Goal: Task Accomplishment & Management: Review Products

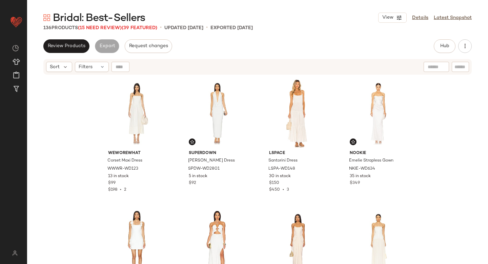
click at [78, 91] on div "WeWoreWhat Corset Maxi Dress WWWR-WD123 13 in stock $99 $198 • 2 superdown Tina…" at bounding box center [257, 178] width 461 height 206
click at [94, 69] on div "Filters" at bounding box center [92, 67] width 34 height 10
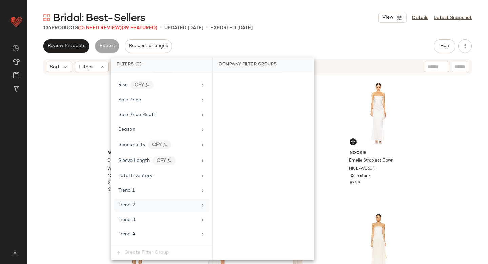
scroll to position [656, 0]
click at [159, 100] on div "Sale Price" at bounding box center [157, 100] width 79 height 7
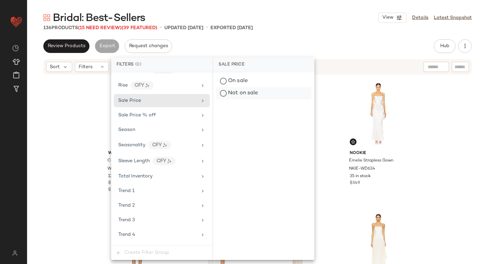
click at [244, 90] on div "Not on sale" at bounding box center [264, 93] width 96 height 12
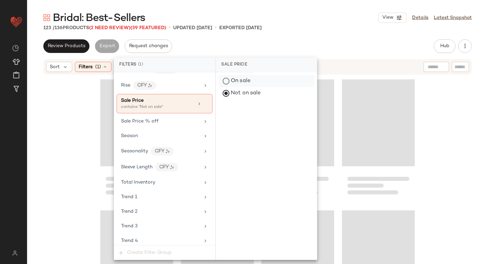
click at [241, 81] on div "On sale" at bounding box center [267, 81] width 96 height 12
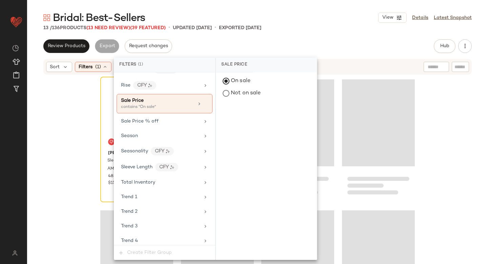
click at [297, 40] on div "Review Products Export Request changes Hub Send for Review External Review Inte…" at bounding box center [257, 46] width 429 height 14
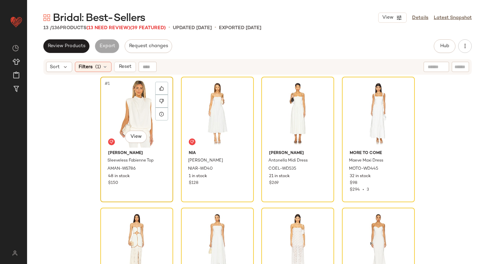
click at [119, 133] on div "#1 View" at bounding box center [137, 113] width 68 height 69
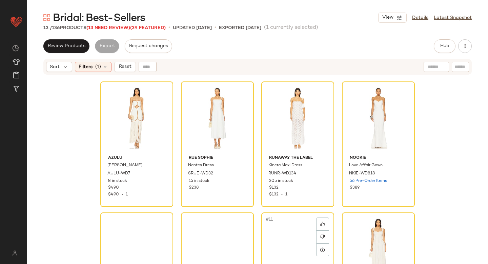
scroll to position [320, 0]
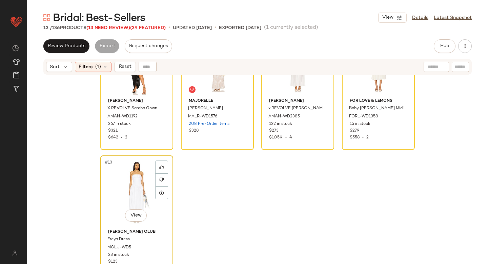
click at [122, 184] on div "#13 View" at bounding box center [137, 192] width 68 height 69
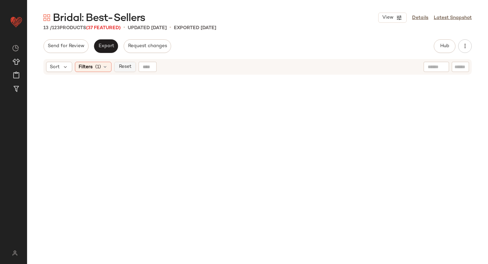
click at [122, 66] on span "Reset" at bounding box center [124, 66] width 13 height 5
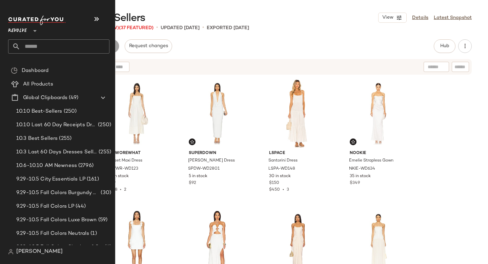
click at [39, 40] on input "text" at bounding box center [64, 46] width 89 height 14
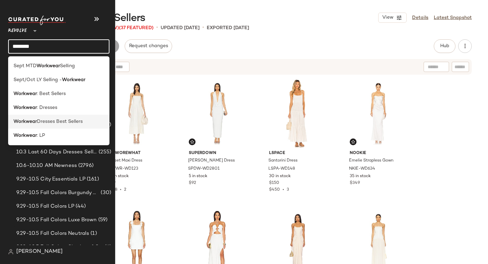
type input "********"
click at [45, 121] on span "Dresses Best Sellers" at bounding box center [60, 121] width 46 height 7
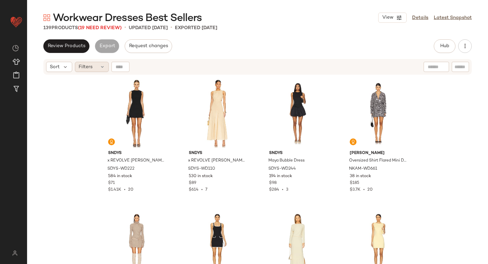
click at [95, 64] on div "Filters" at bounding box center [92, 67] width 34 height 10
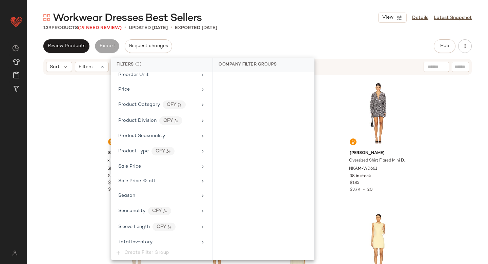
scroll to position [574, 0]
click at [136, 172] on div "Sale Price" at bounding box center [162, 167] width 96 height 13
click at [244, 84] on div "On sale" at bounding box center [264, 81] width 96 height 12
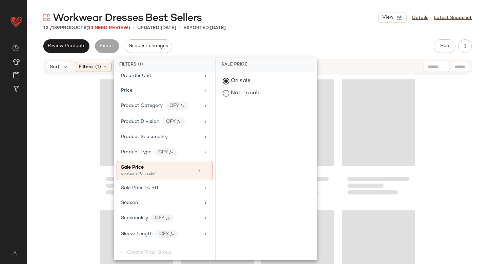
click at [316, 19] on div "Workwear Dresses Best Sellers View Details Latest Snapshot" at bounding box center [257, 18] width 461 height 14
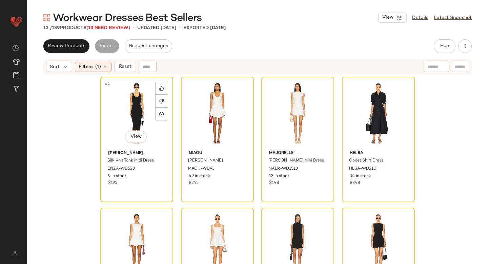
click at [116, 112] on div "#1 View" at bounding box center [137, 113] width 68 height 69
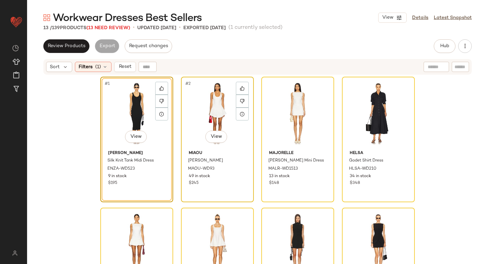
scroll to position [320, 0]
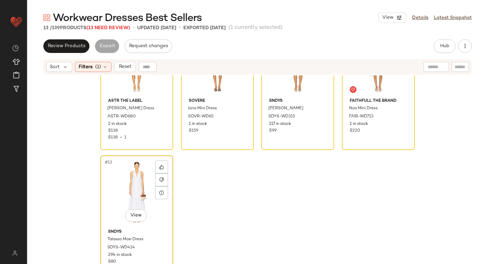
click at [128, 181] on div "#13 View" at bounding box center [137, 192] width 68 height 69
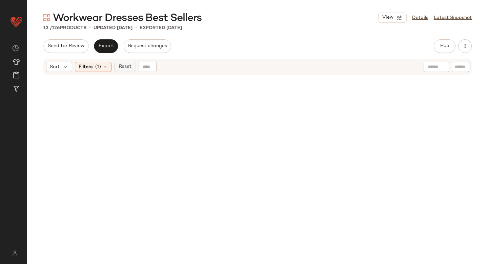
click at [128, 68] on span "Reset" at bounding box center [124, 66] width 13 height 5
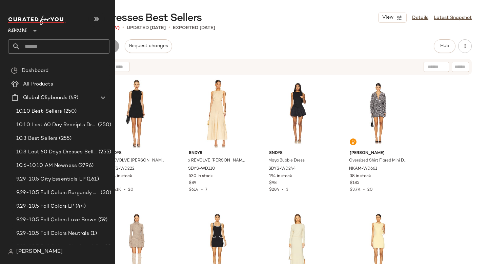
click at [59, 40] on input "text" at bounding box center [64, 46] width 89 height 14
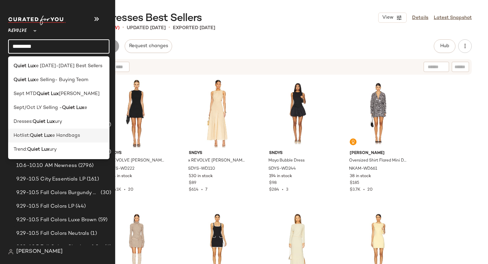
type input "*********"
click at [55, 132] on span "e Handbags" at bounding box center [66, 135] width 28 height 7
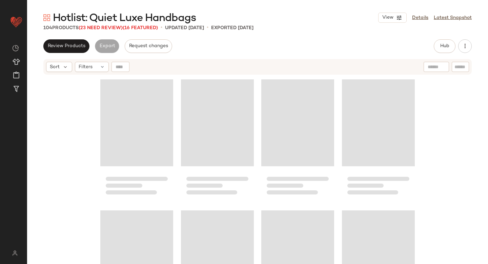
click at [236, 32] on div "Hotlist: Quiet Luxe Handbags View Details Latest Snapshot 104 Products (23 Need…" at bounding box center [257, 137] width 461 height 253
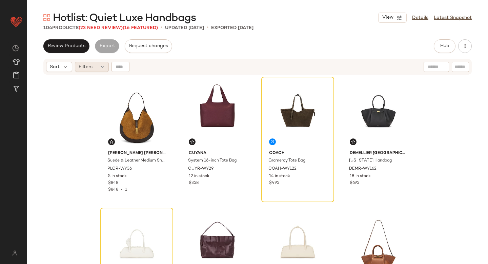
click at [102, 64] on div "Filters" at bounding box center [92, 67] width 34 height 10
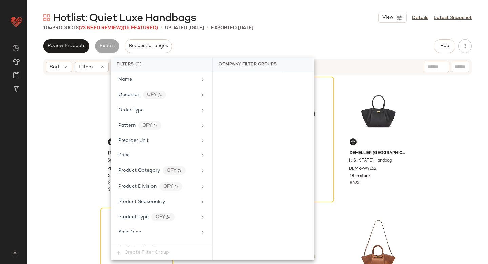
scroll to position [482, 0]
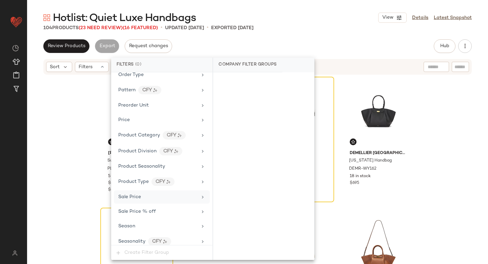
click at [133, 202] on div "Sale Price" at bounding box center [162, 196] width 96 height 13
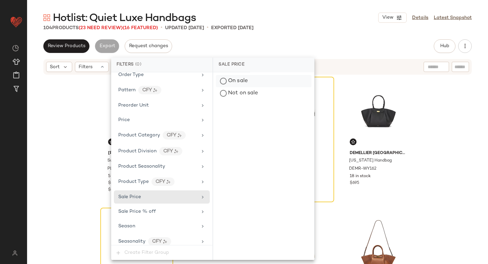
click at [236, 77] on div "On sale" at bounding box center [264, 81] width 96 height 12
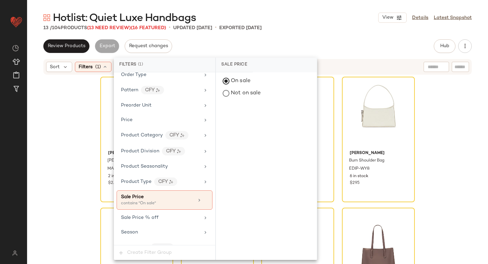
click at [358, 14] on div "Hotlist: Quiet Luxe Handbags View Details Latest Snapshot" at bounding box center [257, 18] width 461 height 14
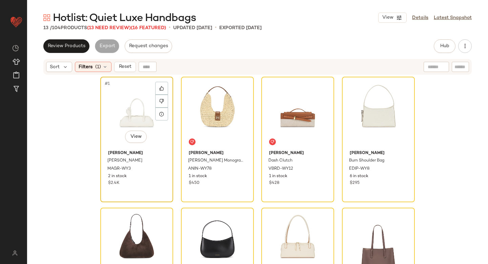
click at [122, 101] on div "#1 View" at bounding box center [137, 113] width 68 height 69
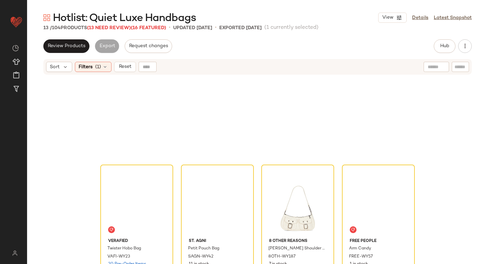
scroll to position [320, 0]
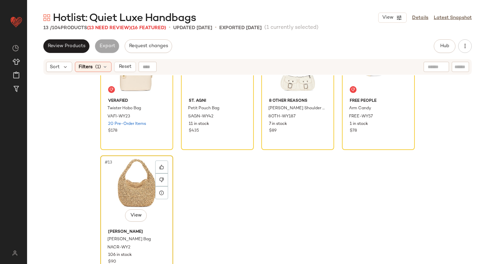
click at [135, 180] on div "#13 View" at bounding box center [137, 192] width 68 height 69
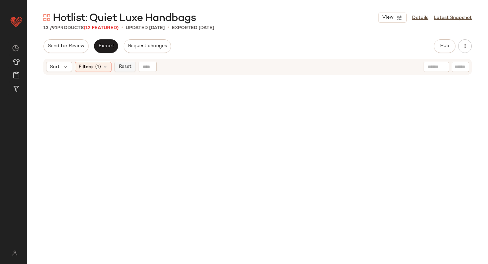
click at [132, 66] on button "Reset" at bounding box center [125, 67] width 22 height 10
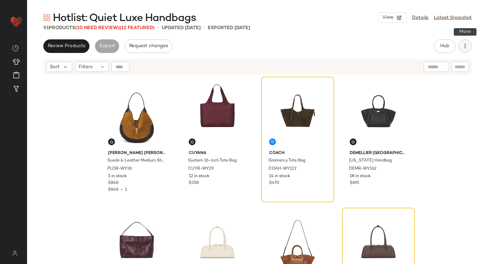
click at [464, 49] on icon "button" at bounding box center [465, 46] width 7 height 7
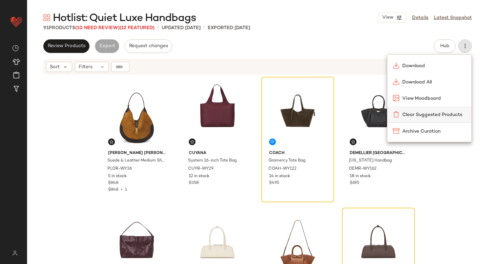
click at [432, 110] on div "Clear Suggested Products" at bounding box center [430, 114] width 84 height 16
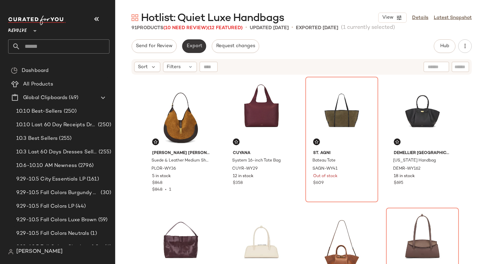
click at [192, 45] on span "Export" at bounding box center [194, 45] width 16 height 5
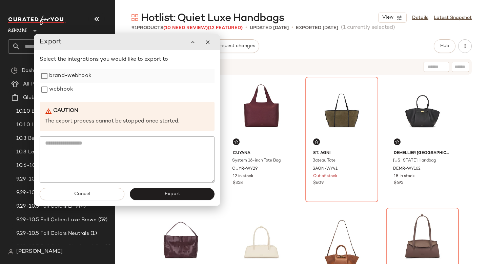
click at [85, 79] on label "brand-webhook" at bounding box center [70, 76] width 42 height 14
click at [67, 92] on label "webhook" at bounding box center [61, 90] width 24 height 14
click at [154, 200] on div "Cancel Export" at bounding box center [127, 193] width 186 height 23
click at [154, 196] on button "Export" at bounding box center [172, 194] width 85 height 12
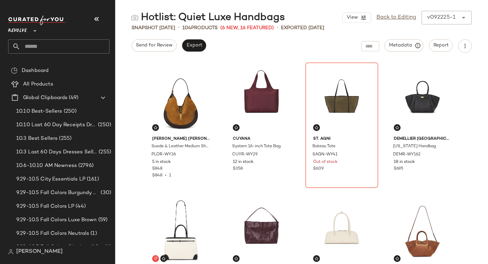
click at [33, 44] on input "text" at bounding box center [64, 46] width 89 height 14
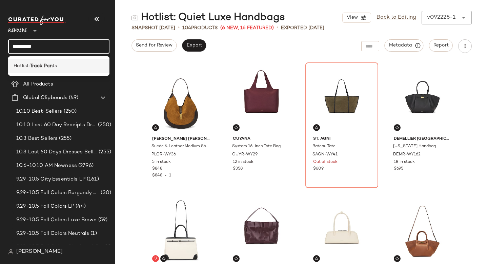
type input "*********"
click at [27, 64] on span "Hotlist:" at bounding box center [22, 65] width 16 height 7
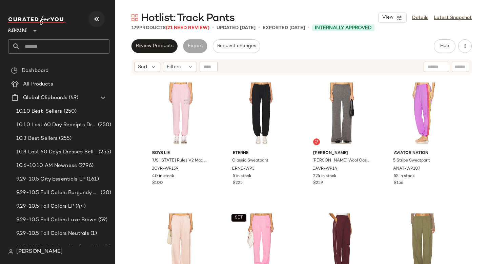
click at [103, 19] on button "button" at bounding box center [97, 19] width 16 height 16
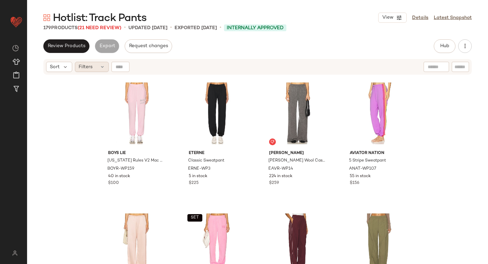
click at [97, 67] on div "Filters" at bounding box center [92, 67] width 34 height 10
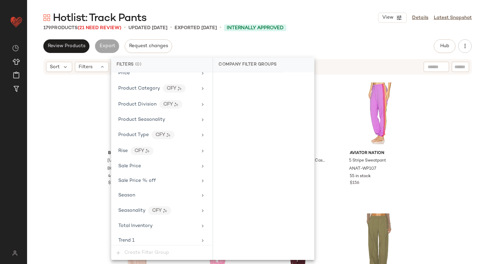
scroll to position [579, 0]
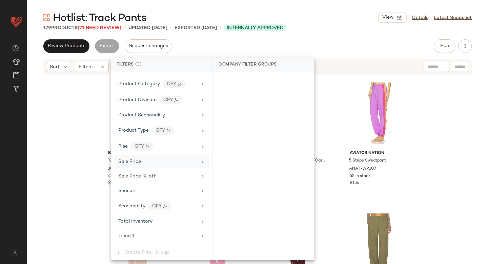
click at [134, 159] on span "Sale Price" at bounding box center [129, 161] width 23 height 5
click at [245, 82] on div "On sale" at bounding box center [264, 81] width 96 height 12
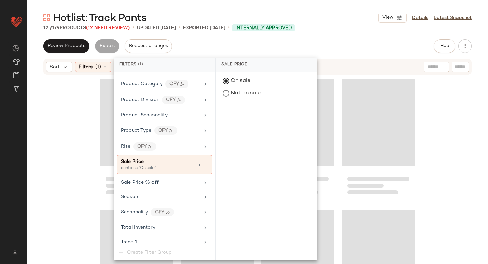
click at [351, 53] on div "Review Products Export Request changes Hub Send for Review External Review Inte…" at bounding box center [257, 151] width 461 height 225
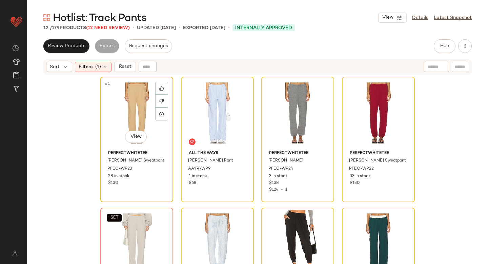
click at [124, 106] on div "#1 View" at bounding box center [137, 113] width 68 height 69
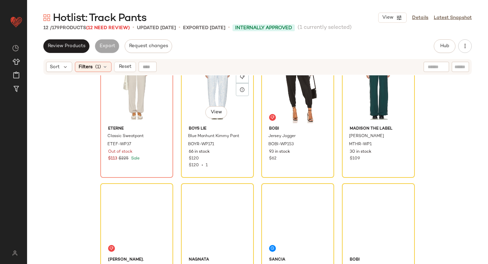
scroll to position [189, 0]
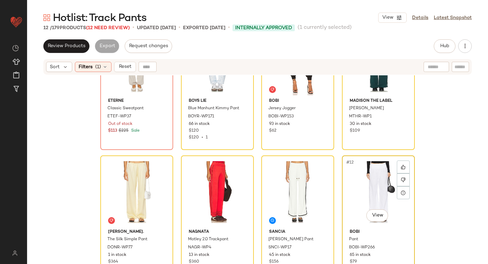
click at [352, 176] on div "#12 View" at bounding box center [379, 192] width 68 height 69
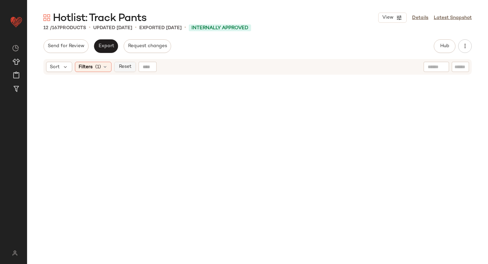
click at [122, 65] on span "Reset" at bounding box center [124, 66] width 13 height 5
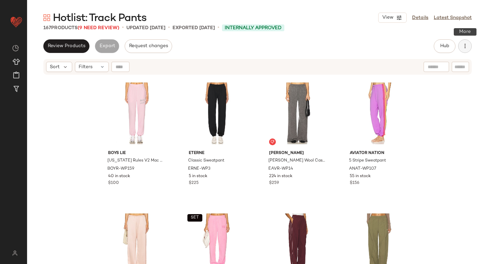
click at [460, 44] on button "button" at bounding box center [466, 46] width 14 height 14
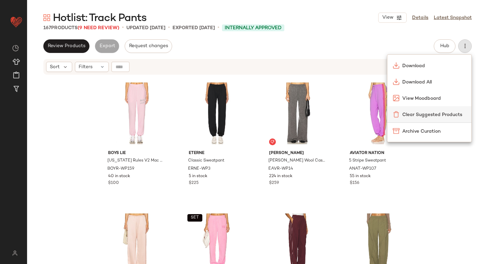
click at [439, 111] on span "Clear Suggested Products" at bounding box center [435, 114] width 64 height 7
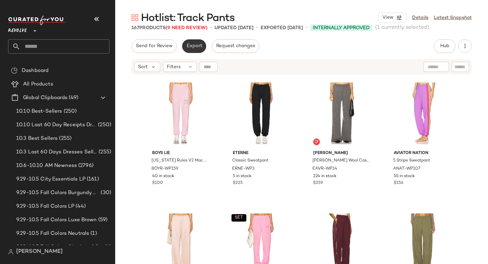
click at [187, 44] on span "Export" at bounding box center [194, 45] width 16 height 5
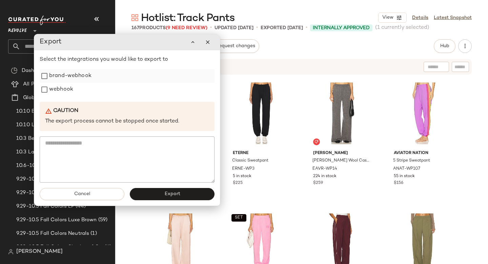
click at [90, 74] on label "brand-webhook" at bounding box center [70, 76] width 42 height 14
click at [65, 88] on label "webhook" at bounding box center [61, 90] width 24 height 14
click at [164, 193] on span "Export" at bounding box center [172, 193] width 16 height 5
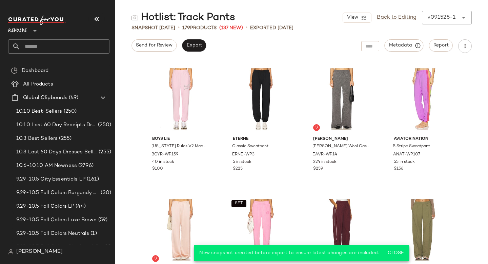
click at [28, 45] on input "text" at bounding box center [64, 46] width 89 height 14
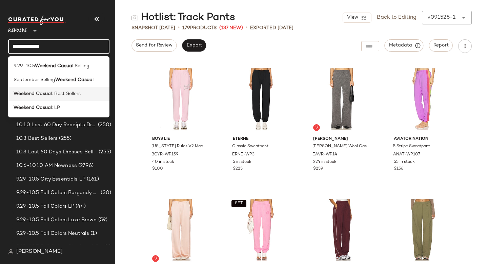
type input "**********"
click at [26, 95] on b "Weekend Casua" at bounding box center [32, 93] width 37 height 7
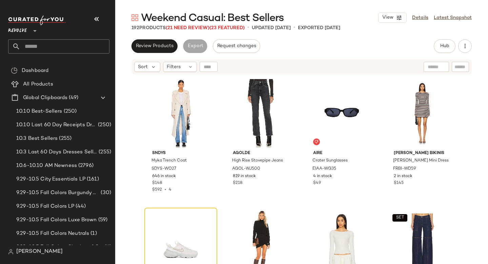
click at [194, 25] on span "Weekend Casual: Best Sellers" at bounding box center [212, 19] width 143 height 14
click at [95, 16] on icon "button" at bounding box center [97, 19] width 8 height 8
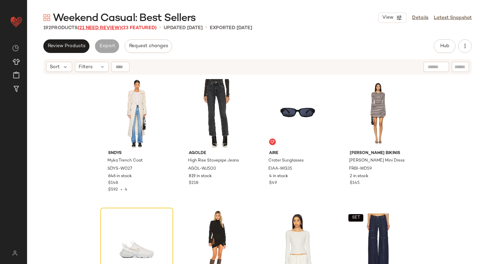
click at [96, 27] on span "(21 Need Review)" at bounding box center [100, 27] width 44 height 5
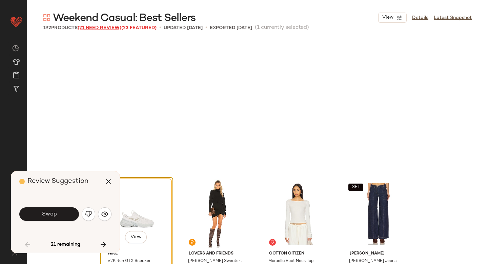
scroll to position [136, 0]
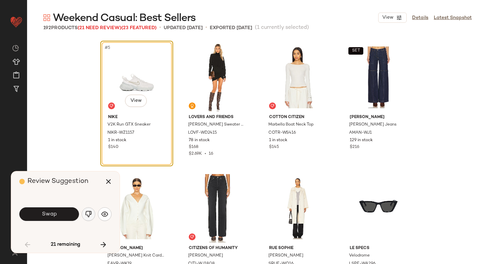
click at [88, 215] on img "button" at bounding box center [88, 214] width 7 height 7
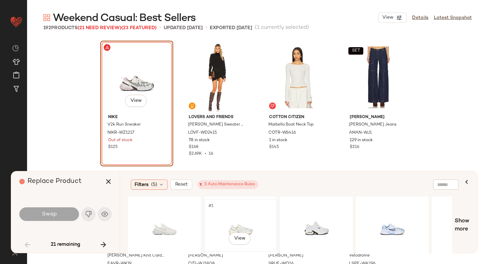
click at [243, 220] on div "#1 View" at bounding box center [241, 225] width 68 height 48
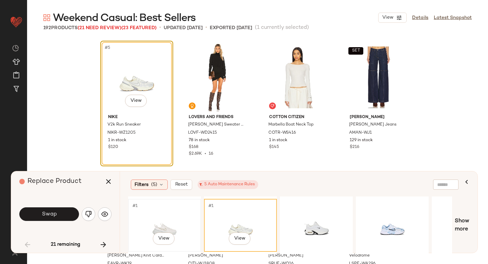
click at [174, 214] on div "#1 View" at bounding box center [165, 225] width 68 height 48
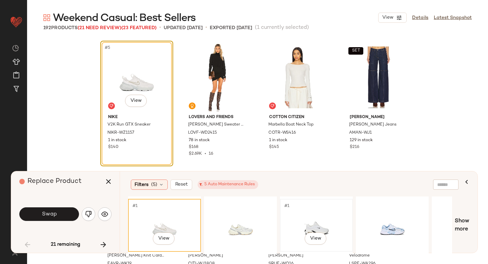
click at [317, 214] on div "#1 View" at bounding box center [317, 225] width 68 height 48
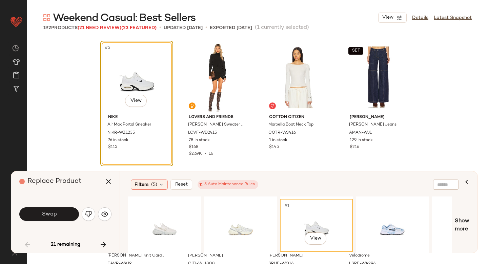
scroll to position [0, 12]
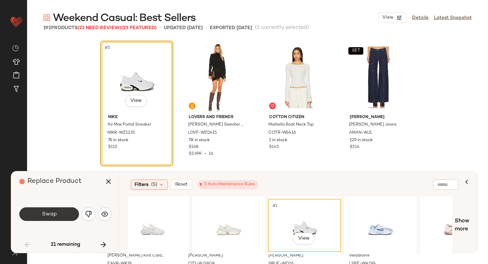
click at [65, 213] on button "Swap" at bounding box center [49, 214] width 60 height 14
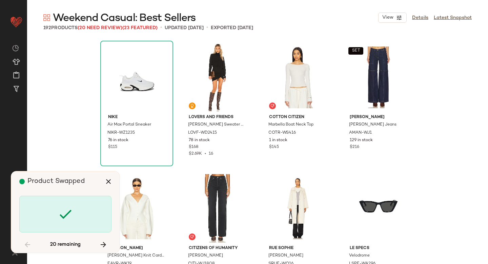
scroll to position [1440, 0]
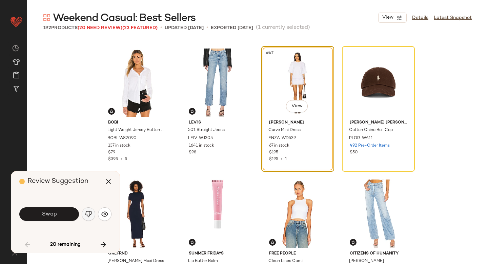
click at [89, 213] on img "button" at bounding box center [88, 214] width 7 height 7
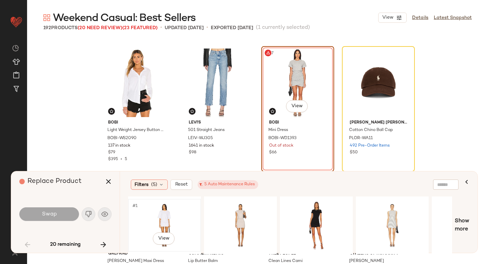
click at [175, 218] on div "#1 View" at bounding box center [165, 225] width 68 height 48
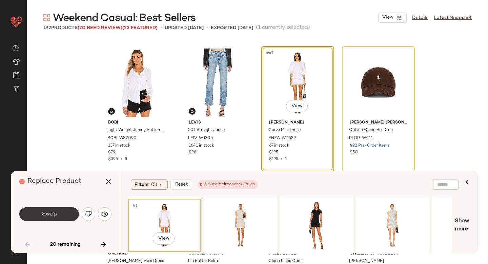
click at [45, 211] on span "Swap" at bounding box center [48, 214] width 15 height 6
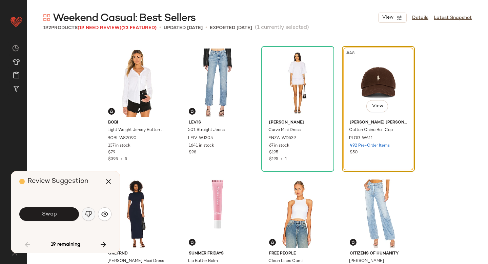
click at [90, 214] on img "button" at bounding box center [88, 214] width 7 height 7
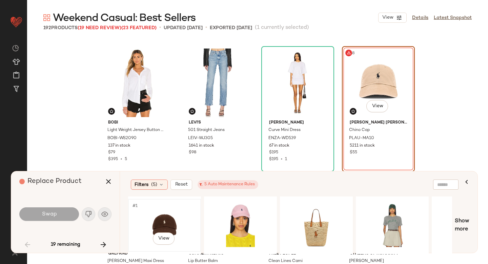
click at [150, 220] on div "#1 View" at bounding box center [165, 225] width 68 height 48
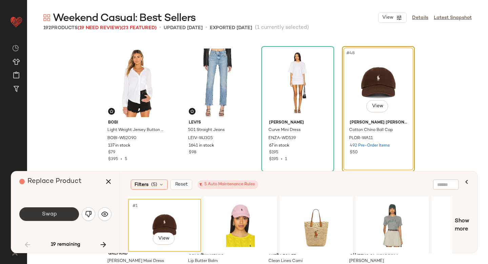
click at [45, 211] on span "Swap" at bounding box center [48, 214] width 15 height 6
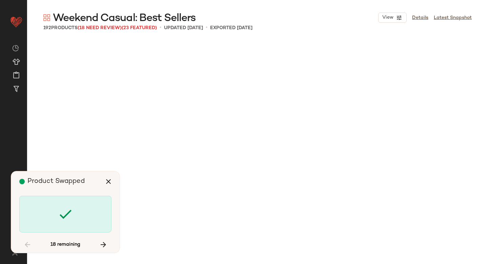
scroll to position [1964, 0]
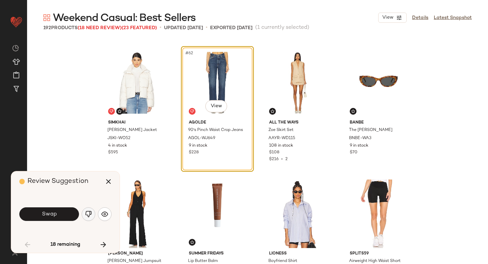
click at [87, 212] on img "button" at bounding box center [88, 214] width 7 height 7
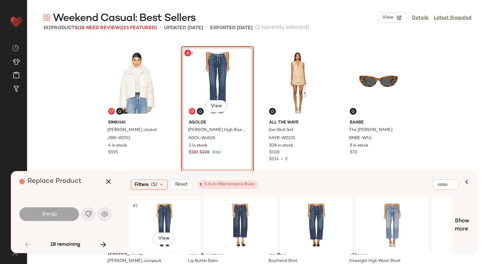
click at [161, 208] on div "#1 View" at bounding box center [165, 225] width 68 height 48
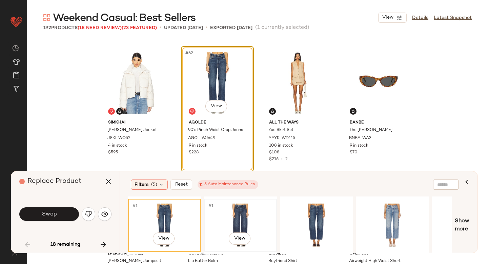
click at [230, 218] on div "#1 View" at bounding box center [241, 225] width 68 height 48
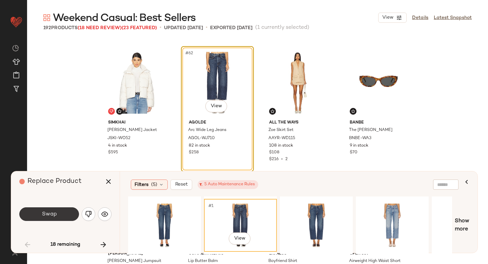
click at [58, 214] on button "Swap" at bounding box center [49, 214] width 60 height 14
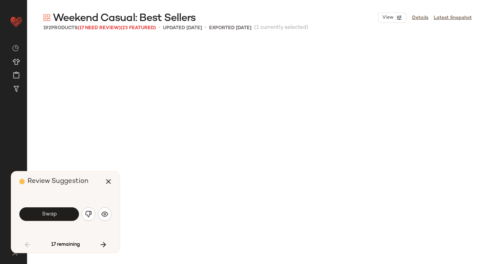
scroll to position [2226, 0]
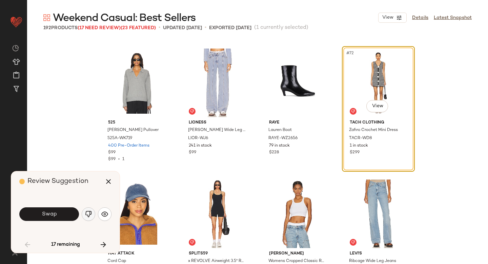
click at [88, 213] on img "button" at bounding box center [88, 214] width 7 height 7
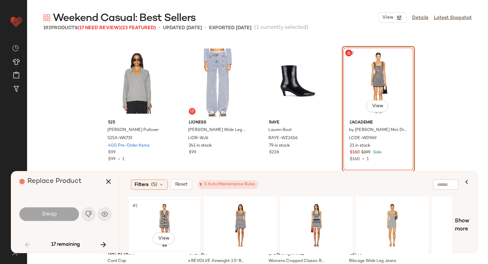
click at [169, 212] on div "#1 View" at bounding box center [165, 225] width 68 height 48
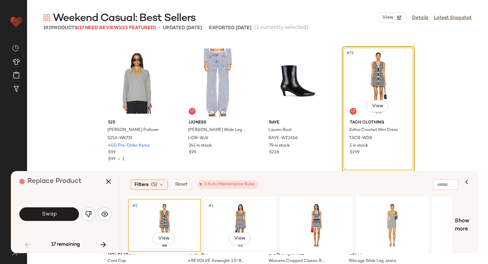
click at [242, 217] on div "#1 View" at bounding box center [241, 225] width 68 height 48
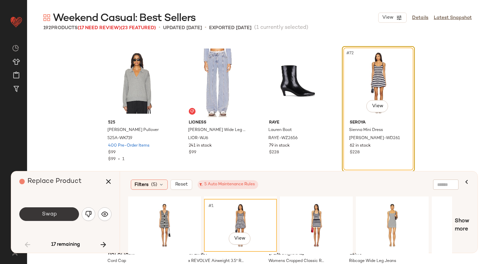
click at [46, 209] on button "Swap" at bounding box center [49, 214] width 60 height 14
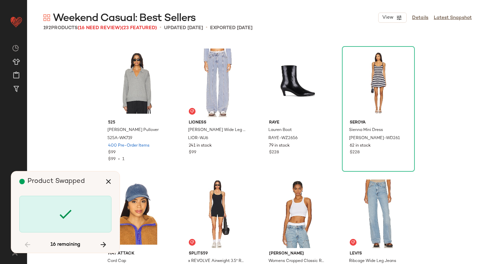
scroll to position [2749, 0]
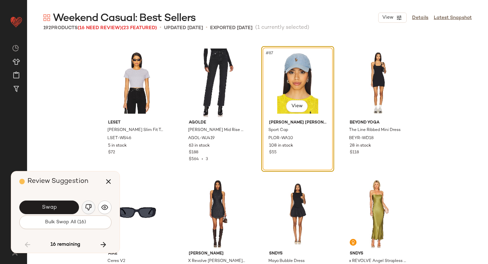
click at [91, 210] on img "button" at bounding box center [88, 207] width 7 height 7
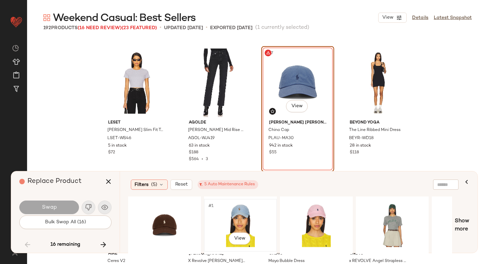
click at [224, 214] on div "#1 View" at bounding box center [241, 225] width 68 height 48
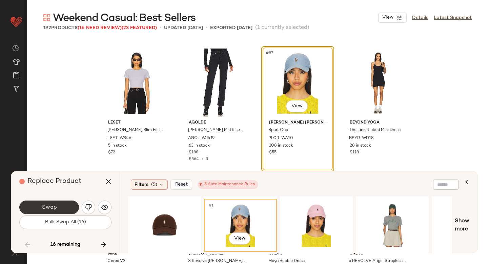
click at [49, 206] on span "Swap" at bounding box center [48, 207] width 15 height 6
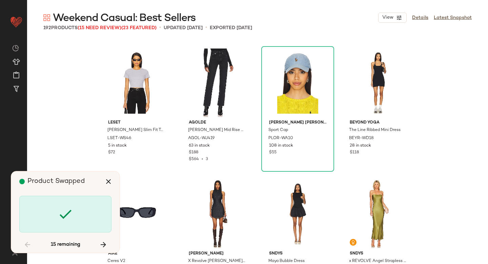
scroll to position [3011, 0]
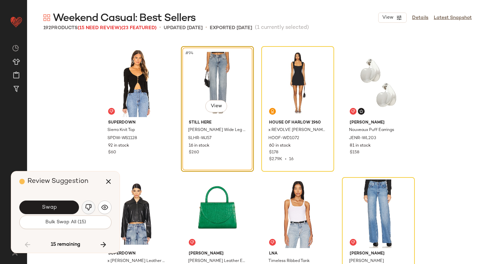
click at [87, 206] on img "button" at bounding box center [88, 207] width 7 height 7
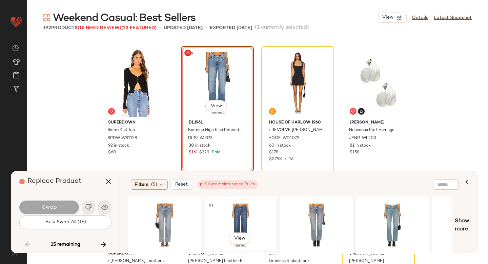
click at [248, 213] on div "#1 View" at bounding box center [241, 225] width 68 height 48
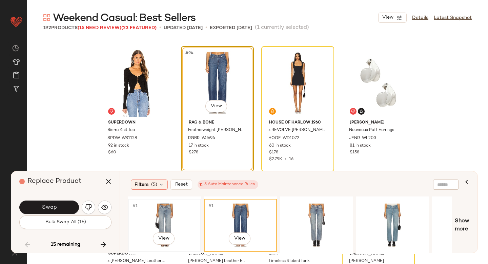
click at [153, 220] on div "#1 View" at bounding box center [165, 225] width 68 height 48
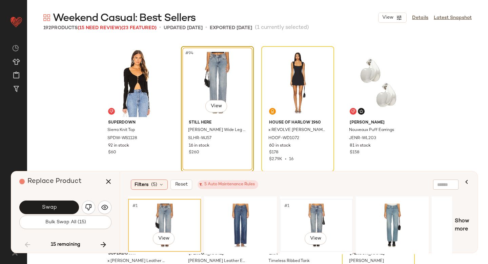
click at [306, 214] on div "#1 View" at bounding box center [317, 225] width 68 height 48
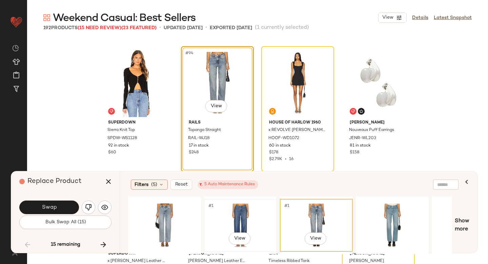
click at [232, 216] on div "#1 View" at bounding box center [241, 225] width 68 height 48
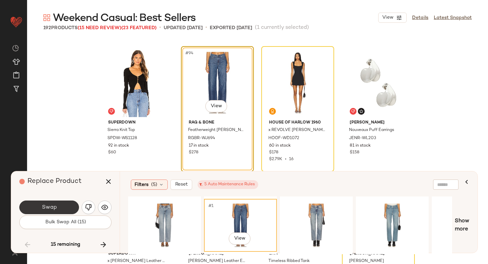
click at [40, 201] on button "Swap" at bounding box center [49, 207] width 60 height 14
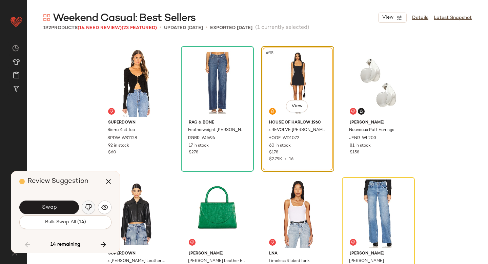
click at [92, 205] on img "button" at bounding box center [88, 207] width 7 height 7
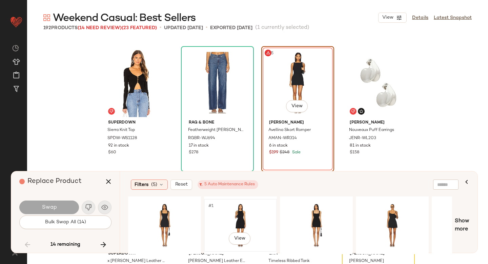
click at [236, 213] on div "#1 View" at bounding box center [241, 225] width 68 height 48
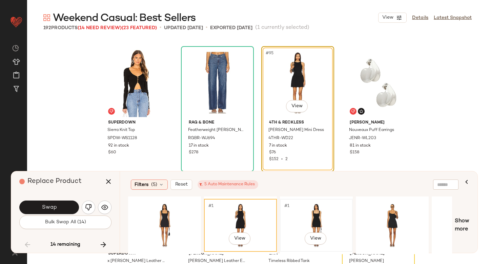
click at [310, 215] on div "#1 View" at bounding box center [317, 225] width 68 height 48
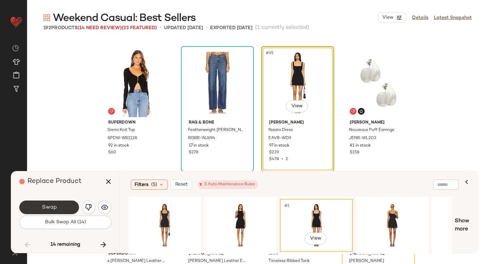
click at [59, 200] on button "Swap" at bounding box center [49, 207] width 60 height 14
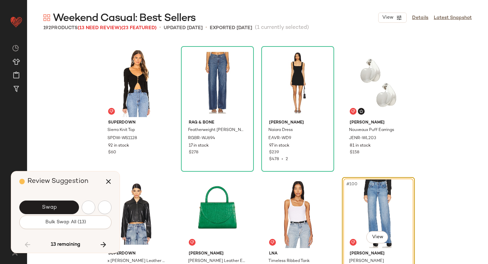
scroll to position [3142, 0]
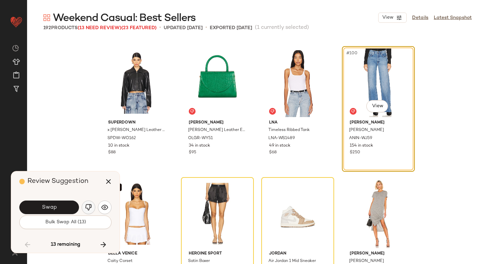
click at [90, 207] on img "button" at bounding box center [88, 207] width 7 height 7
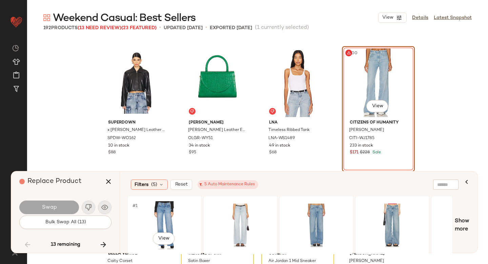
click at [182, 210] on div "#1 View" at bounding box center [165, 225] width 68 height 48
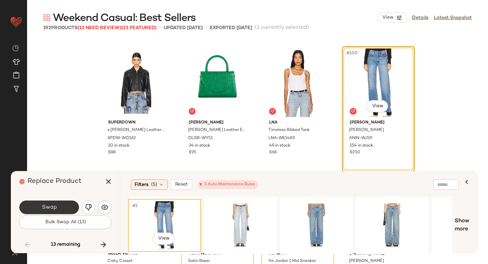
click at [55, 201] on button "Swap" at bounding box center [49, 207] width 60 height 14
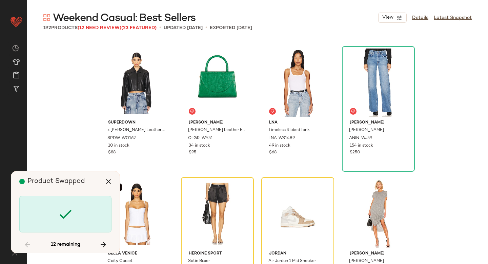
scroll to position [3273, 0]
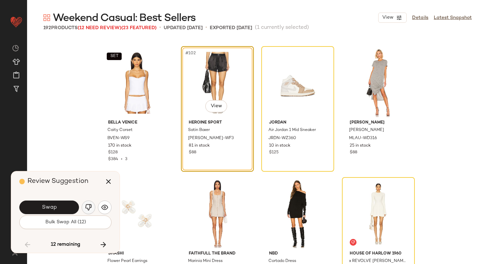
click at [90, 204] on img "button" at bounding box center [88, 207] width 7 height 7
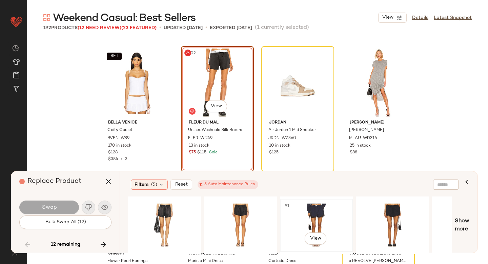
click at [315, 214] on div "#1 View" at bounding box center [317, 225] width 68 height 48
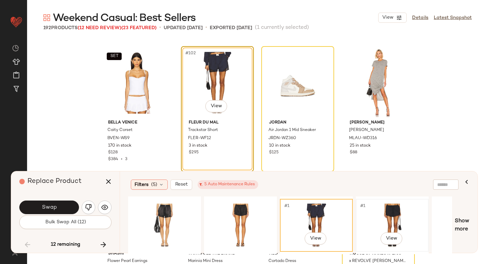
click at [393, 219] on div "#1 View" at bounding box center [393, 225] width 68 height 48
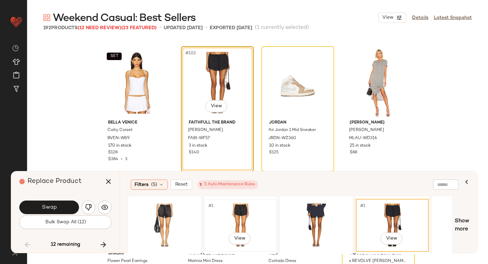
click at [254, 213] on div "#1 View" at bounding box center [241, 225] width 68 height 48
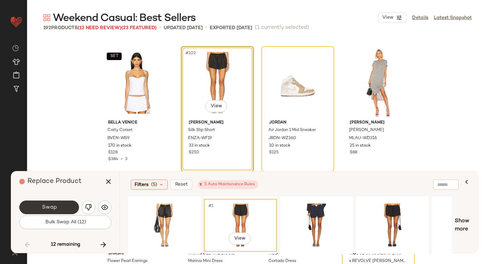
click at [57, 205] on button "Swap" at bounding box center [49, 207] width 60 height 14
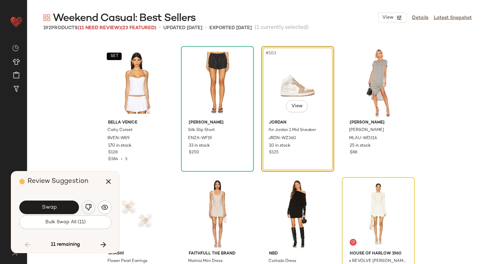
click at [89, 204] on img "button" at bounding box center [88, 207] width 7 height 7
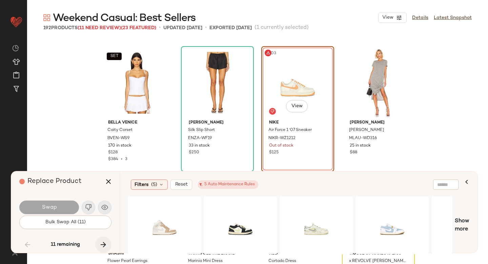
click at [107, 240] on icon "button" at bounding box center [103, 244] width 8 height 8
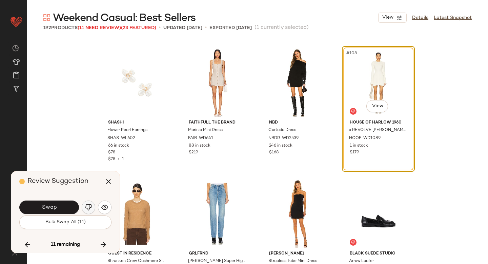
click at [87, 207] on img "button" at bounding box center [88, 207] width 7 height 7
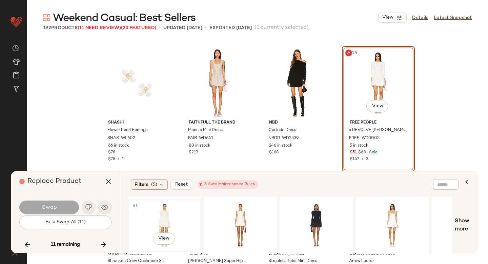
click at [165, 211] on div "#1 View" at bounding box center [165, 225] width 68 height 48
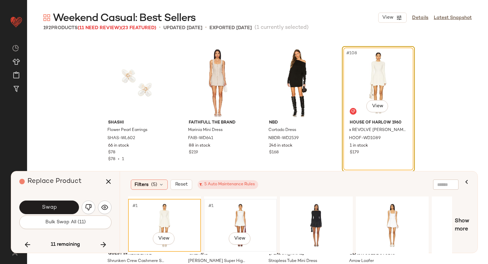
click at [242, 216] on div "#1 View" at bounding box center [241, 225] width 68 height 48
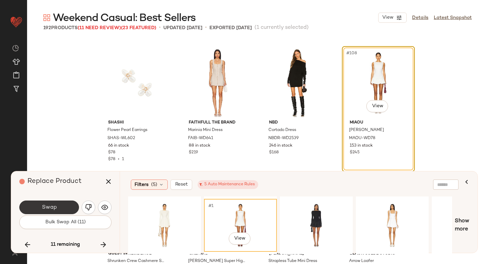
click at [65, 205] on button "Swap" at bounding box center [49, 207] width 60 height 14
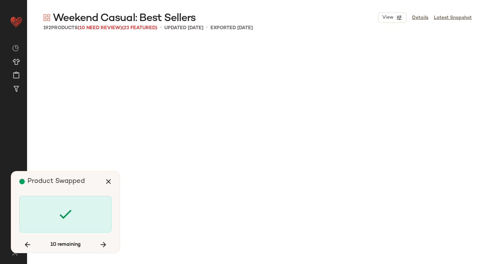
scroll to position [4190, 0]
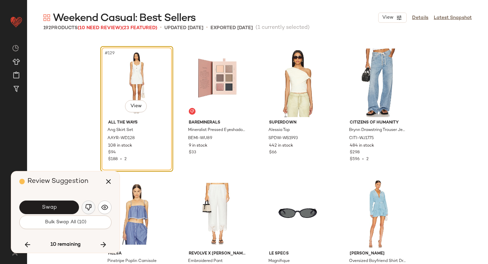
click at [92, 205] on img "button" at bounding box center [88, 207] width 7 height 7
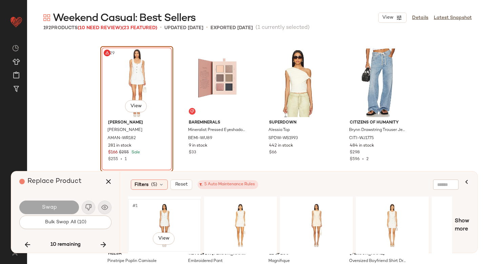
click at [170, 222] on div "#1 View" at bounding box center [165, 225] width 68 height 48
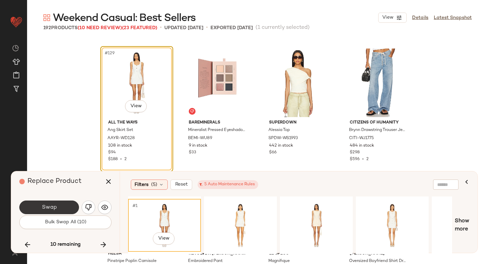
click at [53, 206] on span "Swap" at bounding box center [48, 207] width 15 height 6
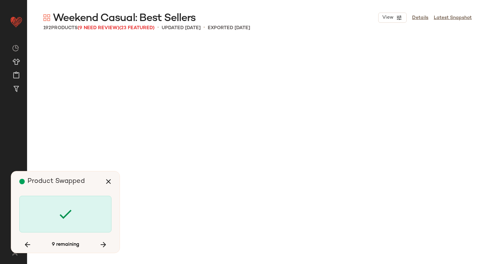
scroll to position [4713, 0]
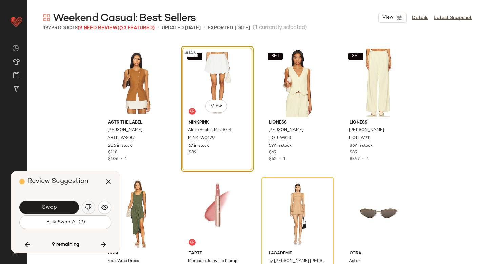
click at [90, 204] on img "button" at bounding box center [88, 207] width 7 height 7
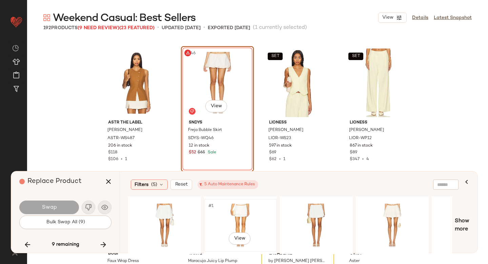
click at [237, 215] on div "#1 View" at bounding box center [241, 225] width 68 height 48
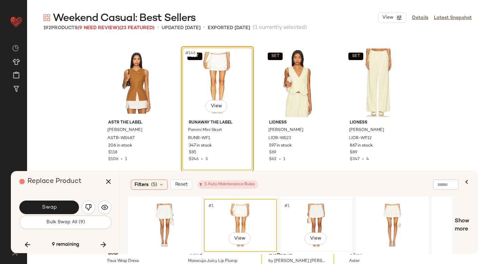
click at [322, 223] on div "#1 View" at bounding box center [317, 225] width 68 height 48
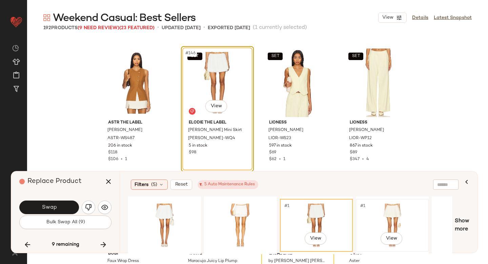
click at [376, 208] on div "#1 View" at bounding box center [393, 225] width 68 height 48
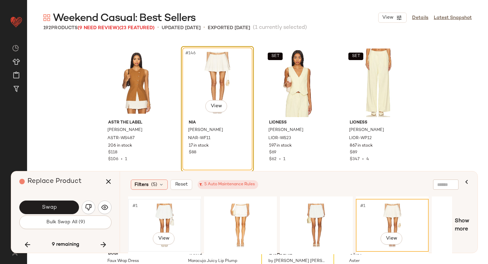
click at [177, 216] on div "#1 View" at bounding box center [165, 225] width 68 height 48
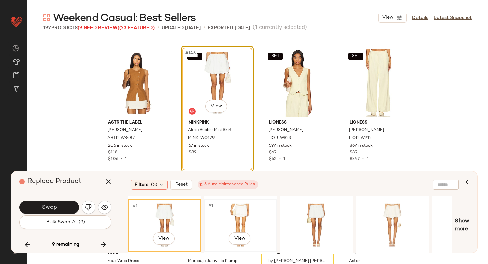
click at [226, 220] on div "#1 View" at bounding box center [241, 225] width 68 height 48
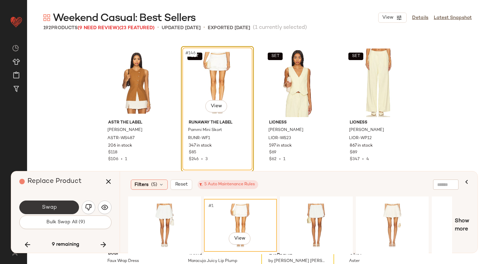
click at [48, 206] on span "Swap" at bounding box center [48, 207] width 15 height 6
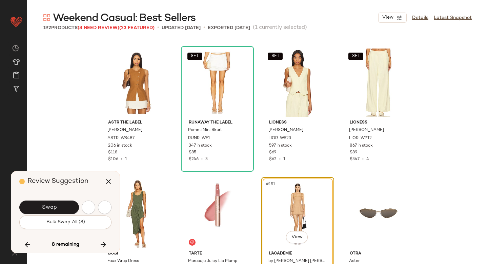
scroll to position [4844, 0]
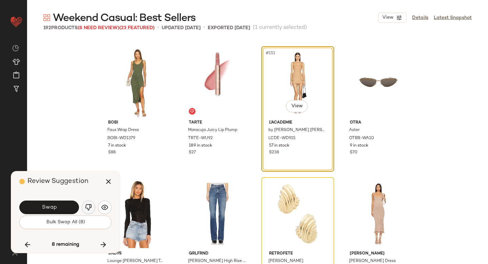
click at [93, 206] on button "button" at bounding box center [89, 207] width 14 height 14
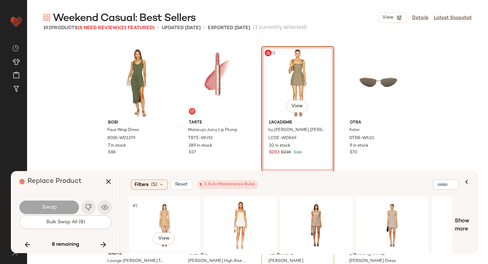
click at [188, 214] on div "#1 View" at bounding box center [165, 225] width 68 height 48
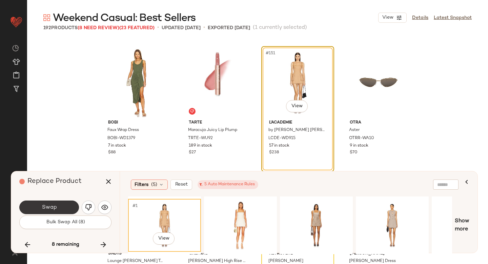
click at [44, 203] on button "Swap" at bounding box center [49, 207] width 60 height 14
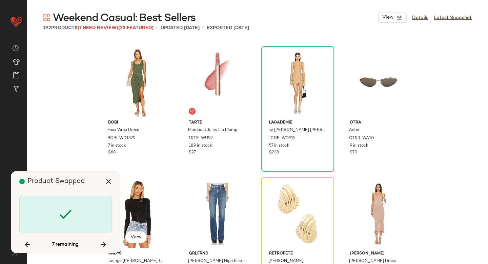
scroll to position [4975, 0]
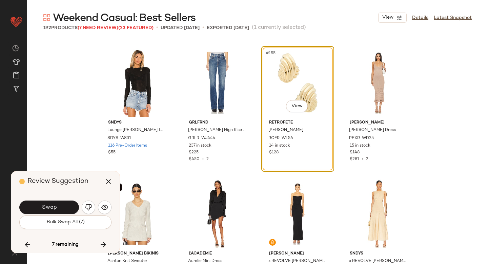
click at [81, 207] on div "Swap" at bounding box center [65, 207] width 92 height 16
click at [92, 205] on img "button" at bounding box center [88, 207] width 7 height 7
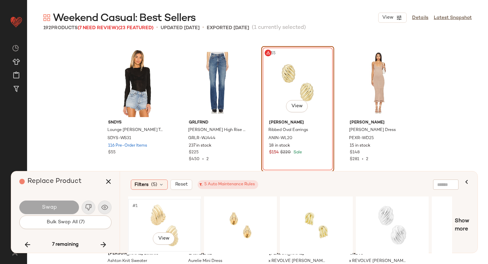
click at [186, 215] on div "#1 View" at bounding box center [165, 225] width 68 height 48
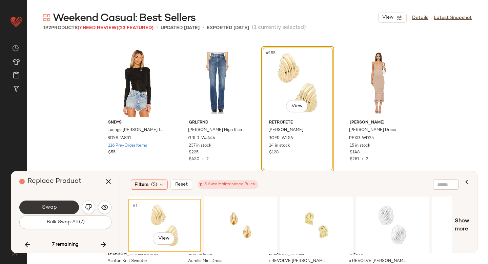
click at [50, 205] on span "Swap" at bounding box center [48, 207] width 15 height 6
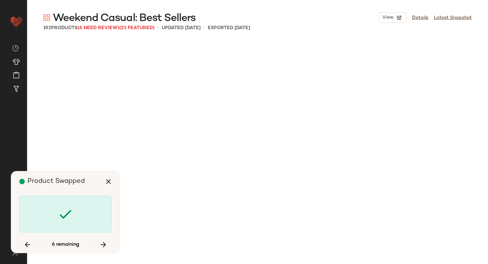
scroll to position [5499, 0]
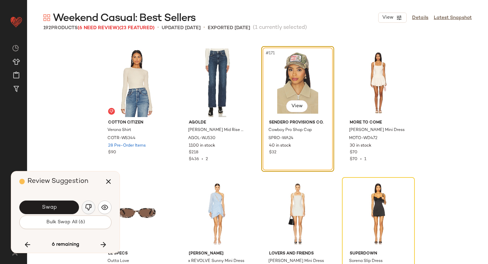
click at [92, 206] on button "button" at bounding box center [89, 207] width 14 height 14
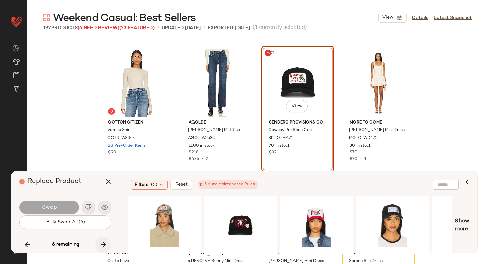
click at [108, 242] on button "button" at bounding box center [103, 244] width 16 height 16
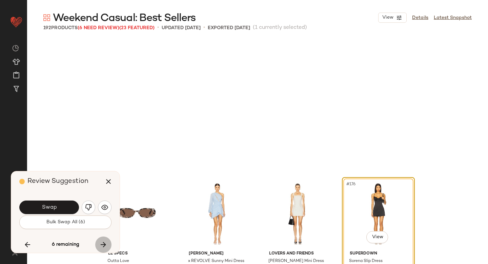
scroll to position [5630, 0]
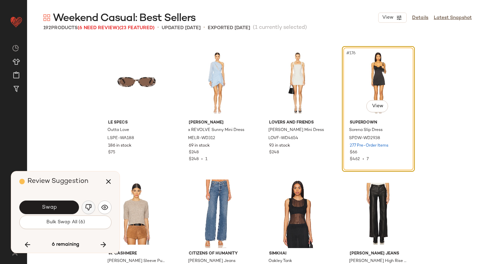
click at [92, 206] on button "button" at bounding box center [89, 207] width 14 height 14
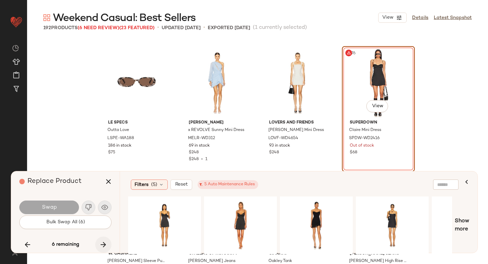
click at [107, 244] on icon "button" at bounding box center [103, 244] width 8 height 8
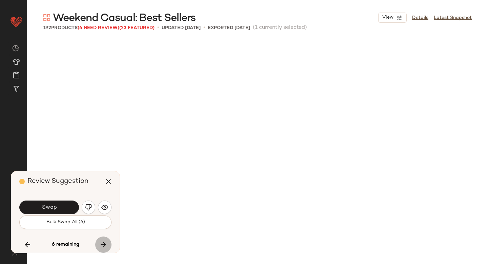
scroll to position [5892, 0]
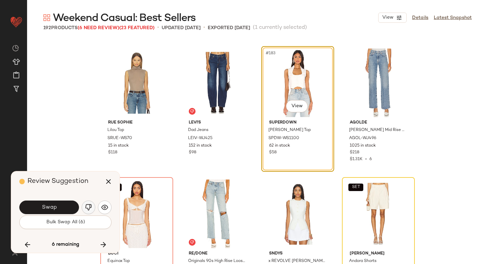
click at [90, 205] on img "button" at bounding box center [88, 207] width 7 height 7
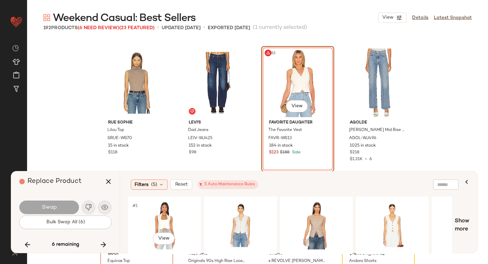
click at [167, 223] on div "#1 View" at bounding box center [165, 225] width 68 height 48
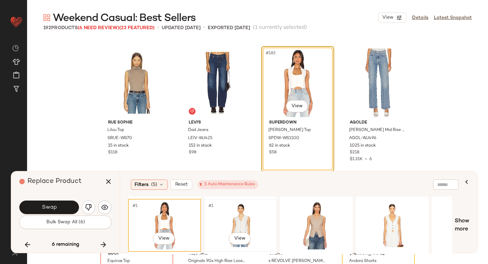
click at [229, 230] on div "#1 View" at bounding box center [241, 225] width 68 height 48
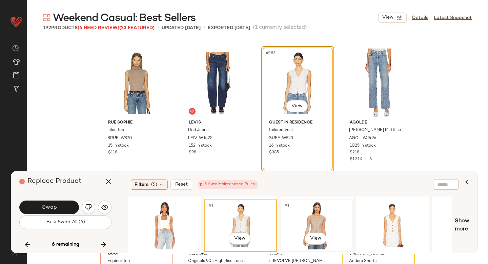
click at [323, 224] on div "#1 View" at bounding box center [317, 225] width 68 height 48
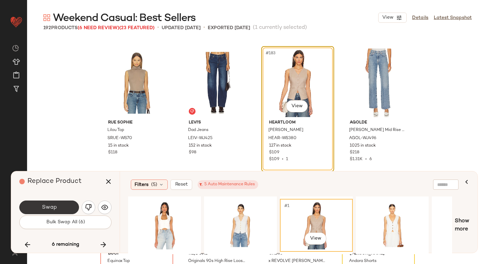
click at [59, 206] on button "Swap" at bounding box center [49, 207] width 60 height 14
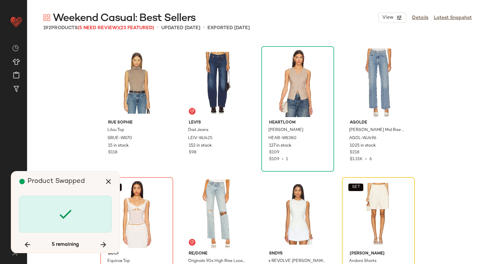
scroll to position [6023, 0]
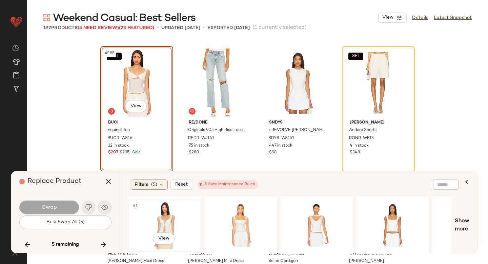
click at [160, 210] on div "#1 View" at bounding box center [165, 225] width 68 height 48
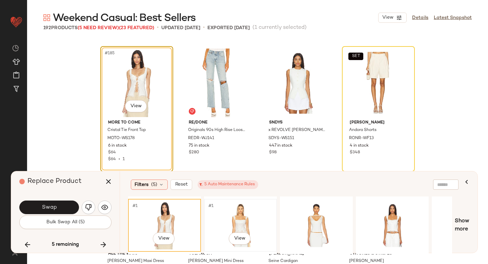
click at [223, 209] on div "#1 View" at bounding box center [241, 225] width 68 height 48
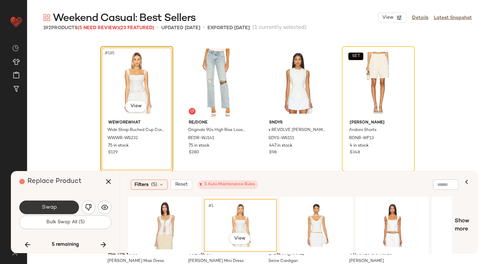
click at [47, 208] on span "Swap" at bounding box center [48, 207] width 15 height 6
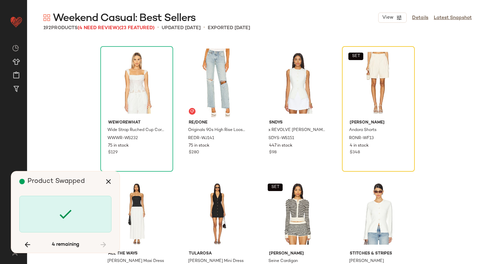
scroll to position [3273, 0]
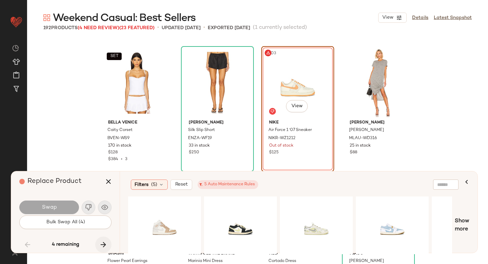
click at [105, 245] on icon "button" at bounding box center [103, 244] width 8 height 8
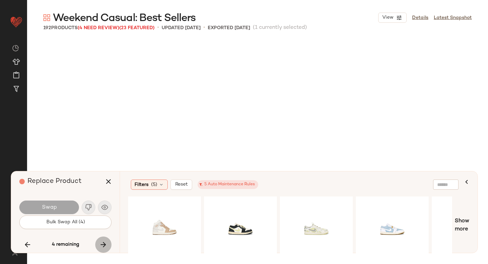
scroll to position [5499, 0]
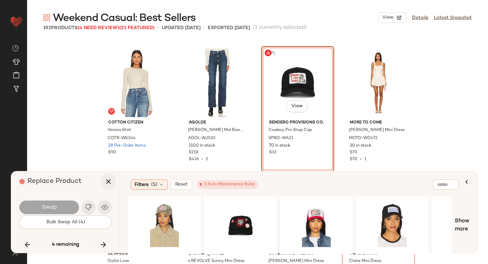
click at [107, 182] on icon "button" at bounding box center [108, 181] width 8 height 8
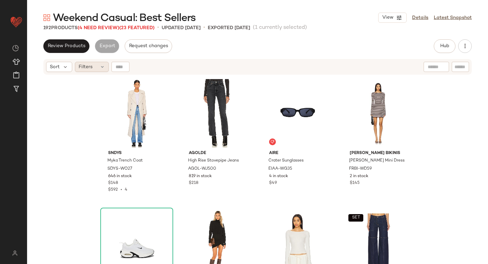
click at [94, 67] on div "Filters" at bounding box center [92, 67] width 34 height 10
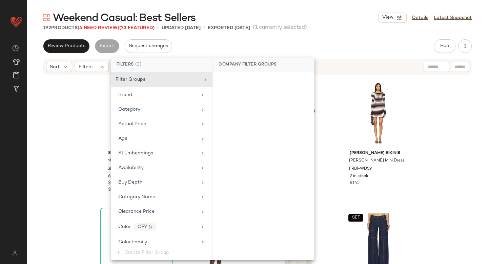
click at [83, 96] on div "SNDYS Myka Trench Coat SDYS-WO27 646 in stock $148 $592 • 4 AGOLDE High Rise St…" at bounding box center [257, 178] width 461 height 206
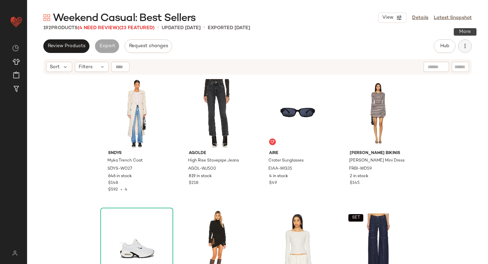
click at [470, 51] on button "button" at bounding box center [466, 46] width 14 height 14
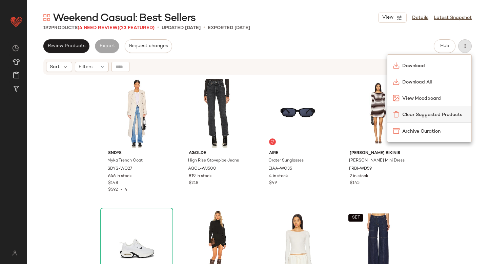
click at [436, 118] on div "Clear Suggested Products" at bounding box center [430, 114] width 84 height 16
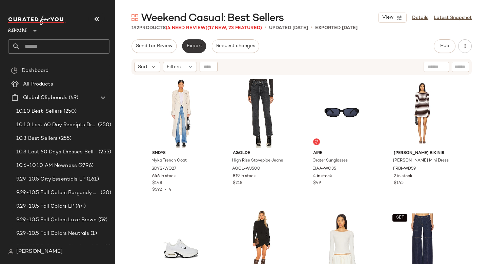
click at [192, 46] on span "Export" at bounding box center [194, 45] width 16 height 5
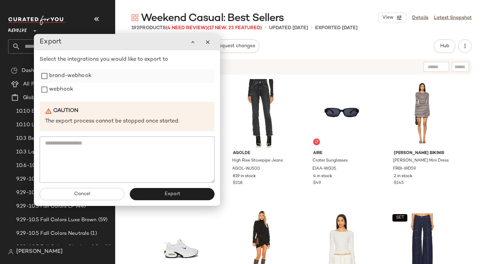
click at [72, 77] on label "brand-webhook" at bounding box center [70, 76] width 42 height 14
click at [64, 88] on label "webhook" at bounding box center [61, 90] width 24 height 14
click at [157, 189] on button "Export" at bounding box center [172, 194] width 85 height 12
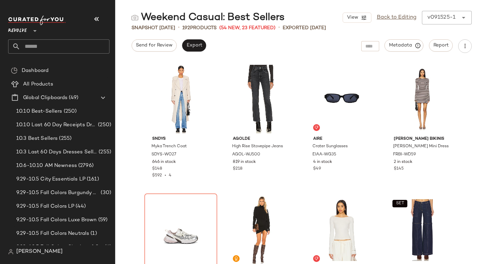
click at [44, 47] on input "text" at bounding box center [64, 46] width 89 height 14
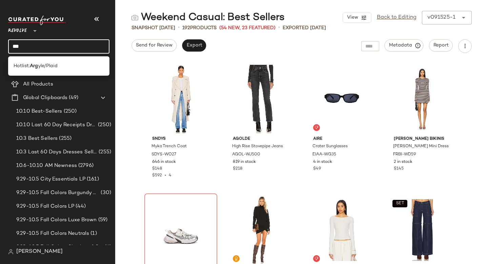
type input "***"
click at [42, 57] on div "Hotlist: Arg yle/Plaid" at bounding box center [58, 65] width 101 height 19
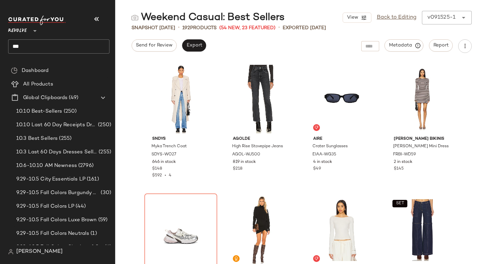
click at [45, 48] on input "***" at bounding box center [58, 46] width 101 height 14
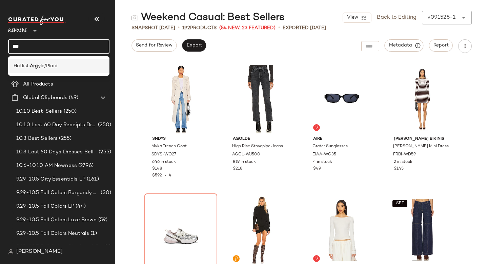
click at [45, 63] on span "yle/Plaid" at bounding box center [48, 65] width 20 height 7
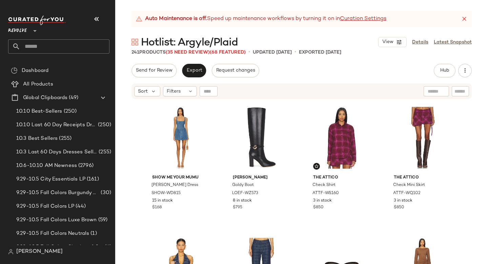
click at [466, 20] on icon at bounding box center [464, 19] width 7 height 7
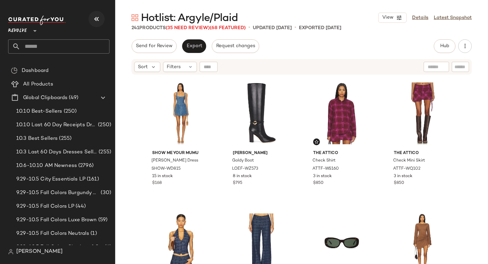
click at [102, 20] on button "button" at bounding box center [97, 19] width 16 height 16
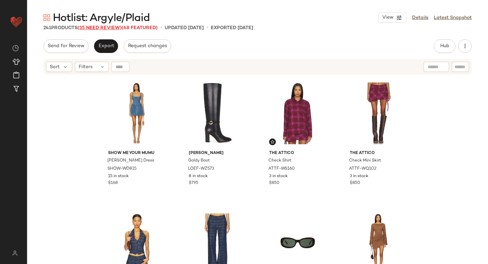
click at [113, 27] on span "(35 Need Review)" at bounding box center [100, 27] width 44 height 5
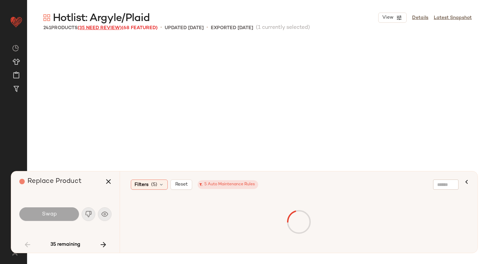
scroll to position [916, 0]
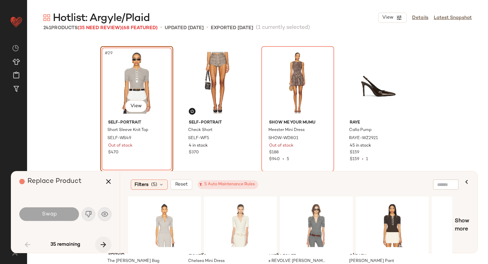
click at [105, 245] on icon "button" at bounding box center [103, 244] width 8 height 8
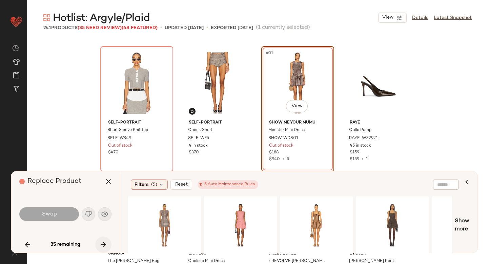
click at [105, 245] on icon "button" at bounding box center [103, 244] width 8 height 8
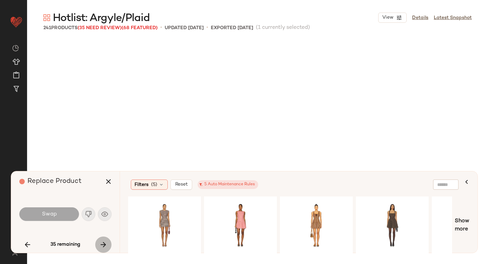
scroll to position [1178, 0]
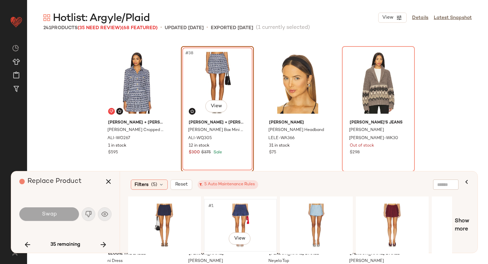
click at [237, 209] on div "#1 View" at bounding box center [241, 225] width 68 height 48
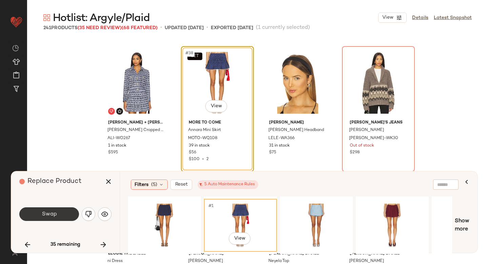
click at [34, 214] on button "Swap" at bounding box center [49, 214] width 60 height 14
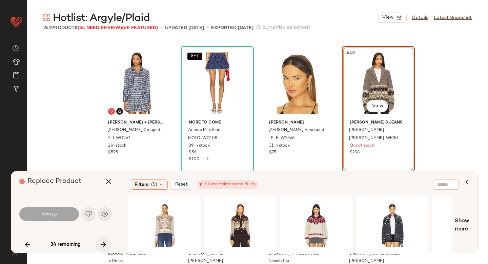
click at [103, 245] on icon "button" at bounding box center [103, 244] width 8 height 8
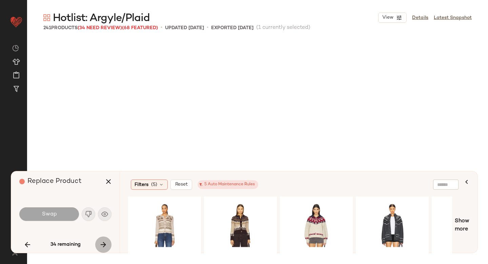
scroll to position [1440, 0]
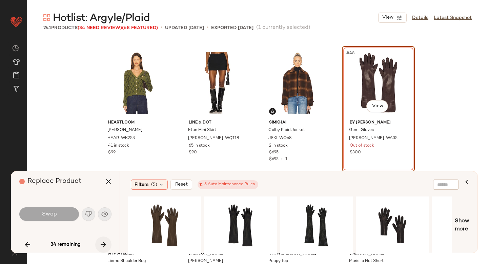
click at [103, 245] on icon "button" at bounding box center [103, 244] width 8 height 8
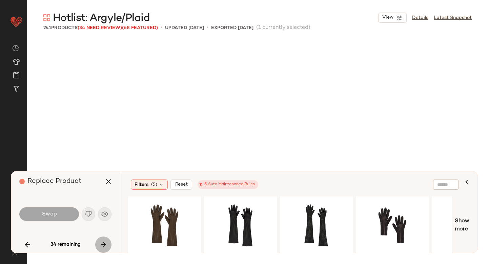
scroll to position [1702, 0]
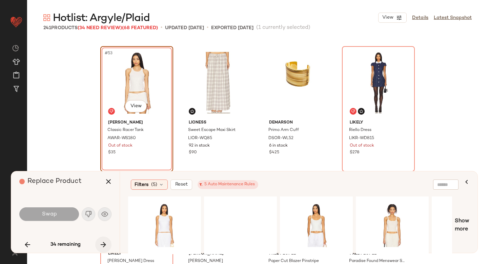
click at [103, 245] on icon "button" at bounding box center [103, 244] width 8 height 8
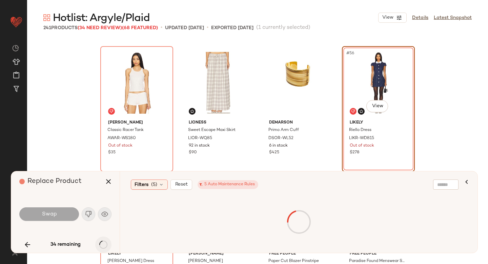
click at [103, 245] on div "34 remaining" at bounding box center [65, 244] width 92 height 16
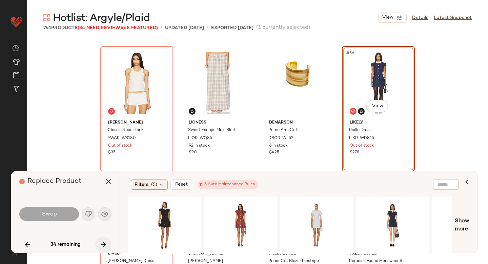
click at [103, 245] on icon "button" at bounding box center [103, 244] width 8 height 8
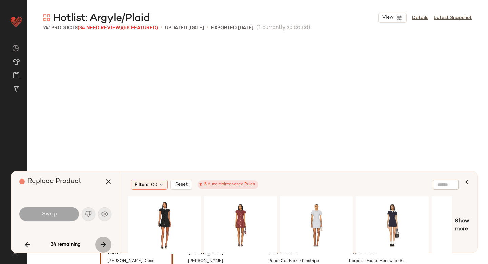
scroll to position [1833, 0]
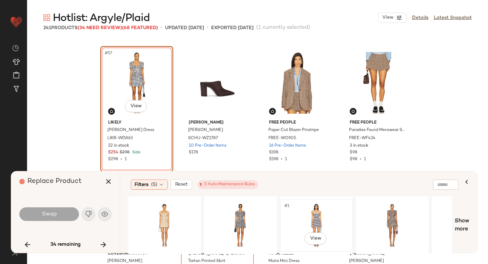
click at [292, 215] on div "#1 View" at bounding box center [317, 225] width 68 height 48
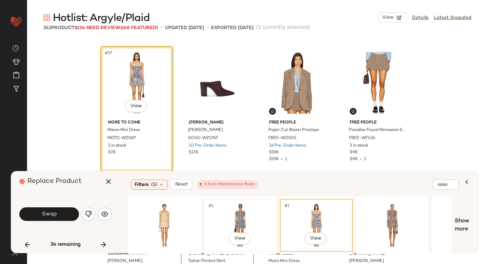
click at [236, 218] on div "#1 View" at bounding box center [241, 225] width 68 height 48
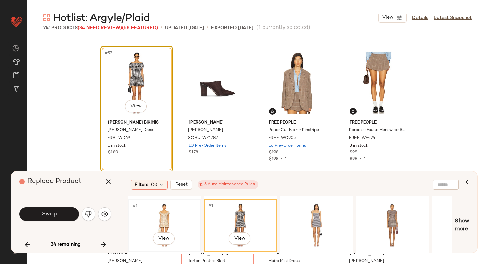
click at [164, 218] on div "#1 View" at bounding box center [165, 225] width 68 height 48
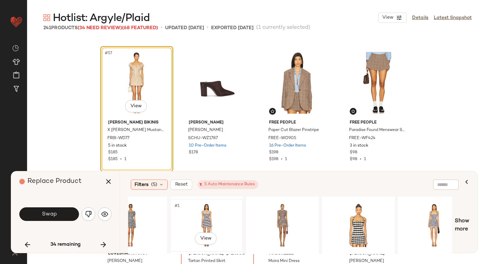
scroll to position [0, 118]
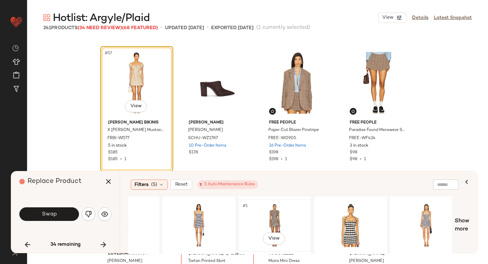
click at [286, 212] on div "#1 View" at bounding box center [275, 225] width 68 height 48
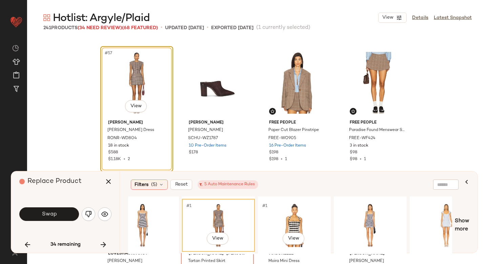
scroll to position [0, 179]
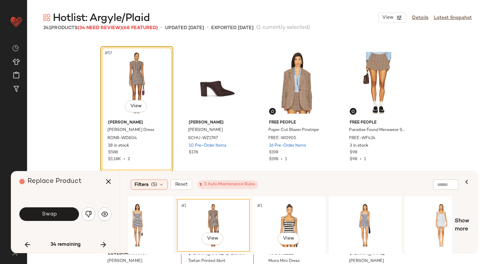
click at [286, 212] on div "#1 View" at bounding box center [289, 225] width 68 height 48
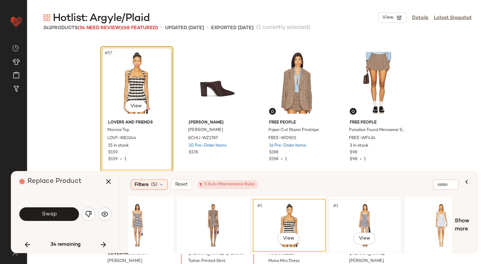
click at [340, 213] on div "#1 View" at bounding box center [365, 225] width 68 height 48
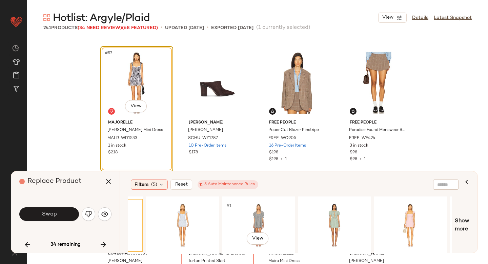
scroll to position [0, 438]
click at [257, 216] on div "#1 View" at bounding box center [258, 225] width 68 height 48
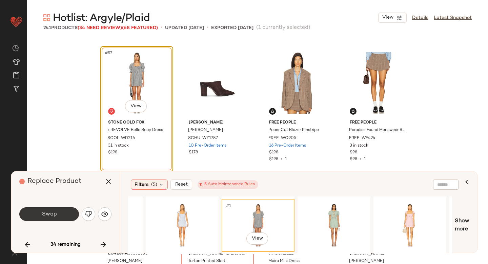
click at [66, 211] on button "Swap" at bounding box center [49, 214] width 60 height 14
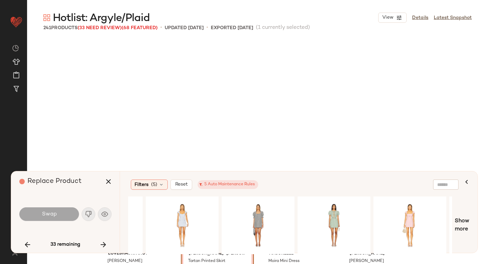
scroll to position [1964, 0]
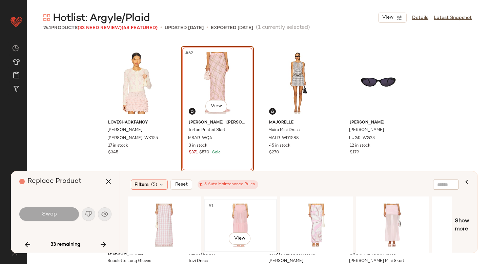
click at [236, 217] on div "#1 View" at bounding box center [241, 225] width 68 height 48
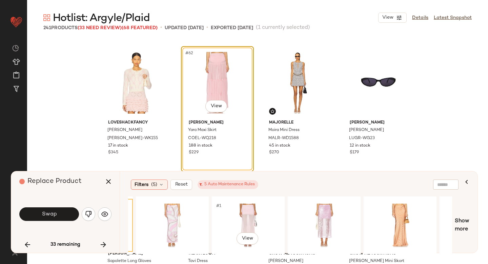
scroll to position [0, 165]
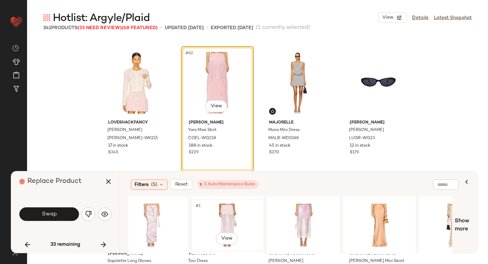
click at [237, 220] on div "#1 View" at bounding box center [228, 225] width 68 height 48
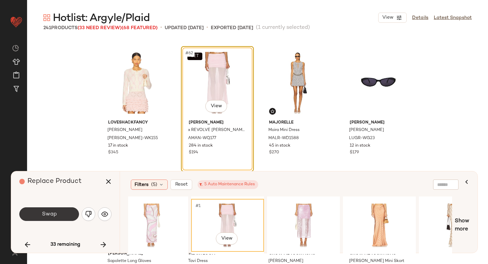
click at [58, 218] on button "Swap" at bounding box center [49, 214] width 60 height 14
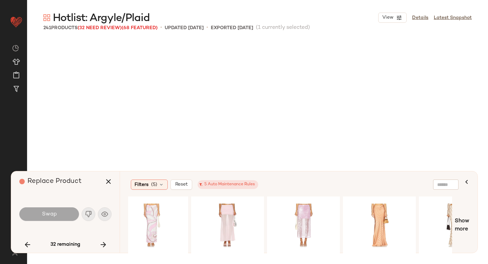
scroll to position [2488, 0]
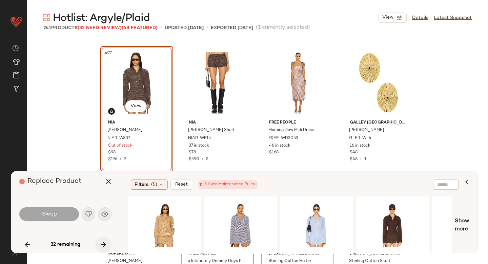
click at [101, 240] on button "button" at bounding box center [103, 244] width 16 height 16
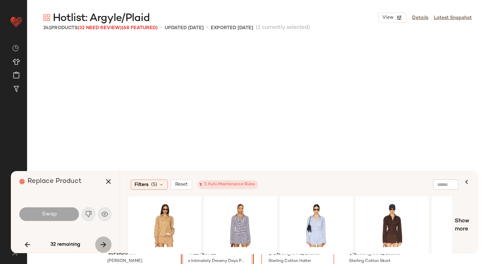
scroll to position [2619, 0]
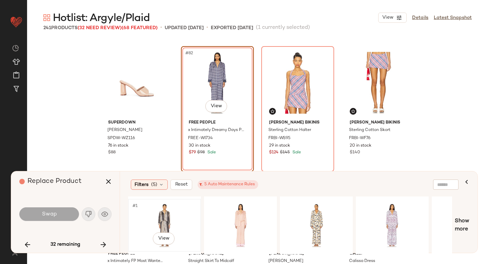
click at [155, 221] on div "#1 View" at bounding box center [165, 225] width 68 height 48
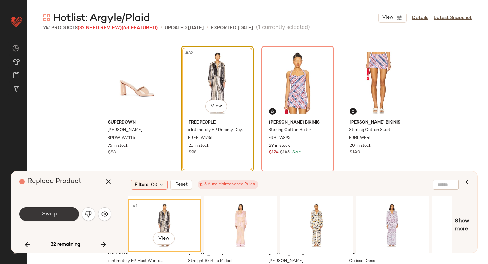
click at [71, 212] on button "Swap" at bounding box center [49, 214] width 60 height 14
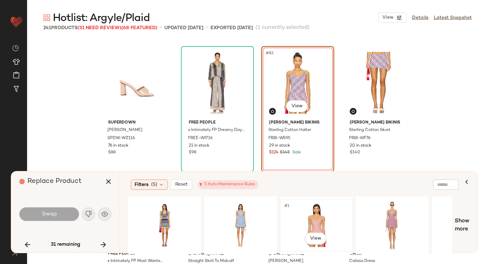
click at [307, 224] on div "#1 View" at bounding box center [317, 225] width 68 height 48
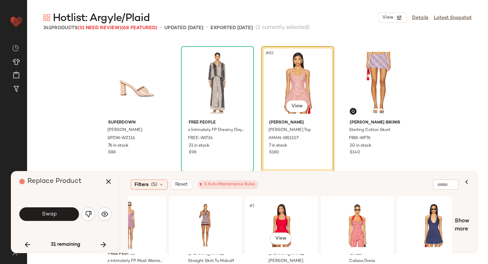
scroll to position [0, 296]
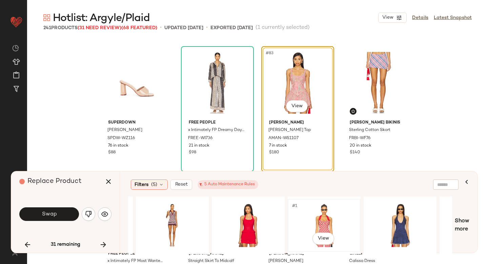
click at [327, 223] on div "#1 View" at bounding box center [324, 225] width 68 height 48
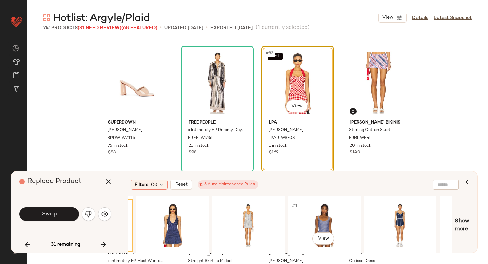
scroll to position [0, 524]
click at [256, 216] on div "#1 View" at bounding box center [249, 225] width 68 height 48
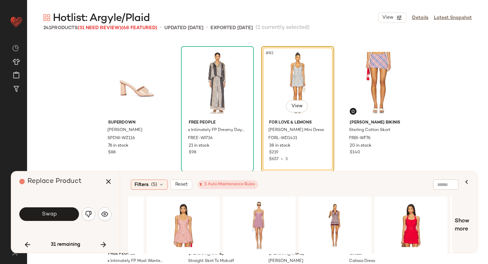
scroll to position [0, 24]
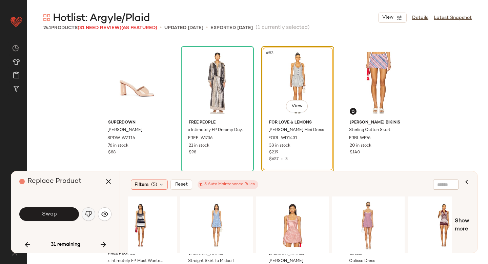
click at [85, 215] on img "button" at bounding box center [88, 214] width 7 height 7
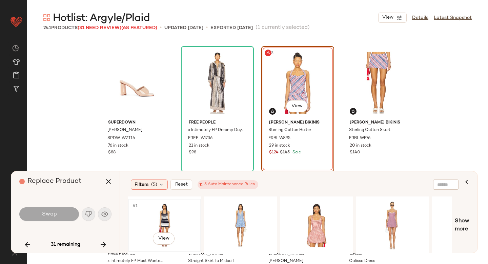
scroll to position [0, 1]
click at [296, 220] on div "#1 View" at bounding box center [316, 225] width 68 height 48
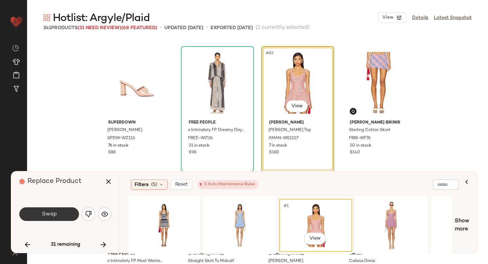
click at [58, 213] on button "Swap" at bounding box center [49, 214] width 60 height 14
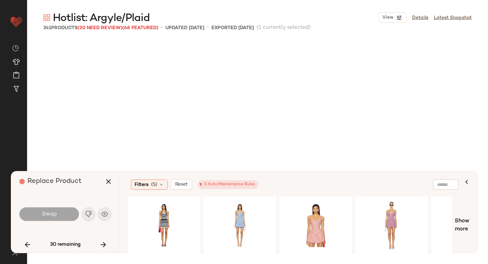
scroll to position [3142, 0]
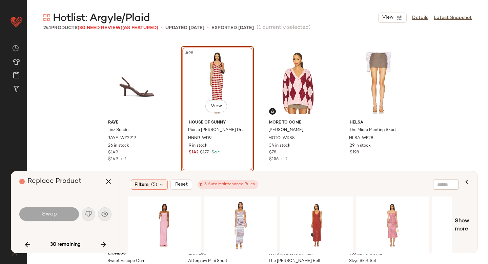
click at [92, 213] on div "Swap" at bounding box center [65, 214] width 92 height 16
click at [163, 220] on div "#1 View" at bounding box center [165, 225] width 68 height 48
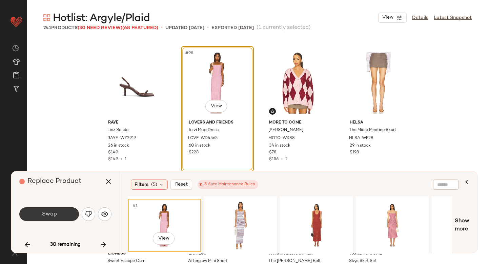
click at [67, 213] on button "Swap" at bounding box center [49, 214] width 60 height 14
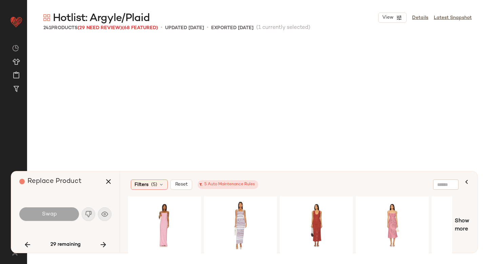
scroll to position [3535, 0]
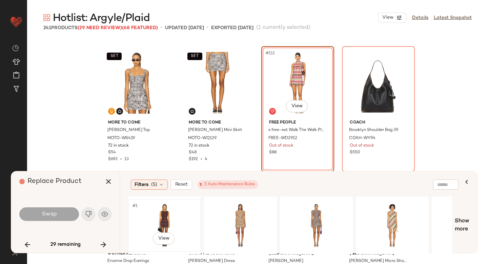
click at [183, 225] on div "#1 View" at bounding box center [165, 225] width 68 height 48
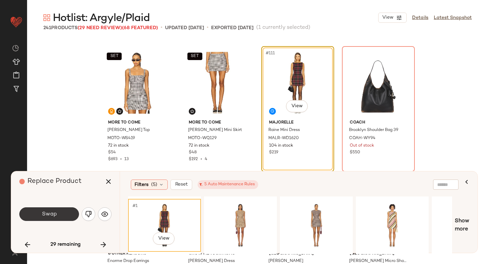
click at [62, 216] on button "Swap" at bounding box center [49, 214] width 60 height 14
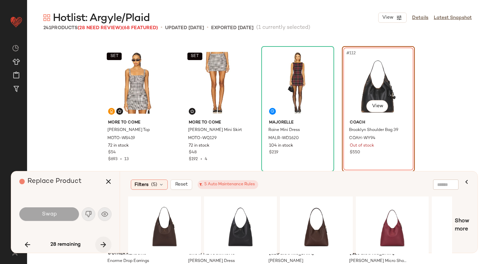
click at [104, 245] on icon "button" at bounding box center [103, 244] width 8 height 8
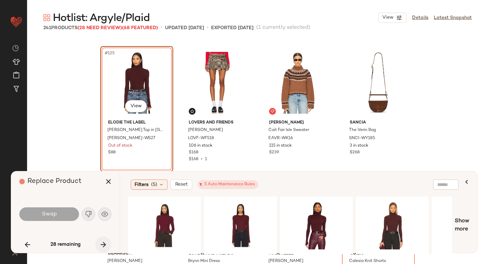
click at [104, 245] on icon "button" at bounding box center [103, 244] width 8 height 8
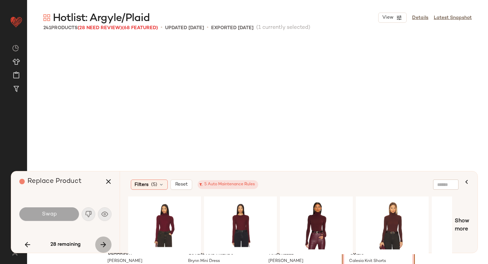
scroll to position [4190, 0]
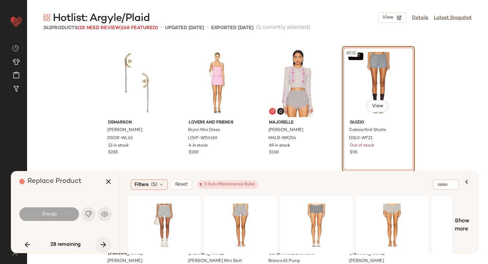
click at [104, 245] on icon "button" at bounding box center [103, 244] width 8 height 8
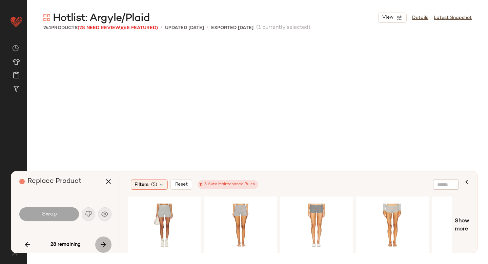
scroll to position [4582, 0]
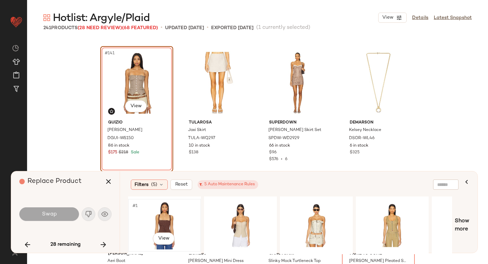
click at [164, 215] on div "#1 View" at bounding box center [165, 225] width 68 height 48
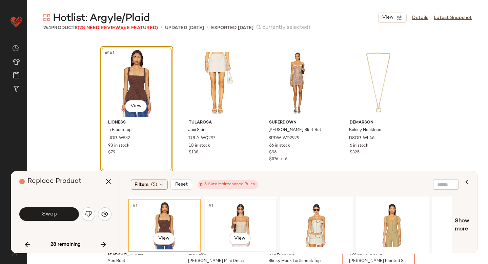
click at [240, 226] on div "#1 View" at bounding box center [241, 225] width 68 height 48
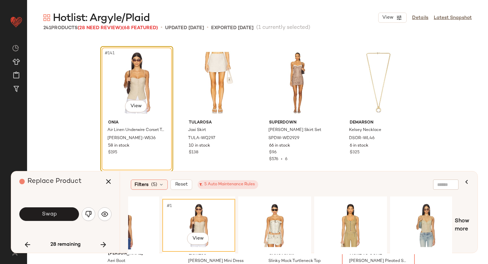
scroll to position [0, 28]
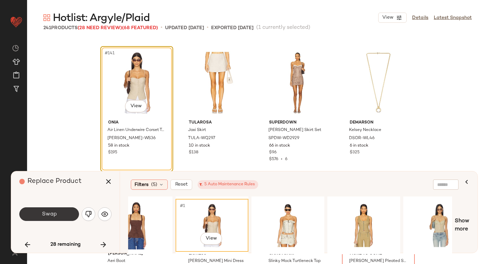
click at [59, 212] on button "Swap" at bounding box center [49, 214] width 60 height 14
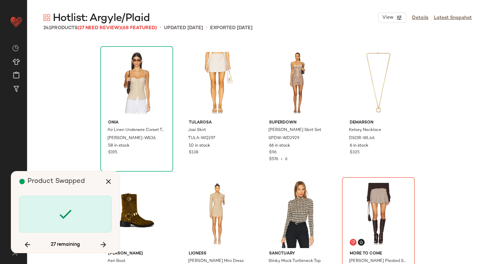
scroll to position [4713, 0]
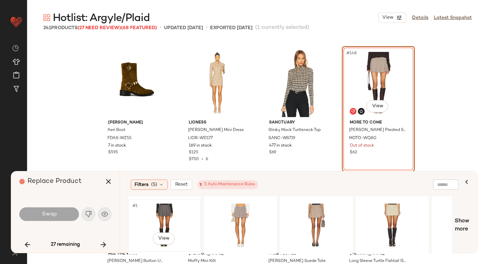
click at [173, 219] on div "#1 View" at bounding box center [165, 225] width 68 height 48
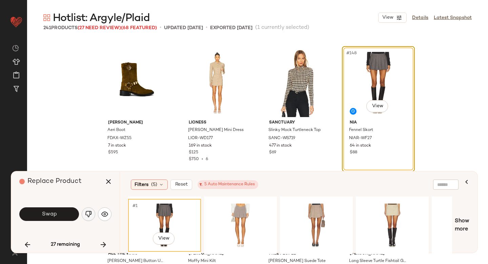
click at [85, 214] on button "button" at bounding box center [89, 214] width 14 height 14
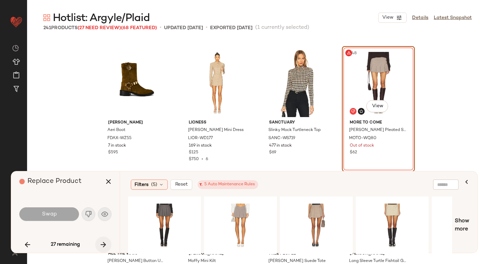
click at [108, 246] on button "button" at bounding box center [103, 244] width 16 height 16
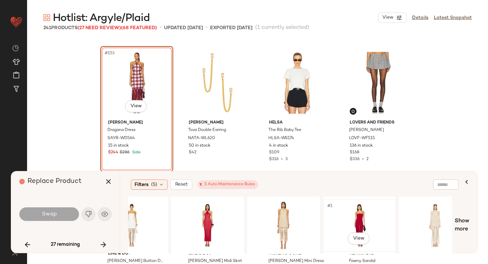
scroll to position [0, 110]
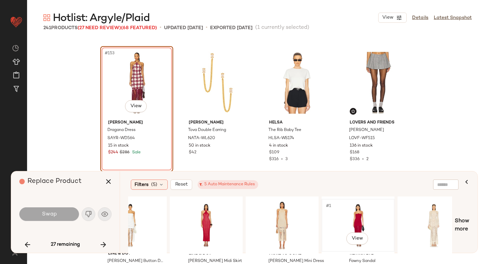
click at [354, 214] on div "#1 View" at bounding box center [358, 225] width 68 height 48
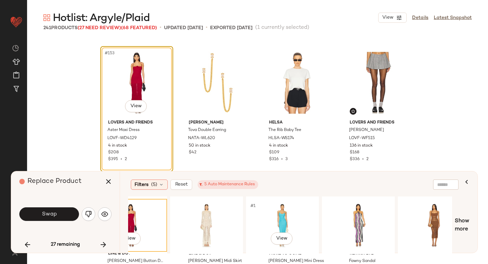
scroll to position [0, 342]
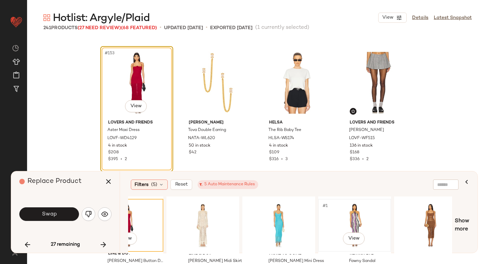
click at [348, 212] on div "#1 View" at bounding box center [355, 225] width 68 height 48
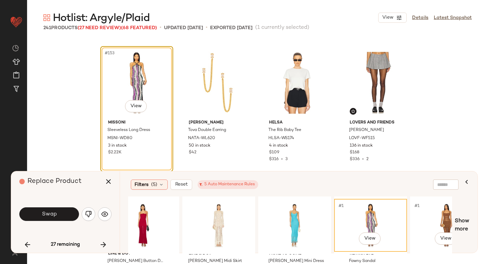
scroll to position [0, 322]
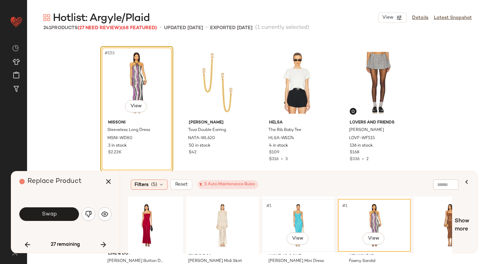
click at [298, 223] on div "#1 View" at bounding box center [299, 225] width 68 height 48
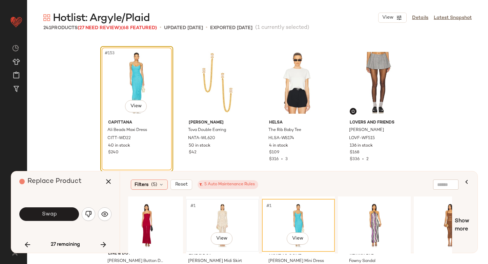
click at [209, 218] on div "#1 View" at bounding box center [223, 225] width 68 height 48
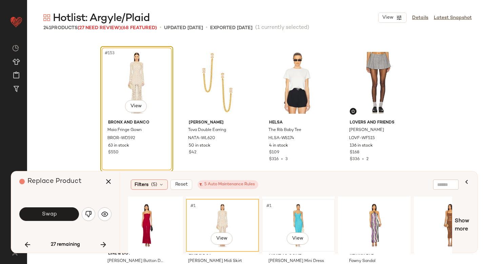
click at [273, 209] on div "#1 View" at bounding box center [299, 225] width 68 height 48
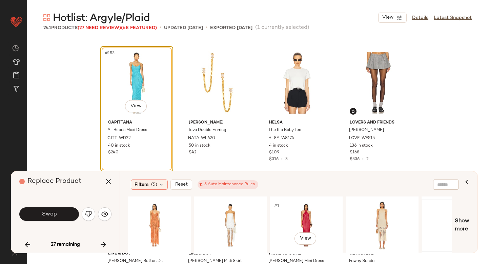
scroll to position [0, 0]
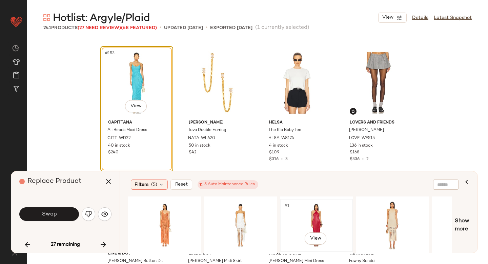
click at [303, 211] on div "#1 View" at bounding box center [317, 225] width 68 height 48
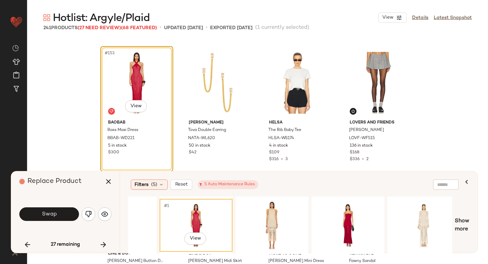
scroll to position [0, 168]
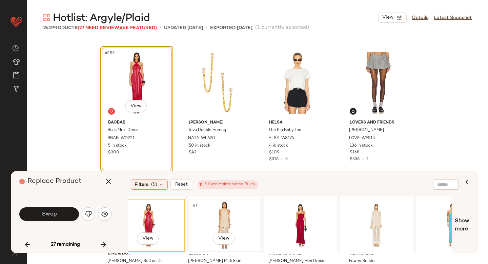
click at [234, 226] on div "#1 View" at bounding box center [225, 225] width 68 height 48
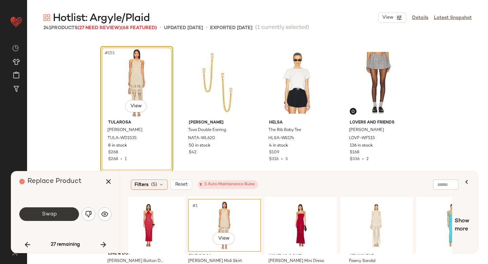
click at [66, 212] on button "Swap" at bounding box center [49, 214] width 60 height 14
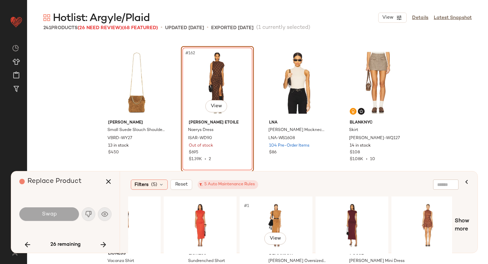
scroll to position [0, 193]
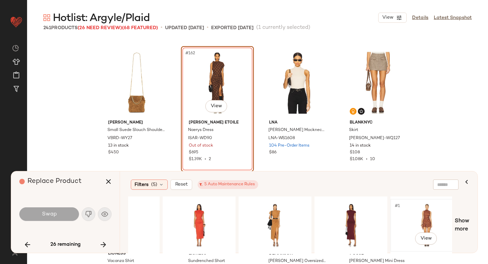
click at [415, 224] on div "#1 View" at bounding box center [427, 225] width 68 height 48
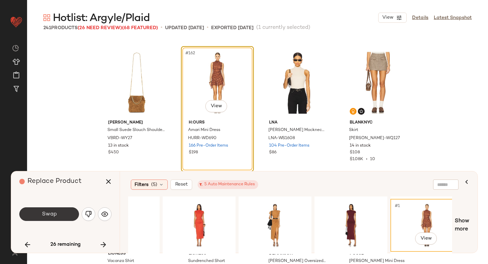
click at [53, 214] on span "Swap" at bounding box center [48, 214] width 15 height 6
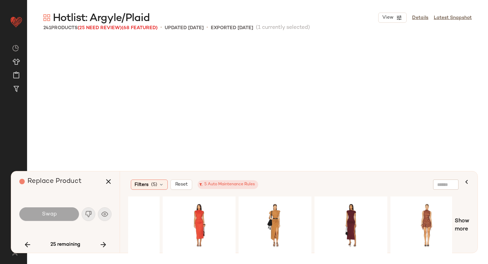
scroll to position [5499, 0]
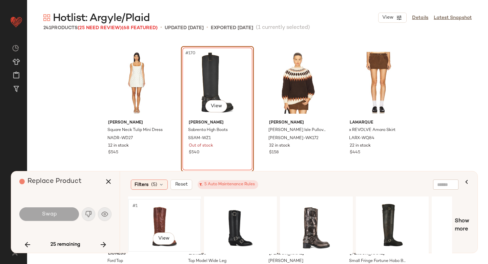
click at [169, 219] on div "#1 View" at bounding box center [165, 225] width 68 height 48
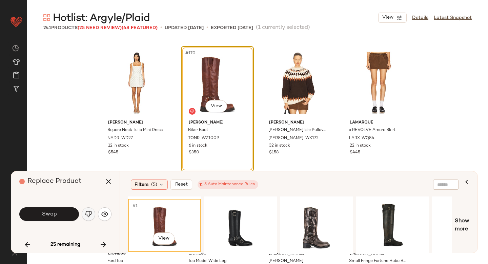
click at [91, 214] on img "button" at bounding box center [88, 214] width 7 height 7
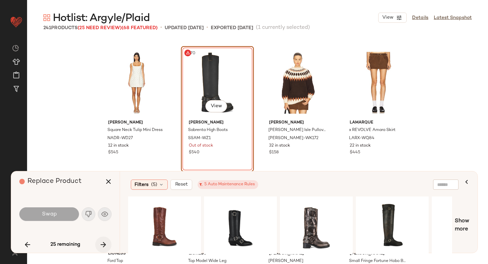
click at [111, 245] on button "button" at bounding box center [103, 244] width 16 height 16
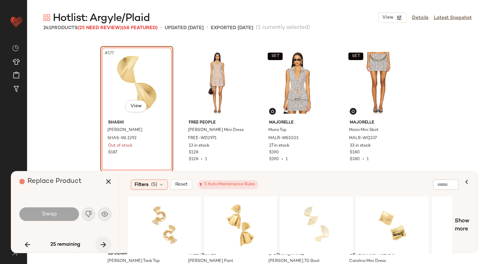
click at [102, 240] on button "button" at bounding box center [103, 244] width 16 height 16
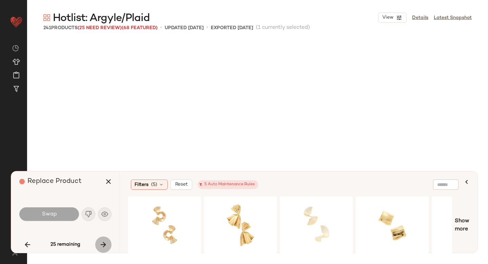
scroll to position [6154, 0]
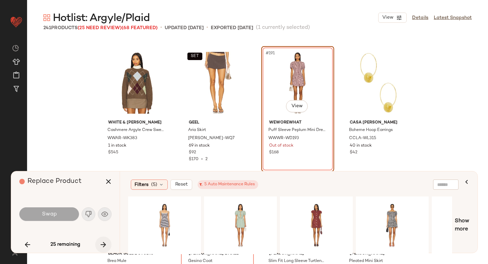
click at [102, 240] on button "button" at bounding box center [103, 244] width 16 height 16
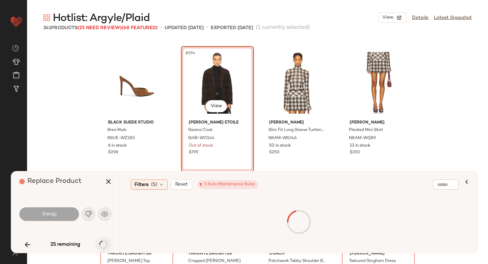
click at [102, 240] on div "25 remaining" at bounding box center [65, 244] width 92 height 16
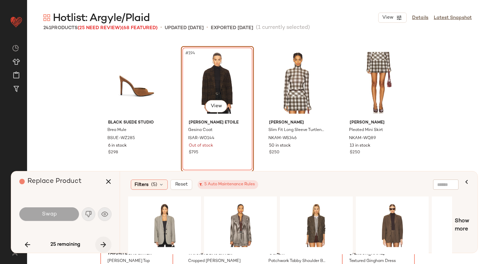
click at [102, 240] on button "button" at bounding box center [103, 244] width 16 height 16
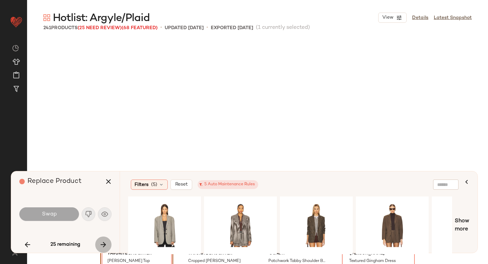
scroll to position [6415, 0]
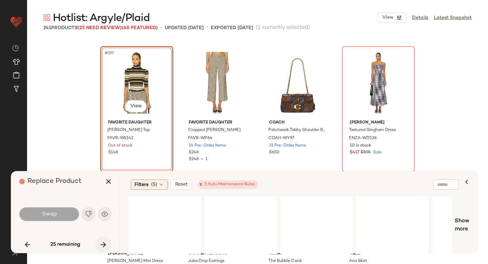
click at [102, 240] on button "button" at bounding box center [103, 244] width 16 height 16
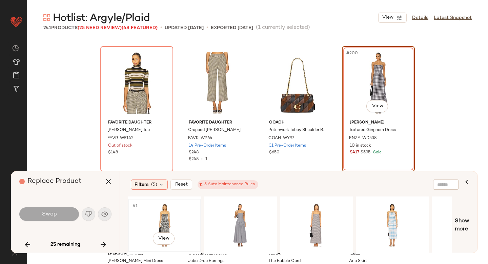
click at [163, 221] on div "#1 View" at bounding box center [165, 225] width 68 height 48
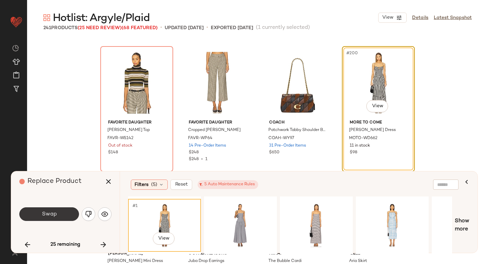
click at [47, 213] on span "Swap" at bounding box center [48, 214] width 15 height 6
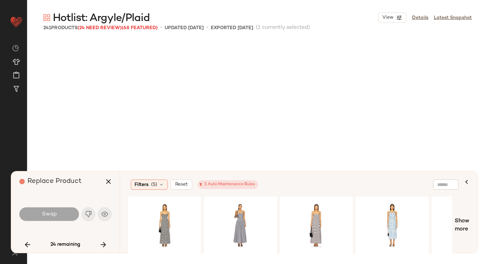
scroll to position [6808, 0]
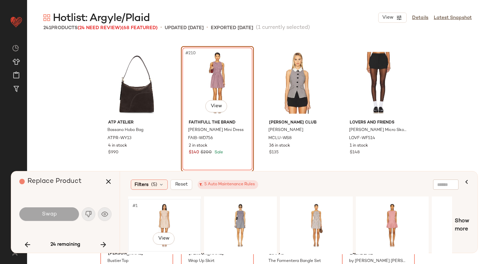
click at [172, 211] on div "#1 View" at bounding box center [165, 225] width 68 height 48
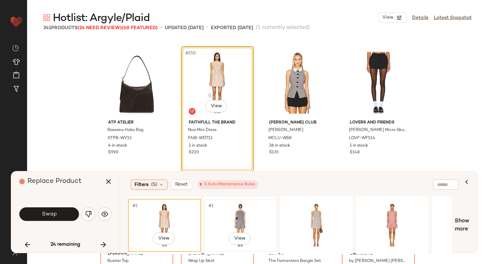
click at [234, 212] on div "#1 View" at bounding box center [241, 225] width 68 height 48
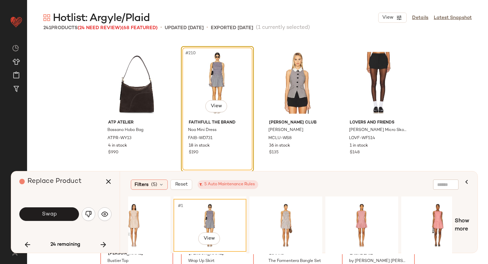
scroll to position [0, 45]
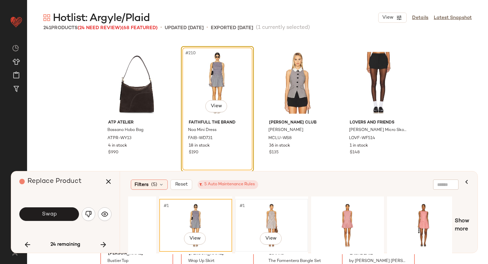
click at [277, 213] on div "#1 View" at bounding box center [272, 225] width 68 height 48
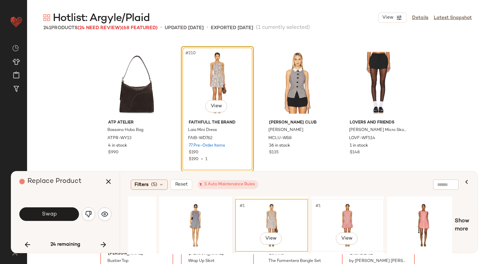
click at [334, 222] on div "#1 View" at bounding box center [348, 225] width 68 height 48
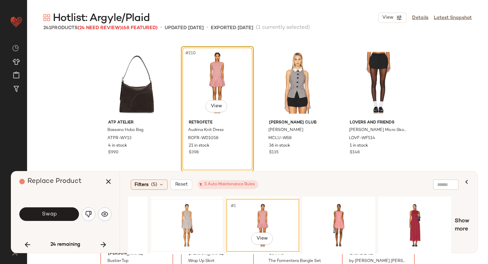
scroll to position [0, 150]
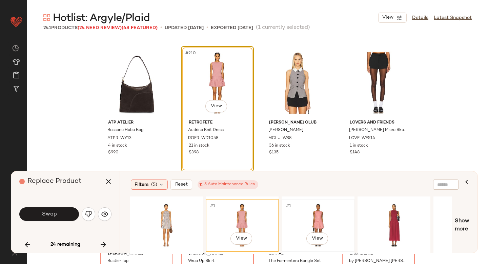
click at [322, 206] on div "#1 View" at bounding box center [318, 225] width 68 height 48
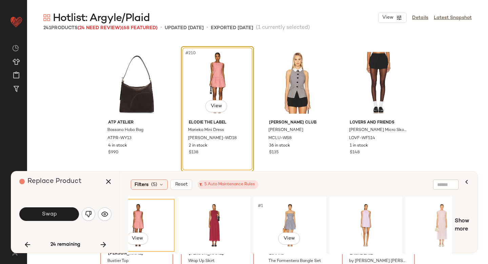
scroll to position [0, 331]
click at [300, 213] on div "#1 View" at bounding box center [290, 225] width 68 height 48
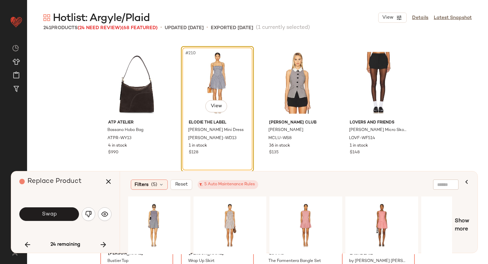
scroll to position [0, 0]
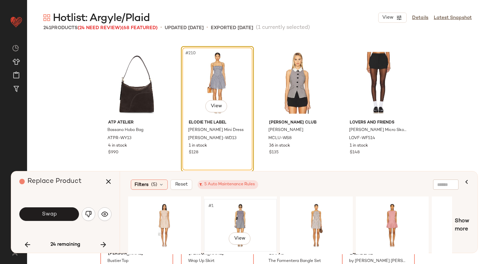
click at [222, 222] on div "#1 View" at bounding box center [241, 225] width 68 height 48
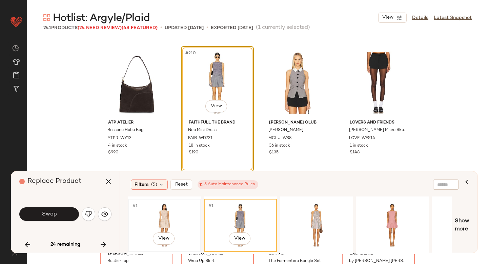
click at [163, 220] on div "#1 View" at bounding box center [165, 225] width 68 height 48
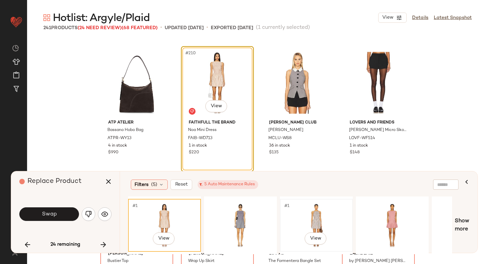
click at [343, 215] on div "#1 View" at bounding box center [317, 225] width 68 height 48
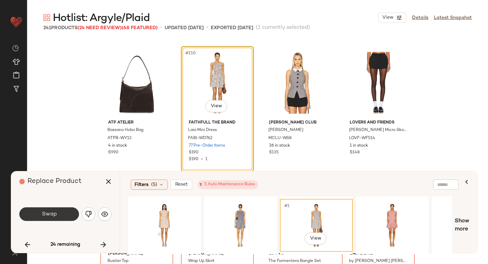
click at [52, 214] on span "Swap" at bounding box center [48, 214] width 15 height 6
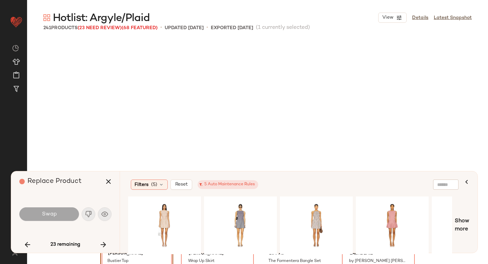
scroll to position [6939, 0]
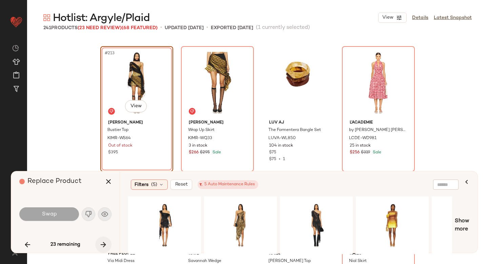
click at [103, 247] on icon "button" at bounding box center [103, 244] width 8 height 8
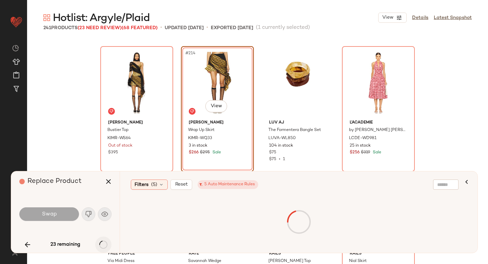
click at [103, 247] on div "23 remaining" at bounding box center [65, 244] width 92 height 16
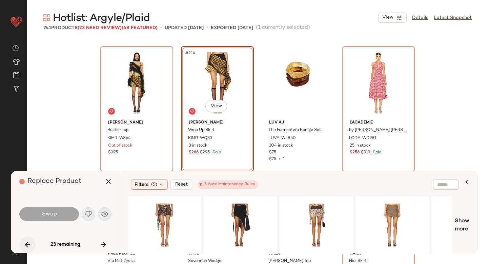
click at [30, 243] on icon "button" at bounding box center [27, 244] width 8 height 8
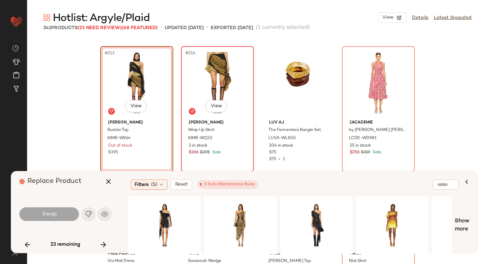
click at [192, 83] on div "#214 View" at bounding box center [218, 83] width 68 height 69
click at [102, 242] on icon "button" at bounding box center [103, 244] width 8 height 8
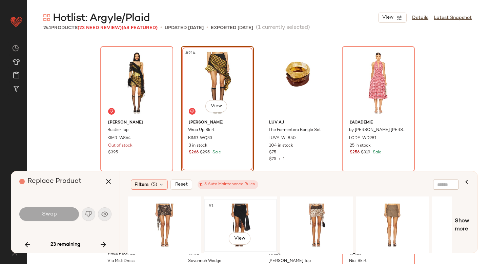
click at [227, 213] on div "#1 View" at bounding box center [241, 225] width 68 height 48
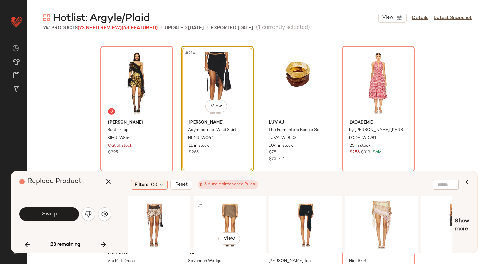
scroll to position [0, 167]
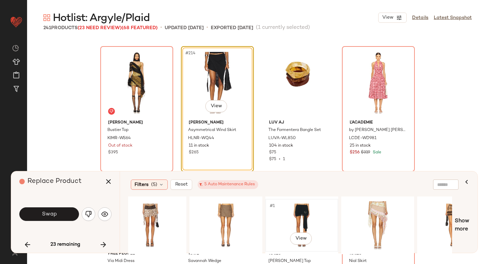
click at [301, 210] on div "#1 View" at bounding box center [302, 225] width 68 height 48
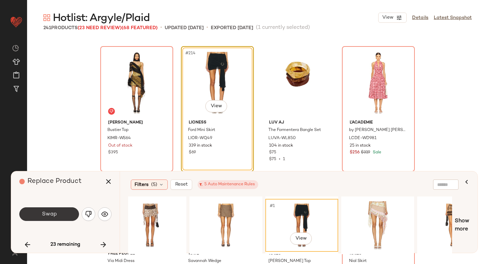
click at [73, 210] on button "Swap" at bounding box center [49, 214] width 60 height 14
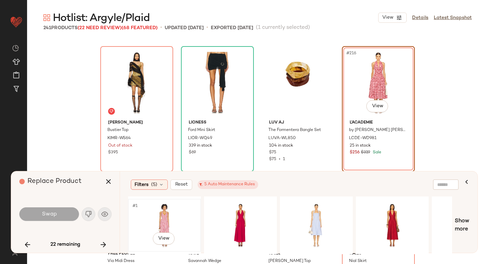
click at [166, 215] on div "#1 View" at bounding box center [165, 225] width 68 height 48
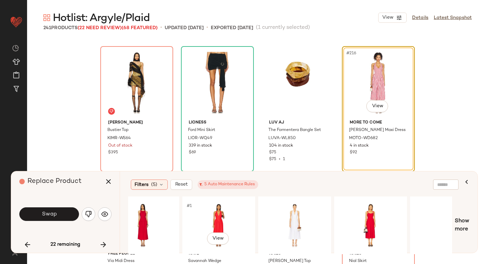
scroll to position [0, 432]
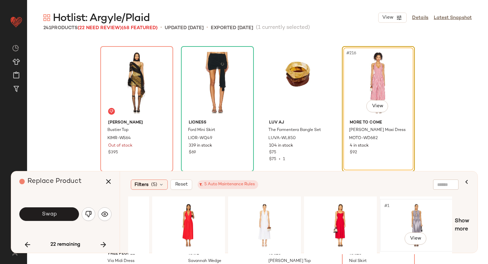
click at [429, 217] on div "#1 View" at bounding box center [417, 225] width 68 height 48
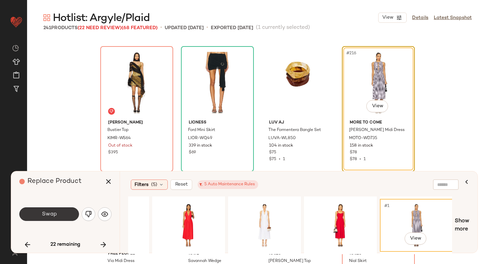
click at [53, 213] on span "Swap" at bounding box center [48, 214] width 15 height 6
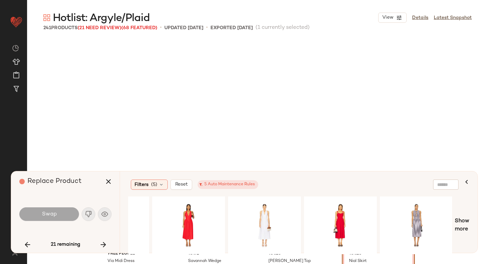
scroll to position [7070, 0]
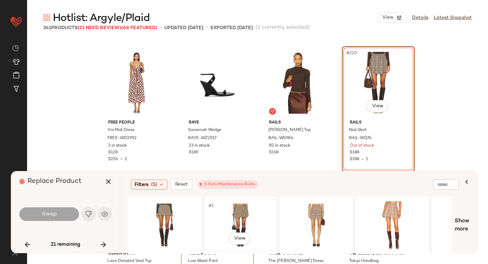
click at [245, 215] on div "#1 View" at bounding box center [241, 225] width 68 height 48
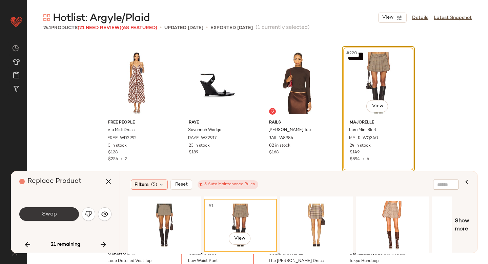
click at [39, 216] on button "Swap" at bounding box center [49, 214] width 60 height 14
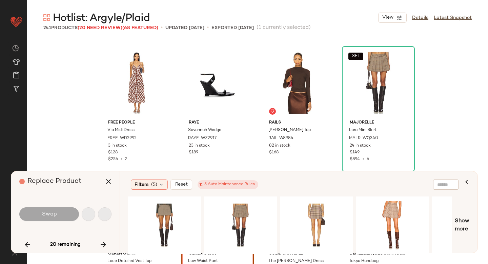
scroll to position [7201, 0]
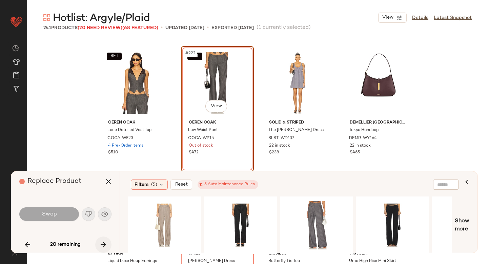
click at [97, 249] on button "button" at bounding box center [103, 244] width 16 height 16
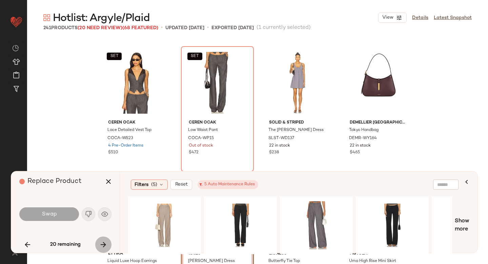
scroll to position [7332, 0]
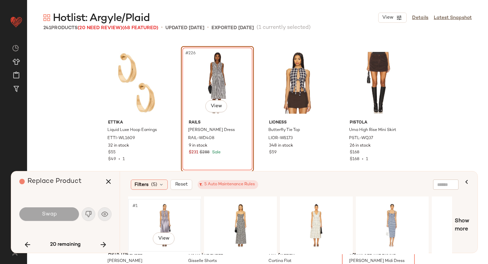
click at [148, 226] on div "#1 View" at bounding box center [165, 225] width 68 height 48
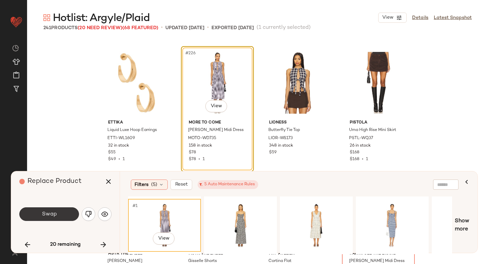
click at [61, 212] on button "Swap" at bounding box center [49, 214] width 60 height 14
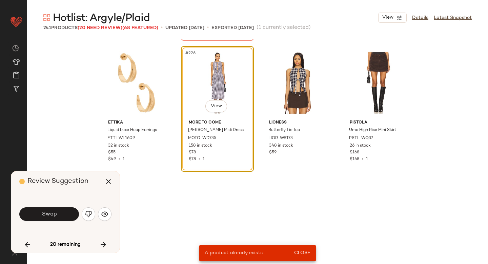
scroll to position [6939, 0]
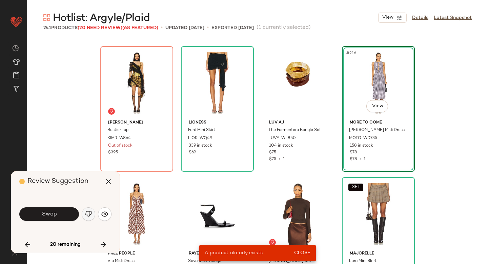
click at [91, 212] on img "button" at bounding box center [88, 214] width 7 height 7
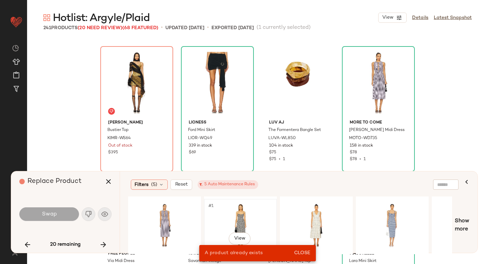
click at [225, 212] on div "#1 View" at bounding box center [241, 225] width 68 height 48
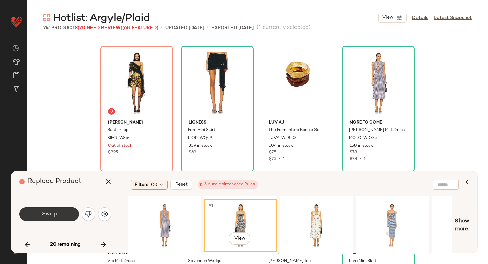
click at [51, 218] on button "Swap" at bounding box center [49, 214] width 60 height 14
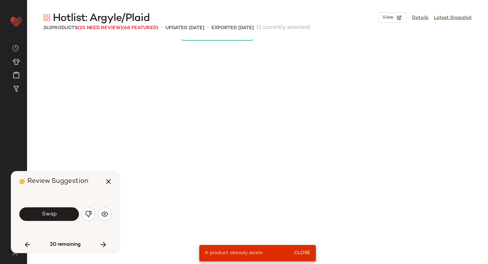
scroll to position [6415, 0]
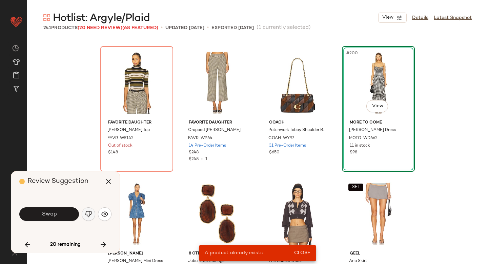
click at [89, 213] on img "button" at bounding box center [88, 214] width 7 height 7
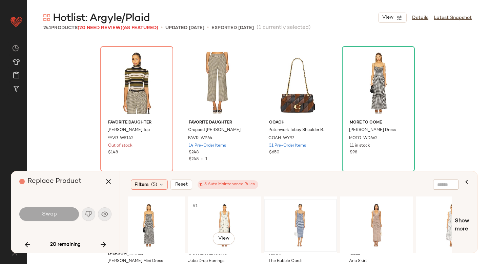
scroll to position [0, 96]
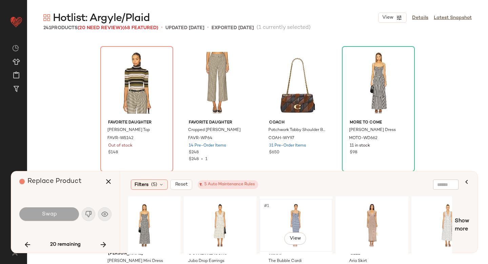
click at [274, 219] on div "#1 View" at bounding box center [296, 225] width 68 height 48
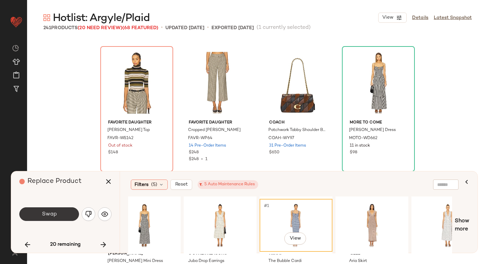
click at [37, 208] on button "Swap" at bounding box center [49, 214] width 60 height 14
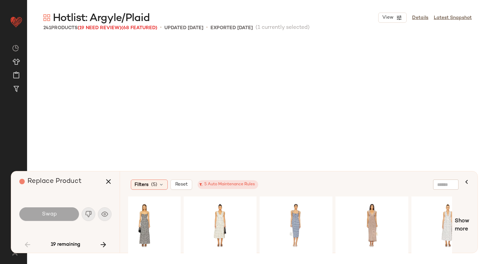
scroll to position [916, 0]
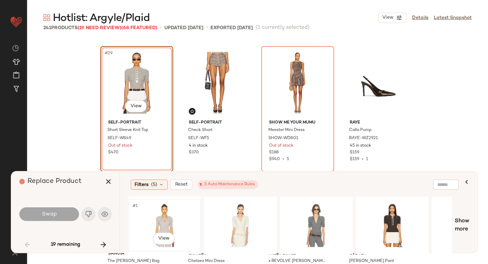
click at [165, 212] on div "#1 View" at bounding box center [165, 225] width 68 height 48
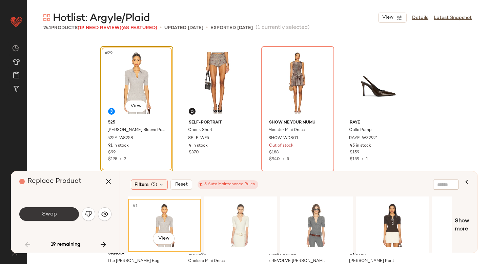
click at [58, 213] on button "Swap" at bounding box center [49, 214] width 60 height 14
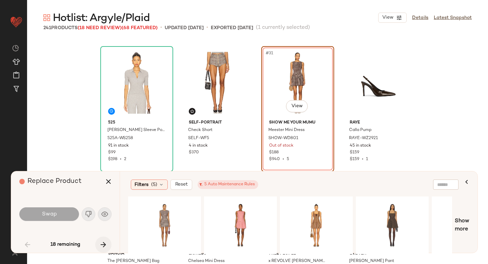
click at [97, 244] on button "button" at bounding box center [103, 244] width 16 height 16
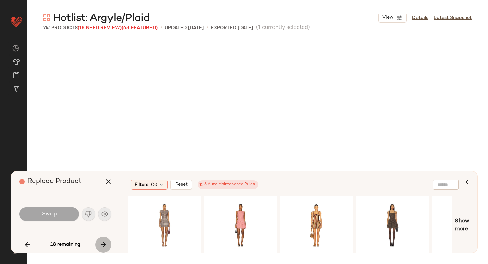
scroll to position [1178, 0]
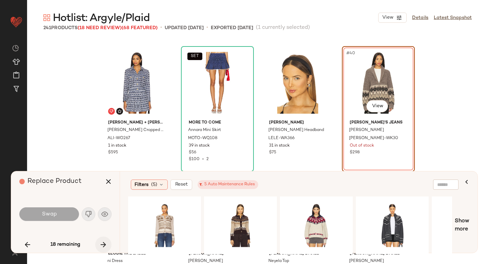
click at [100, 244] on icon "button" at bounding box center [103, 244] width 8 height 8
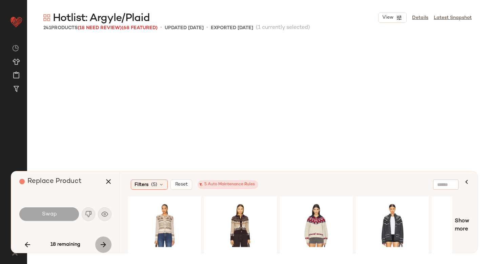
scroll to position [1440, 0]
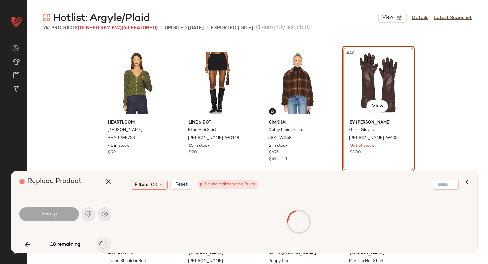
click at [100, 244] on div "18 remaining" at bounding box center [65, 244] width 92 height 16
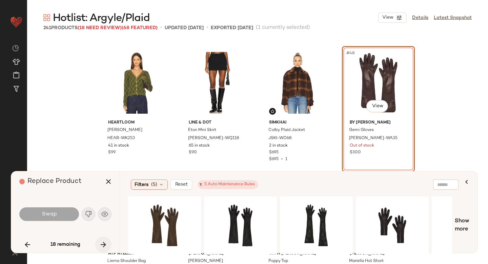
click at [100, 244] on icon "button" at bounding box center [103, 244] width 8 height 8
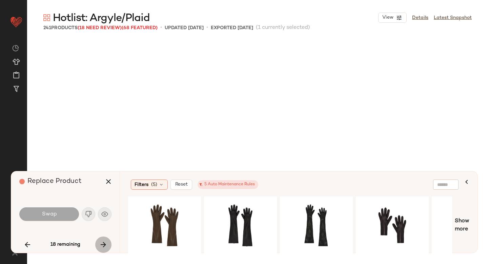
scroll to position [1702, 0]
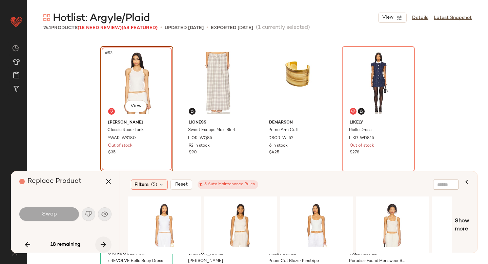
click at [100, 244] on icon "button" at bounding box center [103, 244] width 8 height 8
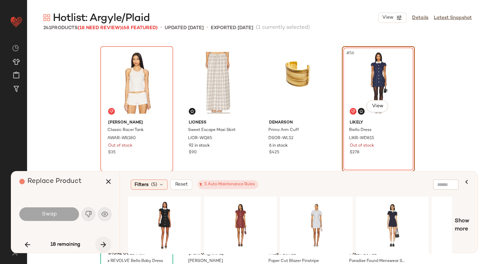
click at [100, 244] on icon "button" at bounding box center [103, 244] width 8 height 8
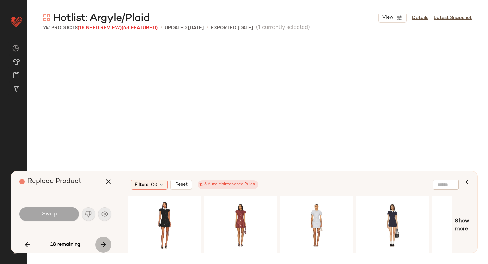
scroll to position [2488, 0]
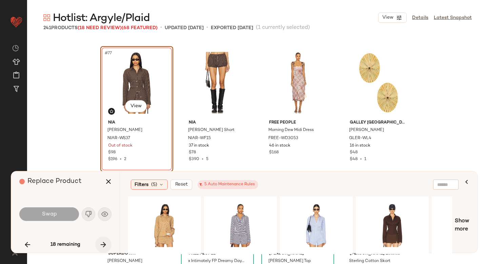
click at [100, 244] on icon "button" at bounding box center [103, 244] width 8 height 8
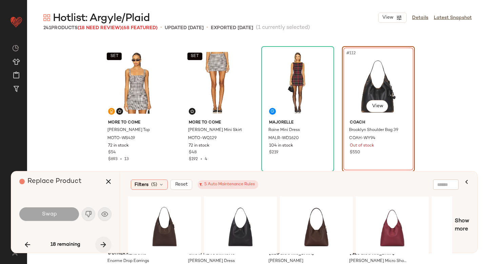
click at [100, 244] on icon "button" at bounding box center [103, 244] width 8 height 8
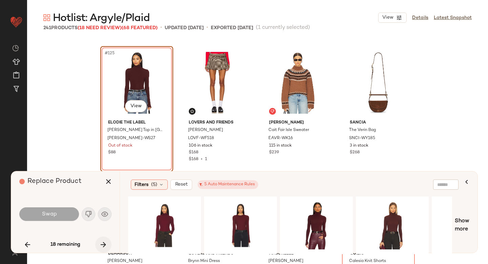
click at [100, 244] on icon "button" at bounding box center [103, 244] width 8 height 8
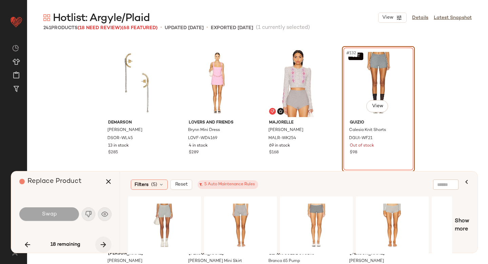
click at [100, 244] on icon "button" at bounding box center [103, 244] width 8 height 8
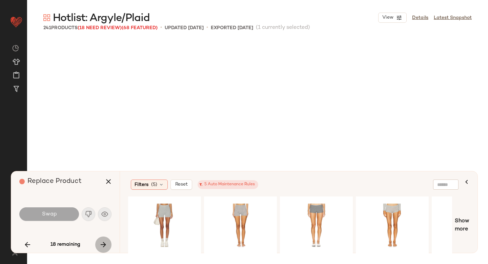
scroll to position [4713, 0]
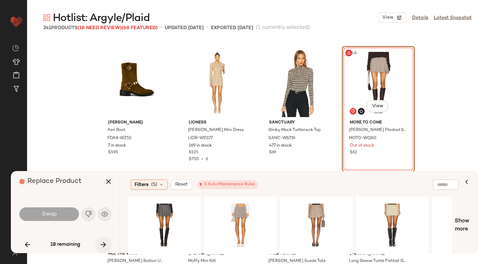
click at [100, 244] on icon "button" at bounding box center [103, 244] width 8 height 8
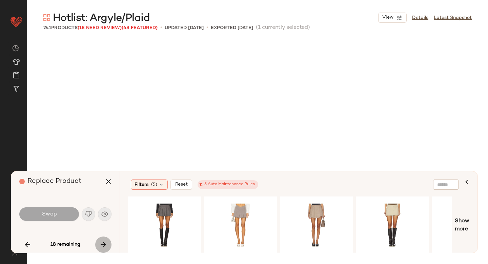
scroll to position [5499, 0]
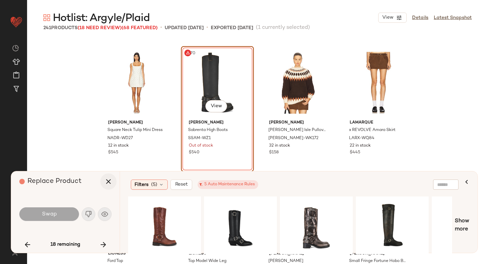
click at [106, 183] on icon "button" at bounding box center [108, 181] width 8 height 8
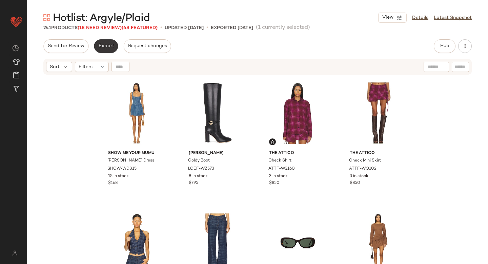
click at [101, 52] on button "Export" at bounding box center [106, 46] width 24 height 14
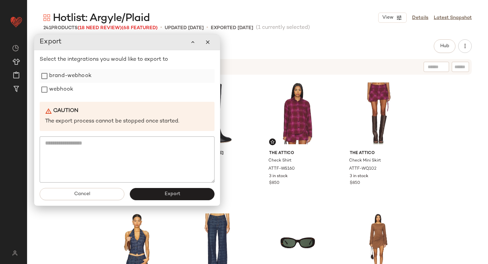
click at [74, 76] on label "brand-webhook" at bounding box center [70, 76] width 42 height 14
click at [64, 87] on label "webhook" at bounding box center [61, 90] width 24 height 14
click at [150, 193] on button "Export" at bounding box center [172, 194] width 85 height 12
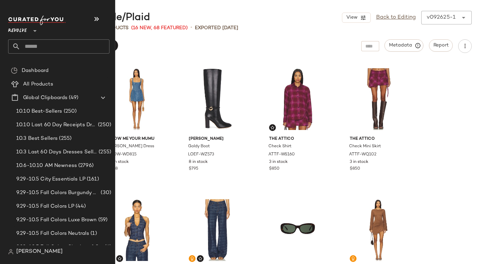
click at [27, 47] on input "text" at bounding box center [64, 46] width 89 height 14
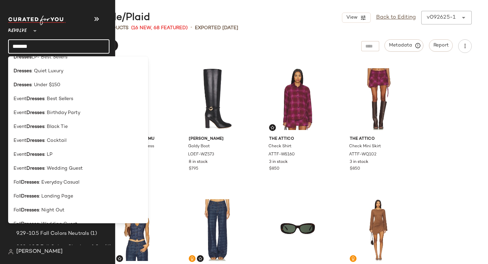
scroll to position [123, 0]
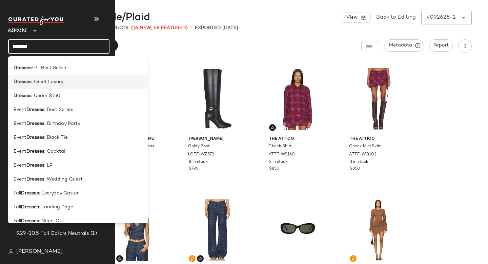
type input "*******"
click at [54, 84] on span ": Quiet Luxury" at bounding box center [48, 81] width 32 height 7
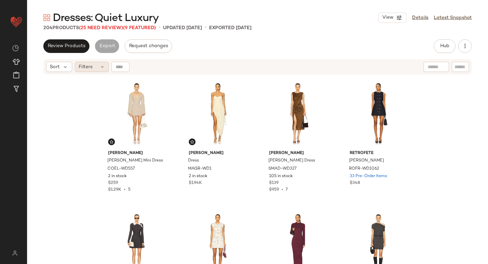
click at [93, 66] on div "Filters" at bounding box center [92, 67] width 34 height 10
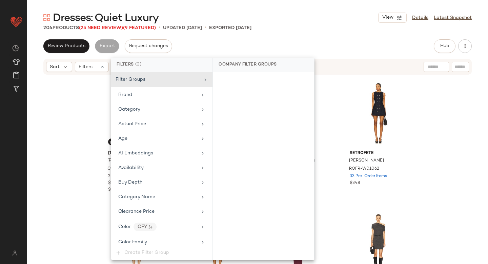
click at [392, 41] on div "Review Products Export Request changes Hub Send for Review External Review Inte…" at bounding box center [257, 46] width 429 height 14
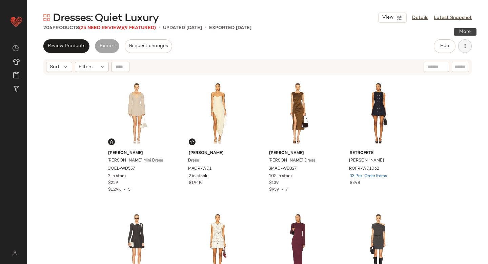
click at [465, 39] on button "button" at bounding box center [466, 46] width 14 height 14
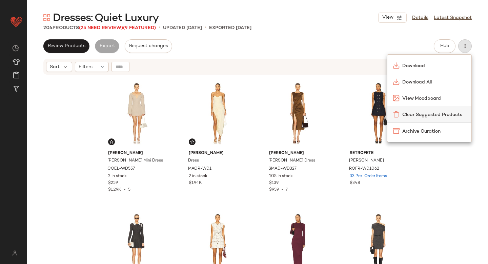
click at [409, 116] on span "Clear Suggested Products" at bounding box center [435, 114] width 64 height 7
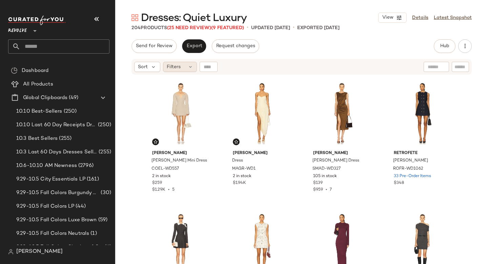
click at [173, 70] on span "Filters" at bounding box center [174, 66] width 14 height 7
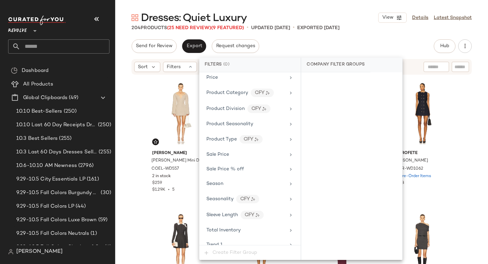
scroll to position [615, 0]
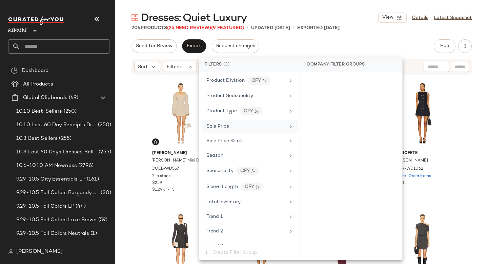
click at [233, 127] on div "Sale Price" at bounding box center [246, 126] width 79 height 7
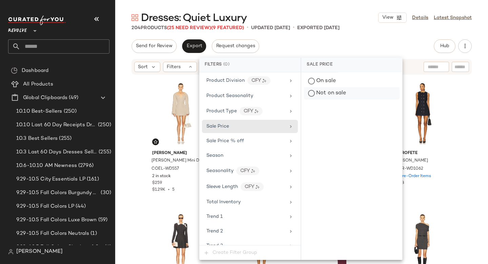
click at [314, 93] on div "Not on sale" at bounding box center [352, 93] width 96 height 12
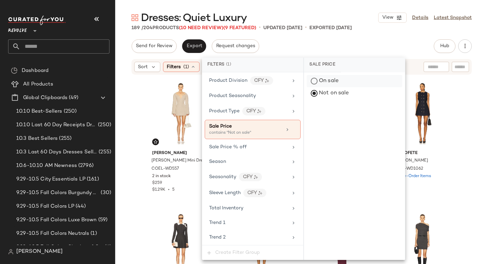
click at [328, 76] on div "On sale" at bounding box center [355, 81] width 96 height 12
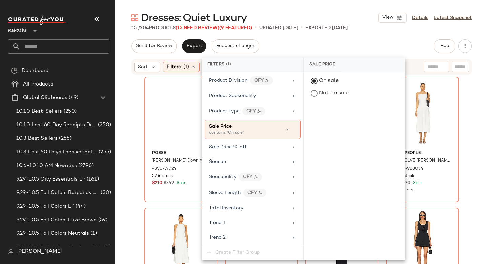
click at [377, 27] on div "15 / 204 Products (15 Need Review) (9 Featured) • updated Oct 6th • Exported Oc…" at bounding box center [301, 27] width 373 height 7
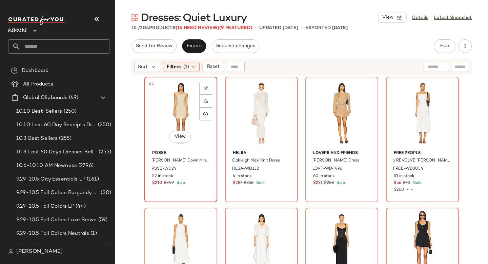
click at [154, 106] on div "#1 View" at bounding box center [181, 113] width 68 height 69
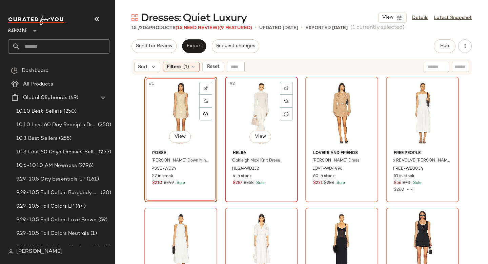
scroll to position [320, 0]
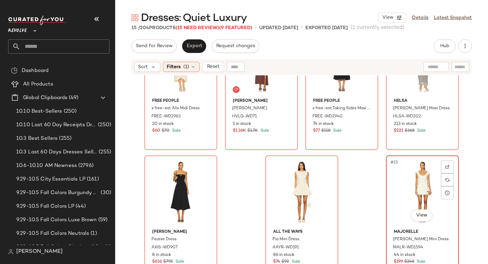
click at [431, 159] on div "#15 View" at bounding box center [423, 192] width 68 height 69
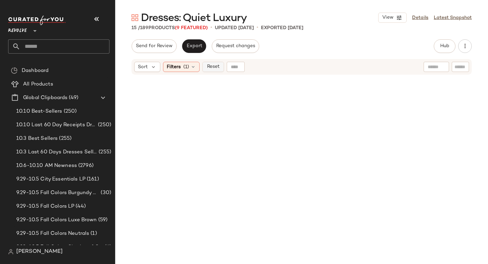
click at [214, 71] on button "Reset" at bounding box center [213, 67] width 22 height 10
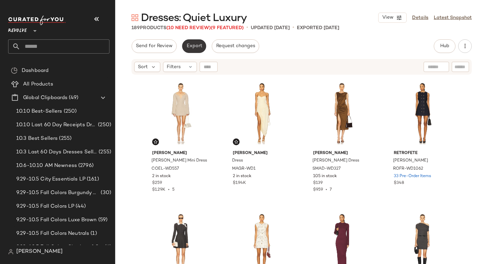
click at [195, 51] on button "Export" at bounding box center [194, 46] width 24 height 14
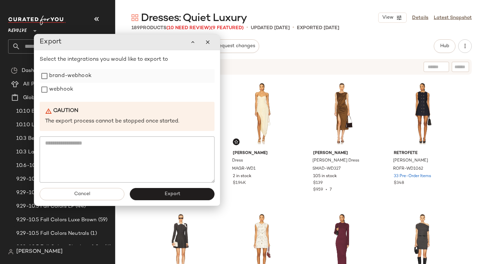
click at [81, 78] on label "brand-webhook" at bounding box center [70, 76] width 42 height 14
click at [66, 87] on label "webhook" at bounding box center [61, 90] width 24 height 14
click at [159, 198] on button "Export" at bounding box center [172, 194] width 85 height 12
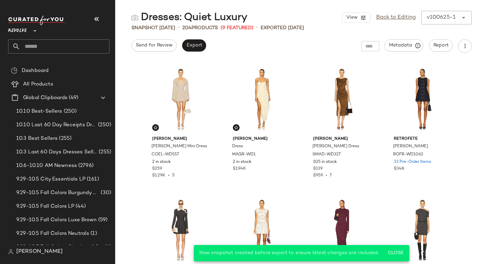
click at [47, 54] on div "Revolve **" at bounding box center [61, 35] width 107 height 42
click at [44, 46] on input "text" at bounding box center [64, 46] width 89 height 14
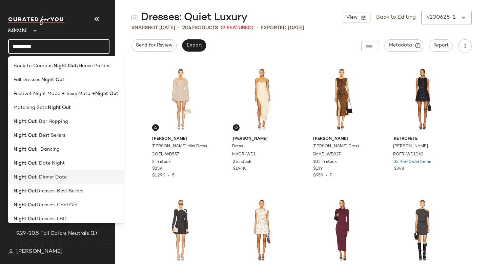
type input "*********"
click at [47, 173] on div "Night Out : Dinner Date" at bounding box center [66, 177] width 116 height 14
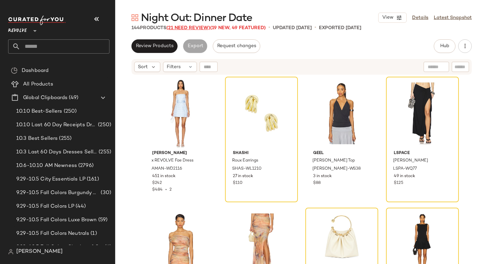
click at [191, 26] on span "(21 Need Review)" at bounding box center [189, 27] width 44 height 5
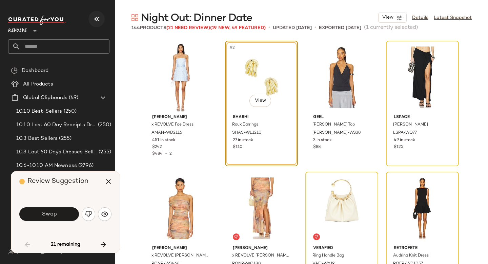
click at [95, 19] on icon "button" at bounding box center [97, 19] width 8 height 8
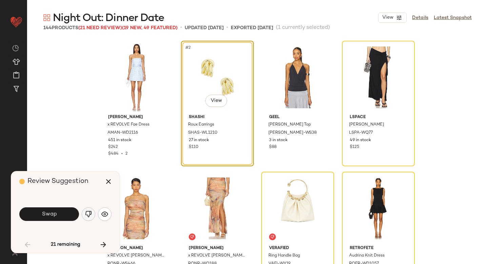
click at [90, 217] on img "button" at bounding box center [88, 214] width 7 height 7
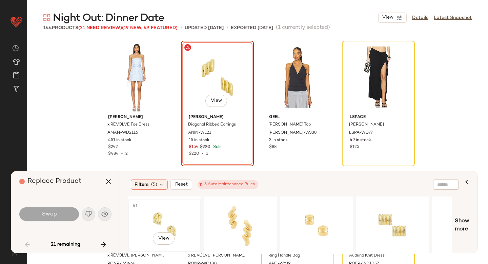
click at [175, 218] on div "#1 View" at bounding box center [165, 225] width 68 height 48
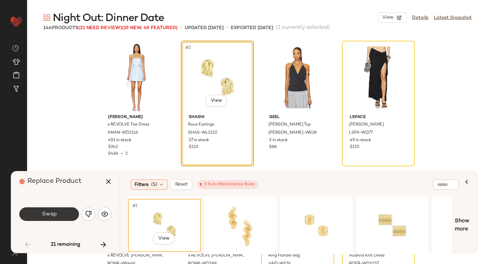
click at [49, 209] on button "Swap" at bounding box center [49, 214] width 60 height 14
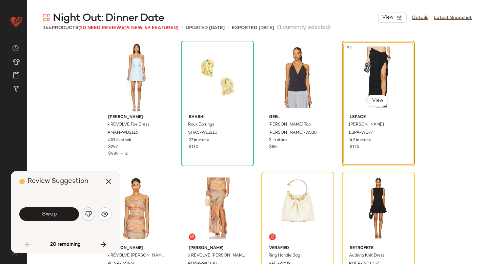
click at [90, 215] on img "button" at bounding box center [88, 214] width 7 height 7
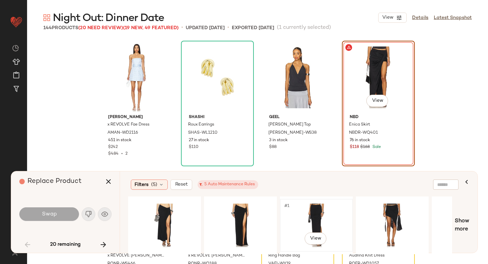
click at [326, 212] on div "#1 View" at bounding box center [317, 225] width 68 height 48
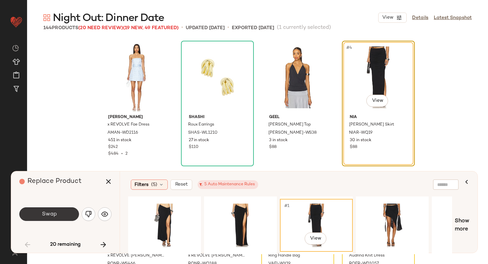
click at [63, 213] on button "Swap" at bounding box center [49, 214] width 60 height 14
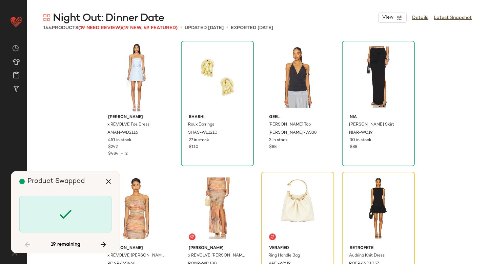
scroll to position [136, 0]
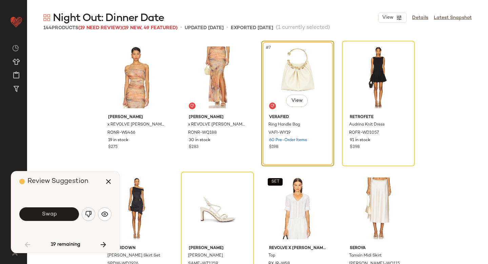
click at [93, 212] on button "button" at bounding box center [89, 214] width 14 height 14
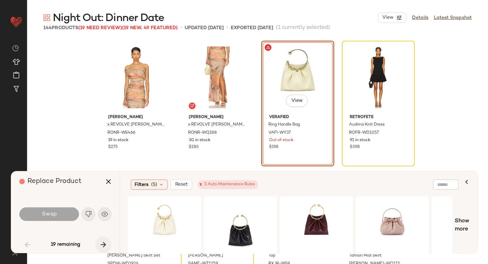
click at [104, 243] on icon "button" at bounding box center [103, 244] width 8 height 8
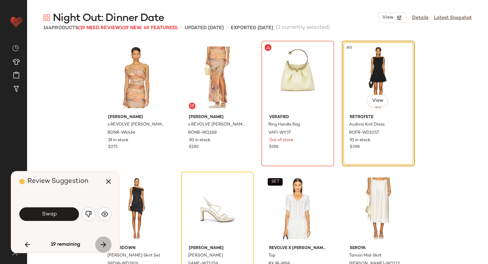
scroll to position [131, 0]
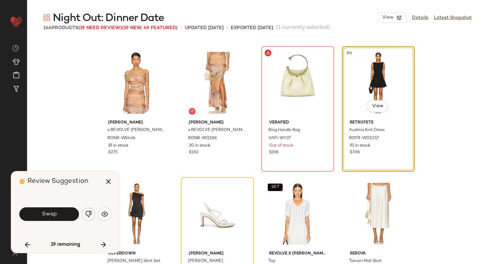
click at [90, 210] on button "button" at bounding box center [89, 214] width 14 height 14
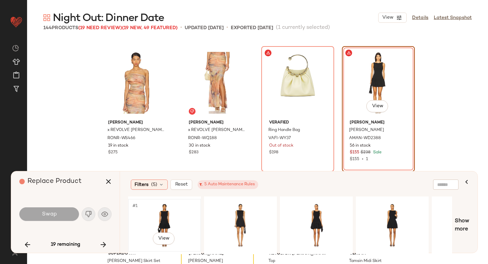
click at [167, 211] on div "#1 View" at bounding box center [165, 225] width 68 height 48
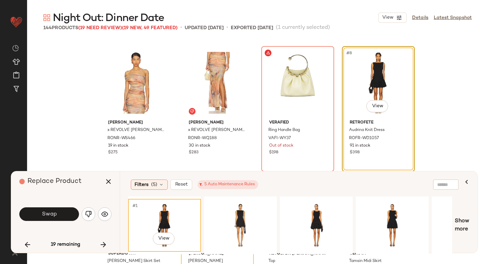
click at [43, 207] on div "Swap" at bounding box center [65, 214] width 92 height 16
click at [42, 213] on span "Swap" at bounding box center [48, 214] width 15 height 6
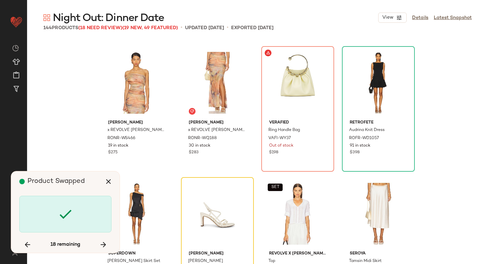
scroll to position [262, 0]
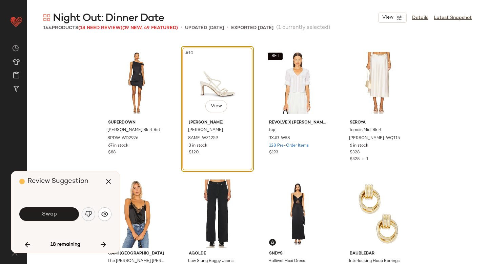
click at [84, 212] on button "button" at bounding box center [89, 214] width 14 height 14
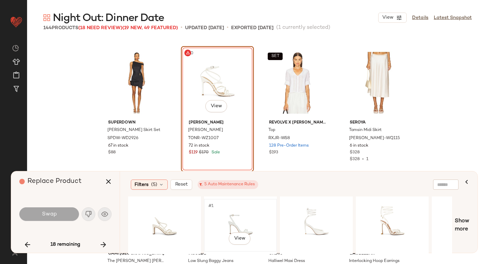
click at [222, 215] on div "#1 View" at bounding box center [241, 225] width 68 height 48
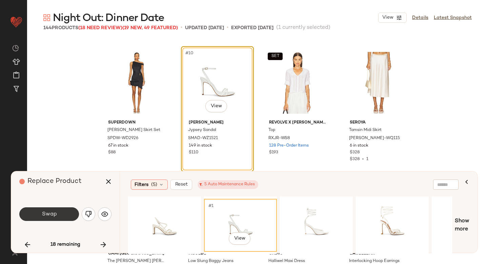
click at [69, 215] on button "Swap" at bounding box center [49, 214] width 60 height 14
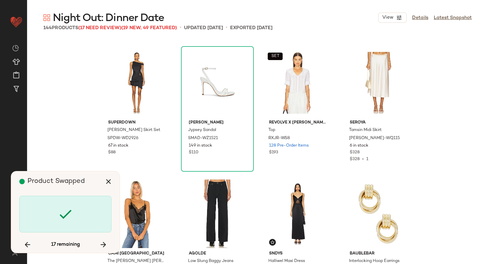
scroll to position [655, 0]
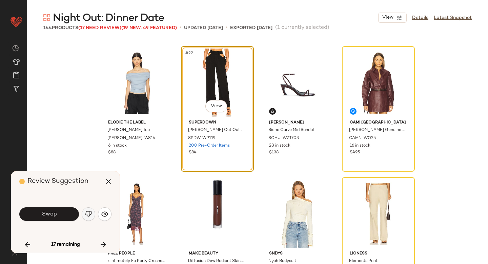
click at [85, 212] on img "button" at bounding box center [88, 214] width 7 height 7
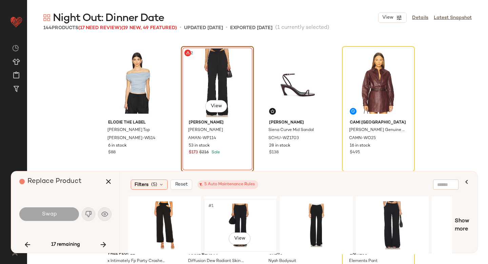
click at [229, 213] on div "#1 View" at bounding box center [241, 225] width 68 height 48
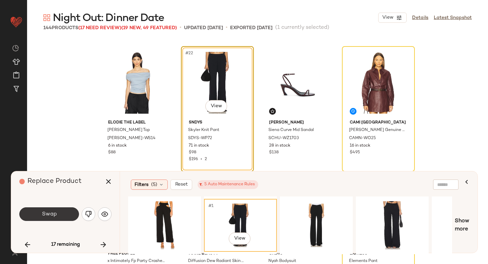
click at [68, 213] on button "Swap" at bounding box center [49, 214] width 60 height 14
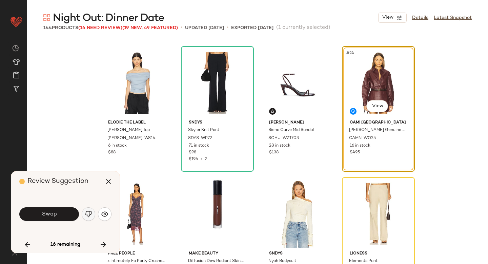
click at [94, 213] on button "button" at bounding box center [89, 214] width 14 height 14
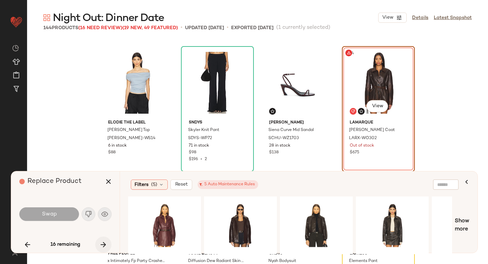
click at [102, 242] on icon "button" at bounding box center [103, 244] width 8 height 8
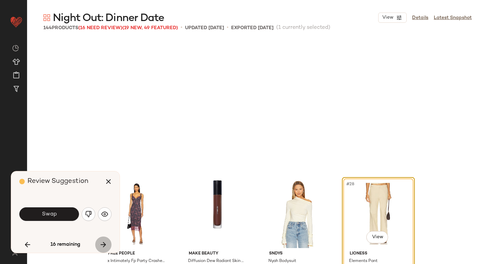
scroll to position [786, 0]
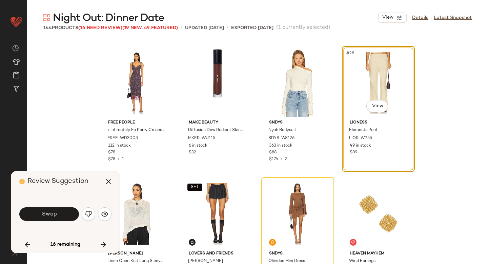
click at [81, 214] on div "Swap" at bounding box center [65, 214] width 92 height 16
click at [86, 214] on img "button" at bounding box center [88, 214] width 7 height 7
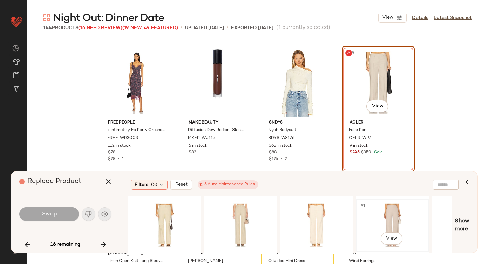
click at [379, 208] on div "#1 View" at bounding box center [393, 225] width 68 height 48
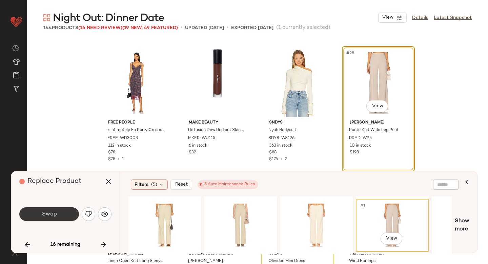
click at [56, 210] on button "Swap" at bounding box center [49, 214] width 60 height 14
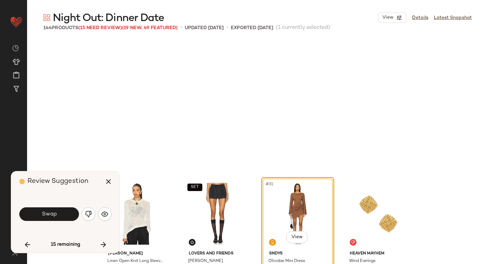
scroll to position [916, 0]
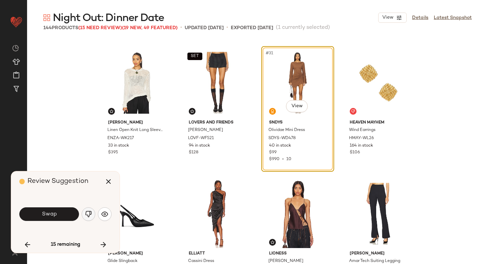
click at [94, 217] on button "button" at bounding box center [89, 214] width 14 height 14
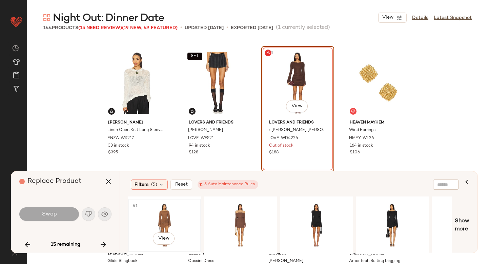
click at [185, 209] on div "#1 View" at bounding box center [165, 225] width 68 height 48
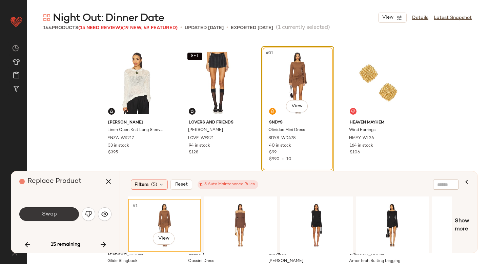
click at [35, 215] on button "Swap" at bounding box center [49, 214] width 60 height 14
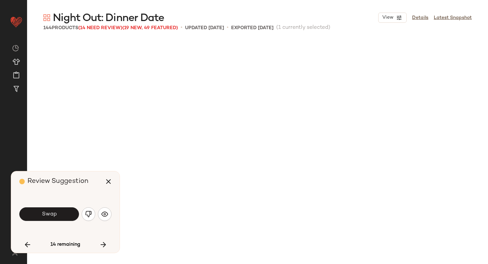
scroll to position [1178, 0]
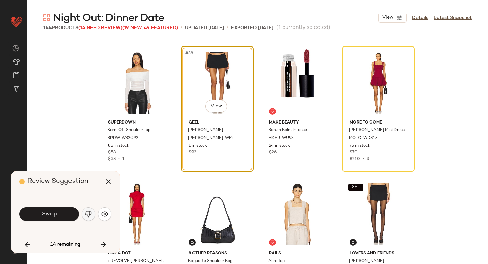
click at [87, 213] on img "button" at bounding box center [88, 214] width 7 height 7
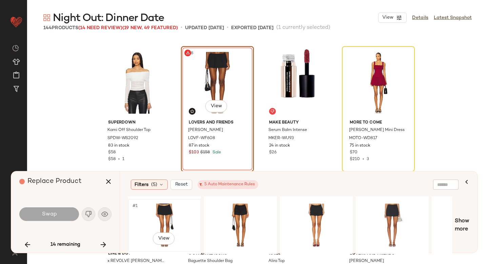
click at [178, 225] on div "#1 View" at bounding box center [165, 225] width 68 height 48
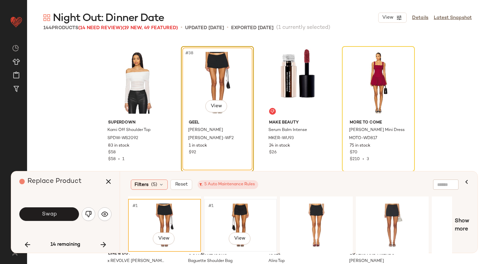
click at [248, 218] on div "#1 View" at bounding box center [241, 225] width 68 height 48
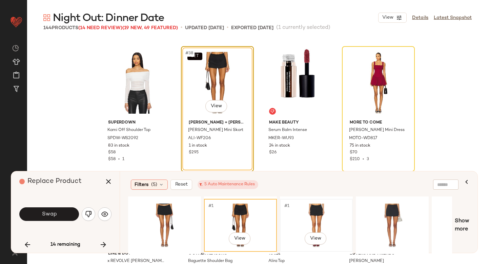
click at [306, 215] on div "#1 View" at bounding box center [317, 225] width 68 height 48
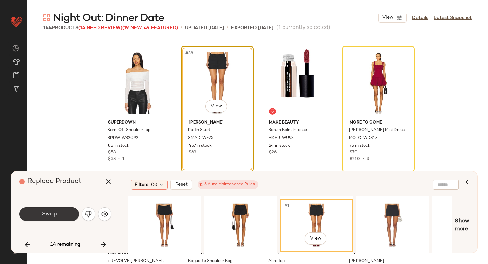
click at [44, 211] on span "Swap" at bounding box center [48, 214] width 15 height 6
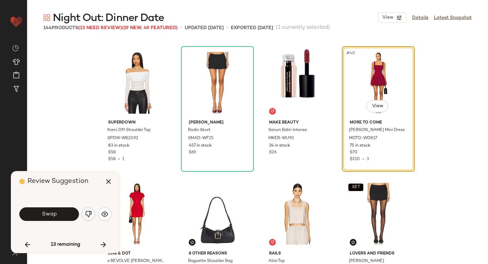
click at [83, 215] on button "button" at bounding box center [89, 214] width 14 height 14
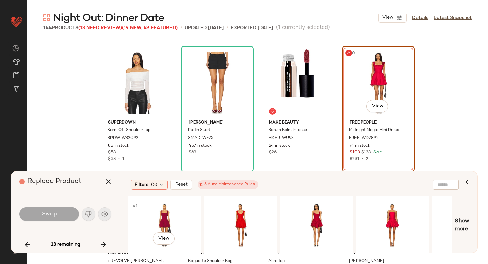
click at [181, 214] on div "#1 View" at bounding box center [165, 225] width 68 height 48
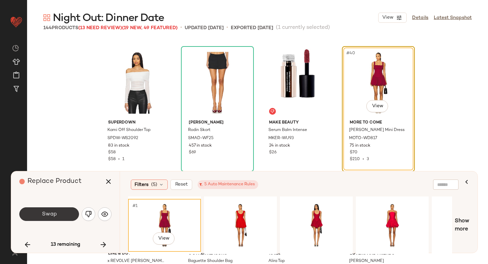
click at [58, 209] on button "Swap" at bounding box center [49, 214] width 60 height 14
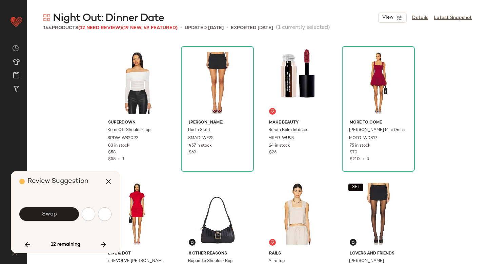
scroll to position [1571, 0]
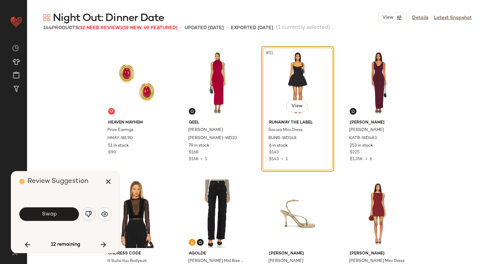
click at [88, 214] on img "button" at bounding box center [88, 214] width 7 height 7
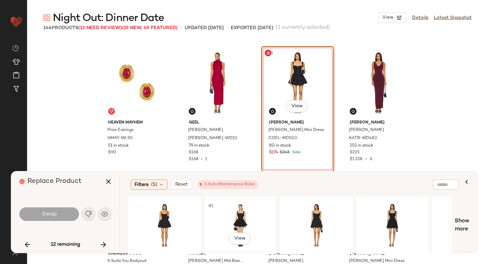
click at [228, 213] on div "#1 View" at bounding box center [241, 225] width 68 height 48
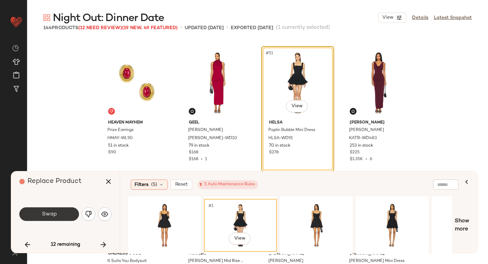
click at [62, 216] on button "Swap" at bounding box center [49, 214] width 60 height 14
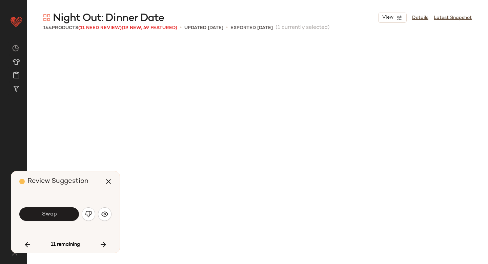
scroll to position [1833, 0]
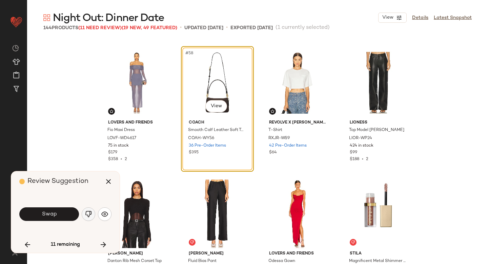
click at [86, 217] on img "button" at bounding box center [88, 214] width 7 height 7
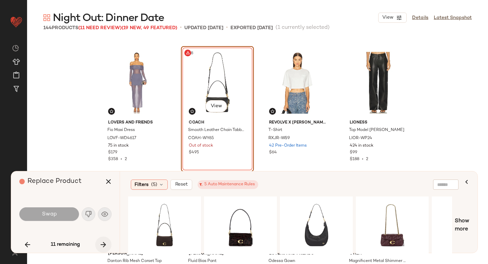
click at [102, 244] on icon "button" at bounding box center [103, 244] width 8 height 8
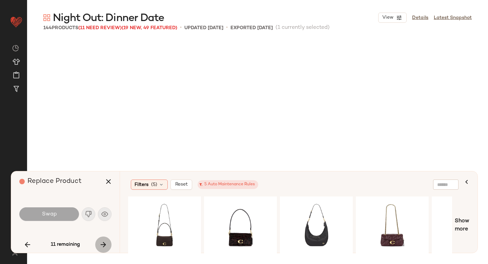
scroll to position [2357, 0]
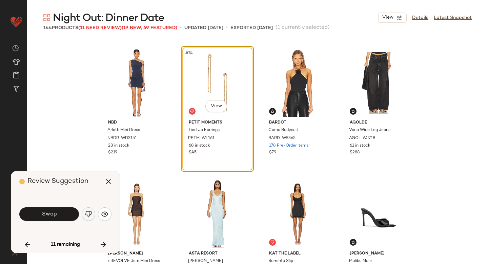
click at [85, 212] on img "button" at bounding box center [88, 214] width 7 height 7
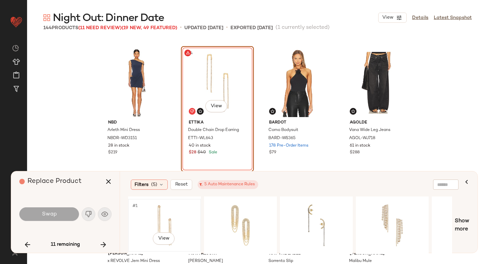
click at [155, 214] on div "#1 View" at bounding box center [165, 225] width 68 height 48
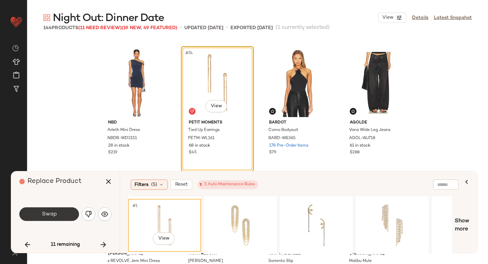
click at [70, 211] on button "Swap" at bounding box center [49, 214] width 60 height 14
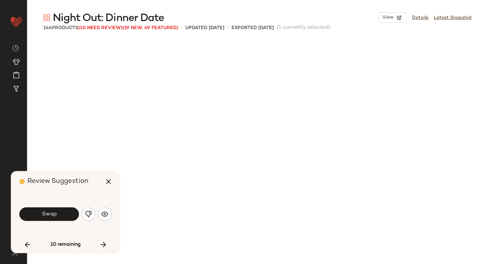
scroll to position [2749, 0]
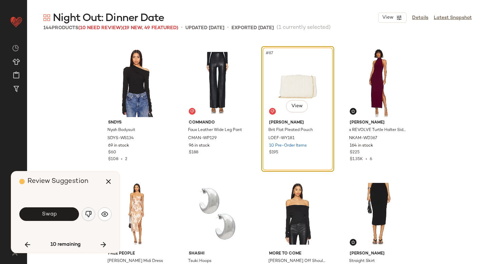
click at [88, 216] on img "button" at bounding box center [88, 214] width 7 height 7
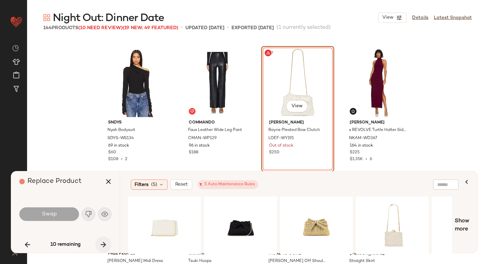
click at [104, 243] on icon "button" at bounding box center [103, 244] width 8 height 8
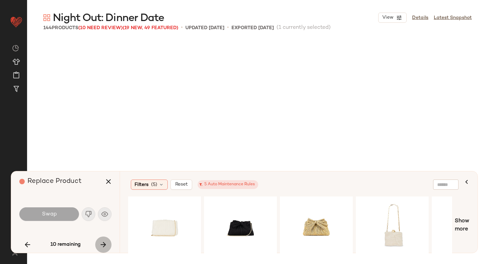
scroll to position [3273, 0]
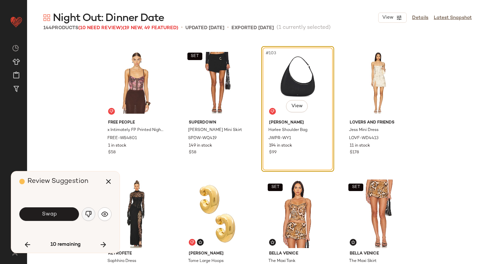
click at [89, 212] on img "button" at bounding box center [88, 214] width 7 height 7
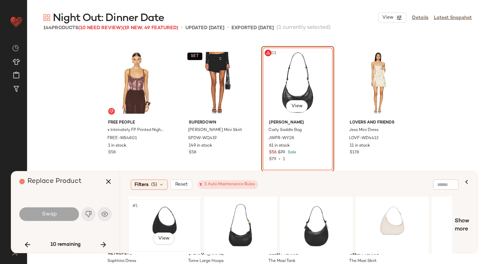
click at [180, 221] on div "#1 View" at bounding box center [165, 225] width 68 height 48
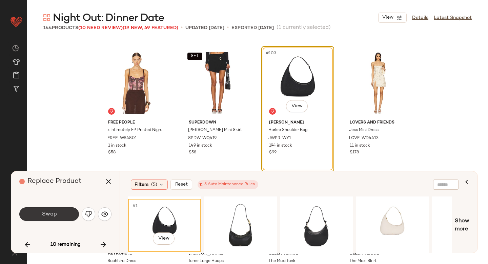
click at [69, 217] on button "Swap" at bounding box center [49, 214] width 60 height 14
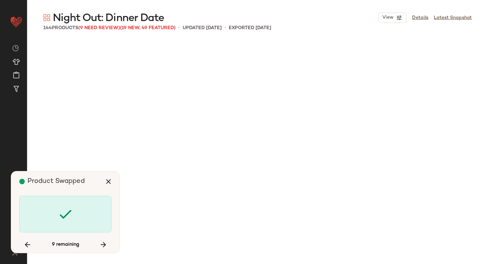
scroll to position [3797, 0]
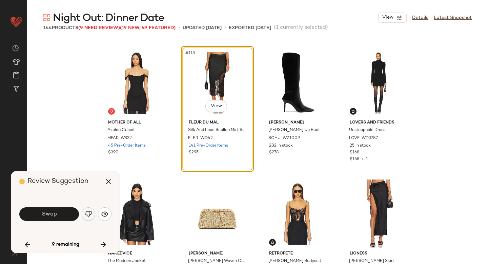
click at [88, 212] on img "button" at bounding box center [88, 214] width 7 height 7
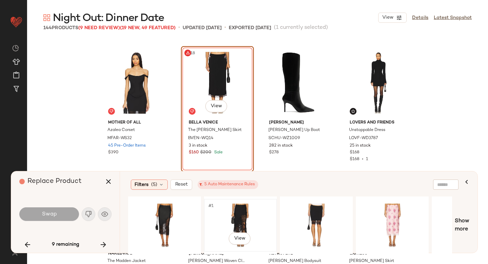
click at [248, 212] on div "#1 View" at bounding box center [241, 225] width 68 height 48
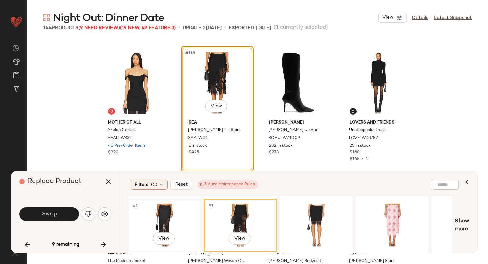
click at [143, 215] on div "#1 View" at bounding box center [165, 225] width 68 height 48
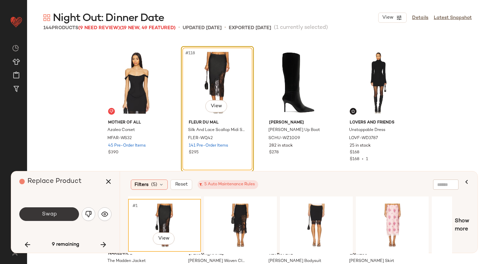
click at [43, 212] on span "Swap" at bounding box center [48, 214] width 15 height 6
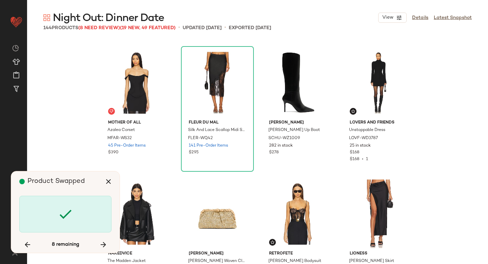
scroll to position [4059, 0]
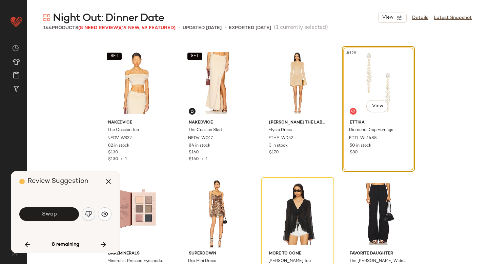
click at [88, 214] on img "button" at bounding box center [88, 214] width 7 height 7
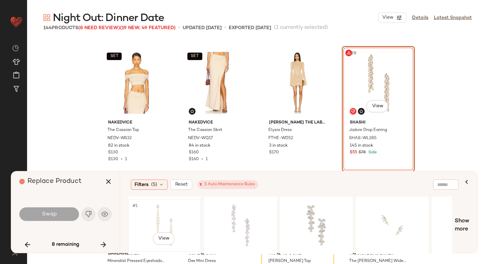
click at [161, 214] on div "#1 View" at bounding box center [165, 225] width 68 height 48
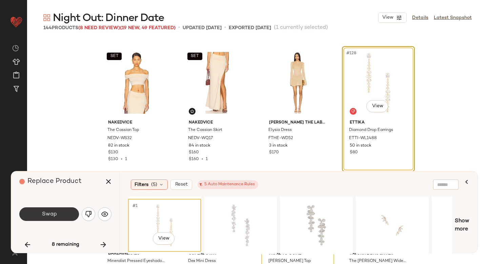
click at [74, 208] on button "Swap" at bounding box center [49, 214] width 60 height 14
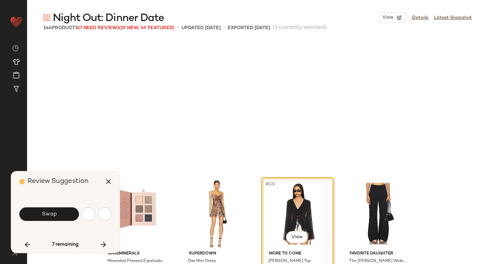
scroll to position [4190, 0]
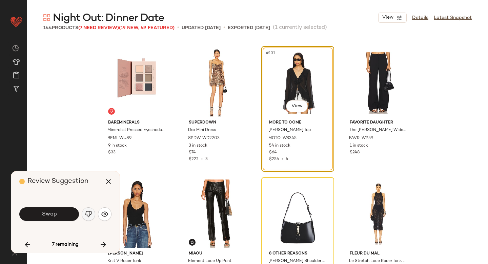
click at [86, 215] on img "button" at bounding box center [88, 214] width 7 height 7
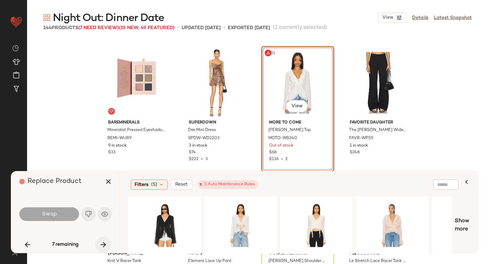
click at [109, 246] on button "button" at bounding box center [103, 244] width 16 height 16
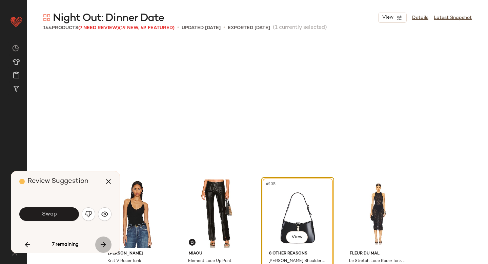
scroll to position [4321, 0]
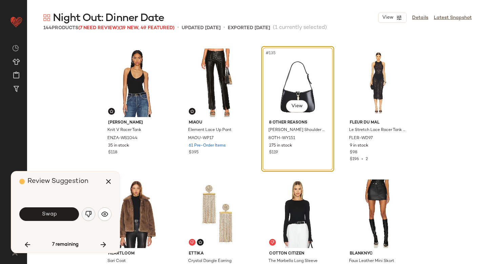
click at [89, 211] on img "button" at bounding box center [88, 214] width 7 height 7
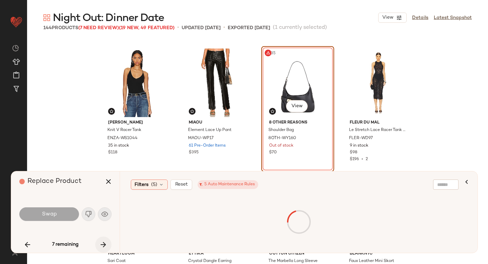
click at [105, 248] on icon "button" at bounding box center [103, 244] width 8 height 8
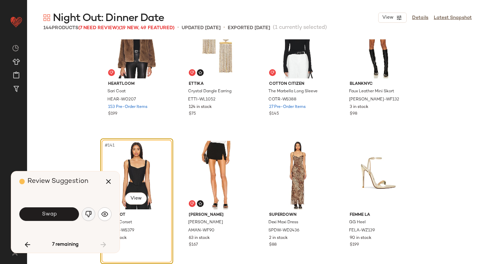
click at [89, 213] on img "button" at bounding box center [88, 214] width 7 height 7
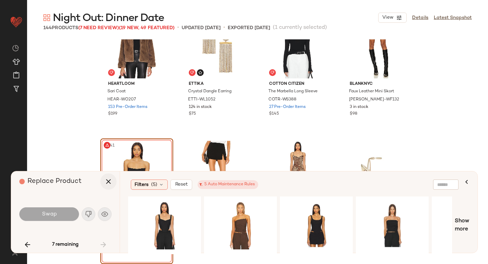
click at [106, 181] on icon "button" at bounding box center [108, 181] width 8 height 8
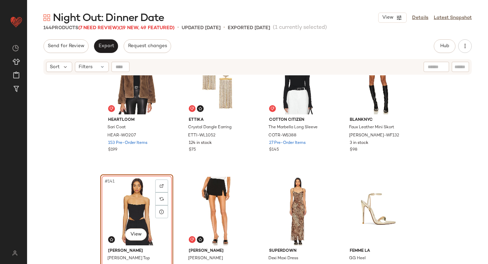
scroll to position [4509, 0]
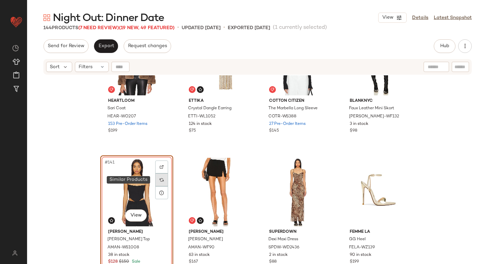
click at [159, 183] on div at bounding box center [161, 179] width 13 height 13
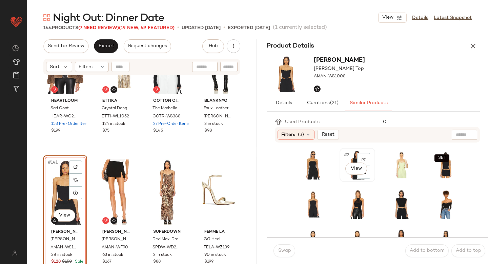
click at [348, 152] on div "#2 View" at bounding box center [357, 164] width 31 height 29
click at [280, 253] on span "Swap" at bounding box center [284, 250] width 13 height 5
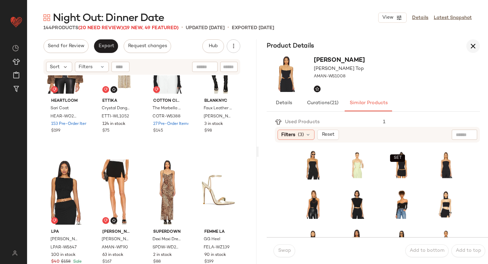
click at [472, 49] on icon "button" at bounding box center [473, 46] width 8 height 8
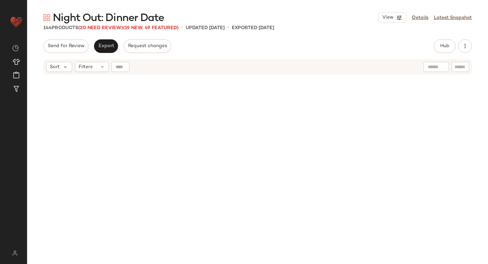
scroll to position [4509, 0]
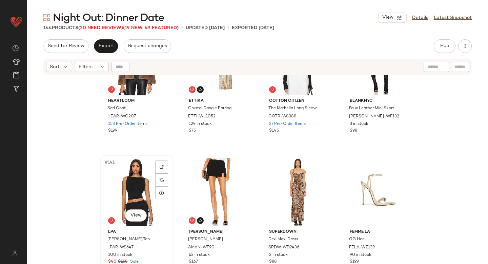
click at [134, 189] on div "#141 View" at bounding box center [137, 192] width 68 height 69
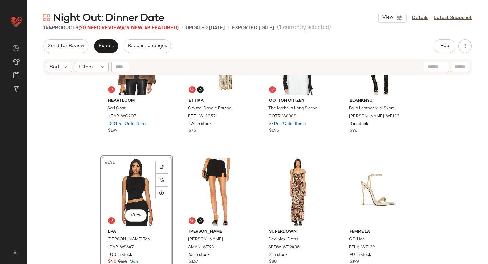
click at [114, 32] on div "Night Out: Dinner Date View Details Latest Snapshot 144 Products (20 Need Revie…" at bounding box center [257, 137] width 461 height 253
click at [113, 30] on span "(20 Need Review)" at bounding box center [100, 27] width 45 height 5
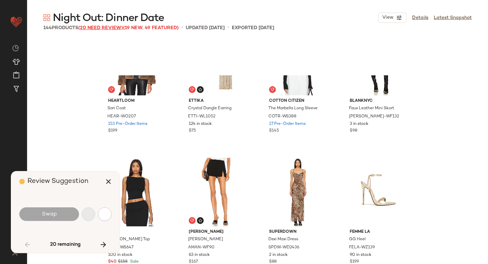
scroll to position [4490, 0]
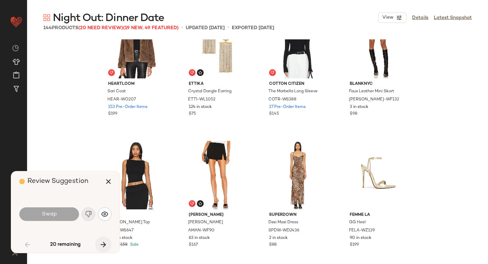
click at [104, 242] on icon "button" at bounding box center [103, 244] width 8 height 8
click at [110, 181] on icon "button" at bounding box center [108, 181] width 8 height 8
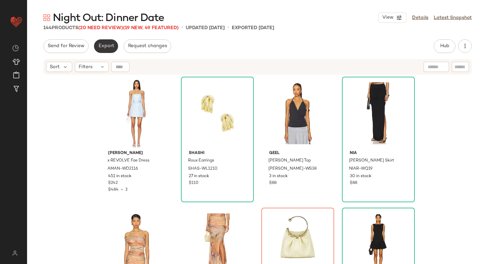
click at [108, 46] on span "Export" at bounding box center [106, 45] width 16 height 5
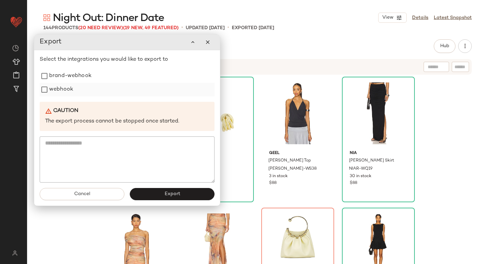
click at [58, 85] on label "webhook" at bounding box center [61, 90] width 24 height 14
click at [58, 81] on label "brand-webhook" at bounding box center [70, 76] width 42 height 14
click at [156, 192] on button "Export" at bounding box center [172, 194] width 85 height 12
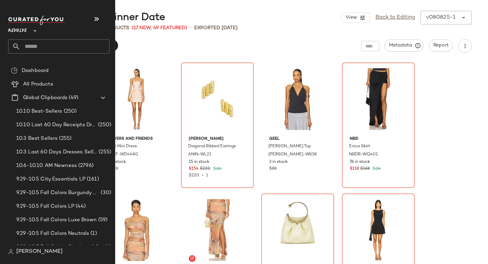
click at [25, 53] on input "text" at bounding box center [64, 46] width 89 height 14
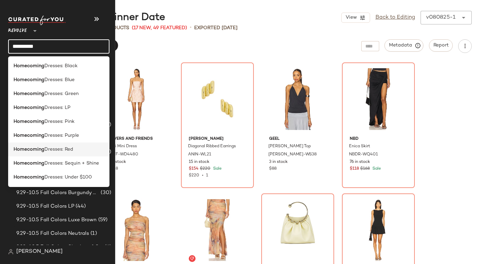
type input "**********"
click at [22, 150] on b "Homecoming" at bounding box center [29, 149] width 31 height 7
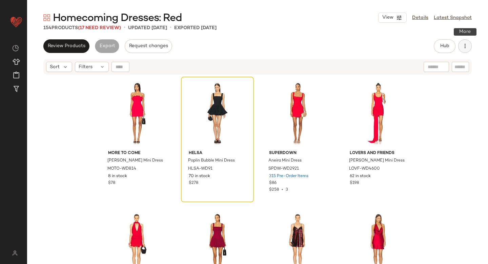
click at [470, 44] on button "button" at bounding box center [466, 46] width 14 height 14
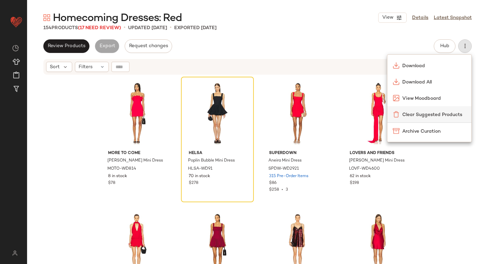
click at [417, 115] on span "Clear Suggested Products" at bounding box center [435, 114] width 64 height 7
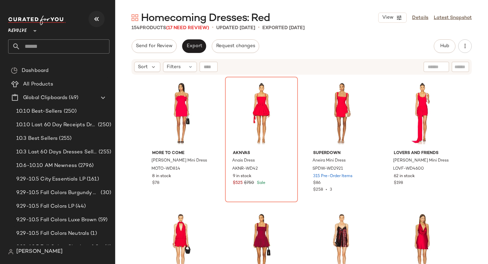
click at [97, 17] on icon "button" at bounding box center [97, 19] width 8 height 8
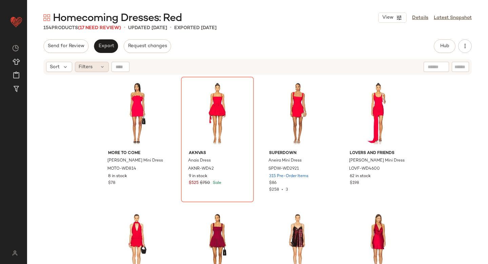
click at [86, 70] on span "Filters" at bounding box center [86, 66] width 14 height 7
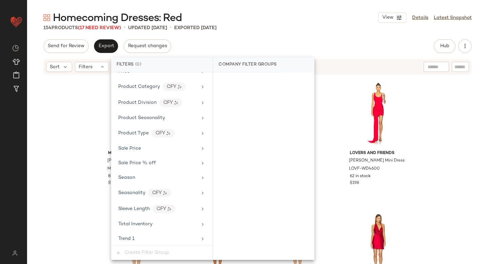
scroll to position [592, 0]
click at [141, 149] on div "Sale Price" at bounding box center [157, 149] width 79 height 7
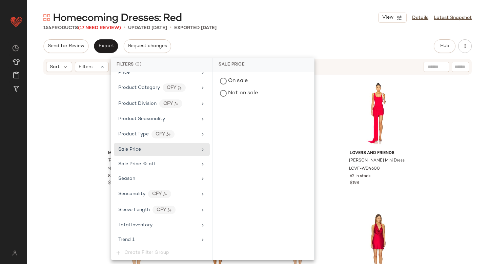
click at [314, 15] on div "Homecoming Dresses: Red View Details Latest Snapshot" at bounding box center [257, 18] width 461 height 14
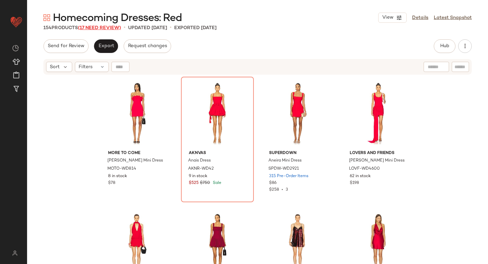
click at [115, 28] on span "(17 Need Review)" at bounding box center [99, 27] width 43 height 5
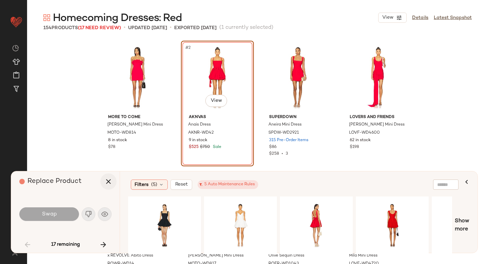
click at [105, 183] on icon "button" at bounding box center [108, 181] width 8 height 8
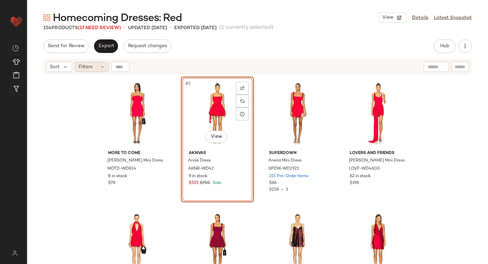
click at [95, 69] on div "Filters" at bounding box center [92, 67] width 34 height 10
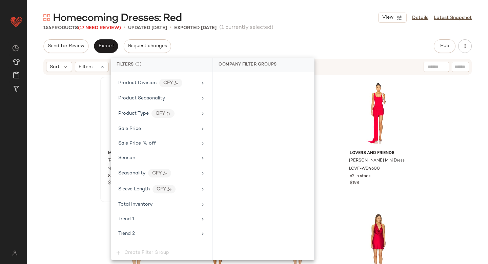
scroll to position [612, 0]
click at [138, 128] on span "Sale Price" at bounding box center [129, 129] width 23 height 5
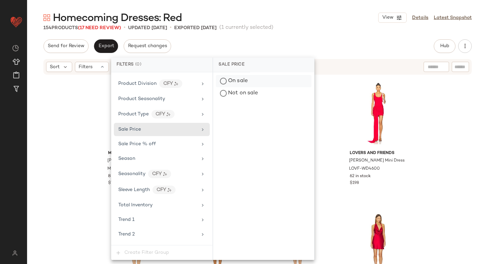
click at [229, 80] on div "On sale" at bounding box center [264, 81] width 96 height 12
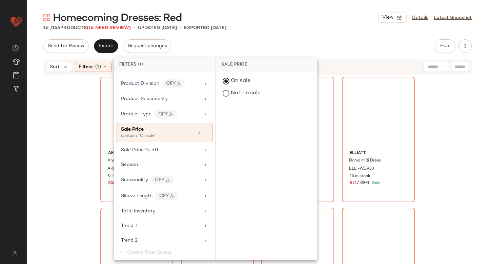
click at [344, 28] on div "16 / 154 Products (16 Need Review) • updated [DATE] • Exported [DATE]" at bounding box center [257, 27] width 461 height 7
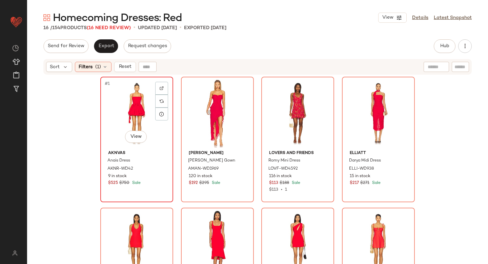
click at [128, 110] on div "#1 View" at bounding box center [137, 113] width 68 height 69
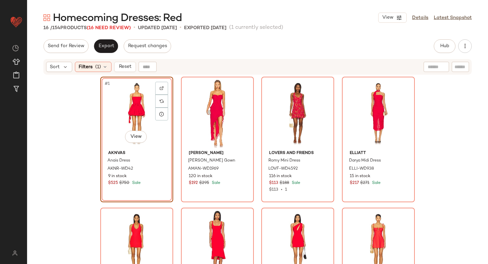
scroll to position [320, 0]
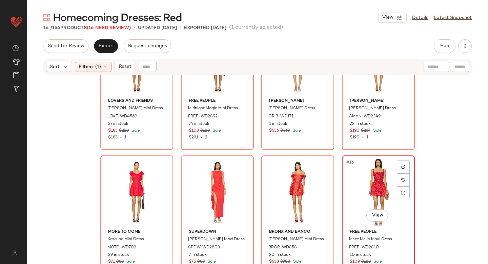
click at [358, 186] on div "#16 View" at bounding box center [379, 192] width 68 height 69
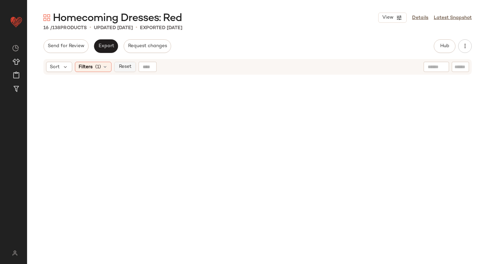
click at [128, 62] on button "Reset" at bounding box center [125, 67] width 22 height 10
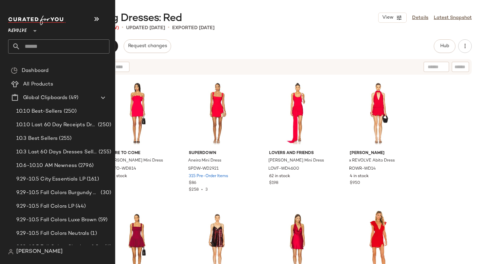
click at [39, 42] on input "text" at bounding box center [64, 46] width 89 height 14
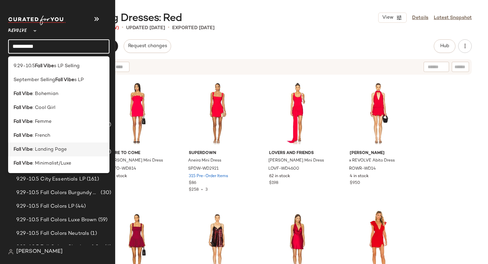
type input "*********"
click at [10, 152] on div "Fall Vibe : Landing Page" at bounding box center [58, 149] width 101 height 14
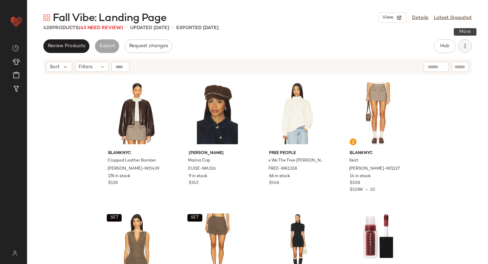
click at [463, 44] on icon "button" at bounding box center [465, 46] width 7 height 7
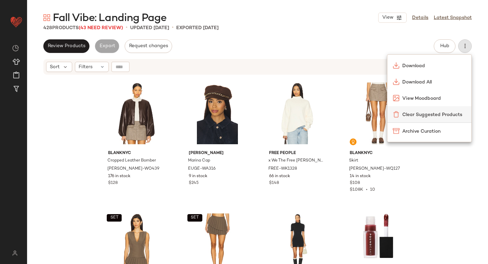
click at [396, 117] on img at bounding box center [396, 114] width 7 height 7
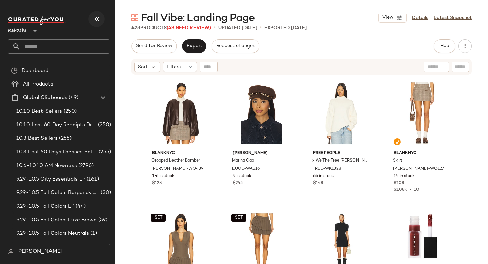
click at [101, 21] on button "button" at bounding box center [97, 19] width 16 height 16
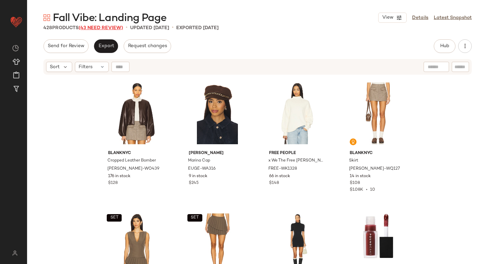
click at [96, 26] on span "(43 Need Review)" at bounding box center [101, 27] width 44 height 5
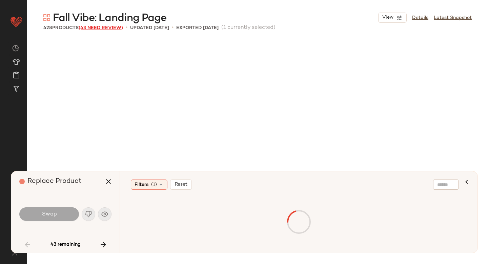
scroll to position [524, 0]
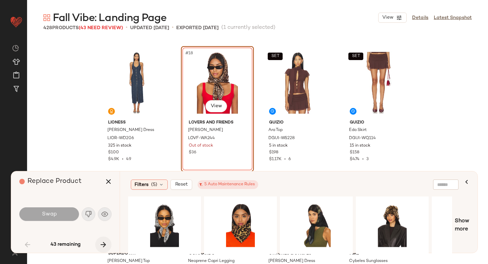
click at [102, 243] on icon "button" at bounding box center [103, 244] width 8 height 8
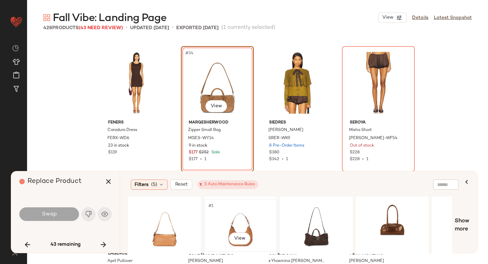
click at [247, 201] on div "#1 View" at bounding box center [241, 225] width 68 height 48
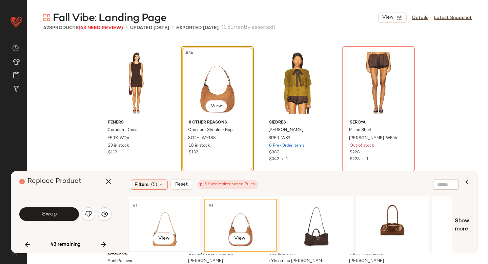
click at [161, 225] on div "#1 View" at bounding box center [165, 225] width 68 height 48
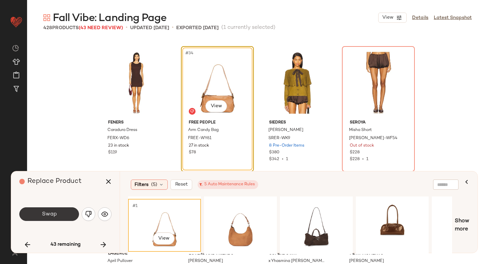
click at [70, 218] on button "Swap" at bounding box center [49, 214] width 60 height 14
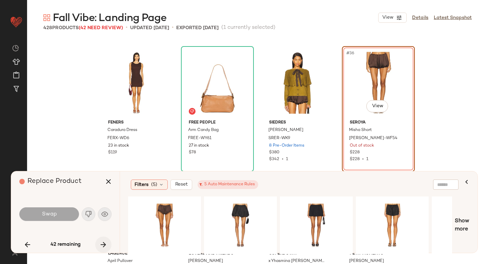
click at [101, 243] on icon "button" at bounding box center [103, 244] width 8 height 8
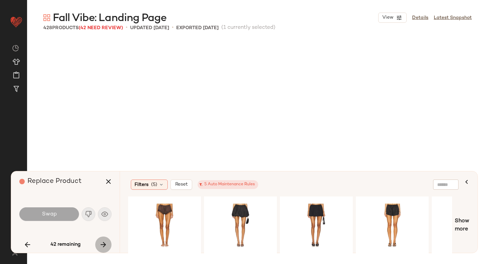
scroll to position [1440, 0]
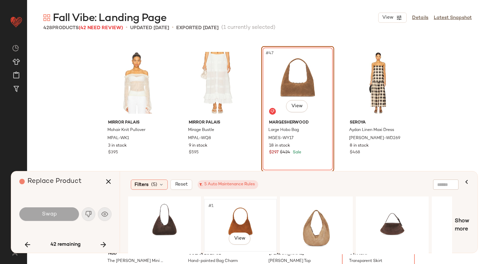
click at [248, 213] on div "#1 View" at bounding box center [241, 225] width 68 height 48
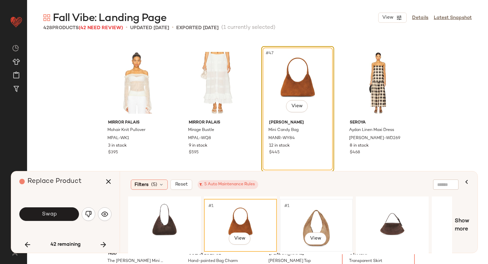
click at [284, 222] on div "#1 View" at bounding box center [317, 225] width 68 height 48
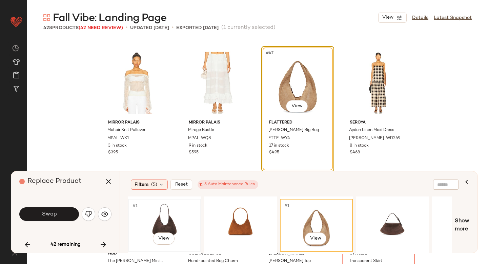
click at [149, 208] on div "#1 View" at bounding box center [165, 225] width 68 height 48
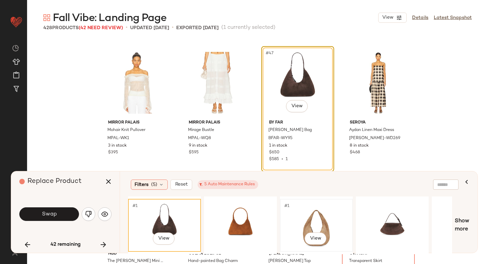
click at [345, 218] on div "#1 View" at bounding box center [317, 225] width 68 height 48
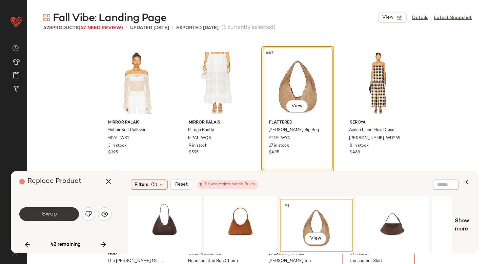
click at [63, 215] on button "Swap" at bounding box center [49, 214] width 60 height 14
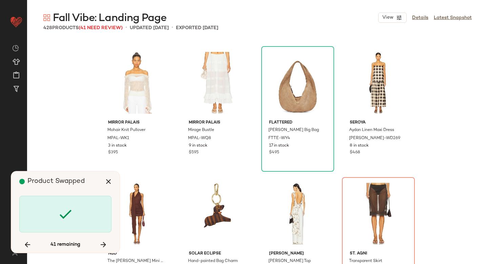
scroll to position [1571, 0]
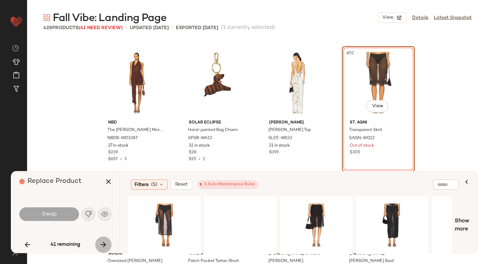
click at [108, 240] on button "button" at bounding box center [103, 244] width 16 height 16
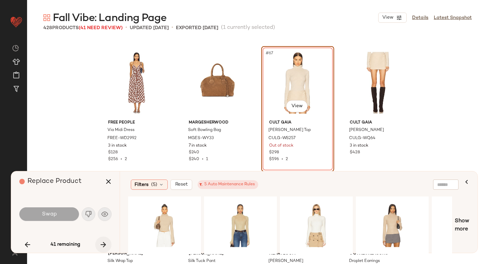
click at [108, 240] on button "button" at bounding box center [103, 244] width 16 height 16
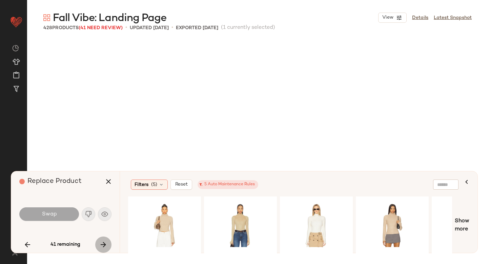
scroll to position [2488, 0]
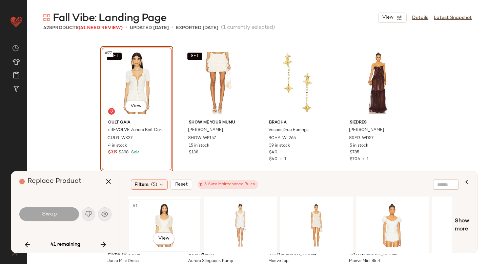
click at [179, 219] on div "#1 View" at bounding box center [165, 225] width 68 height 48
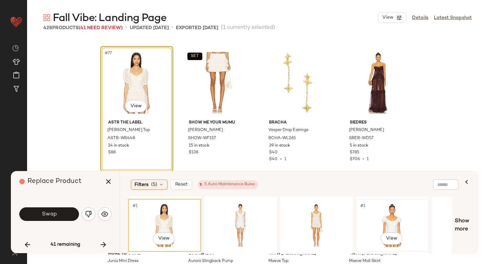
click at [401, 208] on div "#1 View" at bounding box center [393, 225] width 68 height 48
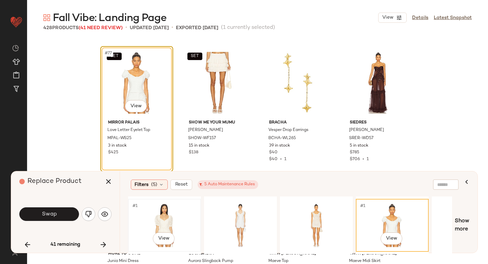
click at [150, 219] on div "#1 View" at bounding box center [165, 225] width 68 height 48
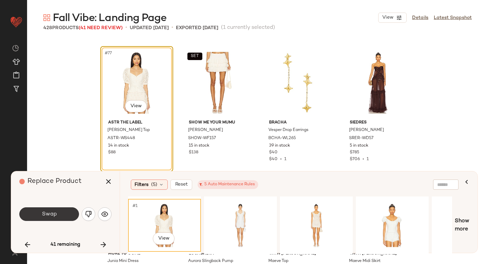
click at [57, 218] on button "Swap" at bounding box center [49, 214] width 60 height 14
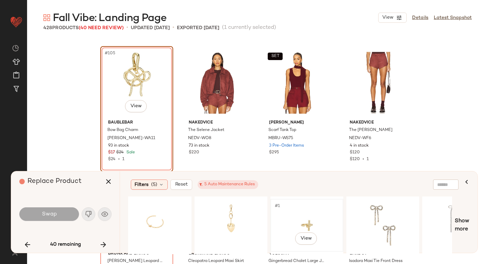
scroll to position [0, 14]
click at [223, 220] on div "#1 View" at bounding box center [226, 225] width 68 height 48
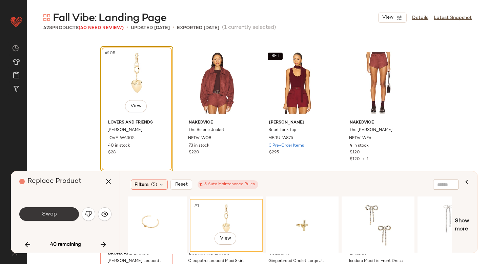
click at [50, 219] on button "Swap" at bounding box center [49, 214] width 60 height 14
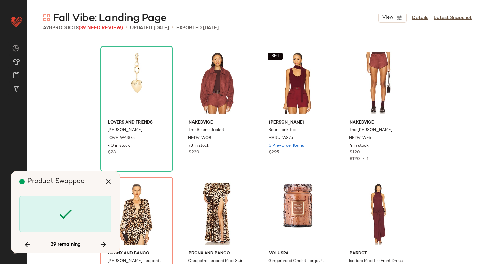
scroll to position [3535, 0]
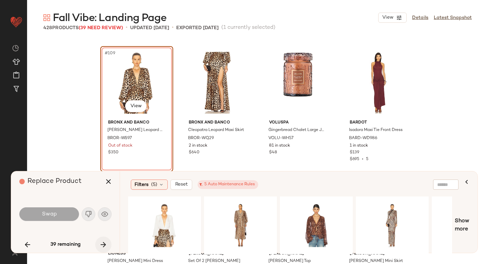
click at [108, 241] on button "button" at bounding box center [103, 244] width 16 height 16
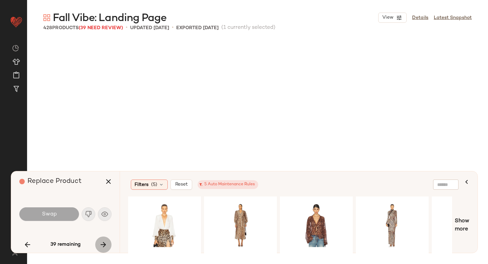
scroll to position [3797, 0]
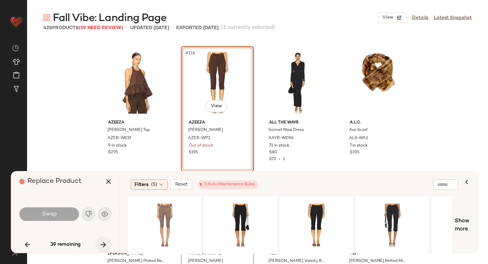
click at [108, 241] on button "button" at bounding box center [103, 244] width 16 height 16
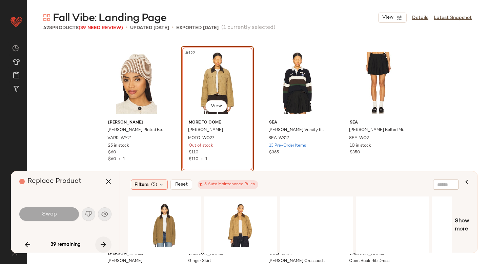
click at [108, 241] on button "button" at bounding box center [103, 244] width 16 height 16
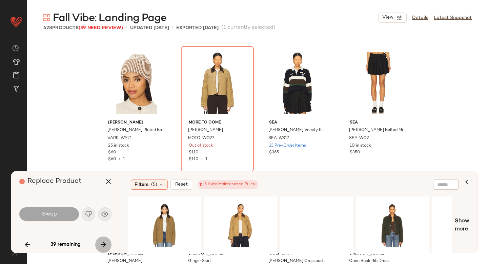
scroll to position [4190, 0]
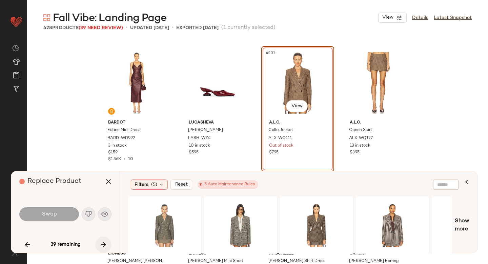
click at [105, 242] on icon "button" at bounding box center [103, 244] width 8 height 8
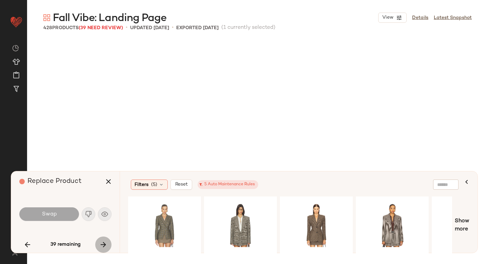
scroll to position [4975, 0]
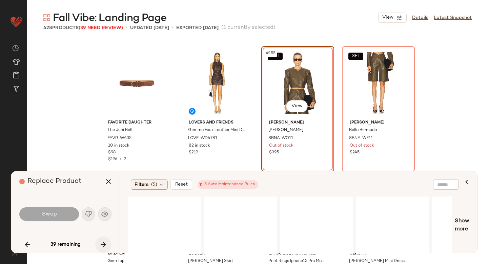
click at [105, 242] on icon "button" at bounding box center [103, 244] width 8 height 8
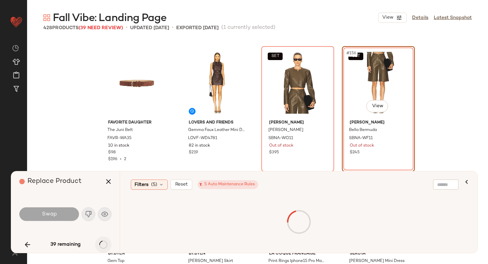
click at [105, 242] on div "39 remaining" at bounding box center [65, 244] width 92 height 16
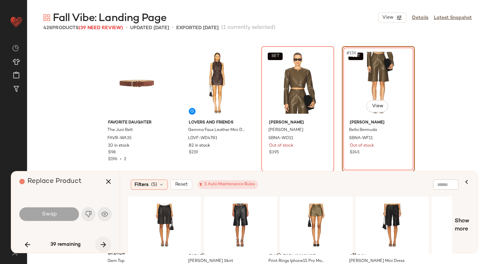
click at [105, 242] on icon "button" at bounding box center [103, 244] width 8 height 8
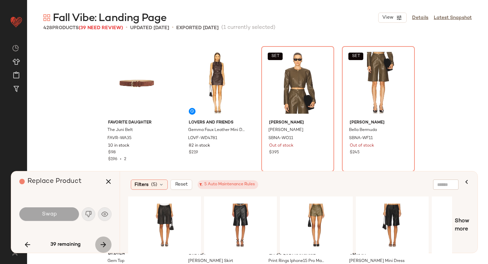
scroll to position [5237, 0]
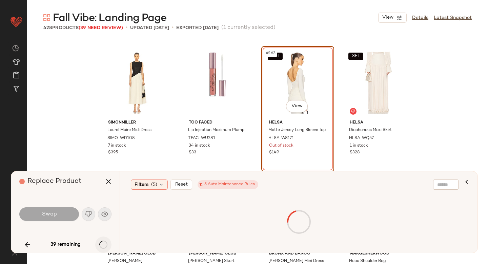
click at [105, 242] on div "39 remaining" at bounding box center [65, 244] width 92 height 16
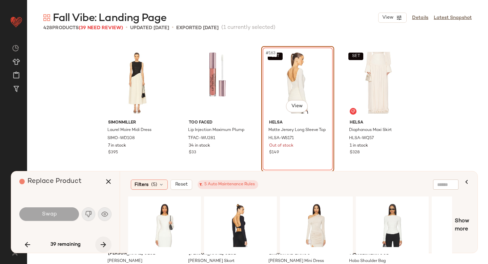
click at [105, 242] on icon "button" at bounding box center [103, 244] width 8 height 8
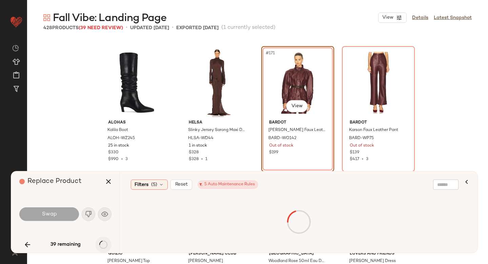
click at [105, 242] on icon "button" at bounding box center [103, 244] width 8 height 8
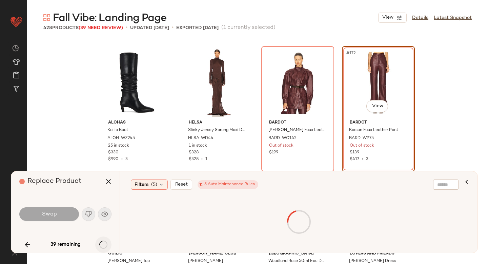
click at [105, 242] on div "39 remaining" at bounding box center [65, 244] width 92 height 16
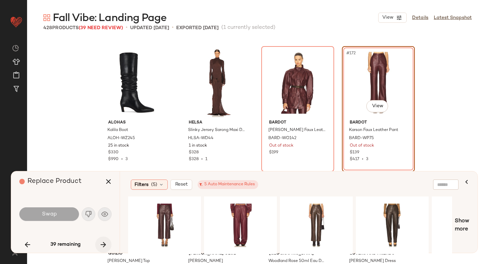
click at [100, 242] on icon "button" at bounding box center [103, 244] width 8 height 8
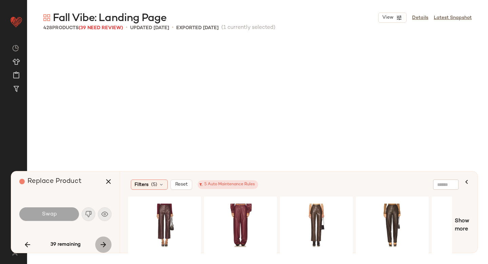
scroll to position [5761, 0]
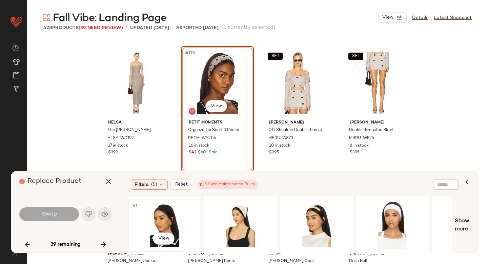
click at [175, 215] on div "#1 View" at bounding box center [165, 225] width 68 height 48
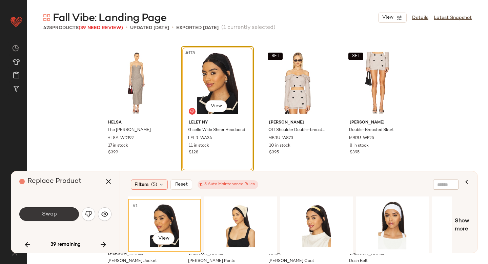
click at [53, 216] on span "Swap" at bounding box center [48, 214] width 15 height 6
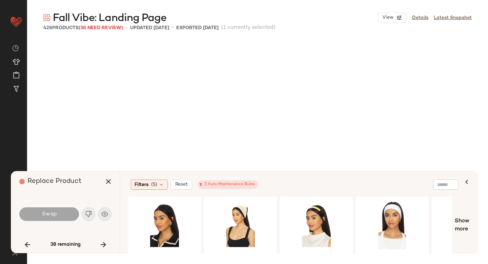
scroll to position [6415, 0]
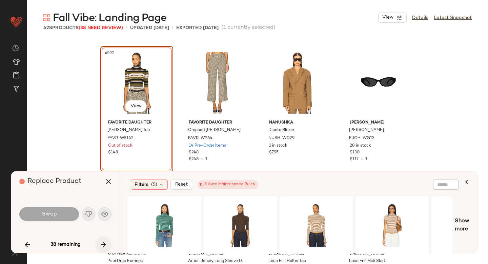
click at [103, 244] on icon "button" at bounding box center [103, 244] width 8 height 8
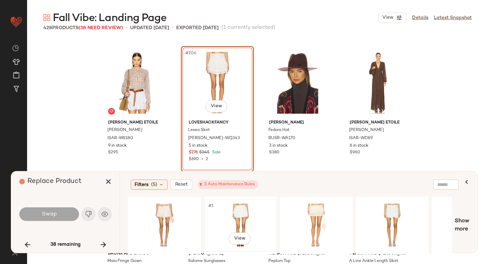
click at [239, 214] on div "#1 View" at bounding box center [241, 225] width 68 height 48
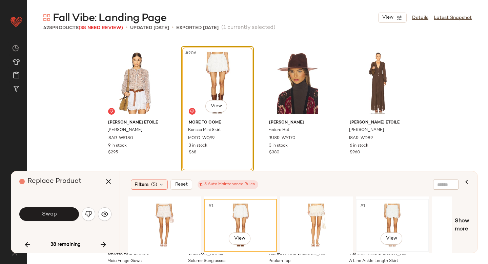
click at [379, 209] on div "#1 View" at bounding box center [393, 225] width 68 height 48
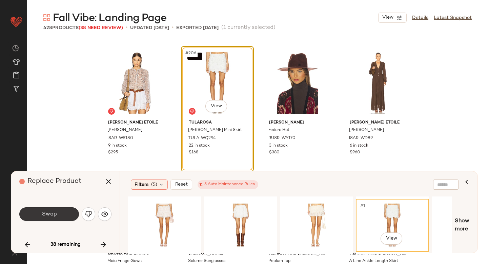
click at [71, 217] on button "Swap" at bounding box center [49, 214] width 60 height 14
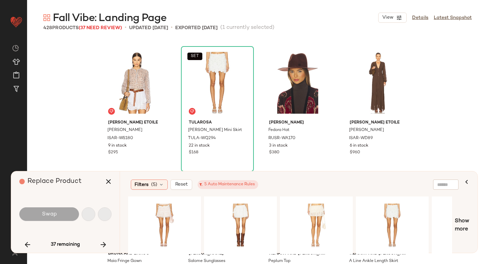
scroll to position [7856, 0]
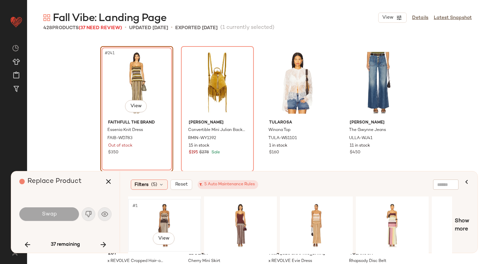
click at [144, 217] on div "#1 View" at bounding box center [165, 225] width 68 height 48
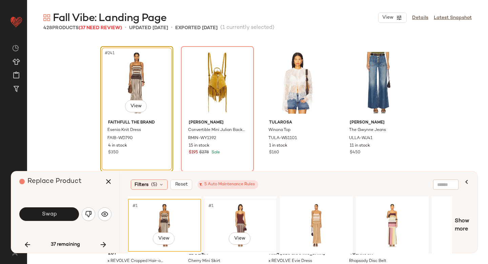
click at [252, 212] on div "#1 View" at bounding box center [241, 225] width 68 height 48
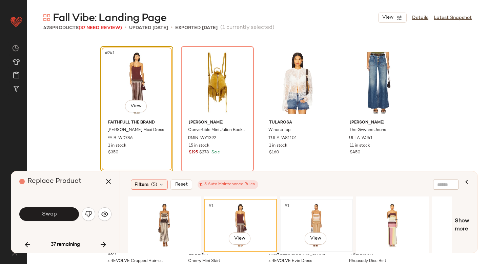
click at [312, 214] on div "#1 View" at bounding box center [317, 225] width 68 height 48
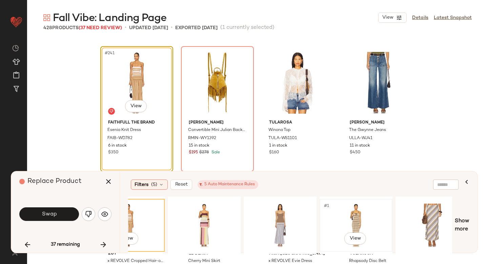
scroll to position [0, 193]
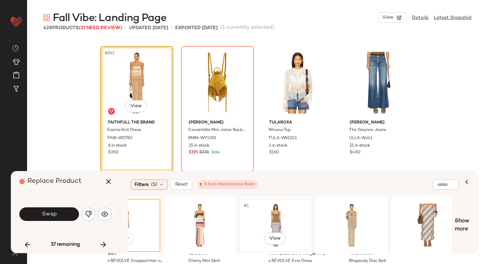
click at [275, 217] on div "#1 View" at bounding box center [276, 225] width 68 height 48
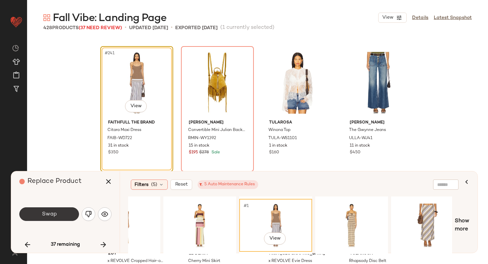
click at [62, 216] on button "Swap" at bounding box center [49, 214] width 60 height 14
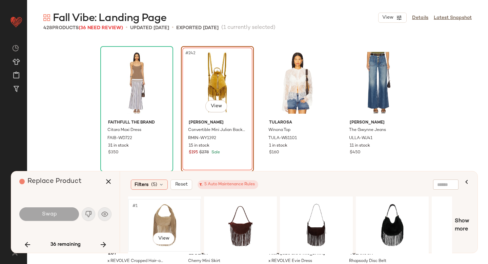
click at [180, 218] on div "#1 View" at bounding box center [165, 225] width 68 height 48
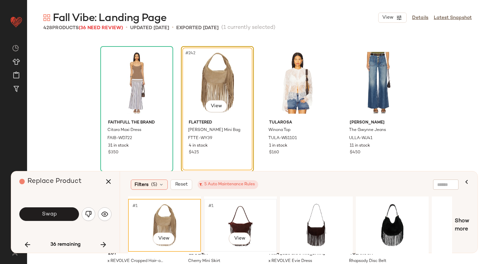
click at [254, 223] on div "#1 View" at bounding box center [241, 225] width 68 height 48
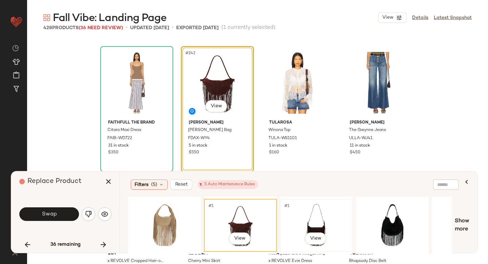
click at [320, 222] on div "#1 View" at bounding box center [317, 225] width 68 height 48
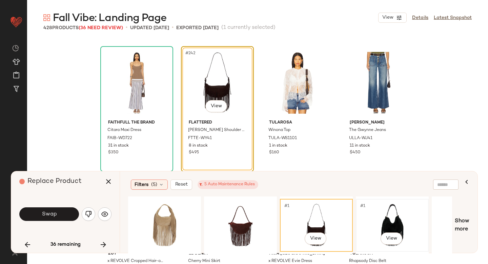
click at [375, 220] on div "#1 View" at bounding box center [393, 225] width 68 height 48
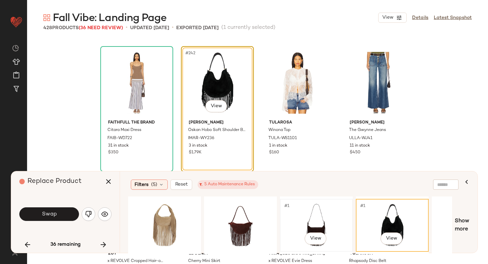
click at [309, 208] on div "#1 View" at bounding box center [317, 225] width 68 height 48
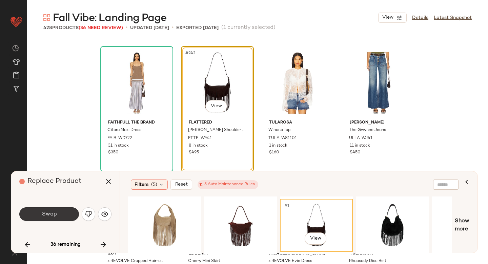
click at [53, 216] on span "Swap" at bounding box center [48, 214] width 15 height 6
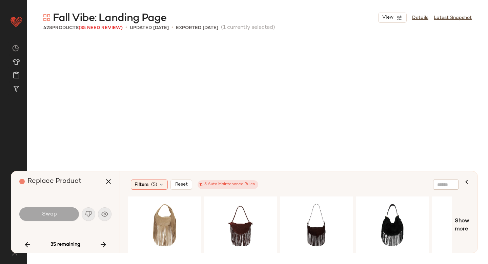
scroll to position [8118, 0]
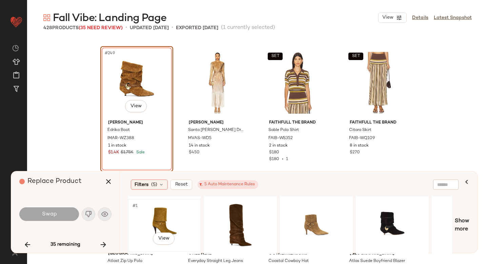
click at [144, 208] on div "#1 View" at bounding box center [165, 225] width 68 height 48
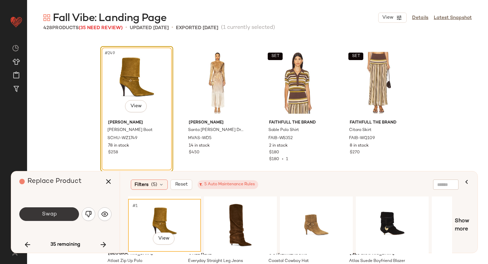
click at [55, 207] on button "Swap" at bounding box center [49, 214] width 60 height 14
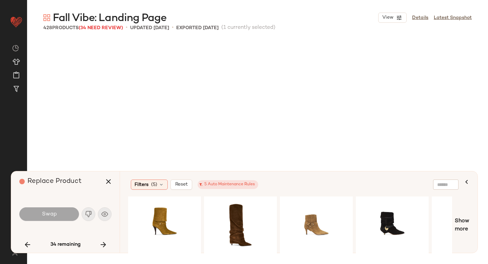
scroll to position [9558, 0]
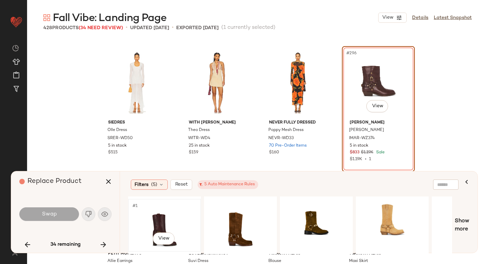
click at [167, 214] on div "#1 View" at bounding box center [165, 225] width 68 height 48
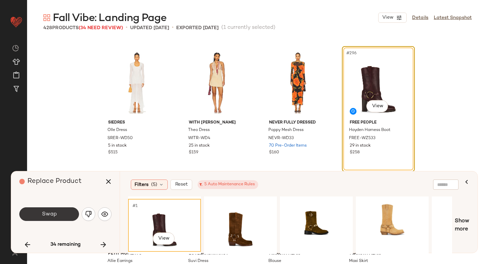
click at [65, 209] on button "Swap" at bounding box center [49, 214] width 60 height 14
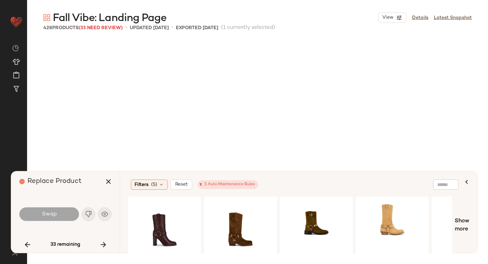
scroll to position [10081, 0]
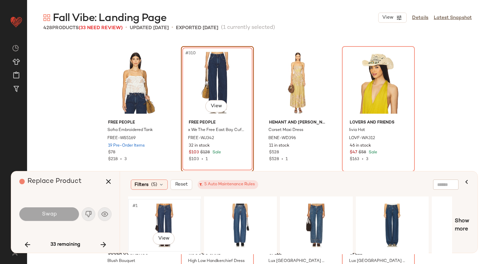
click at [180, 207] on div "#1 View" at bounding box center [165, 225] width 68 height 48
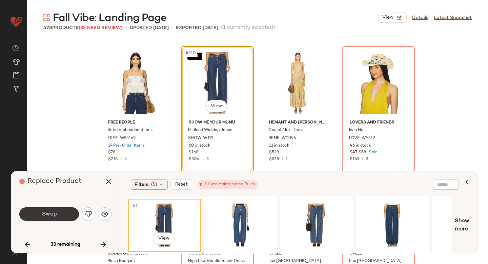
click at [65, 213] on button "Swap" at bounding box center [49, 214] width 60 height 14
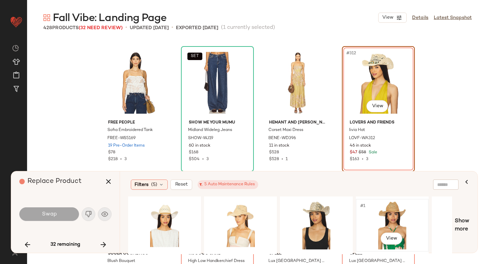
click at [385, 208] on div "#1 View" at bounding box center [393, 225] width 68 height 48
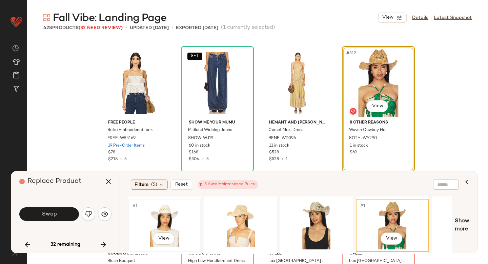
click at [186, 231] on div "#1 View" at bounding box center [165, 225] width 68 height 48
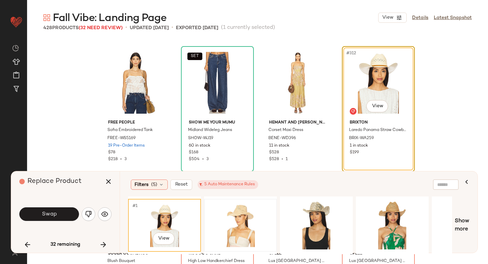
click at [216, 218] on div at bounding box center [241, 225] width 68 height 48
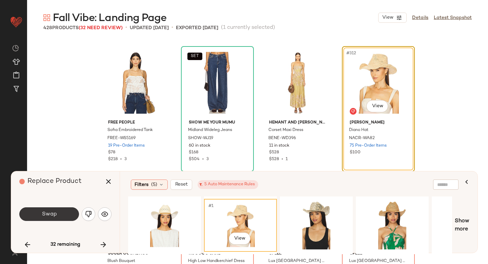
click at [65, 215] on button "Swap" at bounding box center [49, 214] width 60 height 14
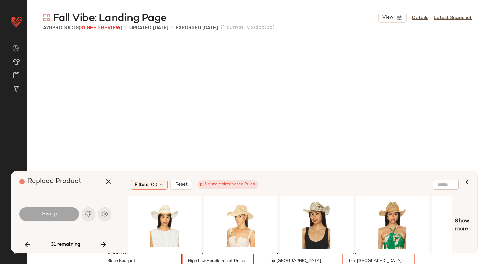
scroll to position [10212, 0]
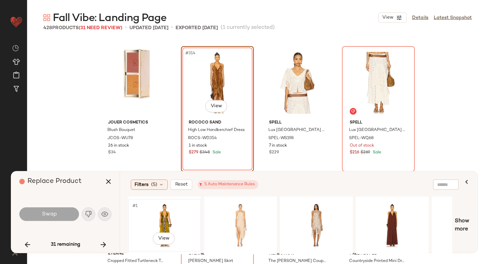
click at [177, 208] on div "#1 View" at bounding box center [165, 225] width 68 height 48
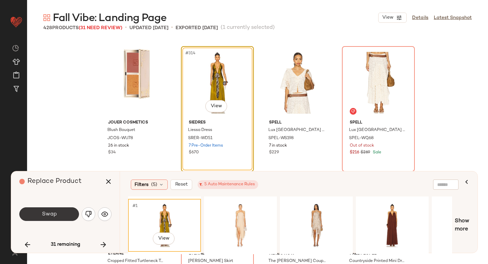
click at [57, 210] on button "Swap" at bounding box center [49, 214] width 60 height 14
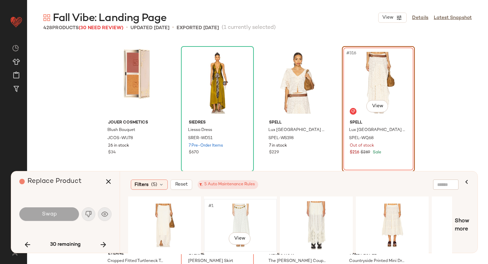
click at [237, 215] on div "#1 View" at bounding box center [241, 225] width 68 height 48
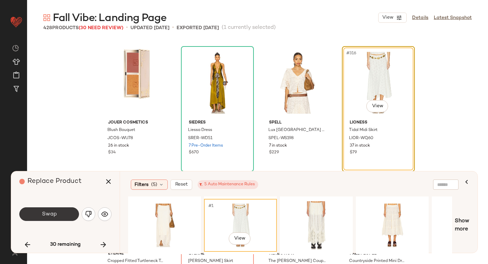
click at [73, 215] on button "Swap" at bounding box center [49, 214] width 60 height 14
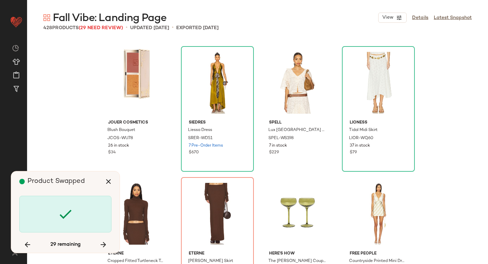
scroll to position [10343, 0]
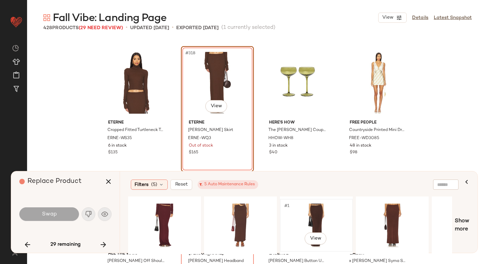
click at [318, 217] on div "#1 View" at bounding box center [317, 225] width 68 height 48
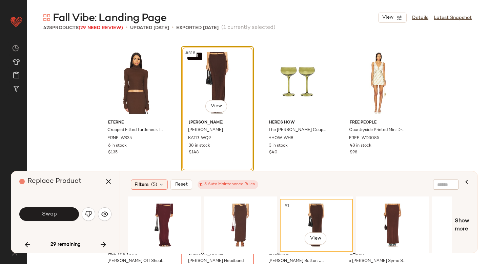
click at [39, 224] on div "Swap" at bounding box center [65, 214] width 92 height 37
click at [43, 210] on button "Swap" at bounding box center [49, 214] width 60 height 14
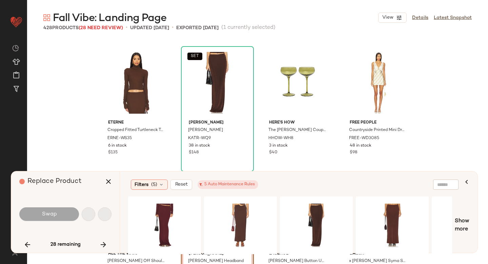
scroll to position [10474, 0]
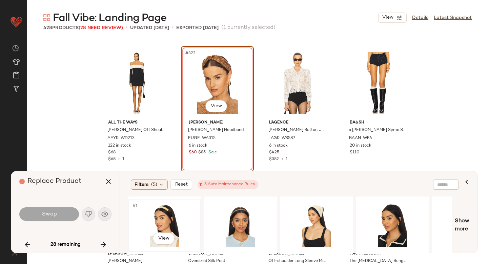
click at [169, 212] on div "#1 View" at bounding box center [165, 225] width 68 height 48
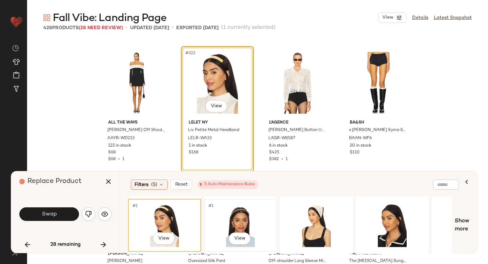
click at [237, 210] on div "#1 View" at bounding box center [241, 225] width 68 height 48
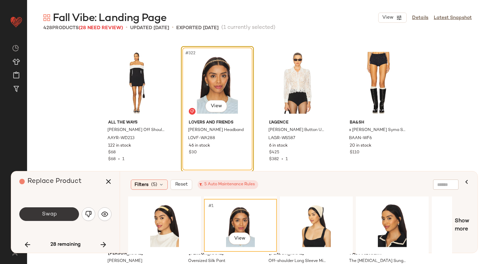
click at [52, 209] on button "Swap" at bounding box center [49, 214] width 60 height 14
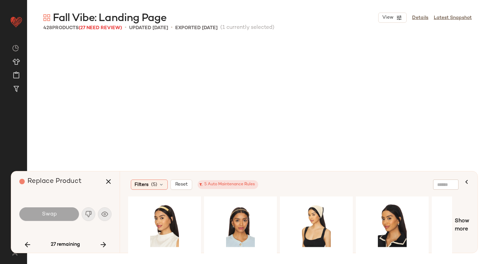
scroll to position [10736, 0]
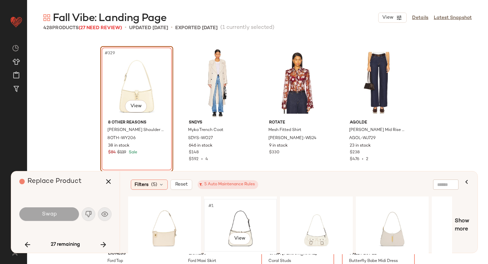
click at [223, 209] on div "#1 View" at bounding box center [241, 225] width 68 height 48
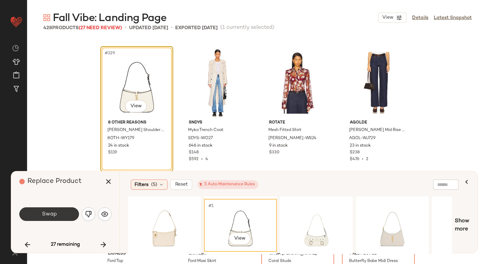
click at [49, 208] on button "Swap" at bounding box center [49, 214] width 60 height 14
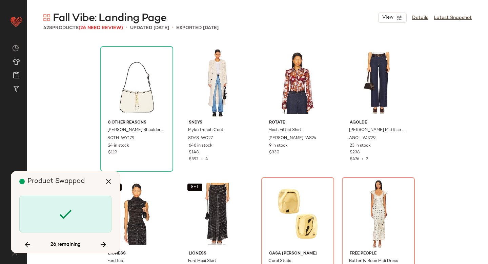
scroll to position [10867, 0]
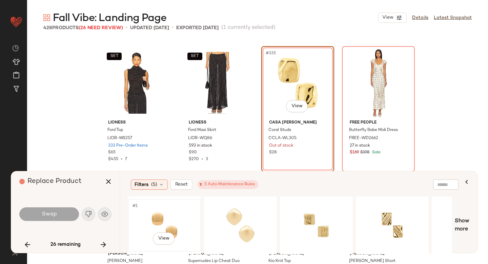
click at [168, 216] on div "#1 View" at bounding box center [165, 225] width 68 height 48
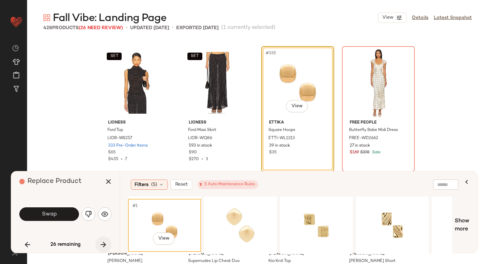
click at [105, 244] on icon "button" at bounding box center [103, 244] width 8 height 8
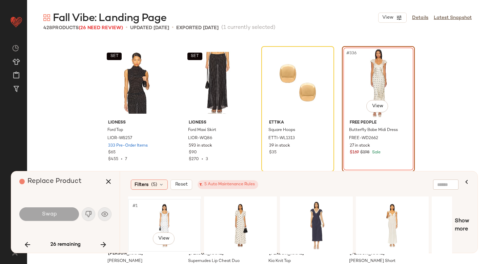
click at [170, 218] on div "#1 View" at bounding box center [165, 225] width 68 height 48
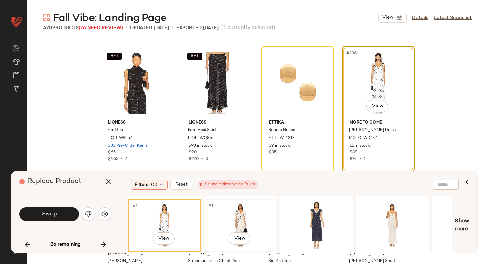
click at [226, 216] on div "#1 View" at bounding box center [241, 225] width 68 height 48
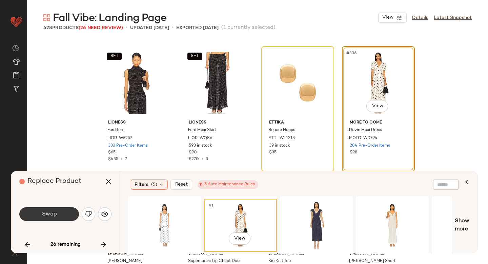
click at [72, 218] on button "Swap" at bounding box center [49, 214] width 60 height 14
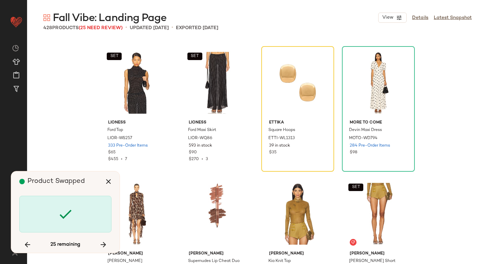
scroll to position [11129, 0]
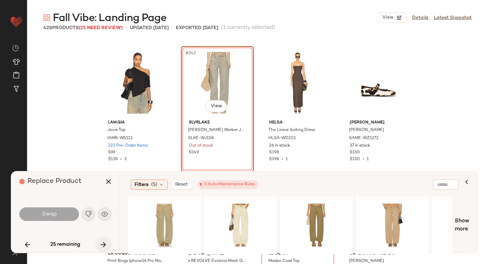
click at [104, 242] on icon "button" at bounding box center [103, 244] width 8 height 8
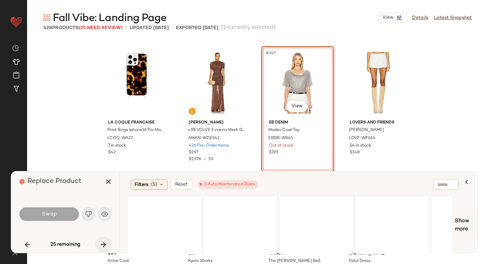
click at [104, 242] on icon "button" at bounding box center [103, 244] width 8 height 8
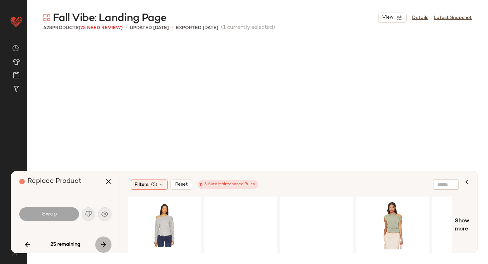
scroll to position [11784, 0]
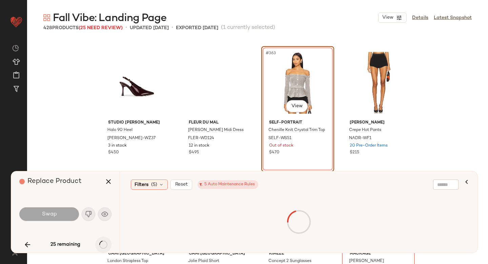
click at [104, 242] on div "25 remaining" at bounding box center [65, 244] width 92 height 16
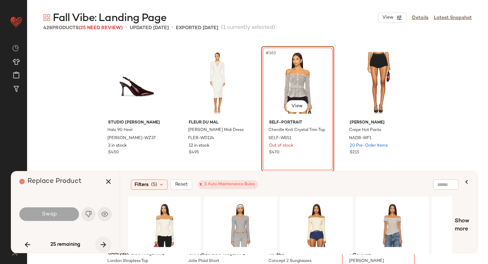
click at [104, 242] on icon "button" at bounding box center [103, 244] width 8 height 8
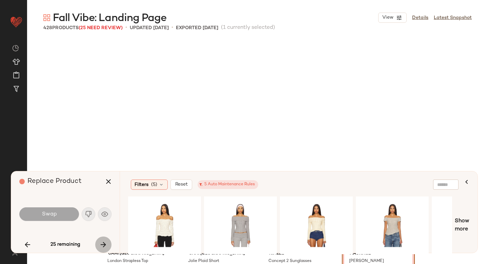
scroll to position [11914, 0]
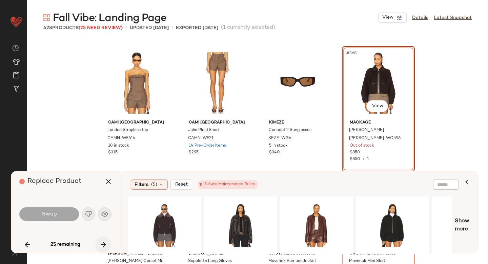
click at [104, 242] on icon "button" at bounding box center [103, 244] width 8 height 8
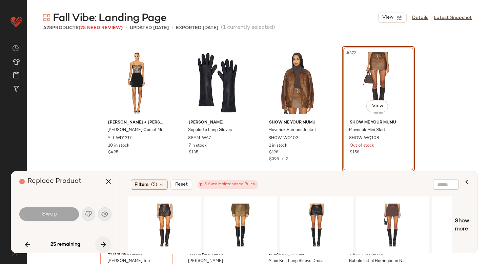
click at [104, 242] on icon "button" at bounding box center [103, 244] width 8 height 8
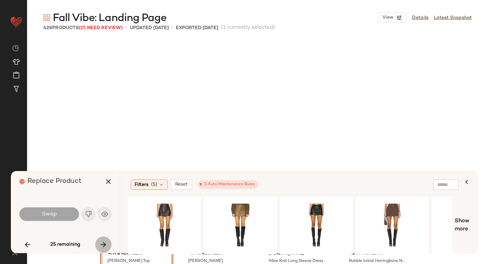
scroll to position [12176, 0]
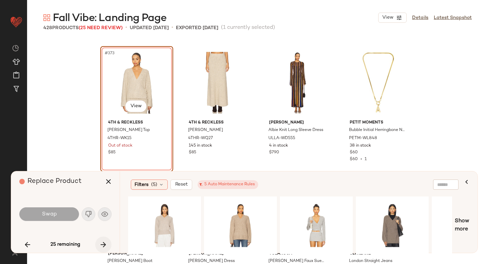
click at [104, 242] on icon "button" at bounding box center [103, 244] width 8 height 8
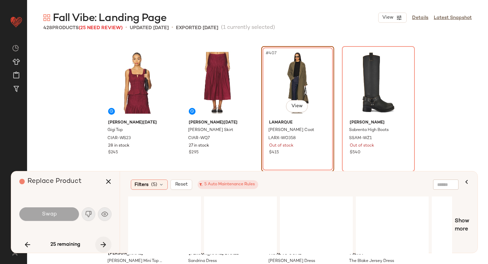
click at [104, 242] on icon "button" at bounding box center [103, 244] width 8 height 8
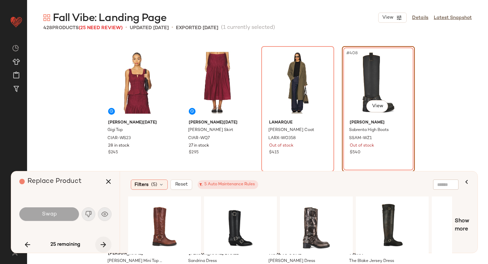
click at [104, 242] on icon "button" at bounding box center [103, 244] width 8 height 8
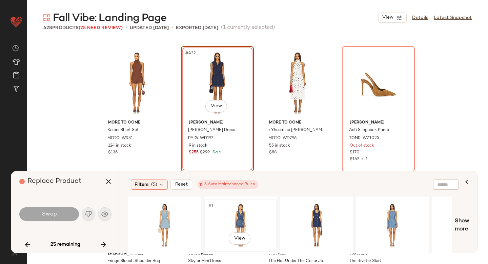
click at [252, 214] on div "#1 View" at bounding box center [241, 225] width 68 height 48
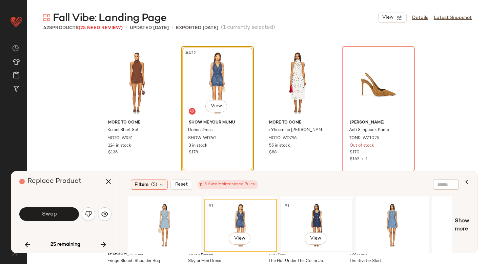
click at [304, 210] on div "#1 View" at bounding box center [317, 225] width 68 height 48
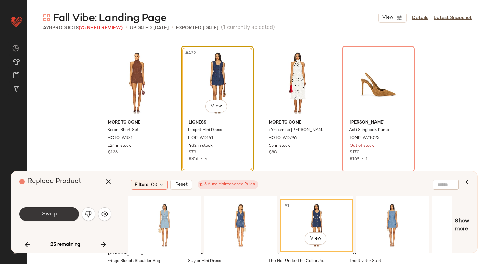
click at [72, 207] on button "Swap" at bounding box center [49, 214] width 60 height 14
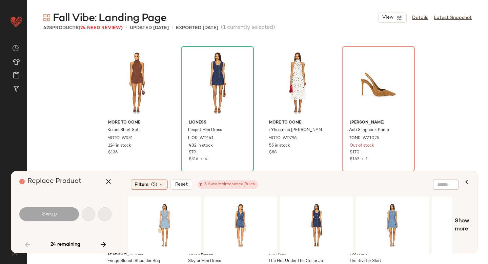
scroll to position [524, 0]
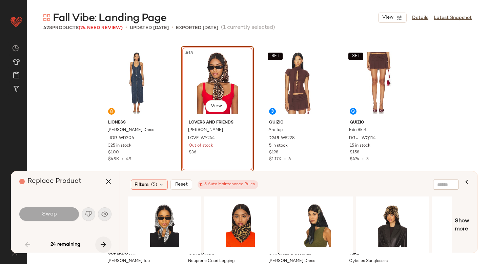
click at [98, 246] on button "button" at bounding box center [103, 244] width 16 height 16
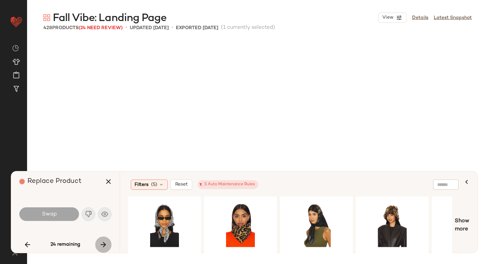
scroll to position [1047, 0]
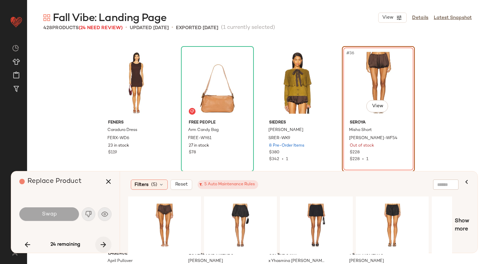
click at [98, 246] on button "button" at bounding box center [103, 244] width 16 height 16
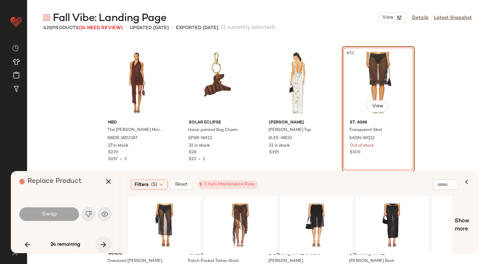
click at [98, 246] on button "button" at bounding box center [103, 244] width 16 height 16
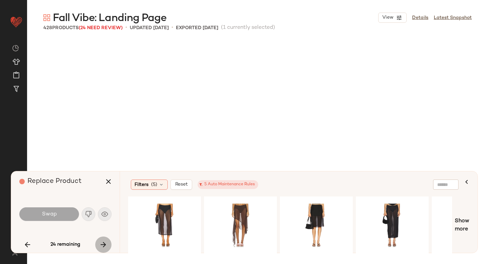
scroll to position [2095, 0]
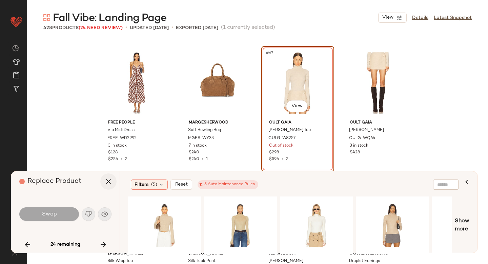
click at [109, 182] on icon "button" at bounding box center [108, 181] width 8 height 8
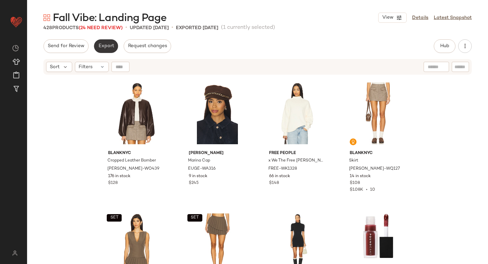
click at [98, 48] on span "Export" at bounding box center [106, 45] width 16 height 5
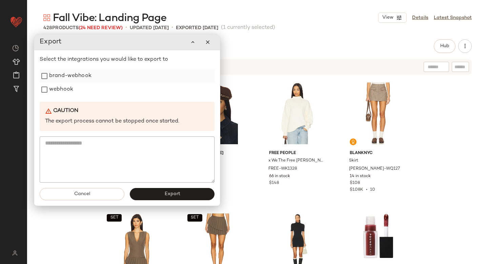
click at [72, 76] on label "brand-webhook" at bounding box center [70, 76] width 42 height 14
click at [60, 90] on label "webhook" at bounding box center [61, 90] width 24 height 14
click at [152, 190] on button "Export" at bounding box center [172, 194] width 85 height 12
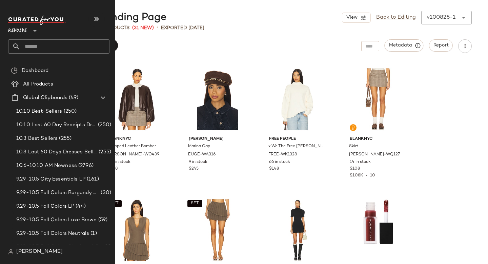
click at [36, 45] on input "text" at bounding box center [64, 46] width 89 height 14
type input "*"
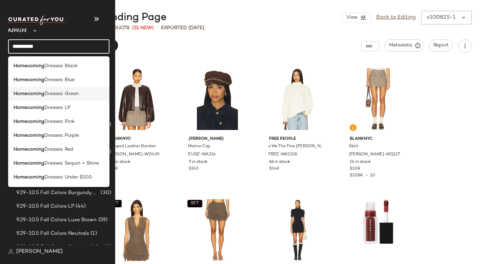
type input "**********"
click at [37, 90] on div "Homecoming Dresses: Green" at bounding box center [58, 94] width 101 height 14
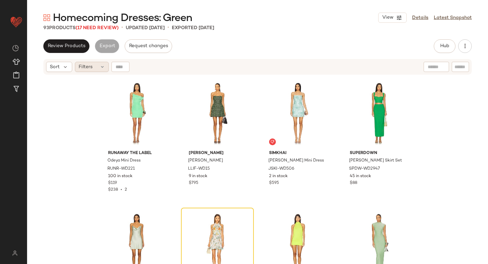
click at [92, 70] on div "Filters" at bounding box center [92, 67] width 34 height 10
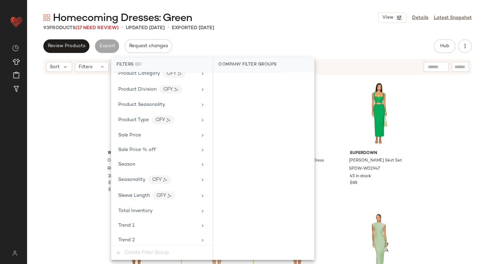
scroll to position [600, 0]
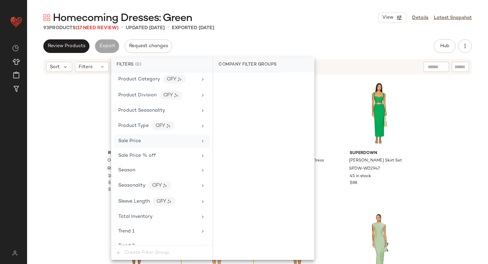
click at [136, 143] on span "Sale Price" at bounding box center [129, 140] width 23 height 5
click at [230, 79] on div "On sale" at bounding box center [264, 81] width 96 height 12
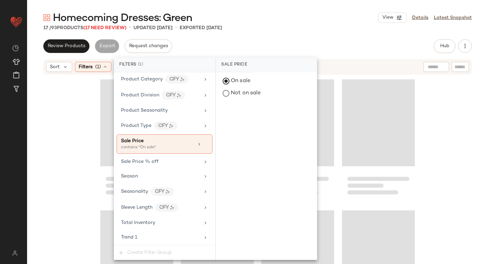
click at [327, 32] on div "Homecoming Dresses: Green View Details Latest Snapshot 17 / 93 Products (17 Nee…" at bounding box center [257, 137] width 461 height 253
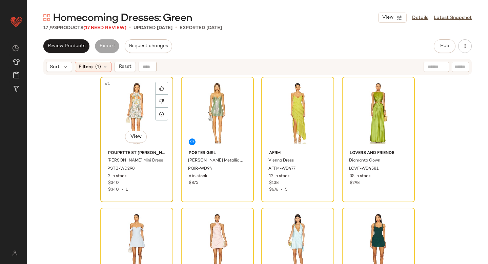
click at [136, 119] on div "#1 View" at bounding box center [137, 113] width 68 height 69
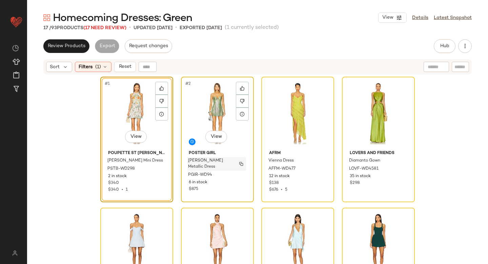
scroll to position [450, 0]
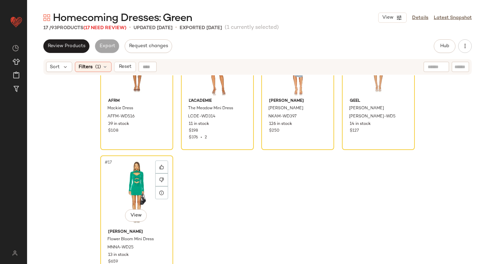
click at [121, 178] on div "#17 View" at bounding box center [137, 192] width 68 height 69
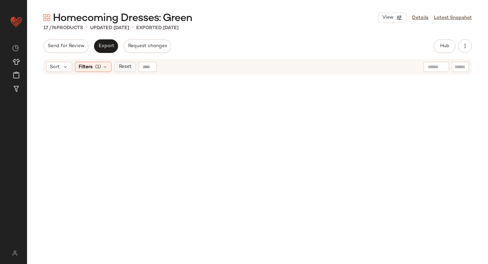
click at [126, 62] on button "Reset" at bounding box center [125, 67] width 22 height 10
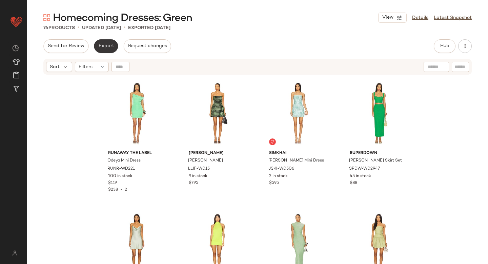
click at [104, 49] on button "Export" at bounding box center [106, 46] width 24 height 14
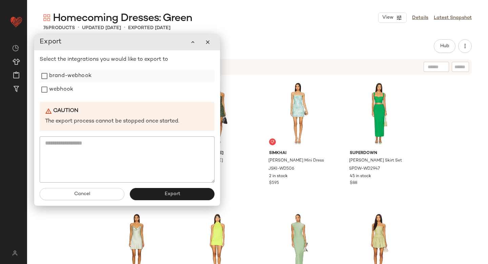
click at [68, 72] on label "brand-webhook" at bounding box center [70, 76] width 42 height 14
click at [62, 84] on label "webhook" at bounding box center [61, 90] width 24 height 14
click at [150, 194] on button "Export" at bounding box center [172, 194] width 85 height 12
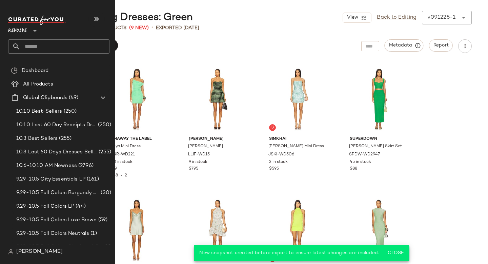
click at [40, 39] on input "text" at bounding box center [64, 46] width 89 height 14
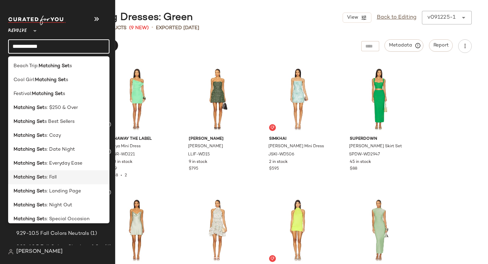
type input "**********"
click at [29, 177] on b "Matching Set" at bounding box center [29, 177] width 31 height 7
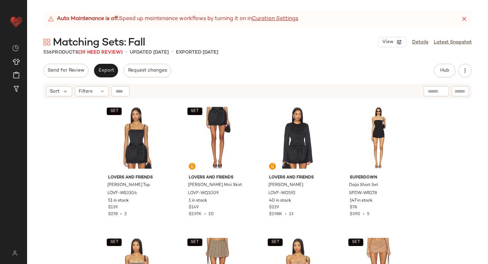
click at [464, 17] on icon at bounding box center [464, 19] width 7 height 7
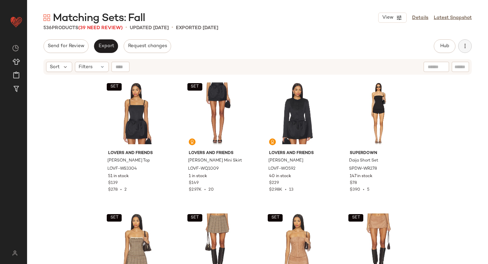
click at [464, 43] on icon "button" at bounding box center [465, 46] width 7 height 7
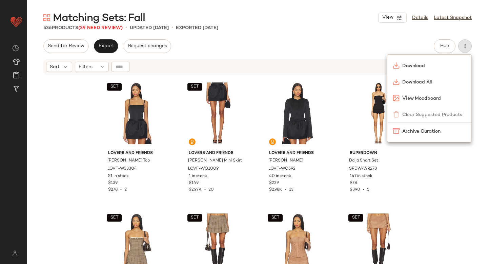
click at [355, 55] on div "Send for Review Export Request changes Hub Send for Review External Review Inte…" at bounding box center [257, 151] width 461 height 225
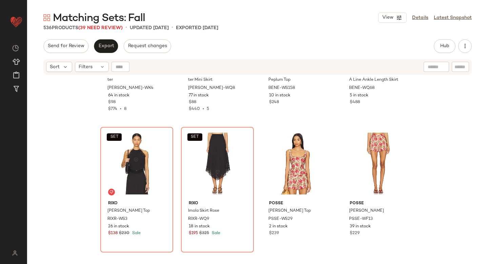
scroll to position [11479, 0]
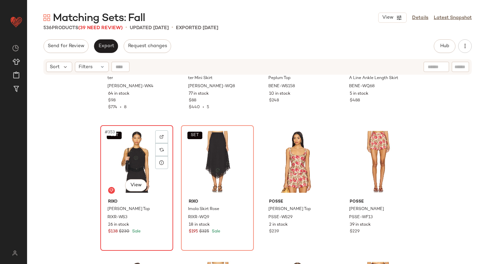
click at [121, 165] on div "SET #353 View" at bounding box center [137, 162] width 68 height 69
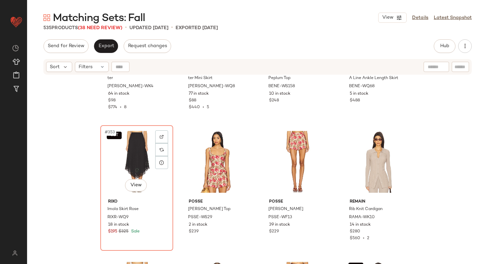
click at [121, 165] on div "SET #353 View" at bounding box center [137, 162] width 68 height 69
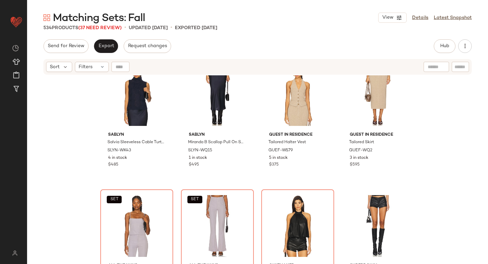
scroll to position [13413, 0]
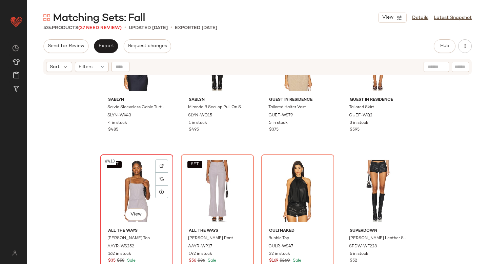
click at [125, 182] on div "SET #413 View" at bounding box center [137, 191] width 68 height 69
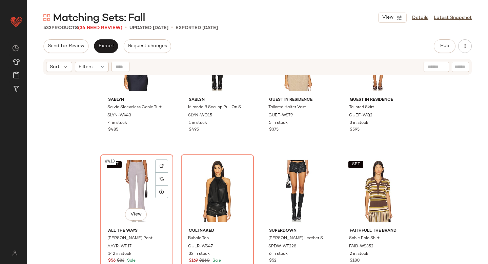
click at [125, 182] on div "SET #413 View" at bounding box center [137, 191] width 68 height 69
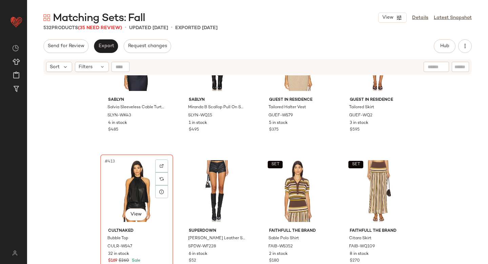
click at [125, 182] on div "#413 View" at bounding box center [137, 191] width 68 height 69
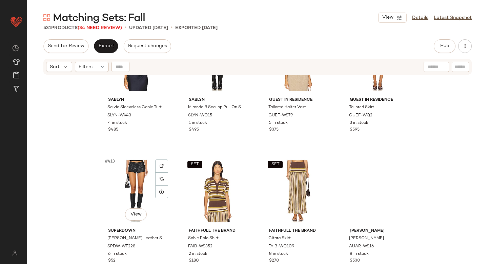
click at [125, 182] on div "#413 View" at bounding box center [137, 191] width 68 height 69
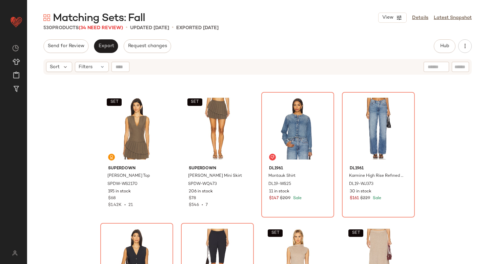
scroll to position [13835, 0]
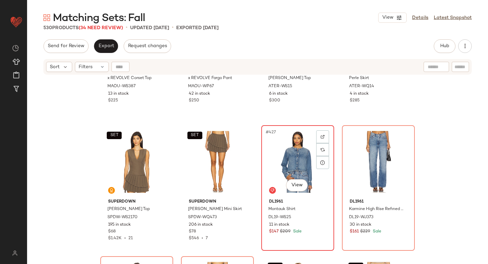
click at [276, 161] on div "#427 View" at bounding box center [298, 162] width 68 height 69
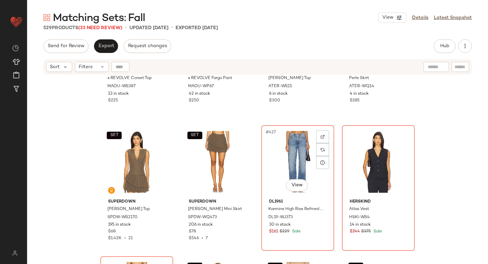
click at [276, 161] on div "#427 View" at bounding box center [298, 162] width 68 height 69
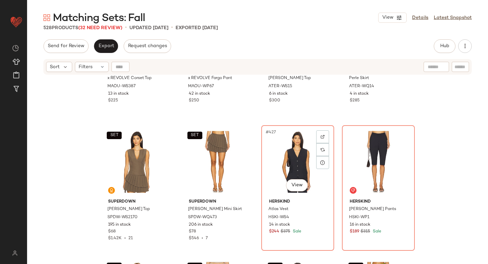
click at [276, 161] on div "#427 View" at bounding box center [298, 162] width 68 height 69
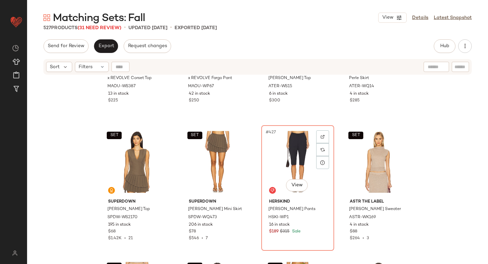
click at [276, 161] on div "#427 View" at bounding box center [298, 162] width 68 height 69
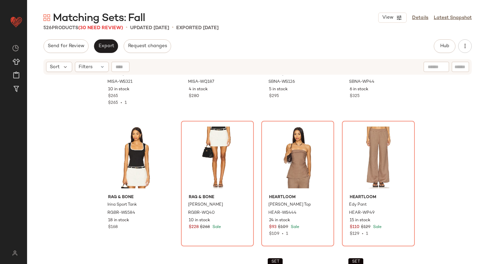
scroll to position [15547, 0]
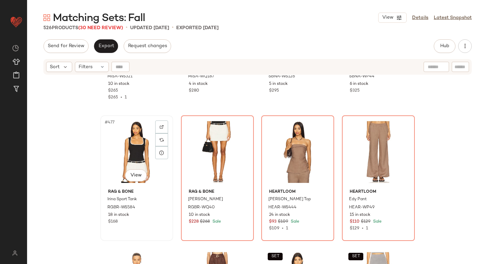
click at [118, 169] on div "#477 View" at bounding box center [137, 152] width 68 height 69
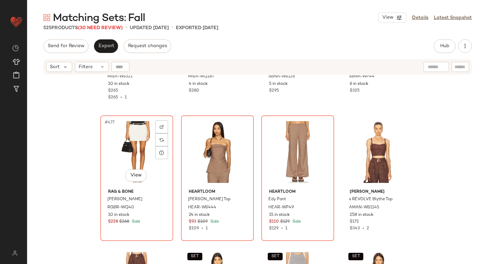
click at [118, 169] on div "#477 View" at bounding box center [137, 152] width 68 height 69
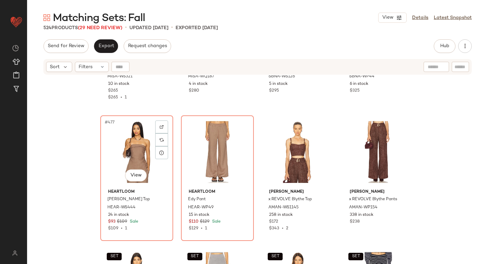
click at [118, 169] on div "#477 View" at bounding box center [137, 152] width 68 height 69
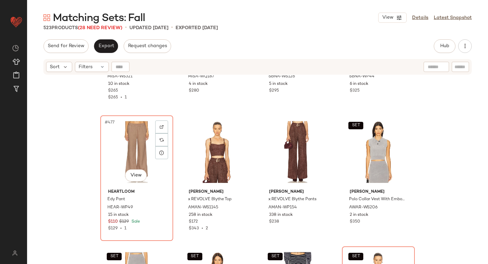
click at [118, 169] on div "#477 View" at bounding box center [137, 152] width 68 height 69
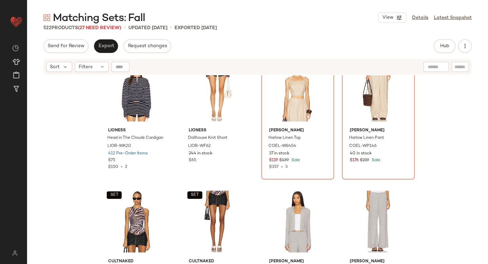
scroll to position [15688, 0]
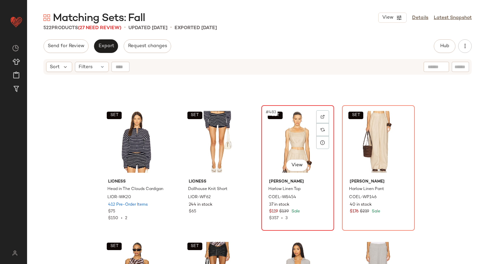
click at [300, 126] on div "SET #483 View" at bounding box center [298, 142] width 68 height 69
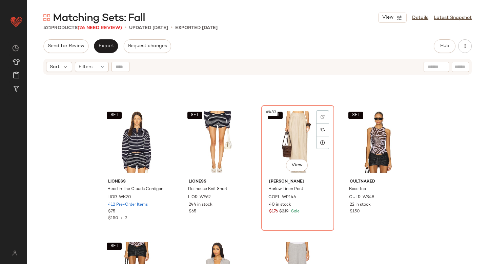
click at [300, 126] on div "SET #483 View" at bounding box center [298, 142] width 68 height 69
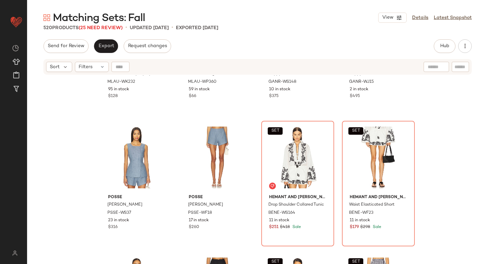
scroll to position [15921, 0]
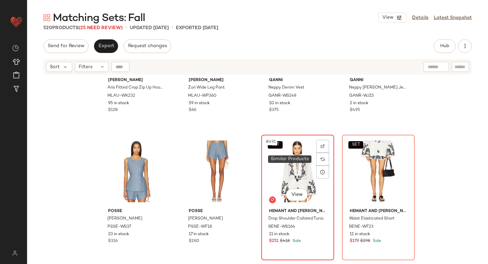
click at [317, 163] on div at bounding box center [322, 159] width 13 height 13
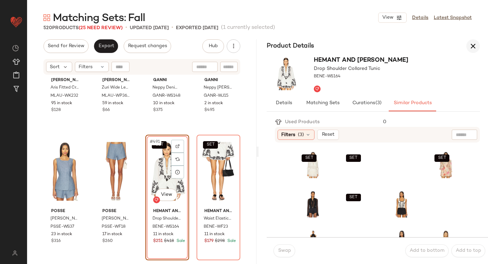
click at [474, 44] on icon "button" at bounding box center [473, 46] width 8 height 8
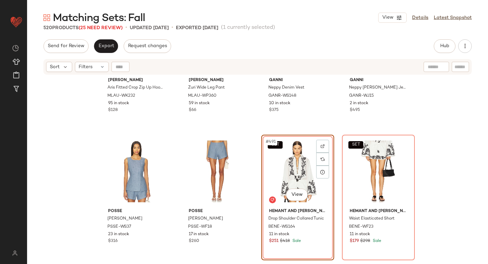
click at [295, 146] on div "SET #491 View" at bounding box center [298, 171] width 68 height 69
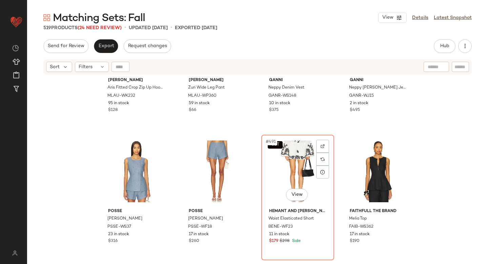
click at [295, 146] on div "SET #491 View" at bounding box center [298, 171] width 68 height 69
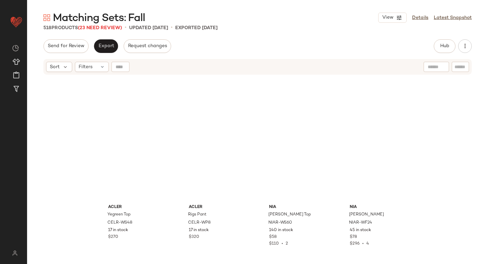
scroll to position [12596, 0]
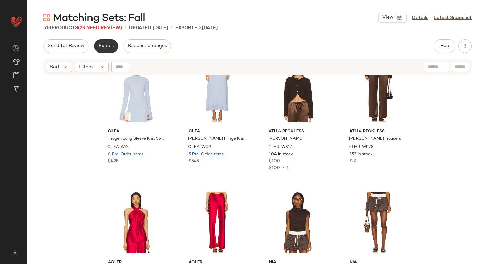
click at [110, 47] on span "Export" at bounding box center [106, 45] width 16 height 5
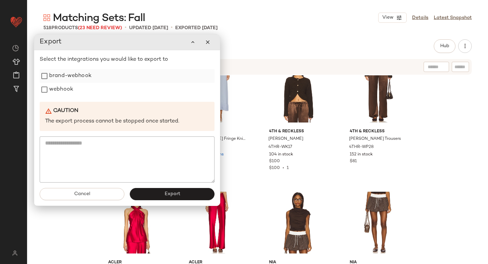
click at [87, 78] on label "brand-webhook" at bounding box center [70, 76] width 42 height 14
click at [70, 94] on label "webhook" at bounding box center [61, 90] width 24 height 14
click at [146, 198] on button "Export" at bounding box center [172, 194] width 85 height 12
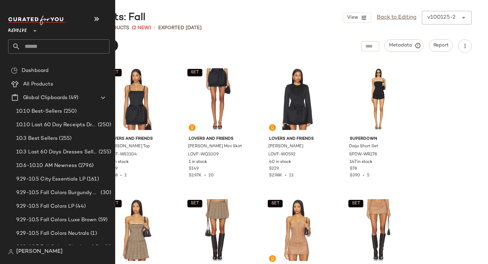
click at [45, 46] on input "text" at bounding box center [64, 46] width 89 height 14
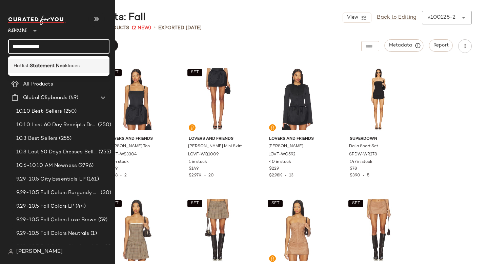
type input "**********"
click at [38, 63] on b "Statement Nec" at bounding box center [47, 65] width 35 height 7
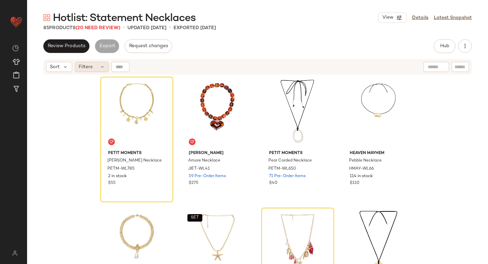
click at [96, 69] on div "Filters" at bounding box center [92, 67] width 34 height 10
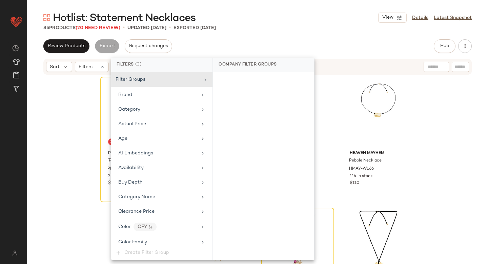
click at [309, 23] on div "Hotlist: Statement Necklaces View Details Latest Snapshot" at bounding box center [257, 18] width 461 height 14
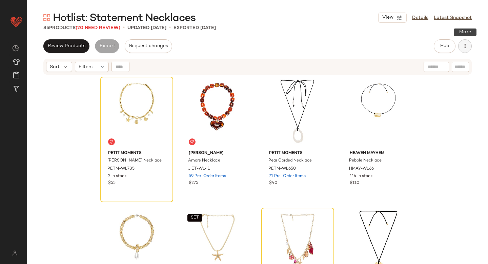
click at [467, 44] on icon "button" at bounding box center [465, 46] width 7 height 7
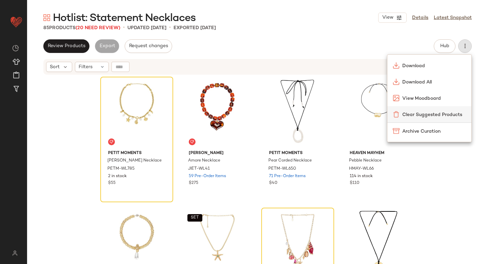
click at [428, 119] on div "Clear Suggested Products" at bounding box center [430, 114] width 84 height 16
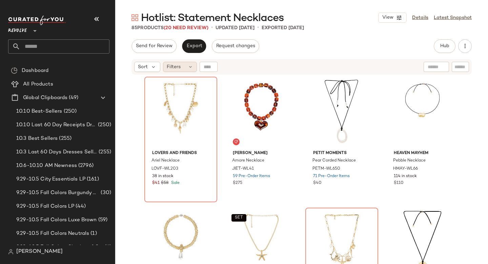
click at [179, 69] on span "Filters" at bounding box center [174, 66] width 14 height 7
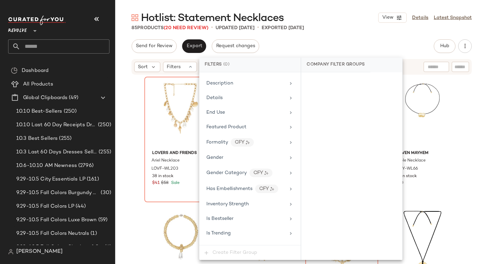
scroll to position [479, 0]
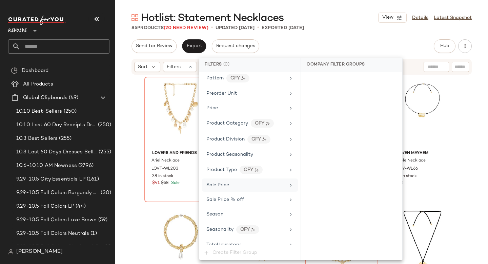
click at [220, 180] on div "Sale Price" at bounding box center [250, 184] width 96 height 13
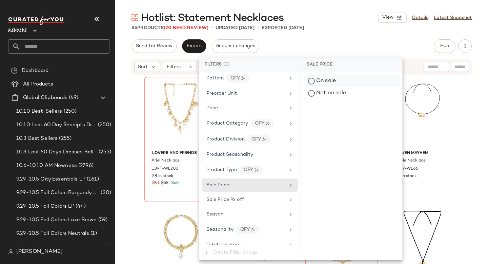
click at [345, 79] on div "On sale" at bounding box center [352, 81] width 96 height 12
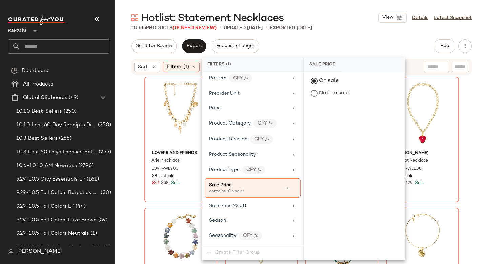
click at [346, 33] on div "Hotlist: Statement Necklaces View Details Latest Snapshot 18 / 85 Products (18 …" at bounding box center [301, 137] width 373 height 253
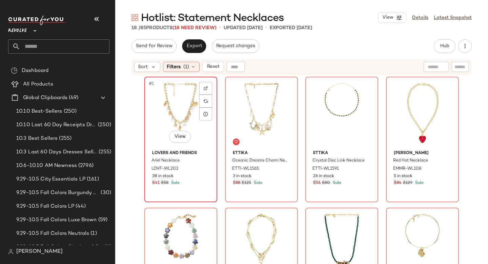
click at [178, 111] on div "#1 View" at bounding box center [181, 113] width 68 height 69
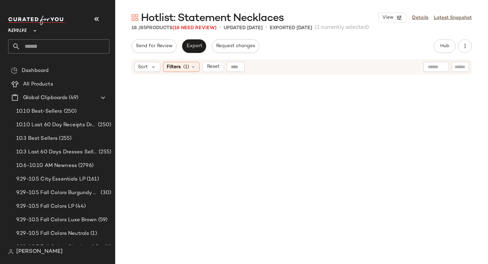
scroll to position [450, 0]
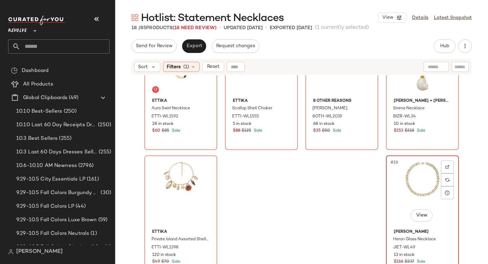
click at [428, 174] on div "#18 View" at bounding box center [423, 192] width 68 height 69
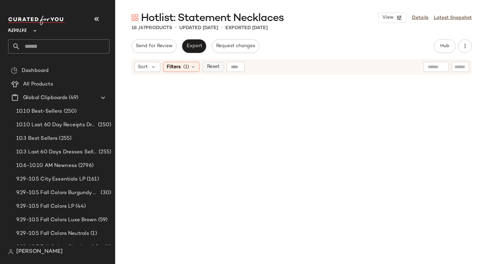
click at [213, 66] on span "Reset" at bounding box center [213, 66] width 13 height 5
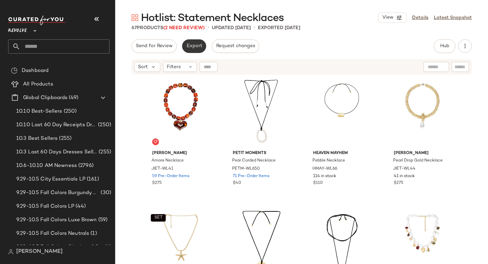
click at [184, 43] on button "Export" at bounding box center [194, 46] width 24 height 14
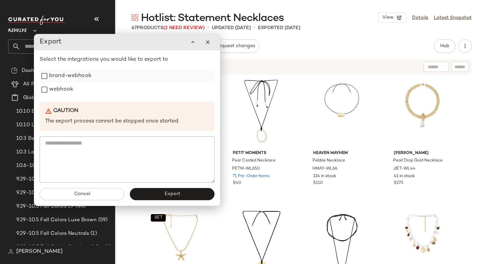
click at [63, 81] on label "brand-webhook" at bounding box center [70, 76] width 42 height 14
click at [61, 89] on label "webhook" at bounding box center [61, 90] width 24 height 14
click at [158, 190] on button "Export" at bounding box center [172, 194] width 85 height 12
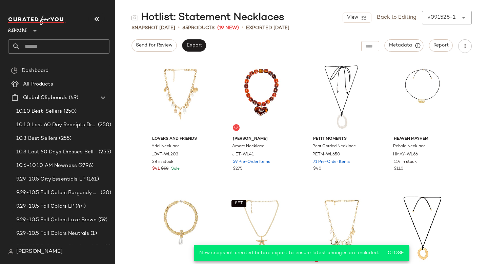
click at [82, 45] on input "text" at bounding box center [64, 46] width 89 height 14
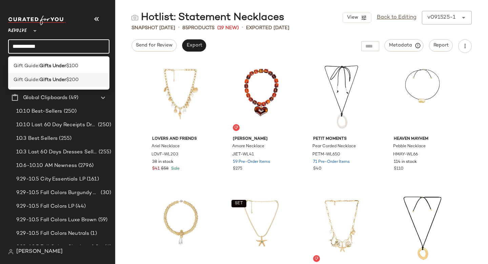
type input "**********"
click at [70, 79] on span "$200" at bounding box center [72, 79] width 13 height 7
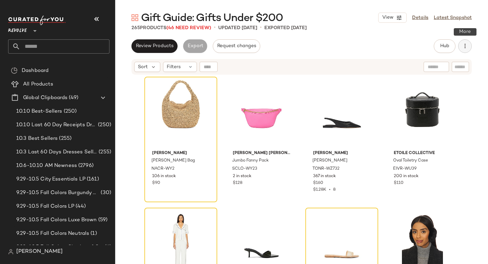
click at [464, 45] on icon "button" at bounding box center [465, 46] width 7 height 7
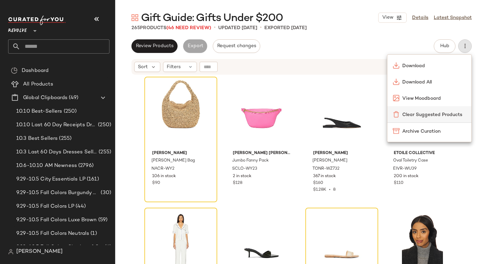
click at [436, 111] on span "Clear Suggested Products" at bounding box center [435, 114] width 64 height 7
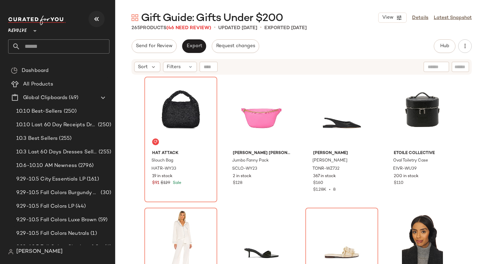
click at [99, 16] on icon "button" at bounding box center [97, 19] width 8 height 8
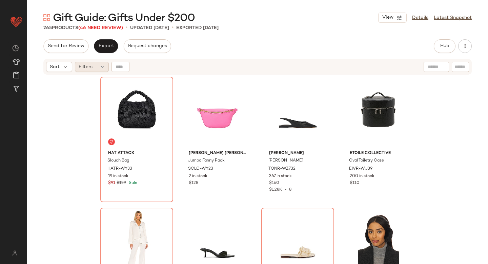
click at [91, 69] on span "Filters" at bounding box center [86, 66] width 14 height 7
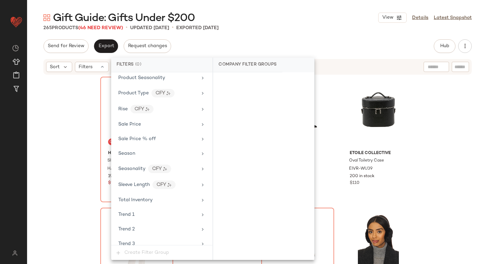
scroll to position [651, 0]
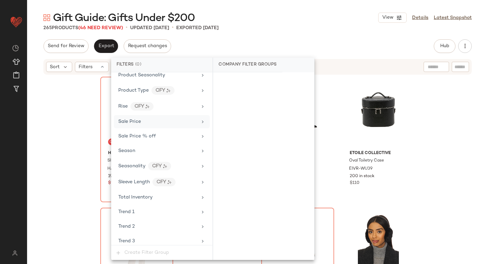
click at [150, 122] on div "Sale Price" at bounding box center [157, 121] width 79 height 7
click at [243, 79] on div "On sale" at bounding box center [264, 81] width 96 height 12
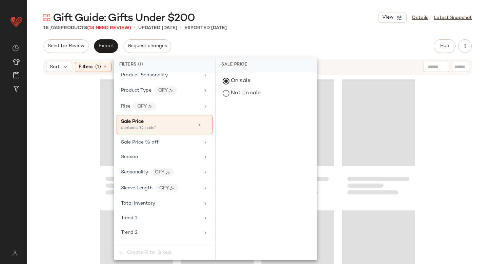
click at [329, 22] on div "Gift Guide: Gifts Under $200 View Details Latest Snapshot" at bounding box center [257, 18] width 461 height 14
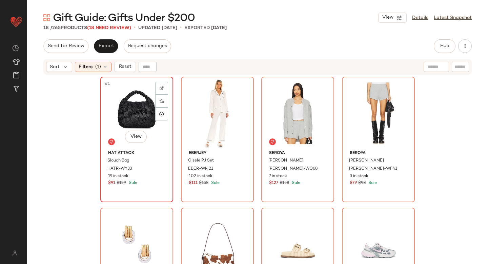
click at [149, 103] on div "#1 View" at bounding box center [137, 113] width 68 height 69
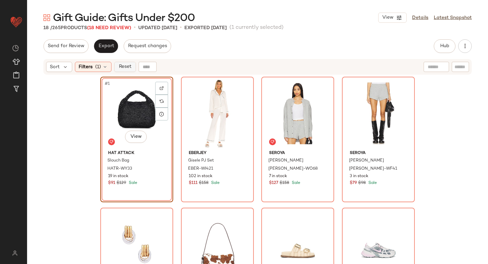
click at [127, 71] on button "Reset" at bounding box center [125, 67] width 22 height 10
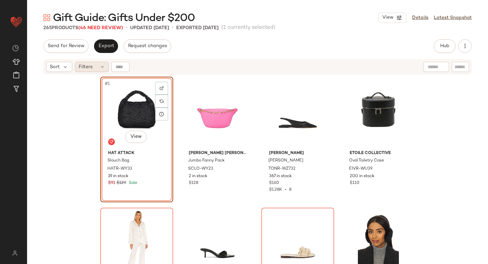
click at [96, 71] on div "Filters" at bounding box center [92, 67] width 34 height 10
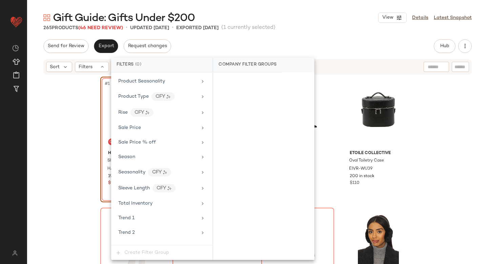
scroll to position [633, 0]
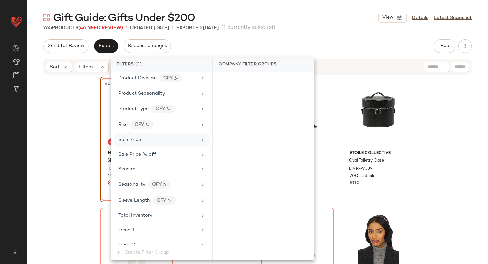
click at [140, 134] on div "Sale Price" at bounding box center [162, 139] width 96 height 13
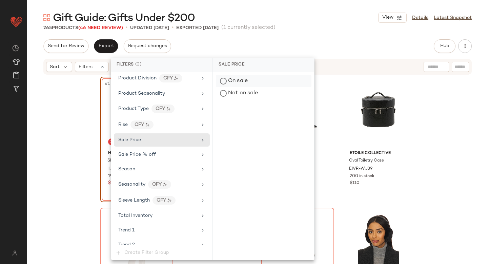
click at [225, 82] on div "On sale" at bounding box center [264, 81] width 96 height 12
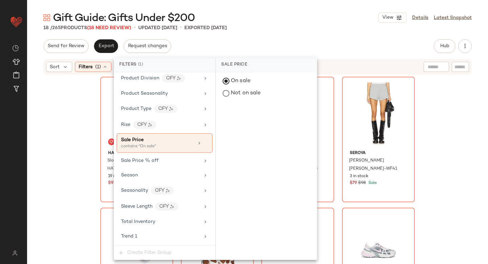
click at [299, 42] on div "Send for Review Export Request changes Hub Send for Review External Review Inte…" at bounding box center [257, 46] width 429 height 14
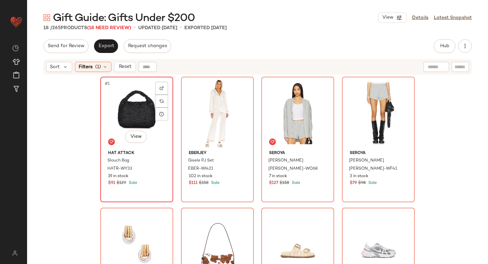
click at [141, 110] on div "#1 View" at bounding box center [137, 113] width 68 height 69
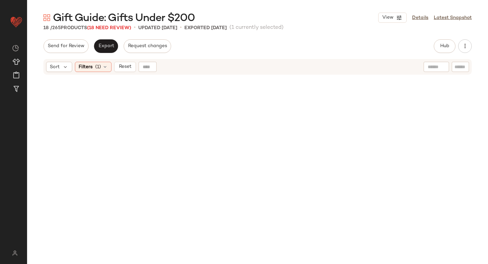
scroll to position [450, 0]
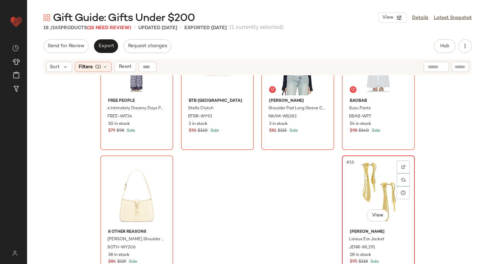
click at [347, 173] on div "#18 View" at bounding box center [379, 192] width 68 height 69
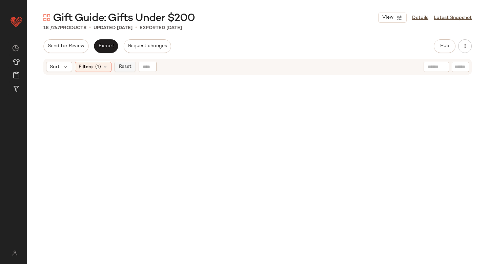
click at [127, 69] on span "Reset" at bounding box center [124, 66] width 13 height 5
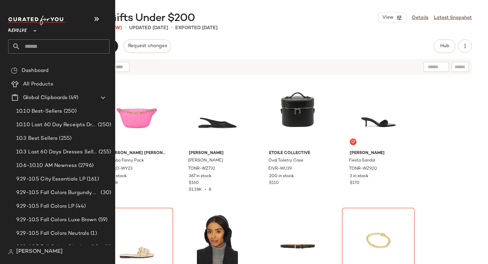
click at [44, 43] on input "text" at bounding box center [64, 46] width 89 height 14
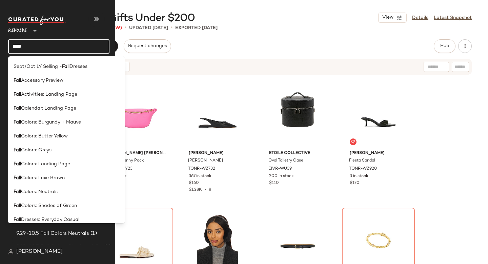
scroll to position [240, 0]
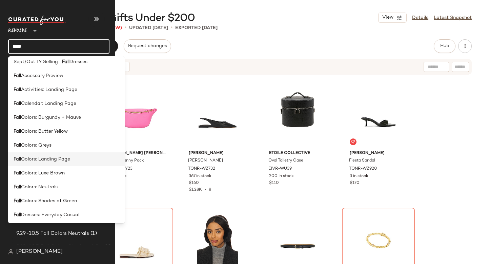
type input "****"
click at [43, 157] on span "Colors: Landing Page" at bounding box center [45, 159] width 49 height 7
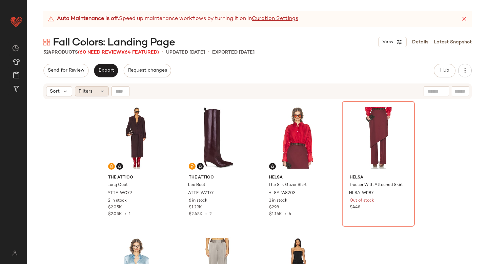
click at [100, 91] on icon at bounding box center [102, 91] width 5 height 5
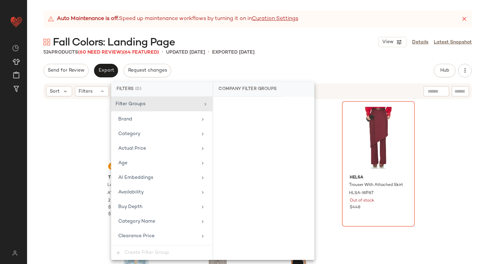
click at [465, 18] on icon at bounding box center [464, 19] width 7 height 7
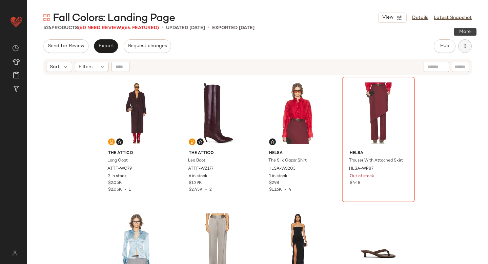
click at [462, 47] on icon "button" at bounding box center [465, 46] width 7 height 7
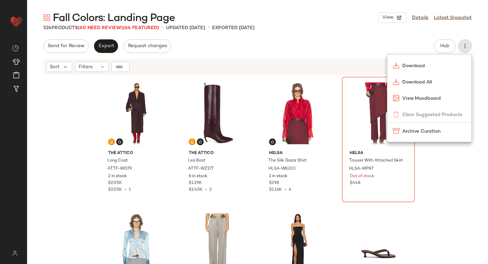
click at [330, 39] on div "Send for Review Export Request changes Hub Send for Review External Review Inte…" at bounding box center [257, 46] width 429 height 14
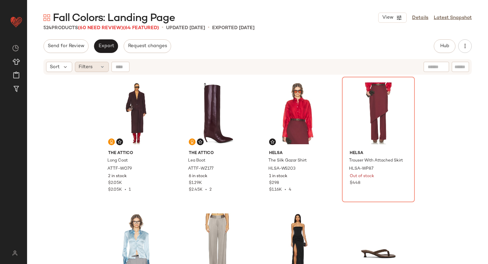
click at [84, 67] on span "Filters" at bounding box center [86, 66] width 14 height 7
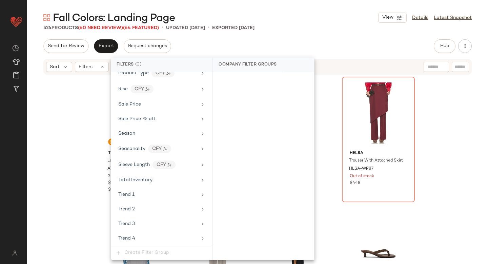
scroll to position [666, 0]
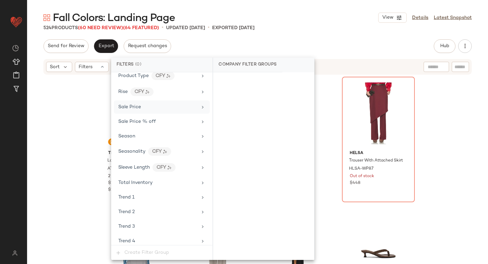
click at [150, 110] on div "Sale Price" at bounding box center [157, 106] width 79 height 7
click at [232, 85] on div "On sale" at bounding box center [264, 81] width 96 height 12
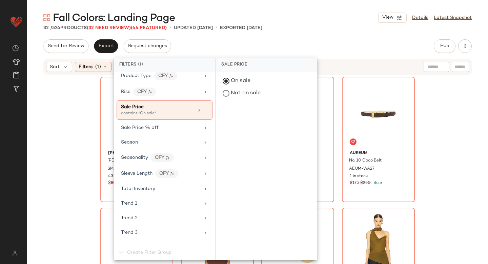
click at [437, 103] on div "Steve Madden Hazel Dress SMAD-WD303 43 in stock $80 $99 Sale Amanda Uprichard S…" at bounding box center [257, 178] width 461 height 206
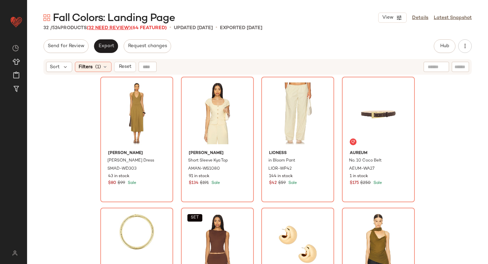
click at [120, 29] on span "(32 Need Review)" at bounding box center [109, 27] width 44 height 5
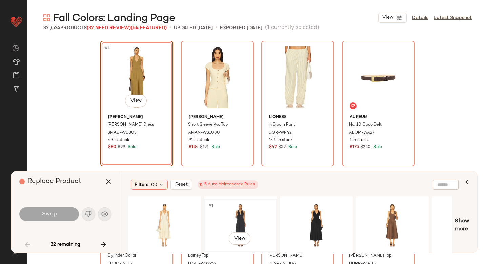
click at [232, 219] on div "#1 View" at bounding box center [241, 225] width 68 height 48
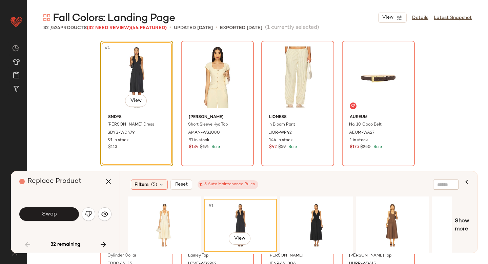
click at [52, 222] on div "Swap" at bounding box center [65, 214] width 92 height 16
click at [53, 215] on span "Swap" at bounding box center [48, 214] width 15 height 6
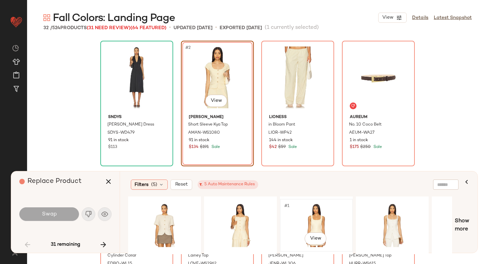
click at [332, 209] on div "#1 View" at bounding box center [317, 225] width 68 height 48
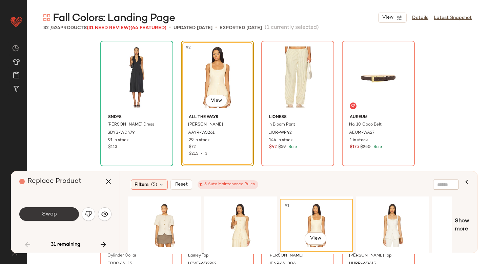
click at [57, 212] on button "Swap" at bounding box center [49, 214] width 60 height 14
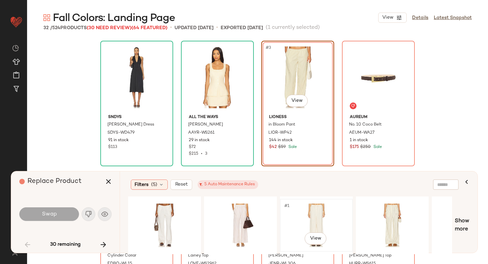
click at [305, 210] on div "#1 View" at bounding box center [317, 225] width 68 height 48
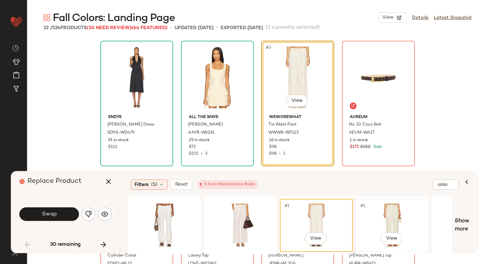
click at [373, 212] on div "#1 View" at bounding box center [393, 225] width 68 height 48
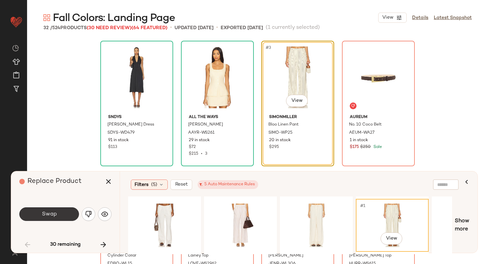
click at [55, 208] on button "Swap" at bounding box center [49, 214] width 60 height 14
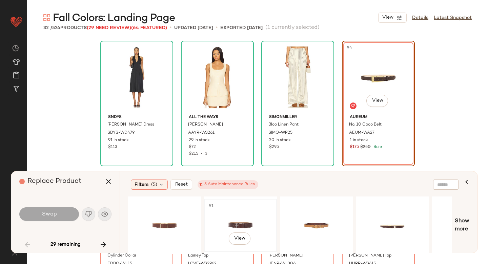
click at [241, 211] on div "#1 View" at bounding box center [241, 225] width 68 height 48
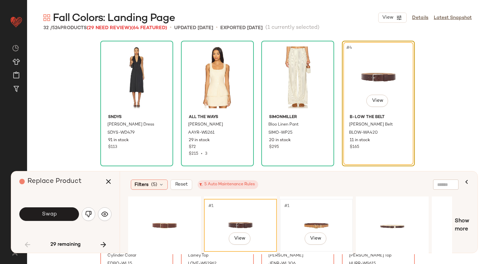
click at [291, 204] on div "#1 View" at bounding box center [317, 225] width 68 height 48
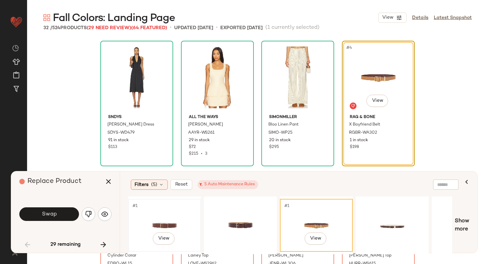
click at [178, 209] on div "#1 View" at bounding box center [165, 225] width 68 height 48
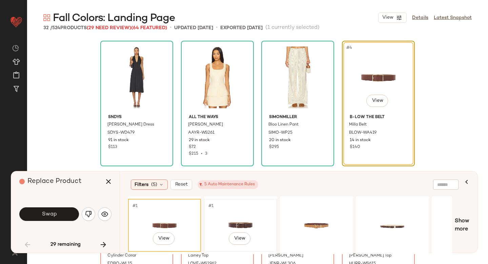
click at [233, 208] on div "#1 View" at bounding box center [241, 225] width 68 height 48
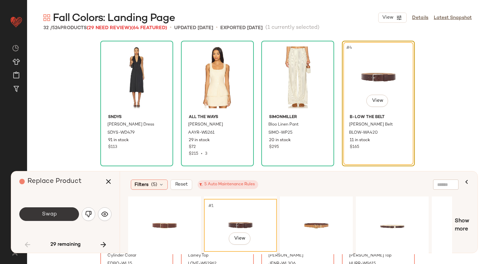
click at [35, 211] on button "Swap" at bounding box center [49, 214] width 60 height 14
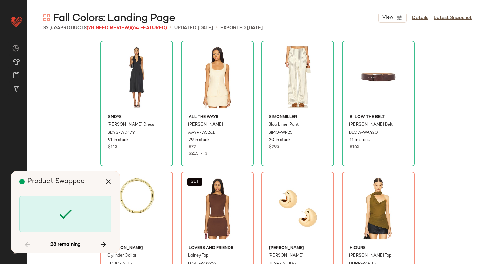
scroll to position [136, 0]
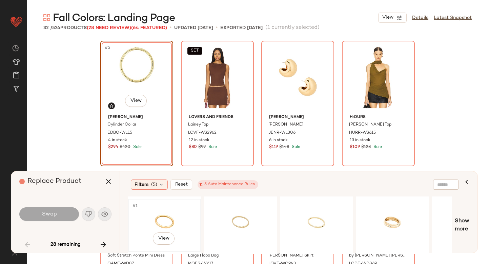
click at [161, 210] on div "#1 View" at bounding box center [165, 225] width 68 height 48
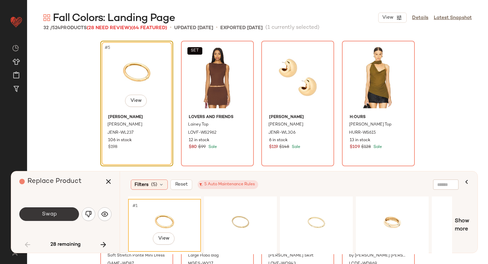
click at [53, 214] on span "Swap" at bounding box center [48, 214] width 15 height 6
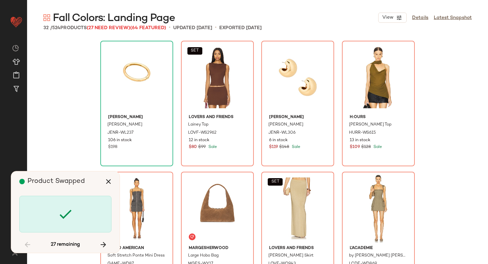
scroll to position [131, 0]
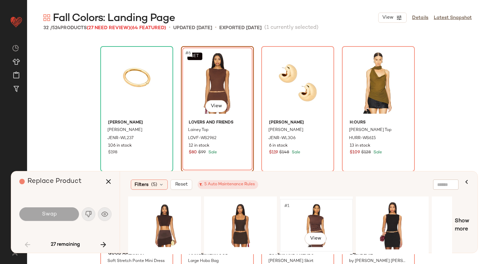
click at [315, 213] on div "#1 View" at bounding box center [317, 225] width 68 height 48
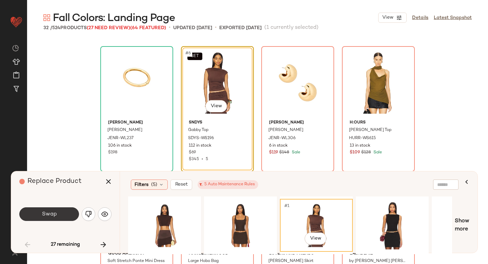
click at [51, 211] on span "Swap" at bounding box center [48, 214] width 15 height 6
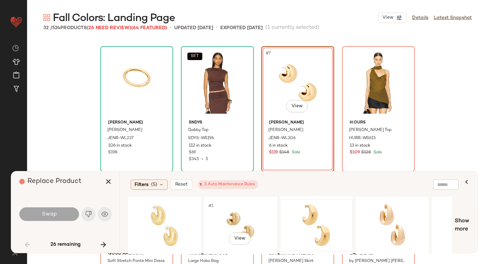
click at [290, 220] on div at bounding box center [317, 225] width 68 height 48
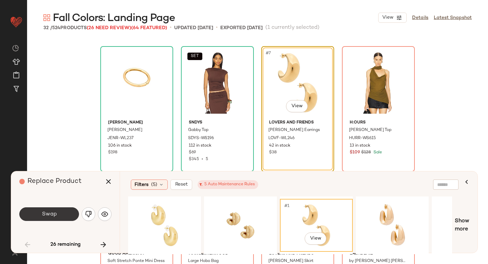
click at [53, 212] on span "Swap" at bounding box center [48, 214] width 15 height 6
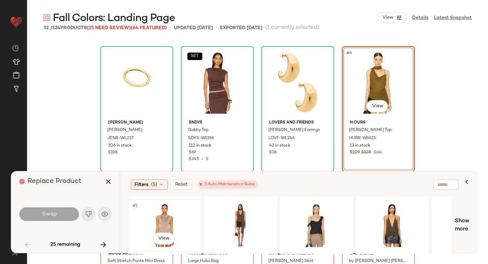
click at [174, 214] on div "#1 View" at bounding box center [165, 225] width 68 height 48
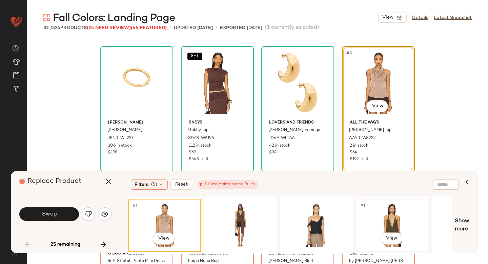
click at [391, 215] on div "#1 View" at bounding box center [393, 225] width 68 height 48
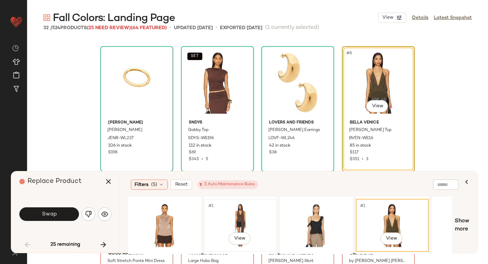
click at [227, 216] on div "#1 View" at bounding box center [241, 225] width 68 height 48
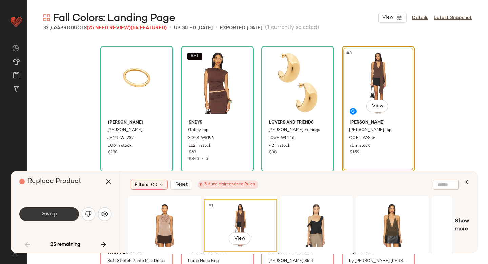
click at [70, 216] on button "Swap" at bounding box center [49, 214] width 60 height 14
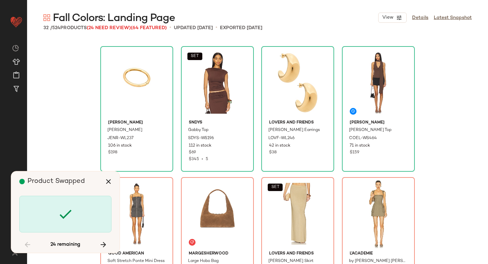
scroll to position [262, 0]
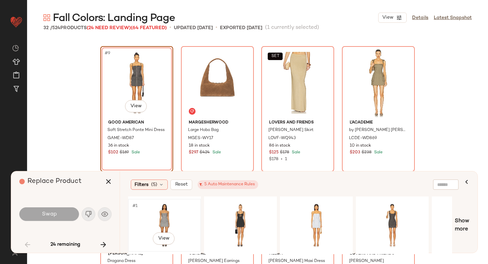
click at [155, 215] on div "#1 View" at bounding box center [165, 225] width 68 height 48
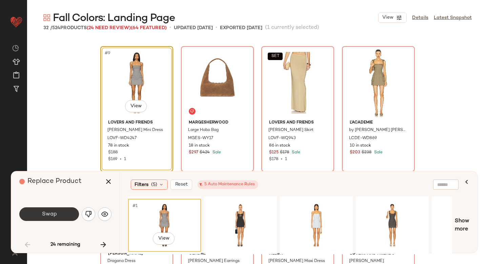
click at [47, 217] on span "Swap" at bounding box center [48, 214] width 15 height 6
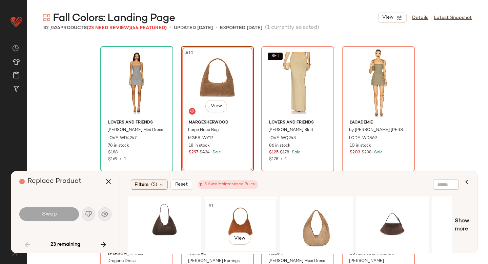
click at [246, 214] on div "#1 View" at bounding box center [241, 225] width 68 height 48
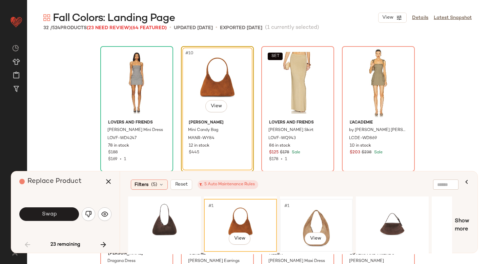
click at [321, 201] on div "#1 View" at bounding box center [317, 225] width 68 height 48
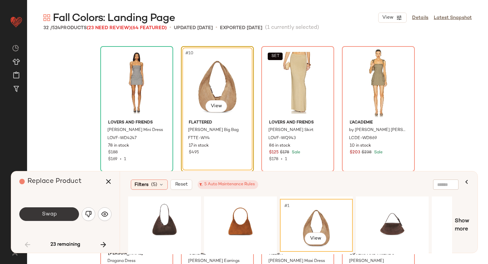
click at [43, 208] on button "Swap" at bounding box center [49, 214] width 60 height 14
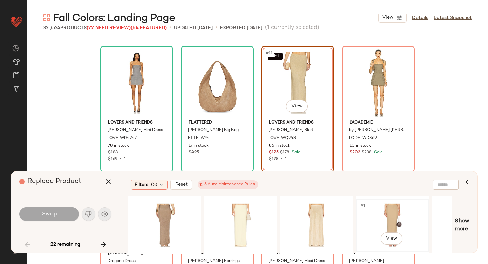
click at [384, 207] on div "#1 View" at bounding box center [393, 225] width 68 height 48
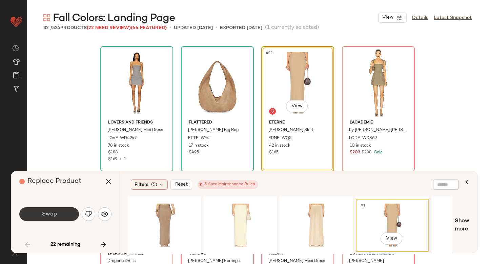
click at [60, 213] on button "Swap" at bounding box center [49, 214] width 60 height 14
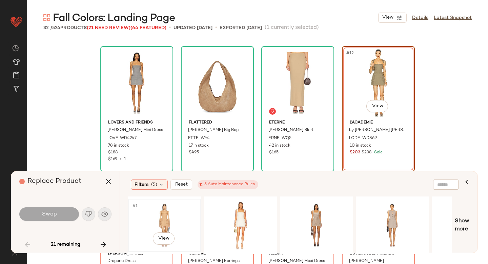
click at [177, 219] on div "#1 View" at bounding box center [165, 225] width 68 height 48
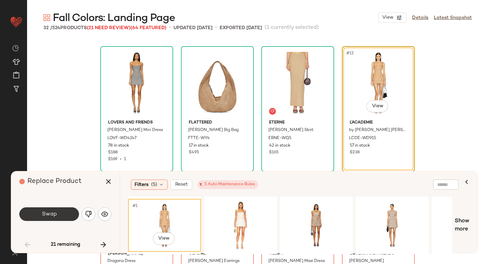
click at [42, 210] on button "Swap" at bounding box center [49, 214] width 60 height 14
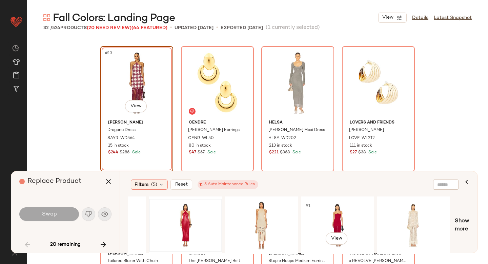
scroll to position [0, 131]
click at [323, 213] on div "#1 View" at bounding box center [337, 225] width 68 height 48
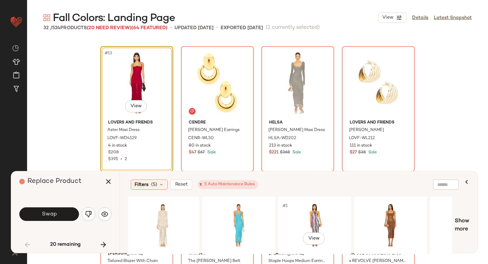
scroll to position [0, 432]
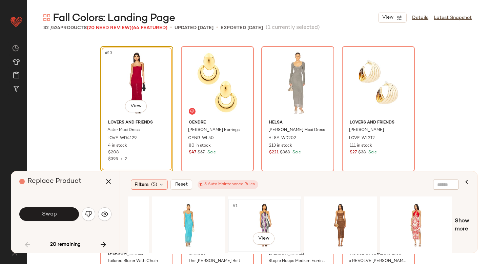
click at [255, 218] on div "#1 View" at bounding box center [265, 225] width 68 height 48
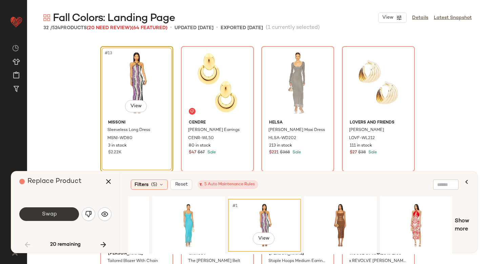
click at [55, 209] on button "Swap" at bounding box center [49, 214] width 60 height 14
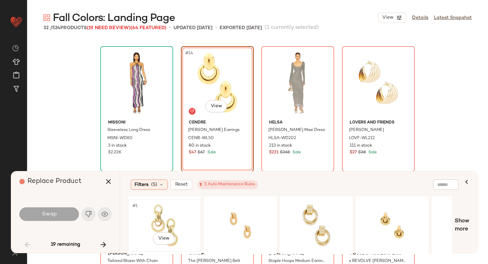
click at [142, 217] on div "#1 View" at bounding box center [165, 225] width 68 height 48
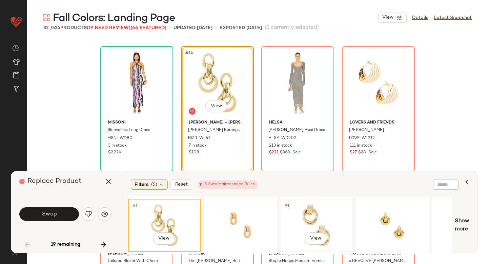
click at [316, 213] on div "#1 View" at bounding box center [317, 225] width 68 height 48
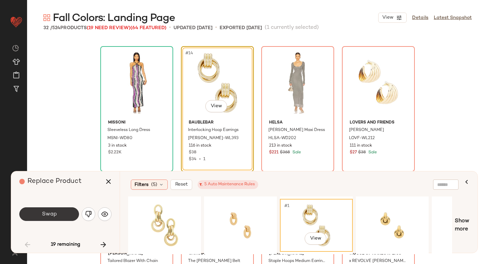
click at [48, 211] on span "Swap" at bounding box center [48, 214] width 15 height 6
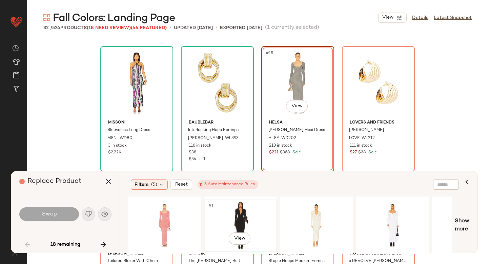
click at [234, 215] on div "#1 View" at bounding box center [241, 225] width 68 height 48
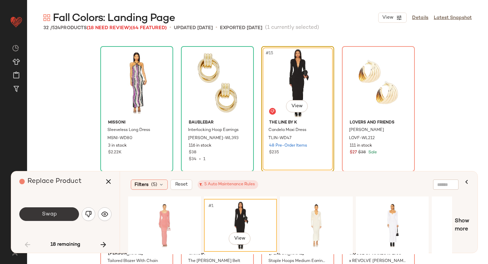
click at [48, 214] on span "Swap" at bounding box center [48, 214] width 15 height 6
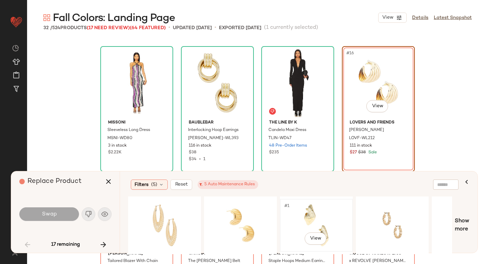
click at [316, 202] on div "#1 View" at bounding box center [317, 225] width 68 height 48
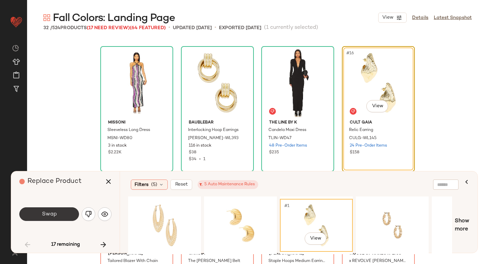
click at [49, 209] on button "Swap" at bounding box center [49, 214] width 60 height 14
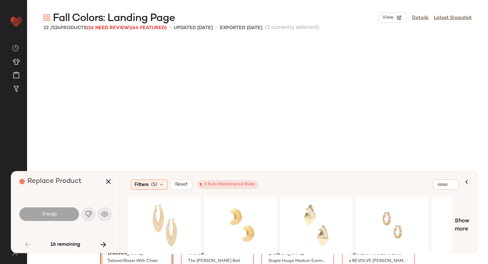
scroll to position [524, 0]
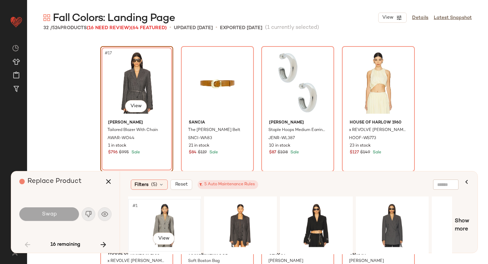
click at [178, 217] on div "#1 View" at bounding box center [165, 225] width 68 height 48
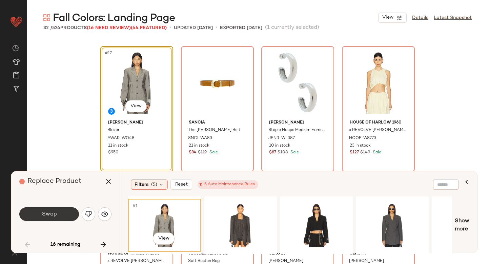
click at [62, 210] on button "Swap" at bounding box center [49, 214] width 60 height 14
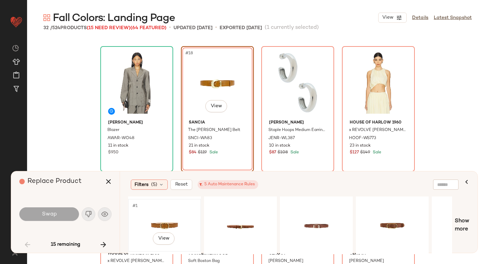
click at [181, 209] on div "#1 View" at bounding box center [165, 225] width 68 height 48
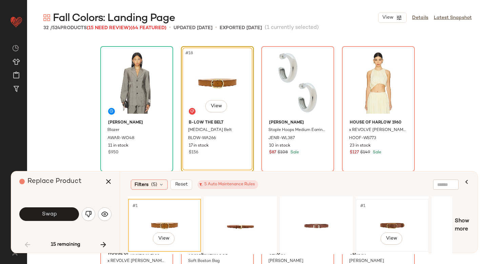
click at [368, 204] on div "#1 View" at bounding box center [393, 225] width 68 height 48
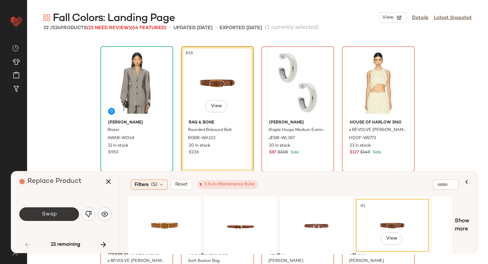
click at [38, 209] on button "Swap" at bounding box center [49, 214] width 60 height 14
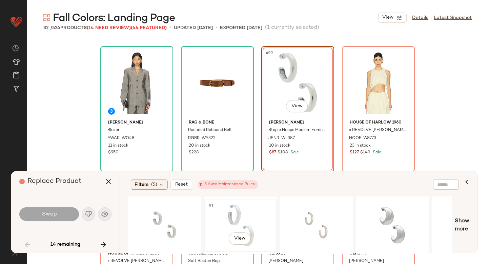
click at [255, 211] on div "#1 View" at bounding box center [241, 225] width 68 height 48
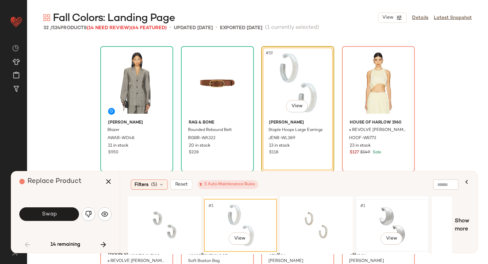
click at [379, 210] on div "#1 View" at bounding box center [393, 225] width 68 height 48
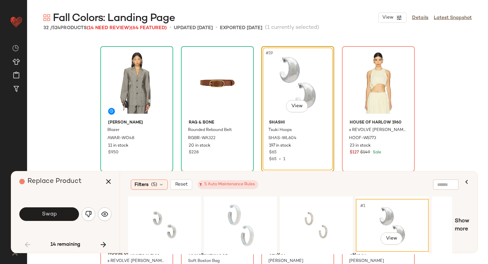
click at [55, 221] on div "Swap" at bounding box center [65, 214] width 92 height 16
click at [55, 217] on button "Swap" at bounding box center [49, 214] width 60 height 14
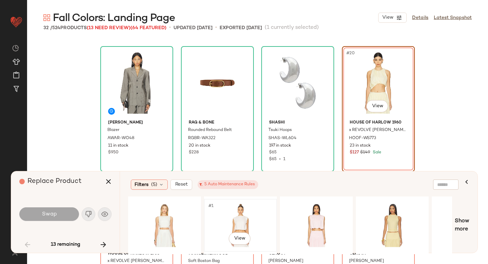
click at [242, 220] on div "#1 View" at bounding box center [241, 225] width 68 height 48
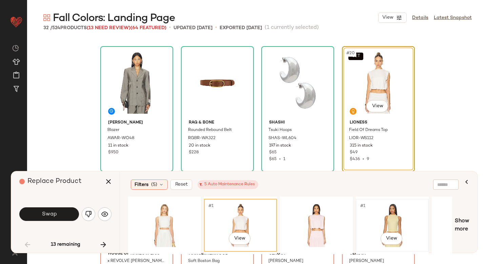
click at [395, 213] on div "#1 View" at bounding box center [393, 225] width 68 height 48
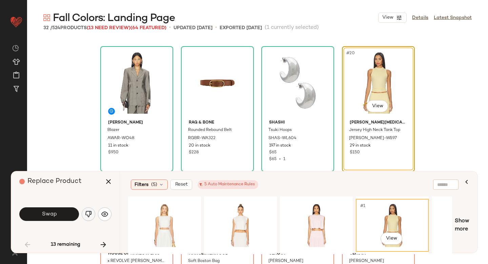
click at [88, 212] on img "button" at bounding box center [88, 214] width 7 height 7
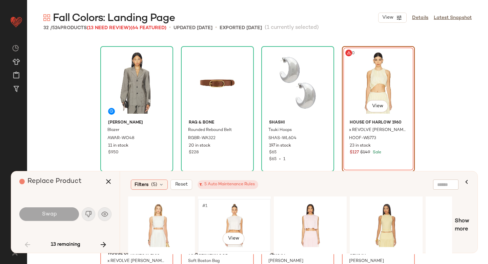
scroll to position [0, 4]
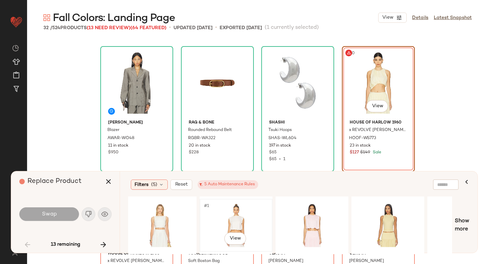
click at [213, 215] on div "#1 View" at bounding box center [236, 225] width 68 height 48
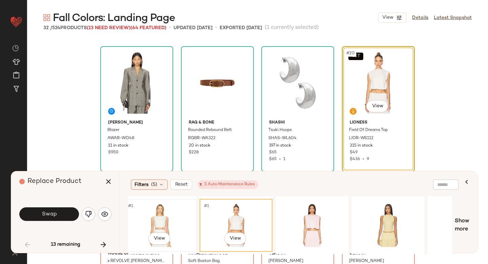
click at [144, 219] on div "#1 View" at bounding box center [160, 225] width 68 height 48
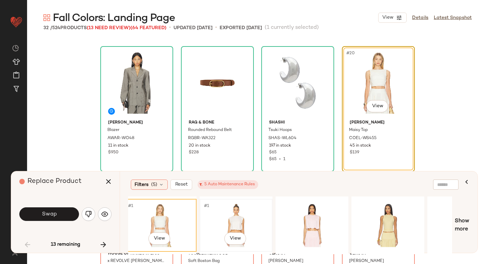
click at [214, 220] on div "#1 View" at bounding box center [236, 225] width 68 height 48
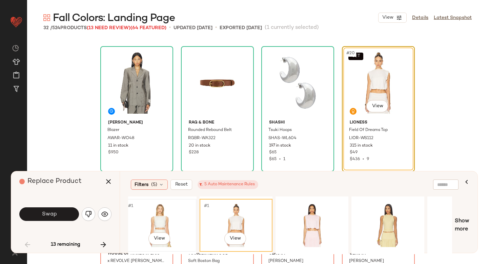
click at [135, 226] on div "#1 View" at bounding box center [160, 225] width 68 height 48
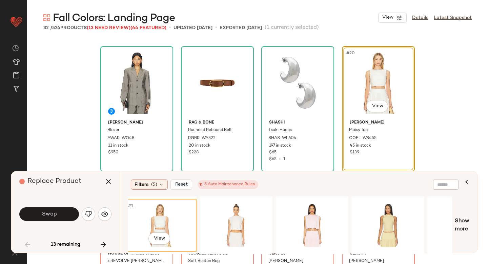
click at [53, 207] on div "Swap" at bounding box center [65, 214] width 92 height 16
click at [53, 209] on button "Swap" at bounding box center [49, 214] width 60 height 14
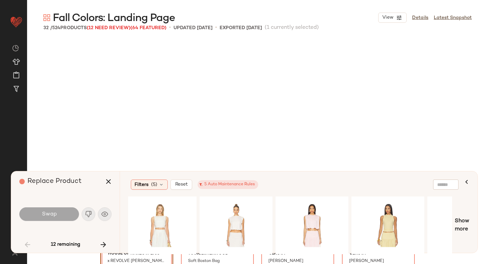
scroll to position [655, 0]
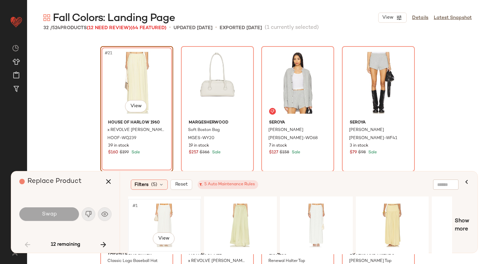
click at [168, 221] on div "#1 View" at bounding box center [165, 225] width 68 height 48
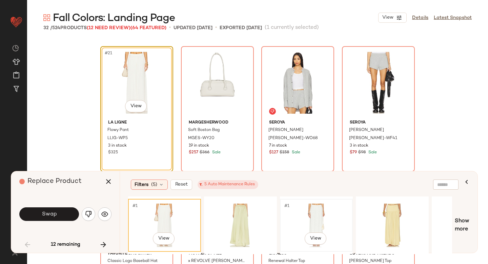
click at [310, 212] on div "#1 View" at bounding box center [317, 225] width 68 height 48
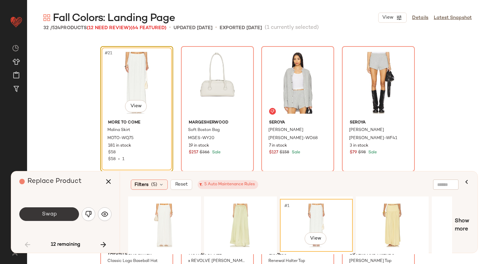
click at [54, 218] on button "Swap" at bounding box center [49, 214] width 60 height 14
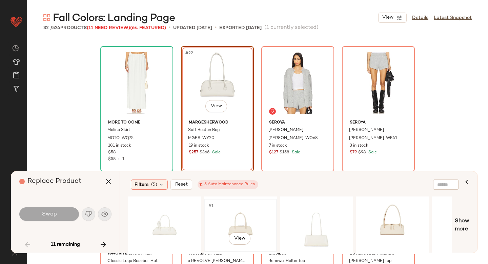
click at [253, 219] on div "#1 View" at bounding box center [241, 225] width 68 height 48
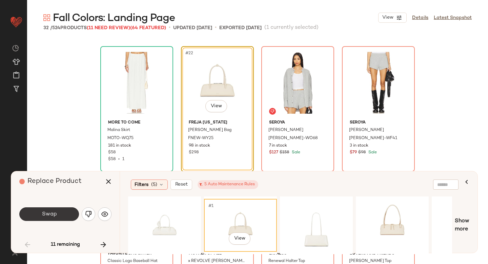
click at [57, 214] on button "Swap" at bounding box center [49, 214] width 60 height 14
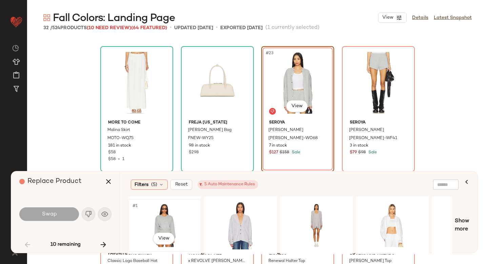
click at [193, 209] on div "#1 View" at bounding box center [165, 225] width 68 height 48
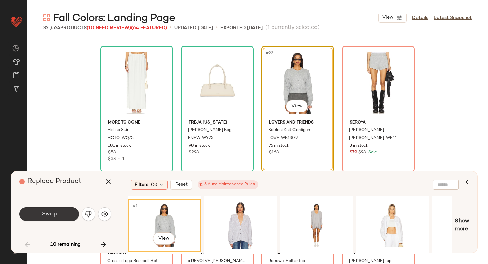
click at [59, 212] on button "Swap" at bounding box center [49, 214] width 60 height 14
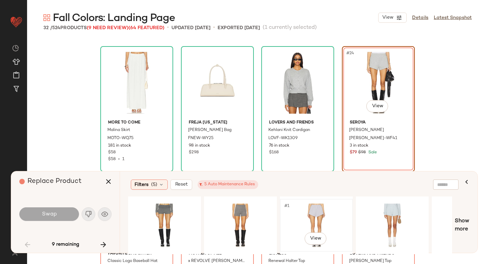
click at [326, 210] on div "#1 View" at bounding box center [317, 225] width 68 height 48
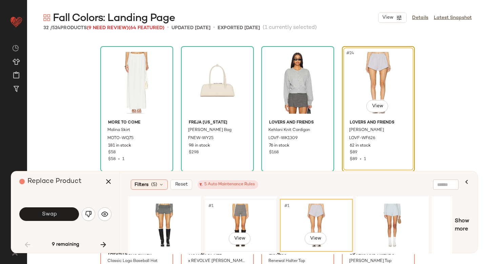
click at [227, 212] on div "#1 View" at bounding box center [241, 225] width 68 height 48
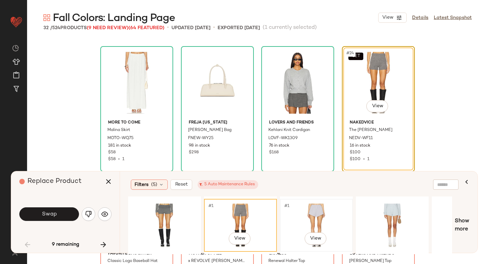
click at [334, 216] on div "#1 View" at bounding box center [317, 225] width 68 height 48
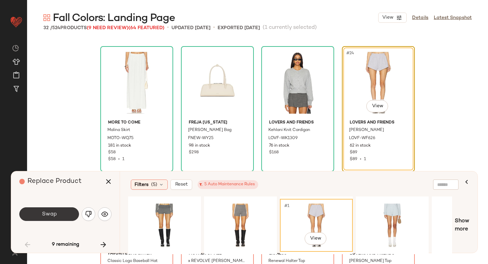
click at [68, 211] on button "Swap" at bounding box center [49, 214] width 60 height 14
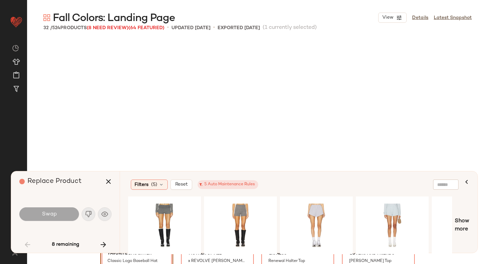
scroll to position [786, 0]
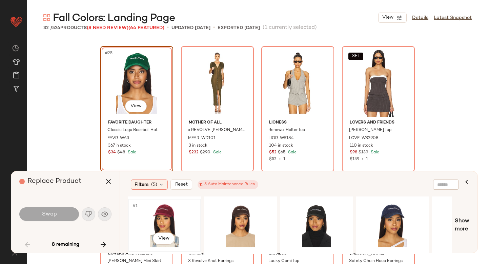
click at [171, 217] on div "#1 View" at bounding box center [165, 225] width 68 height 48
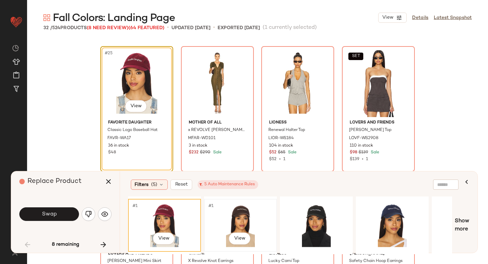
click at [238, 216] on div "#1 View" at bounding box center [241, 225] width 68 height 48
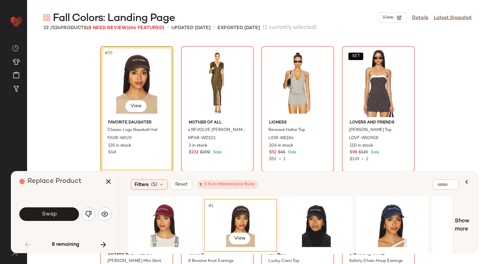
click at [72, 206] on div "Swap" at bounding box center [65, 214] width 92 height 16
click at [69, 210] on button "Swap" at bounding box center [49, 214] width 60 height 14
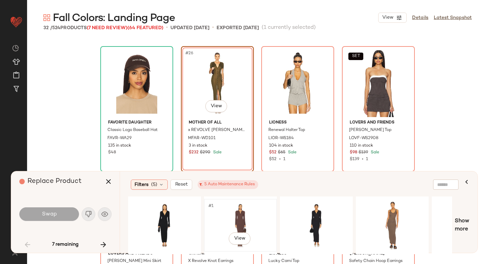
click at [252, 217] on div "#1 View" at bounding box center [241, 225] width 68 height 48
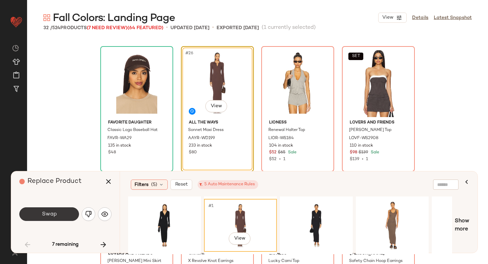
click at [72, 216] on button "Swap" at bounding box center [49, 214] width 60 height 14
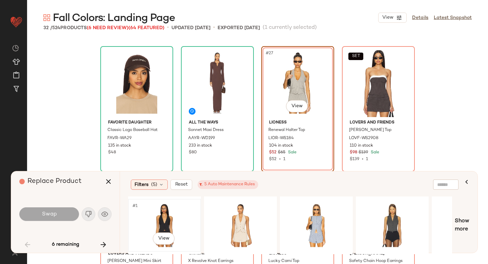
click at [156, 216] on div "#1 View" at bounding box center [165, 225] width 68 height 48
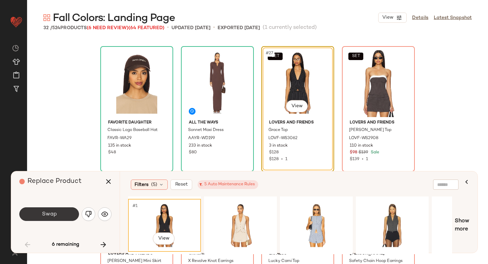
click at [64, 211] on button "Swap" at bounding box center [49, 214] width 60 height 14
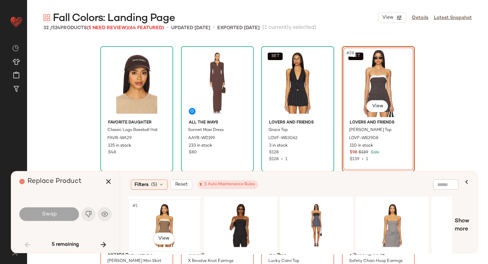
click at [157, 214] on div "#1 View" at bounding box center [165, 225] width 68 height 48
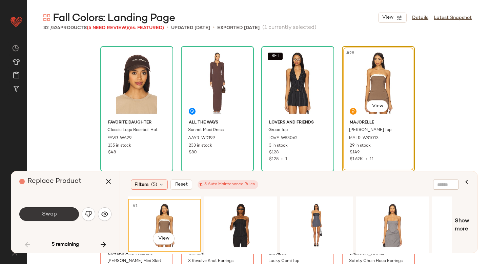
click at [58, 216] on button "Swap" at bounding box center [49, 214] width 60 height 14
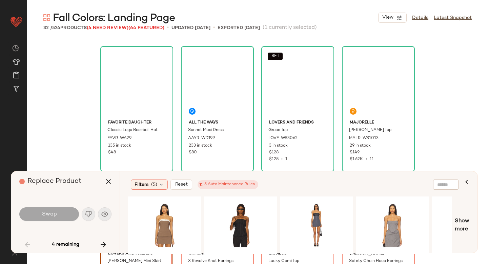
scroll to position [824, 0]
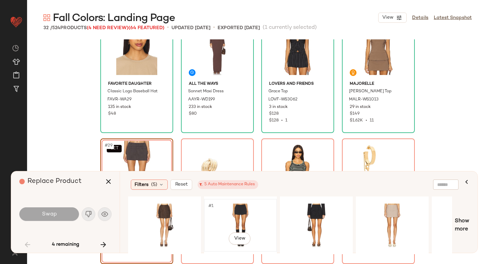
click at [249, 217] on div "#1 View" at bounding box center [241, 225] width 68 height 48
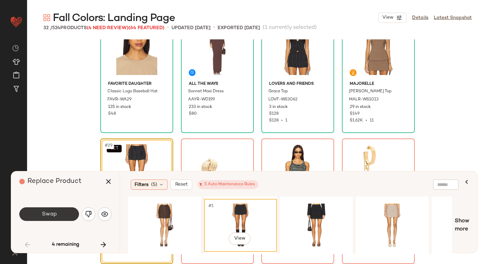
click at [71, 214] on button "Swap" at bounding box center [49, 214] width 60 height 14
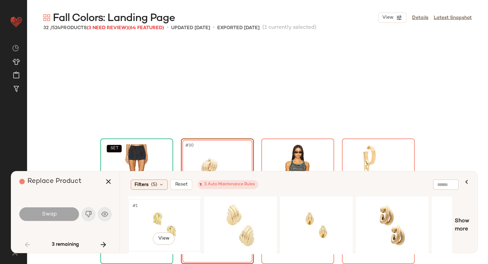
click at [163, 213] on div "#1 View" at bounding box center [165, 225] width 68 height 48
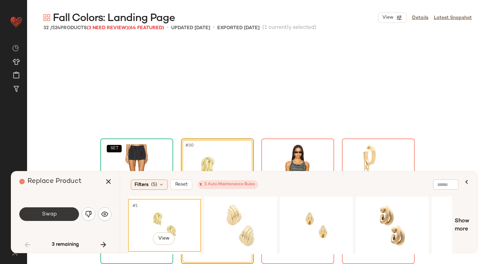
click at [49, 212] on span "Swap" at bounding box center [48, 214] width 15 height 6
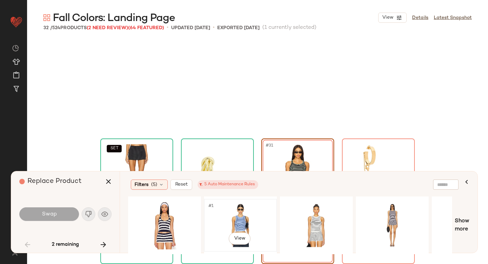
click at [232, 216] on div "#1 View" at bounding box center [241, 225] width 68 height 48
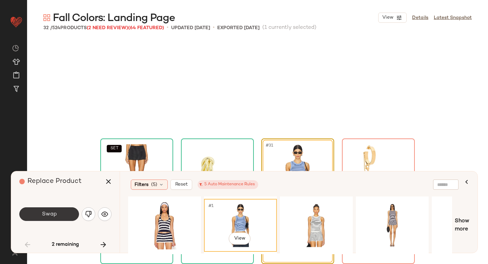
click at [37, 216] on button "Swap" at bounding box center [49, 214] width 60 height 14
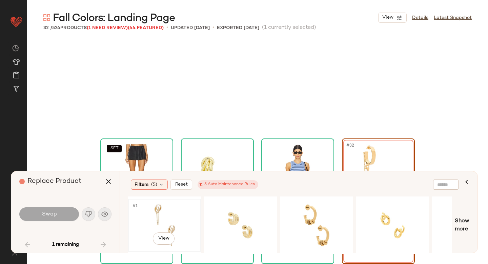
click at [161, 219] on div "#1 View" at bounding box center [165, 225] width 68 height 48
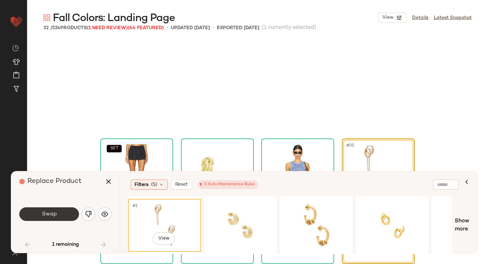
click at [51, 214] on span "Swap" at bounding box center [48, 214] width 15 height 6
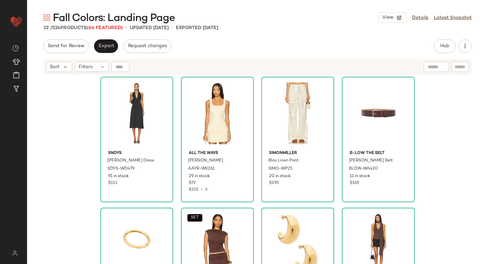
click at [98, 60] on div "Sort Filters" at bounding box center [257, 67] width 429 height 16
click at [100, 65] on icon at bounding box center [102, 66] width 5 height 5
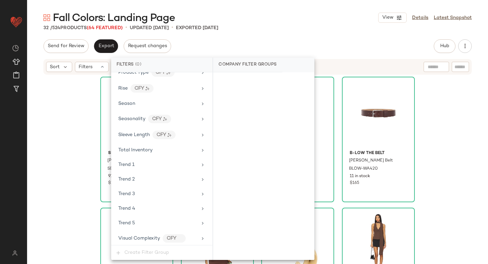
scroll to position [730, 0]
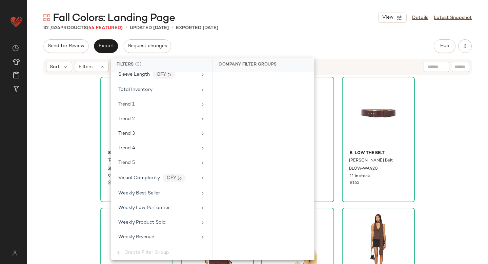
click at [61, 142] on div "SNDYS Evelyn Midi Dress SDYS-WD479 91 in stock $113 ALL THE WAYS Jennie Top AAY…" at bounding box center [257, 178] width 461 height 206
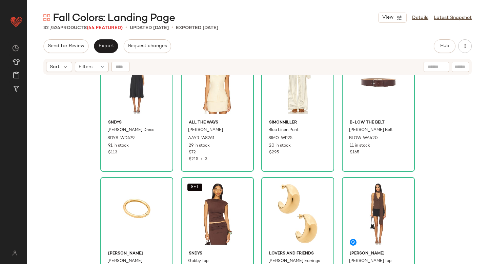
scroll to position [0, 0]
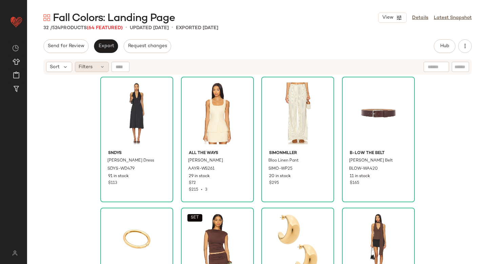
click at [90, 69] on span "Filters" at bounding box center [86, 66] width 14 height 7
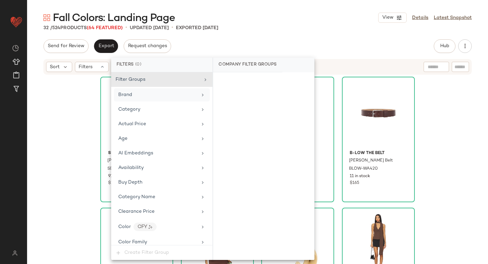
click at [124, 94] on span "Brand" at bounding box center [125, 94] width 14 height 5
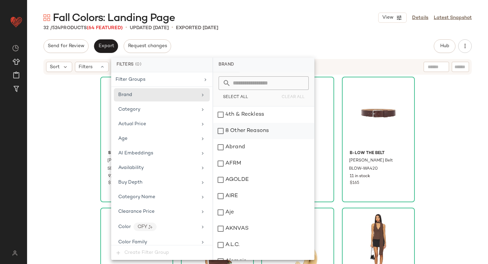
click at [232, 123] on div "8 Other Reasons" at bounding box center [263, 131] width 101 height 16
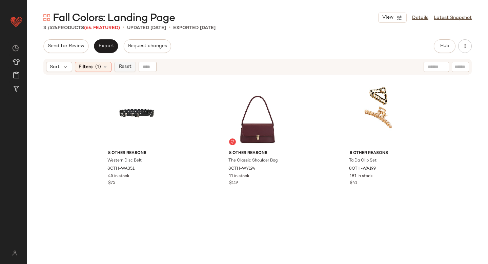
click at [128, 65] on span "Reset" at bounding box center [124, 66] width 13 height 5
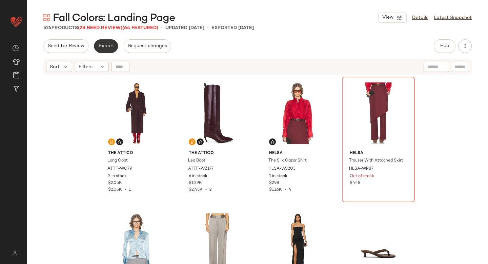
click at [113, 45] on span "Export" at bounding box center [106, 45] width 16 height 5
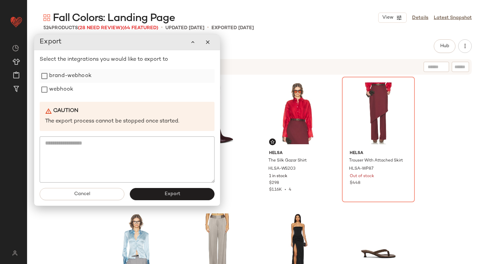
click at [58, 74] on label "brand-webhook" at bounding box center [70, 76] width 42 height 14
click at [54, 83] on label "webhook" at bounding box center [61, 90] width 24 height 14
click at [139, 187] on div "Cancel Export" at bounding box center [127, 193] width 186 height 23
click at [140, 195] on button "Export" at bounding box center [172, 194] width 85 height 12
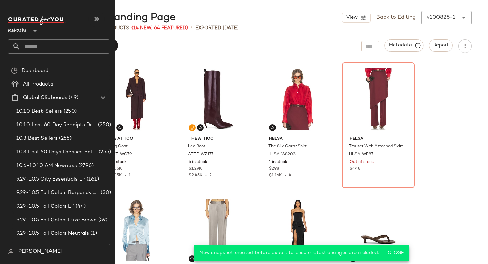
click at [57, 48] on input "text" at bounding box center [64, 46] width 89 height 14
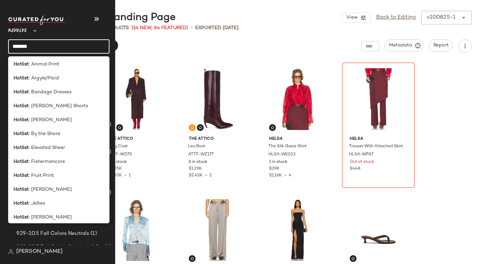
scroll to position [2, 0]
click at [52, 40] on input "*******" at bounding box center [58, 46] width 101 height 14
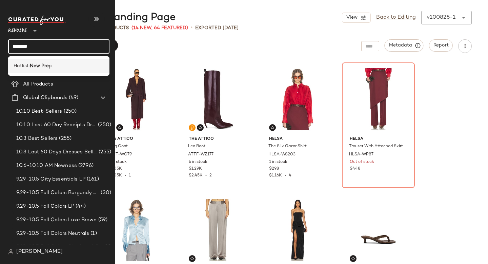
type input "*******"
click at [48, 65] on b "New Pre" at bounding box center [39, 65] width 19 height 7
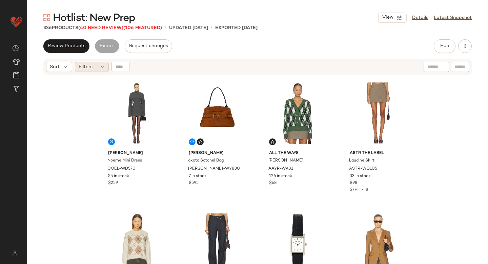
click at [95, 66] on div "Filters" at bounding box center [92, 67] width 34 height 10
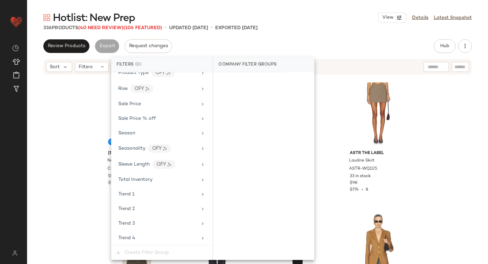
scroll to position [664, 0]
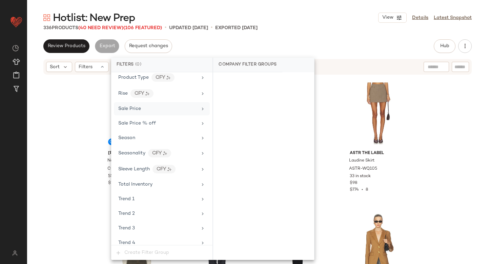
click at [170, 104] on div "Sale Price" at bounding box center [162, 108] width 96 height 13
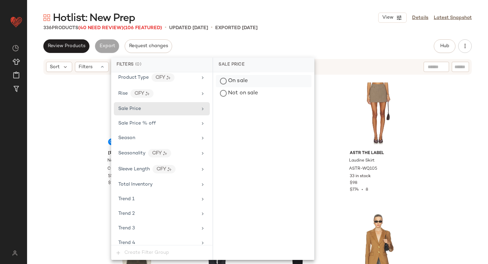
click at [257, 75] on div "On sale" at bounding box center [264, 81] width 96 height 12
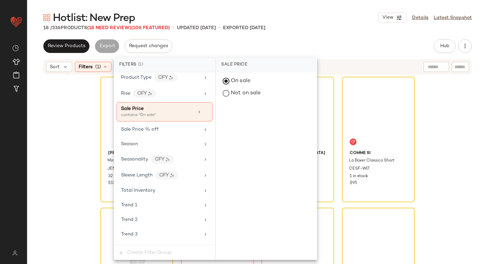
click at [313, 39] on div "Hotlist: New Prep View Details Latest Snapshot 18 / 336 Products (18 Need Revie…" at bounding box center [257, 137] width 461 height 253
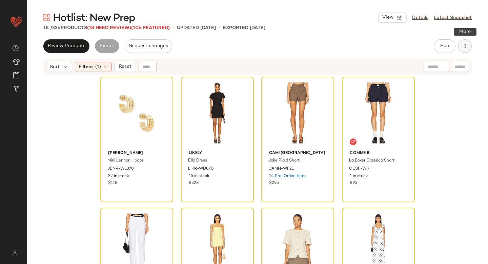
click at [468, 51] on button "button" at bounding box center [466, 46] width 14 height 14
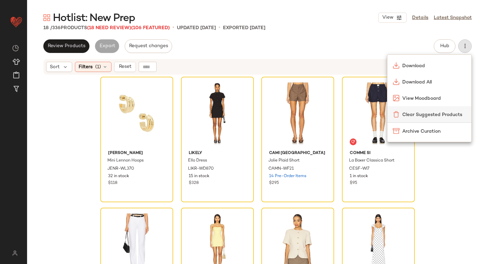
click at [447, 112] on span "Clear Suggested Products" at bounding box center [435, 114] width 64 height 7
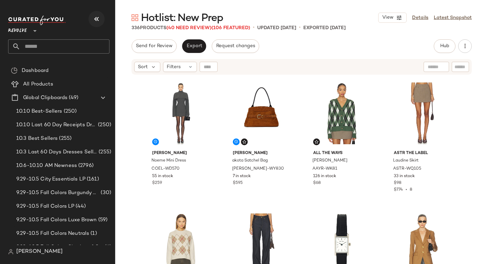
click at [91, 20] on button "button" at bounding box center [97, 19] width 16 height 16
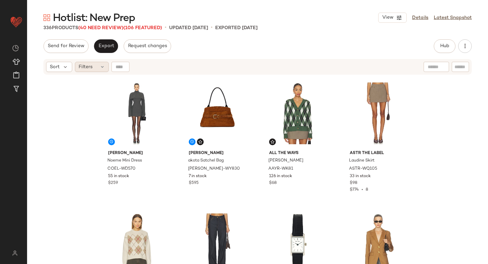
click at [102, 69] on icon at bounding box center [102, 66] width 5 height 5
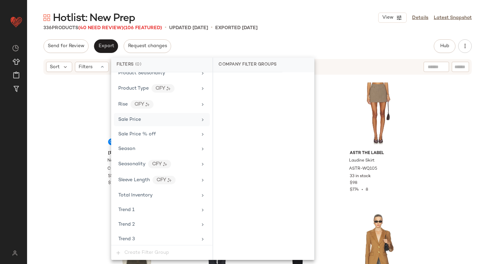
scroll to position [652, 0]
click at [168, 118] on div "Sale Price" at bounding box center [157, 120] width 79 height 7
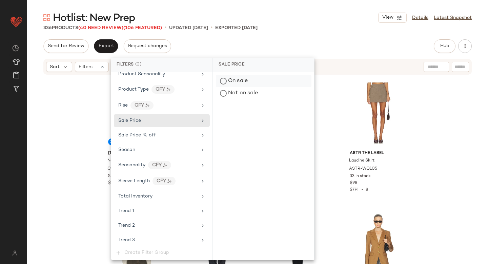
click at [245, 82] on div "On sale" at bounding box center [264, 81] width 96 height 12
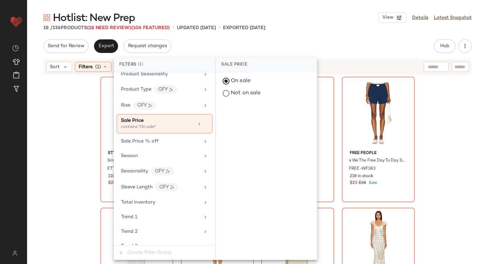
click at [304, 42] on div "Send for Review Export Request changes Hub Send for Review External Review Inte…" at bounding box center [257, 46] width 429 height 14
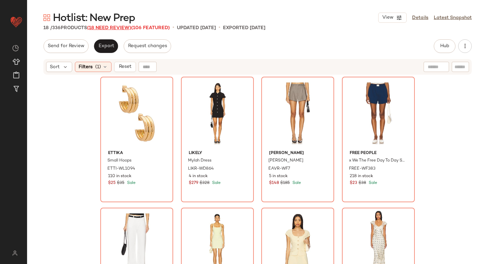
click at [111, 27] on span "(18 Need Review)" at bounding box center [109, 27] width 44 height 5
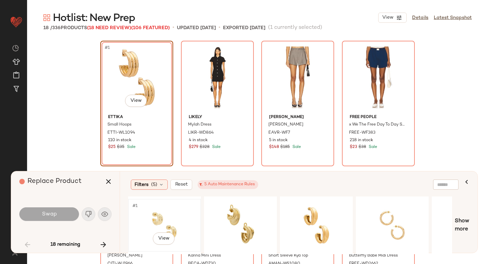
click at [163, 218] on div "#1 View" at bounding box center [165, 225] width 68 height 48
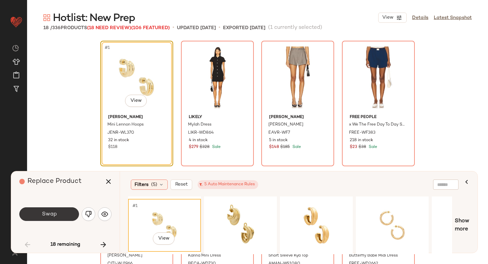
click at [66, 211] on button "Swap" at bounding box center [49, 214] width 60 height 14
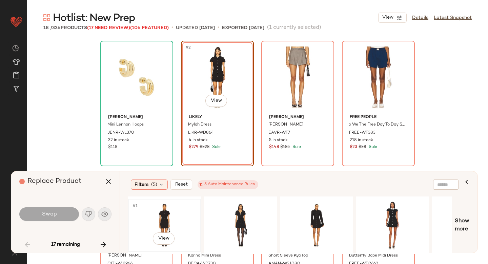
click at [158, 213] on div "#1 View" at bounding box center [165, 225] width 68 height 48
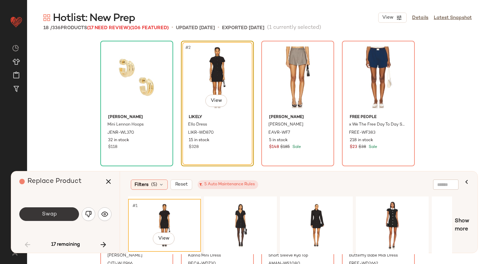
click at [61, 210] on button "Swap" at bounding box center [49, 214] width 60 height 14
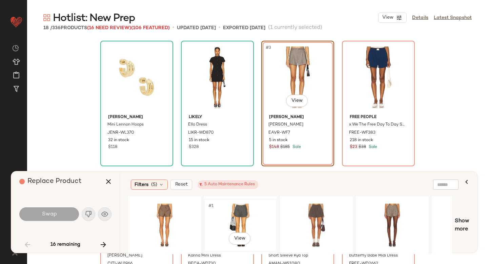
click at [233, 218] on div "#1 View" at bounding box center [241, 225] width 68 height 48
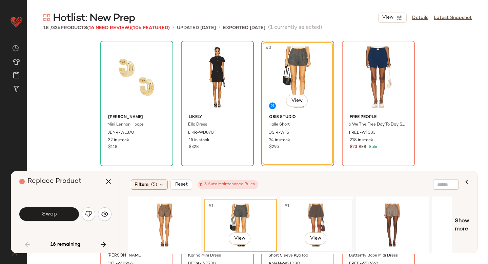
click at [320, 220] on div "#1 View" at bounding box center [317, 225] width 68 height 48
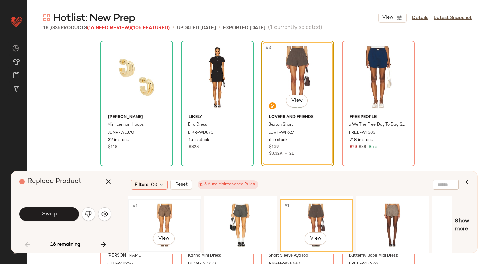
click at [169, 219] on div "#1 View" at bounding box center [165, 225] width 68 height 48
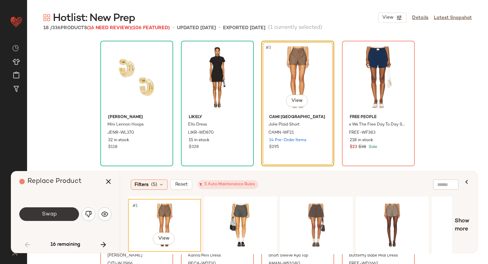
click at [70, 214] on button "Swap" at bounding box center [49, 214] width 60 height 14
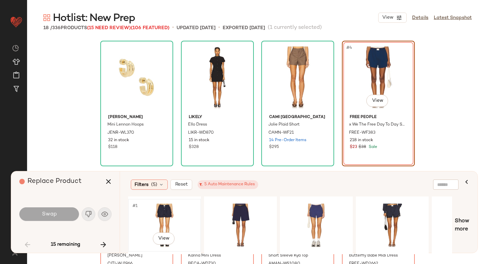
click at [164, 215] on div "#1 View" at bounding box center [165, 225] width 68 height 48
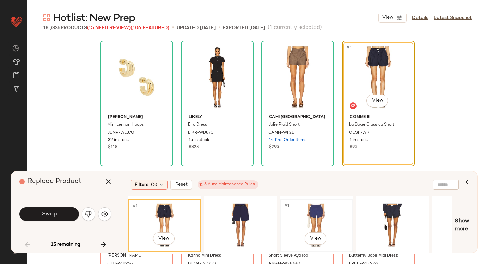
click at [313, 217] on div "#1 View" at bounding box center [317, 225] width 68 height 48
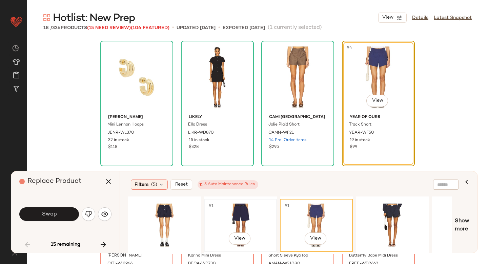
click at [210, 222] on div "#1 View" at bounding box center [241, 225] width 68 height 48
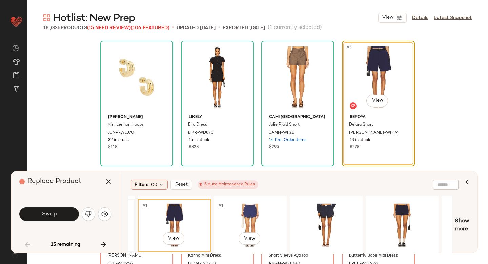
scroll to position [0, 100]
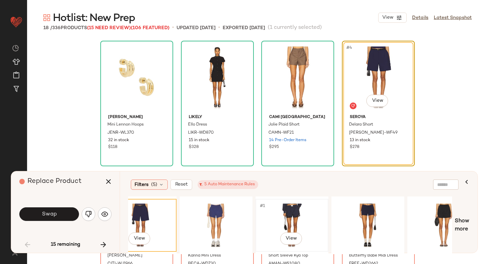
click at [292, 220] on div "#1 View" at bounding box center [292, 225] width 68 height 48
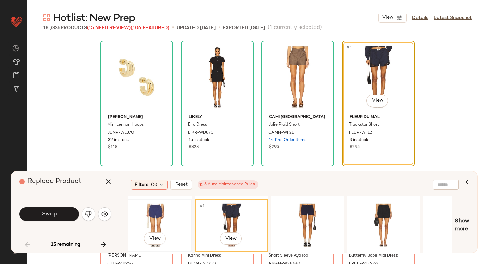
scroll to position [0, 203]
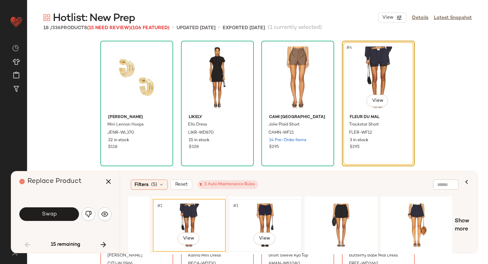
click at [278, 213] on div "#1 View" at bounding box center [265, 225] width 68 height 48
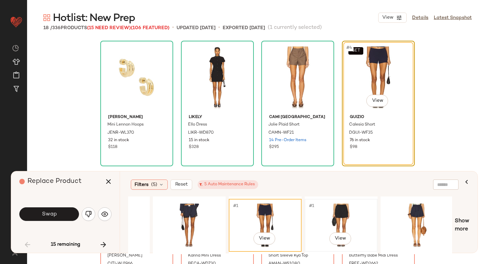
click at [329, 209] on div "#1 View" at bounding box center [341, 225] width 68 height 48
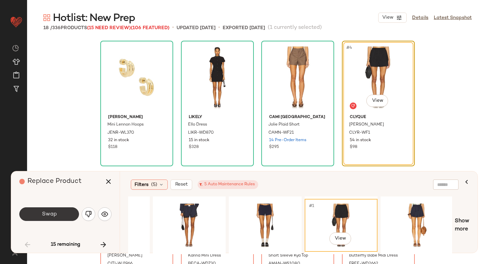
click at [45, 209] on button "Swap" at bounding box center [49, 214] width 60 height 14
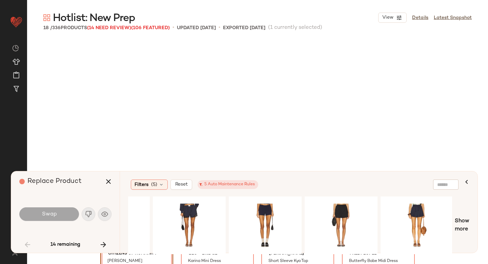
scroll to position [136, 0]
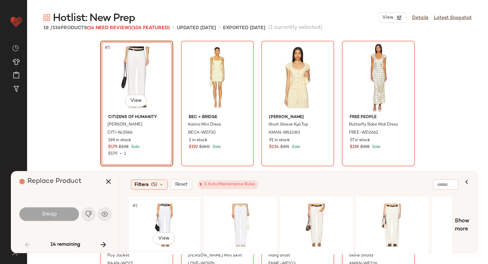
click at [174, 212] on div "#1 View" at bounding box center [165, 225] width 68 height 48
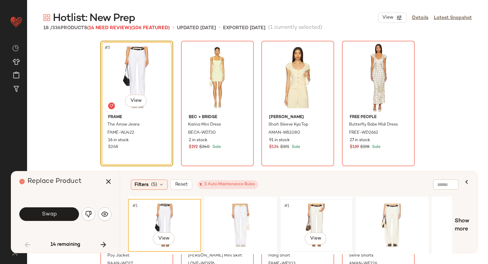
click at [323, 218] on div "#1 View" at bounding box center [317, 225] width 68 height 48
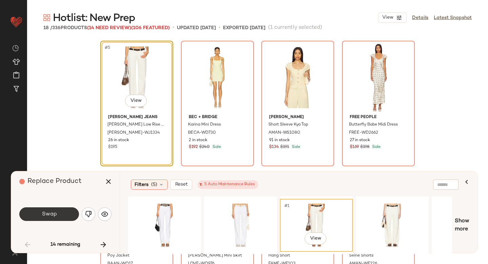
click at [54, 214] on span "Swap" at bounding box center [48, 214] width 15 height 6
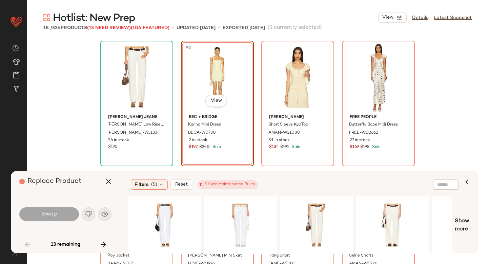
scroll to position [131, 0]
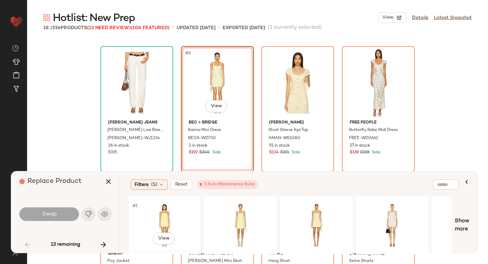
click at [161, 206] on div "#1 View" at bounding box center [165, 225] width 68 height 48
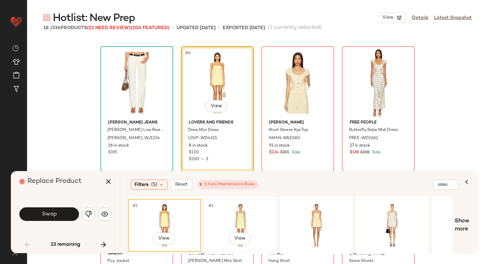
click at [248, 211] on div "#1 View" at bounding box center [241, 225] width 68 height 48
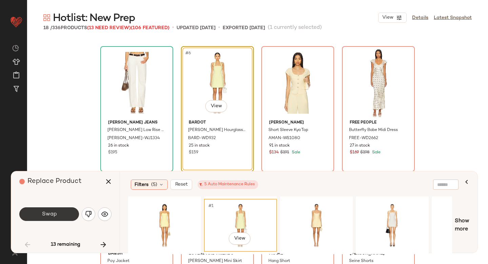
click at [64, 216] on button "Swap" at bounding box center [49, 214] width 60 height 14
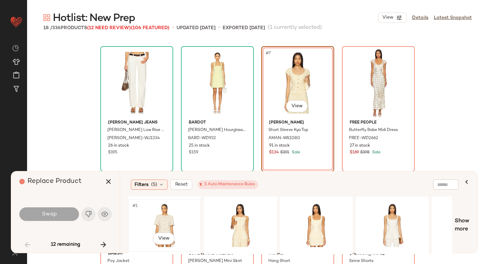
click at [158, 220] on div "#1 View" at bounding box center [165, 225] width 68 height 48
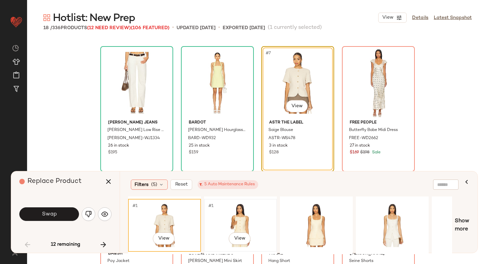
click at [235, 219] on div "#1 View" at bounding box center [241, 225] width 68 height 48
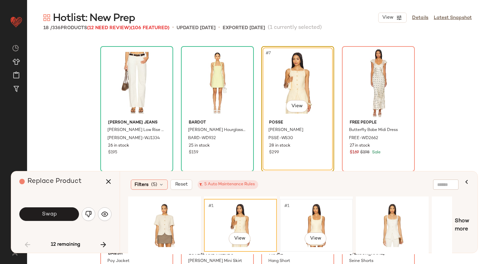
click at [333, 225] on div "#1 View" at bounding box center [317, 225] width 68 height 48
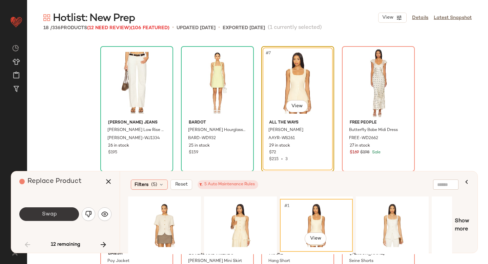
click at [66, 213] on button "Swap" at bounding box center [49, 214] width 60 height 14
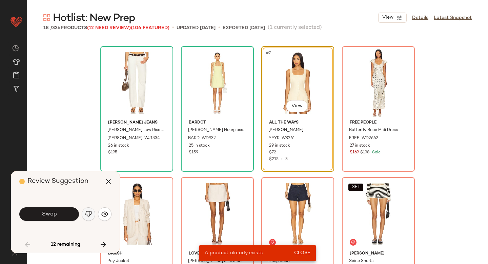
click at [91, 214] on img "button" at bounding box center [88, 214] width 7 height 7
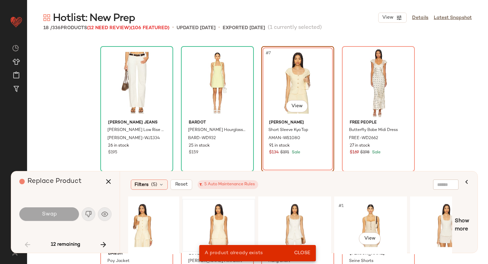
scroll to position [0, 100]
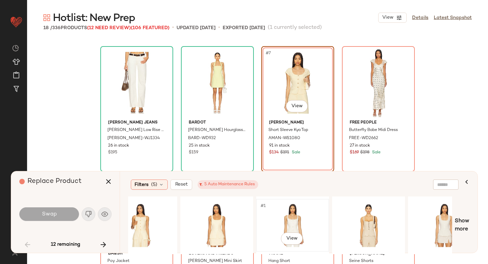
click at [272, 218] on div "#1 View" at bounding box center [293, 225] width 68 height 48
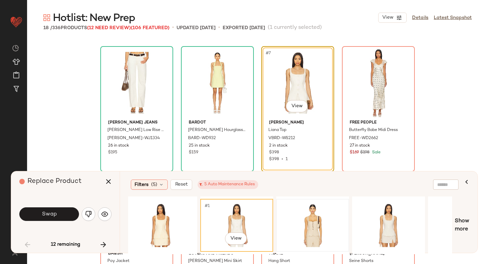
scroll to position [0, 176]
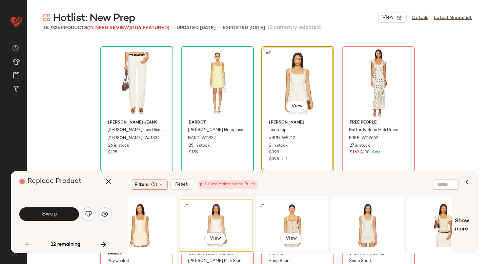
click at [282, 219] on div "#1 View" at bounding box center [292, 225] width 68 height 48
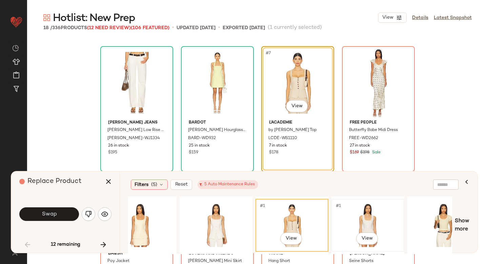
click at [380, 213] on div "#1 View" at bounding box center [368, 225] width 68 height 48
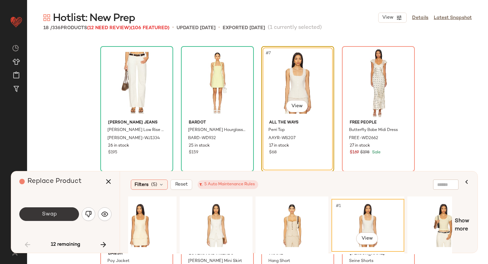
click at [58, 209] on button "Swap" at bounding box center [49, 214] width 60 height 14
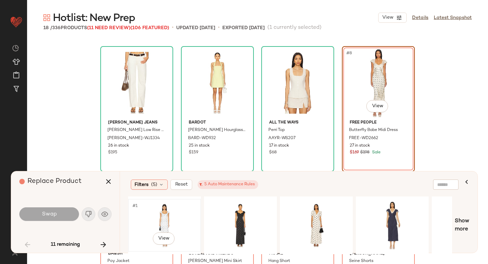
click at [168, 213] on div "#1 View" at bounding box center [165, 225] width 68 height 48
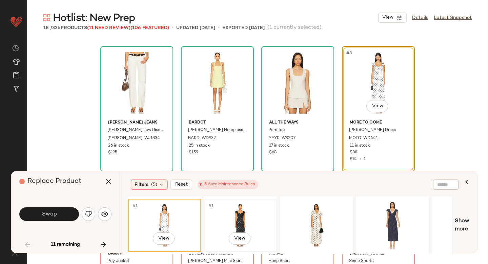
click at [246, 225] on div "#1 View" at bounding box center [241, 225] width 68 height 48
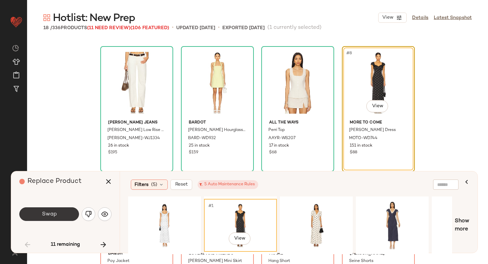
click at [53, 208] on button "Swap" at bounding box center [49, 214] width 60 height 14
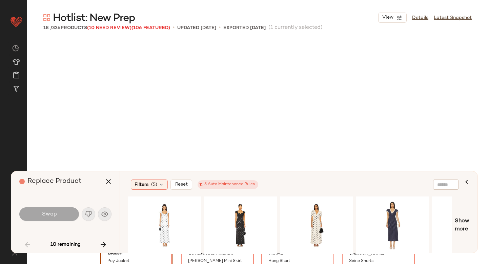
scroll to position [262, 0]
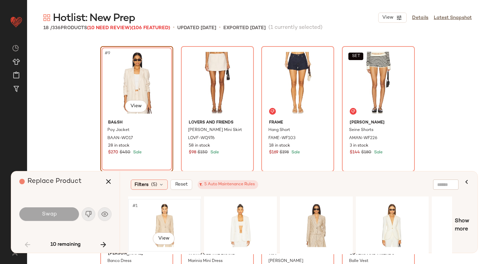
click at [159, 218] on div "#1 View" at bounding box center [165, 225] width 68 height 48
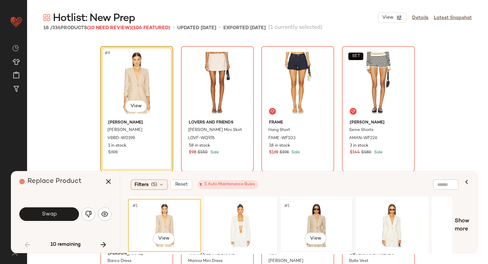
click at [318, 217] on div "#1 View" at bounding box center [317, 225] width 68 height 48
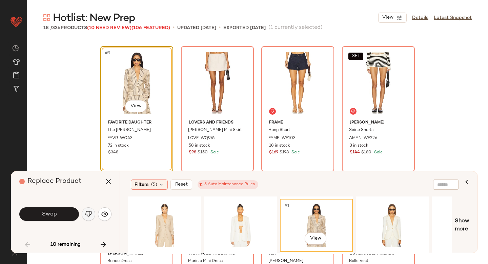
click at [89, 214] on img "button" at bounding box center [88, 214] width 7 height 7
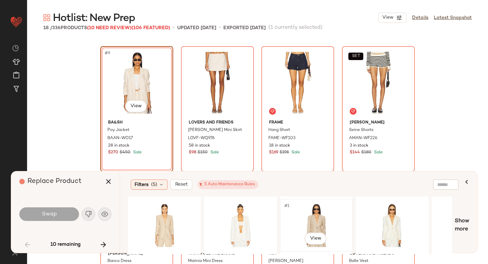
click at [314, 216] on div "#1 View" at bounding box center [317, 225] width 68 height 48
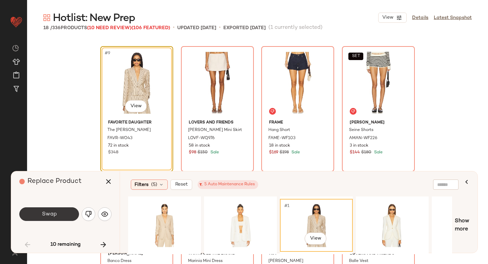
click at [50, 216] on span "Swap" at bounding box center [48, 214] width 15 height 6
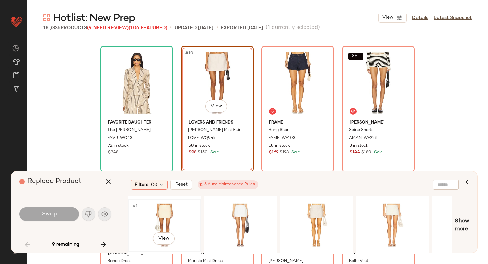
click at [180, 209] on div "#1 View" at bounding box center [165, 225] width 68 height 48
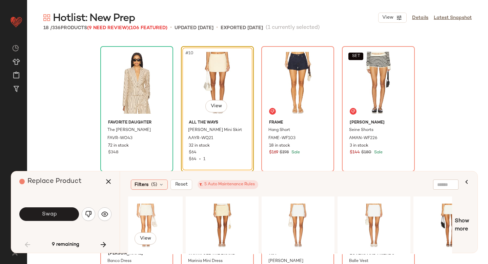
scroll to position [0, 247]
click at [66, 213] on button "Swap" at bounding box center [49, 214] width 60 height 14
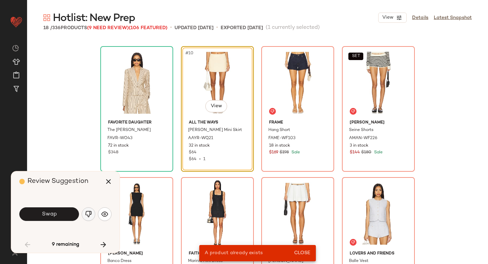
click at [84, 216] on button "button" at bounding box center [89, 214] width 14 height 14
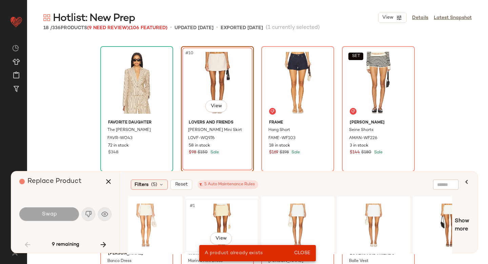
click at [223, 211] on div "#1 View" at bounding box center [222, 225] width 68 height 48
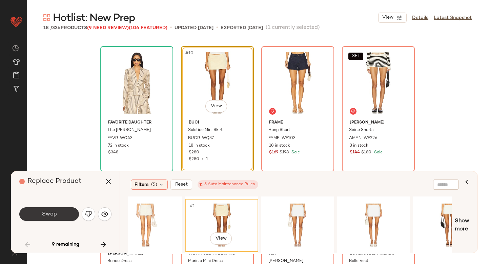
click at [68, 214] on button "Swap" at bounding box center [49, 214] width 60 height 14
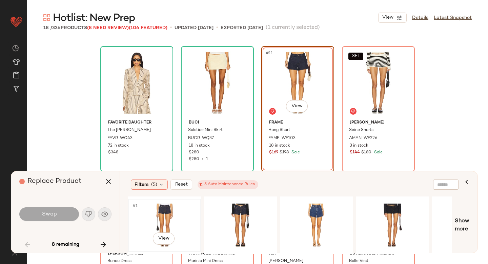
click at [145, 215] on div "#1 View" at bounding box center [165, 225] width 68 height 48
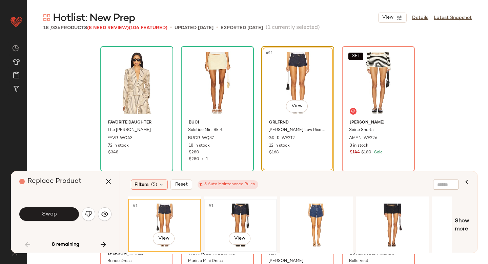
click at [231, 208] on div "#1 View" at bounding box center [241, 225] width 68 height 48
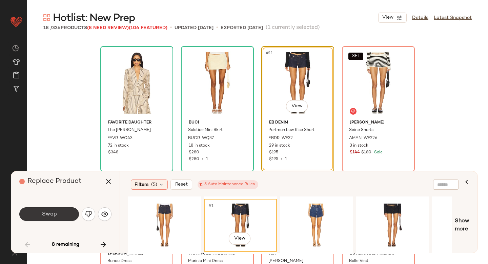
click at [52, 216] on span "Swap" at bounding box center [48, 214] width 15 height 6
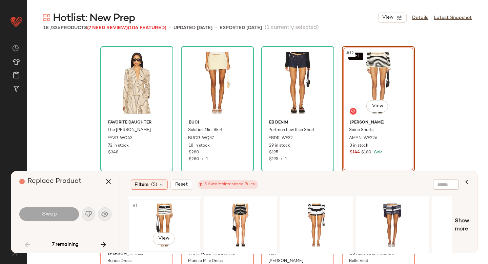
click at [161, 215] on div "#1 View" at bounding box center [165, 225] width 68 height 48
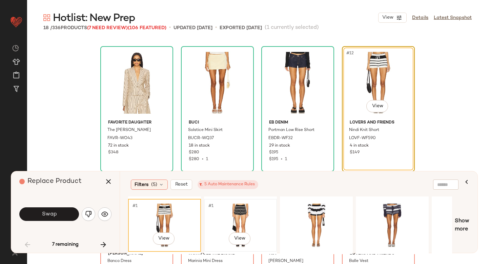
click at [247, 217] on div "#1 View" at bounding box center [241, 225] width 68 height 48
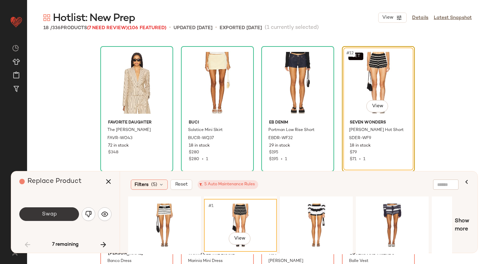
click at [70, 213] on button "Swap" at bounding box center [49, 214] width 60 height 14
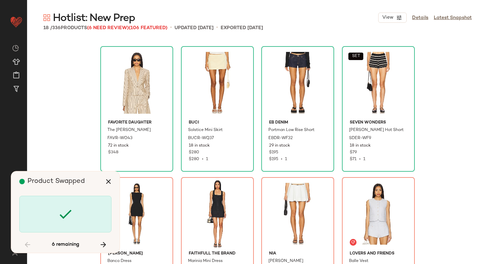
scroll to position [393, 0]
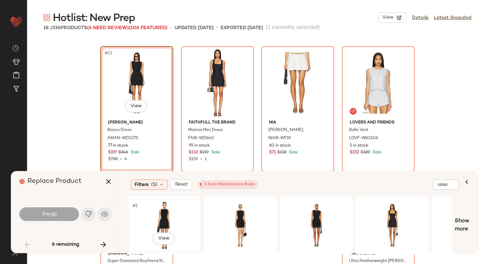
click at [150, 219] on div "#1 View" at bounding box center [165, 225] width 68 height 48
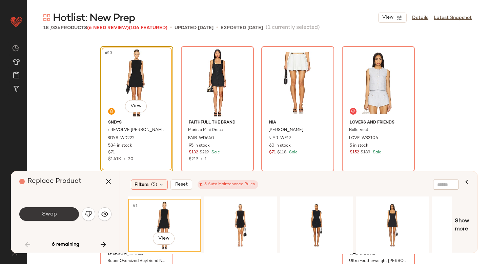
click at [34, 213] on button "Swap" at bounding box center [49, 214] width 60 height 14
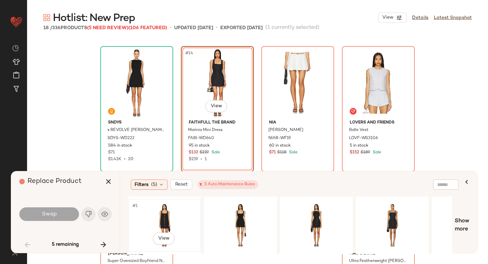
click at [150, 217] on div "#1 View" at bounding box center [165, 225] width 68 height 48
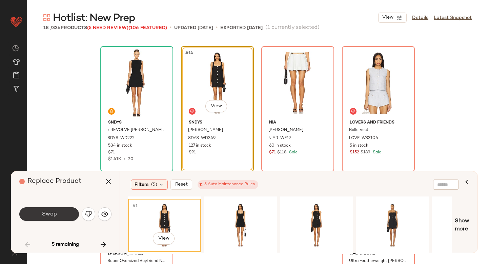
click at [68, 211] on button "Swap" at bounding box center [49, 214] width 60 height 14
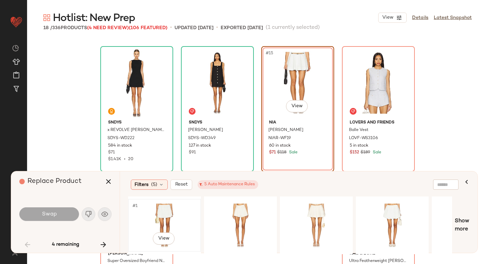
click at [165, 220] on div "#1 View" at bounding box center [165, 225] width 68 height 48
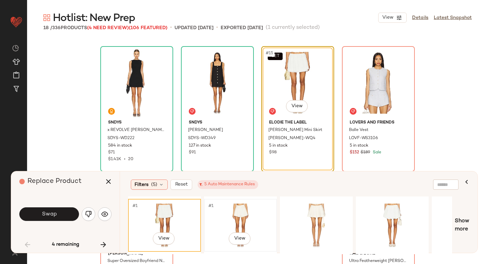
click at [251, 224] on div "#1 View" at bounding box center [241, 225] width 68 height 48
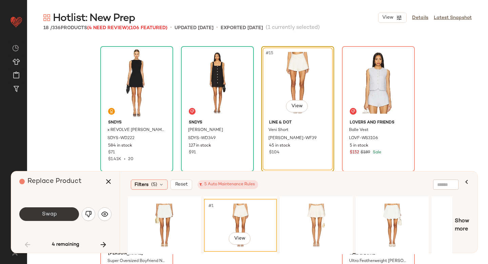
click at [72, 211] on button "Swap" at bounding box center [49, 214] width 60 height 14
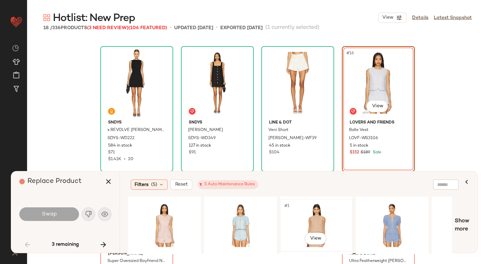
click at [326, 221] on div "#1 View" at bounding box center [317, 225] width 68 height 48
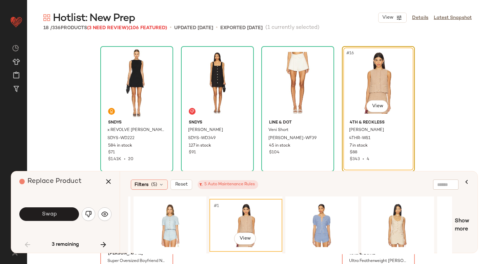
scroll to position [0, 86]
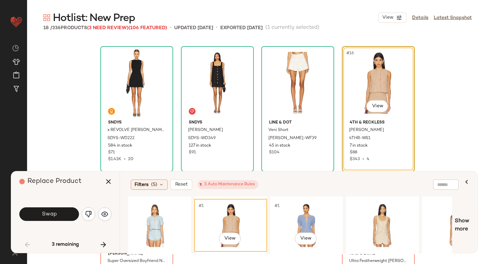
click at [297, 221] on div "#1 View" at bounding box center [307, 225] width 68 height 48
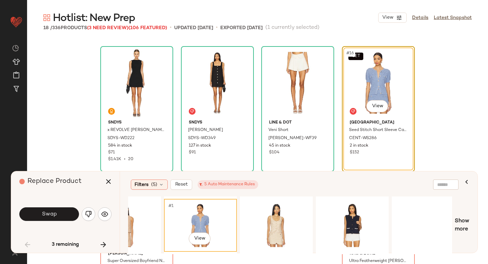
scroll to position [0, 222]
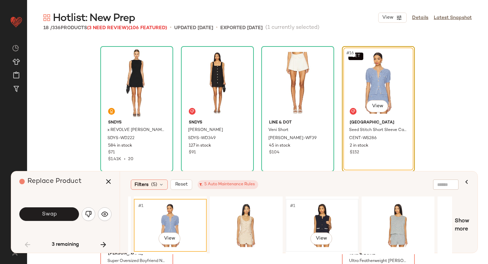
click at [311, 210] on div "#1 View" at bounding box center [322, 225] width 68 height 48
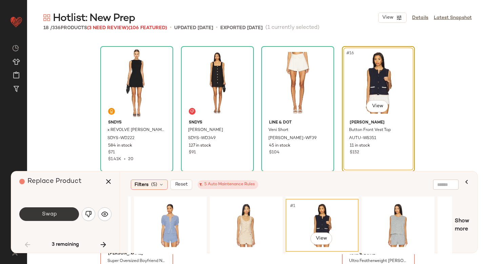
click at [61, 211] on button "Swap" at bounding box center [49, 214] width 60 height 14
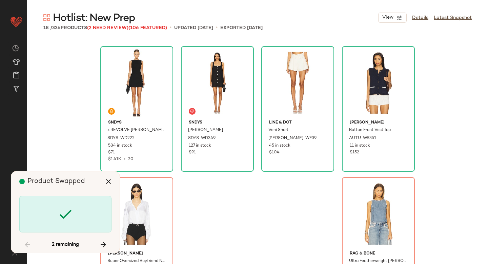
scroll to position [431, 0]
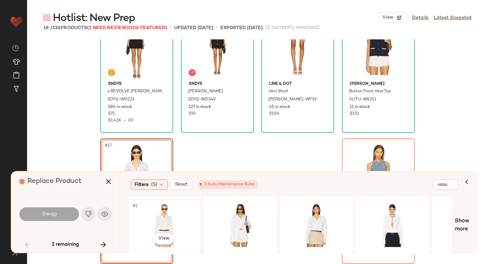
click at [159, 205] on div "#1 View" at bounding box center [165, 225] width 68 height 48
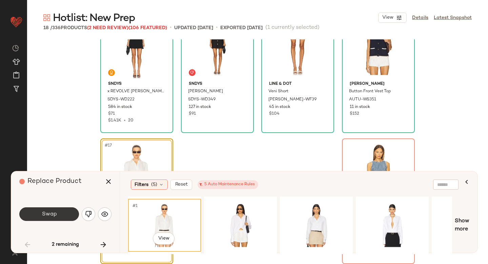
click at [30, 217] on button "Swap" at bounding box center [49, 214] width 60 height 14
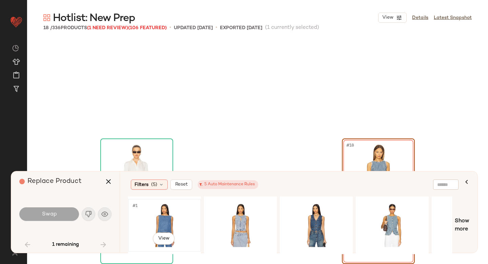
click at [166, 218] on div "#1 View" at bounding box center [165, 225] width 68 height 48
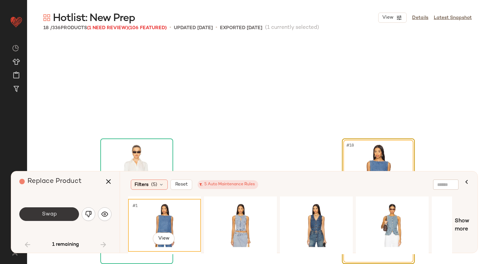
click at [59, 209] on button "Swap" at bounding box center [49, 214] width 60 height 14
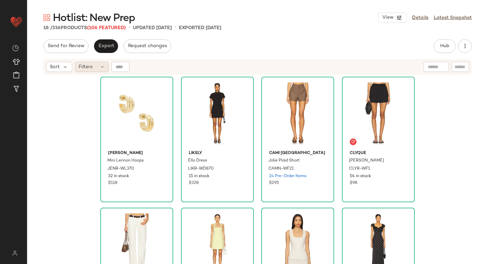
click at [96, 64] on div "Filters" at bounding box center [92, 67] width 34 height 10
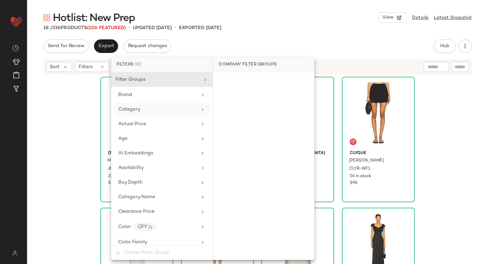
click at [134, 103] on div "Category" at bounding box center [162, 109] width 96 height 13
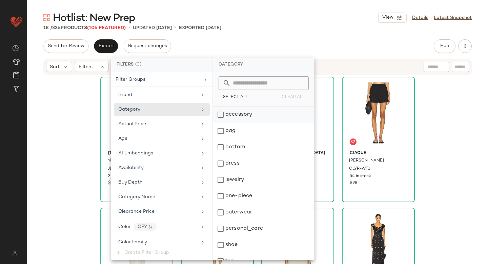
click at [239, 115] on div "accessory" at bounding box center [263, 115] width 101 height 16
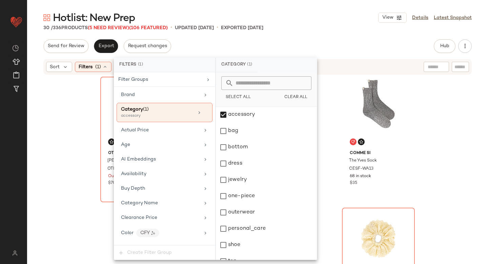
click at [296, 45] on div "Send for Review Export Request changes Hub Send for Review External Review Inte…" at bounding box center [257, 46] width 429 height 14
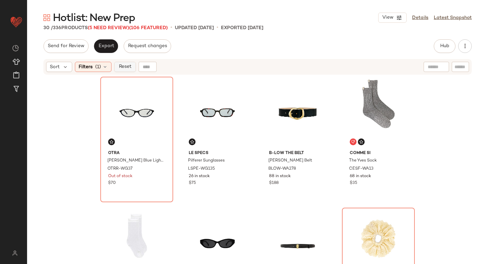
click at [131, 71] on button "Reset" at bounding box center [125, 67] width 22 height 10
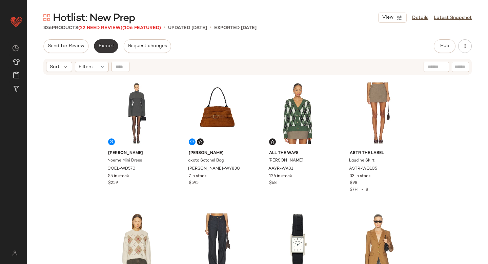
click at [103, 44] on span "Export" at bounding box center [106, 45] width 16 height 5
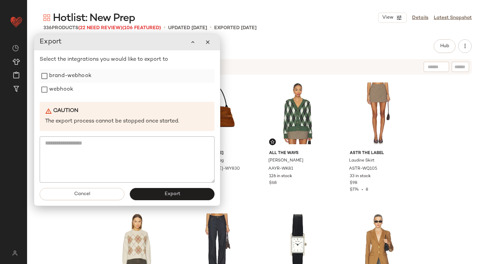
click at [80, 77] on label "brand-webhook" at bounding box center [70, 76] width 42 height 14
click at [69, 85] on label "webhook" at bounding box center [61, 90] width 24 height 14
click at [183, 193] on button "Export" at bounding box center [172, 194] width 85 height 12
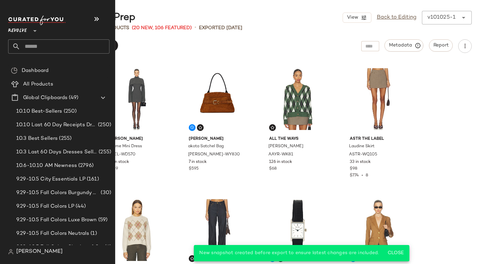
click at [36, 44] on input "text" at bounding box center [64, 46] width 89 height 14
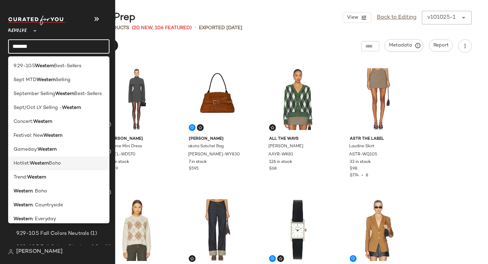
scroll to position [61, 0]
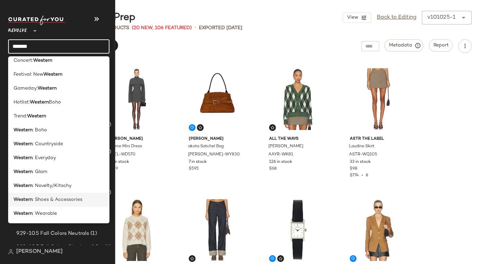
type input "*******"
click at [64, 198] on span ": Shoes & Accessories" at bounding box center [58, 199] width 50 height 7
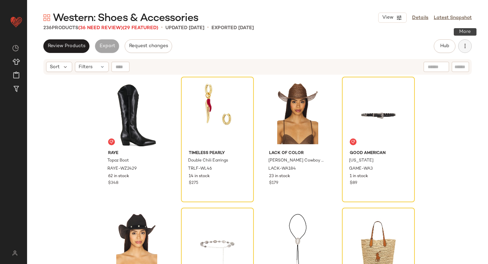
click at [466, 48] on icon "button" at bounding box center [465, 46] width 7 height 7
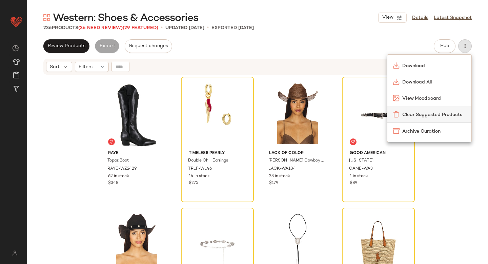
click at [438, 115] on span "Clear Suggested Products" at bounding box center [435, 114] width 64 height 7
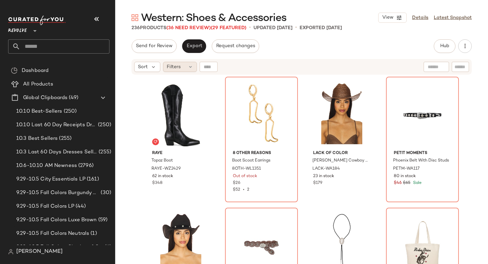
click at [177, 64] on span "Filters" at bounding box center [174, 66] width 14 height 7
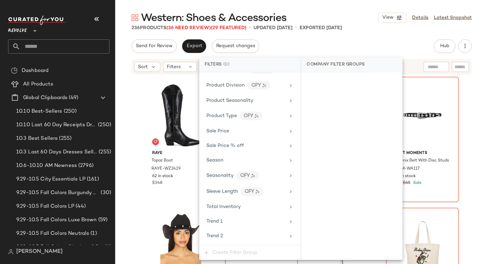
scroll to position [624, 0]
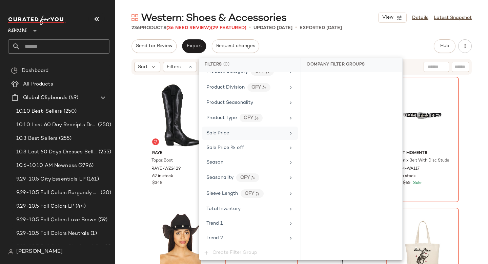
click at [228, 133] on span "Sale Price" at bounding box center [218, 133] width 23 height 5
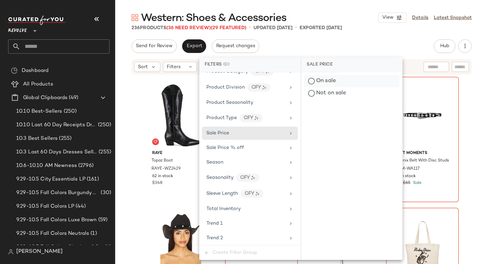
click at [332, 82] on div "On sale" at bounding box center [352, 81] width 96 height 12
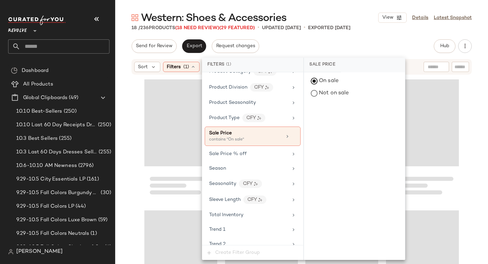
click at [357, 37] on div "Western: Shoes & Accessories View Details Latest Snapshot 18 / 236 Products (18…" at bounding box center [301, 137] width 373 height 253
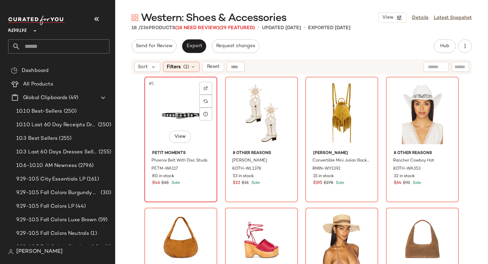
click at [172, 100] on div "#1 View" at bounding box center [181, 113] width 68 height 69
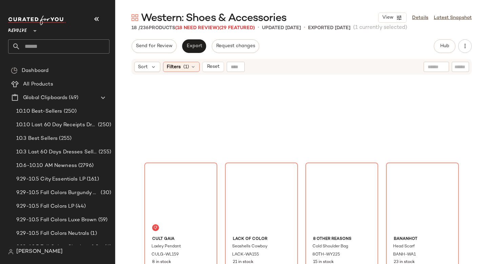
scroll to position [450, 0]
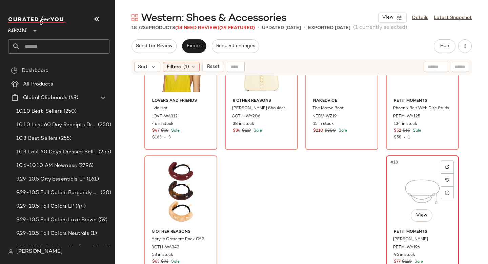
click at [419, 180] on div "#18 View" at bounding box center [423, 192] width 68 height 69
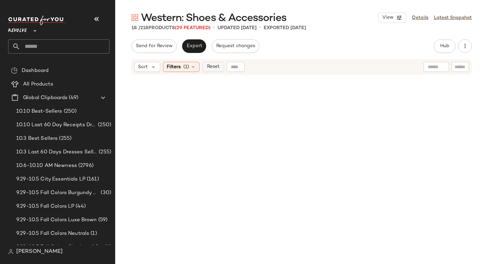
click at [206, 63] on button "Reset" at bounding box center [213, 67] width 22 height 10
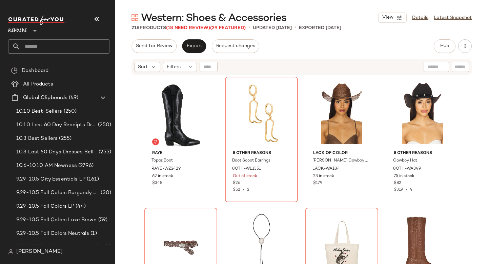
click at [55, 47] on input "text" at bounding box center [64, 46] width 89 height 14
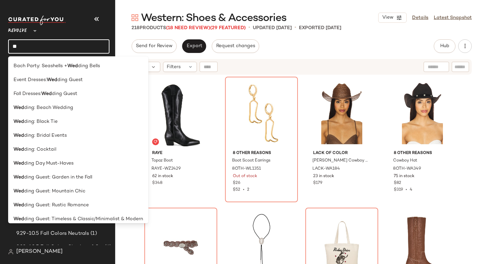
type input "*"
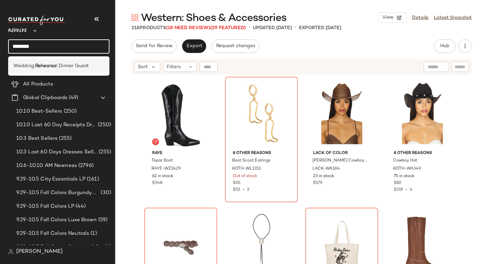
type input "********"
click at [58, 64] on span "l Dinner Guest" at bounding box center [72, 65] width 33 height 7
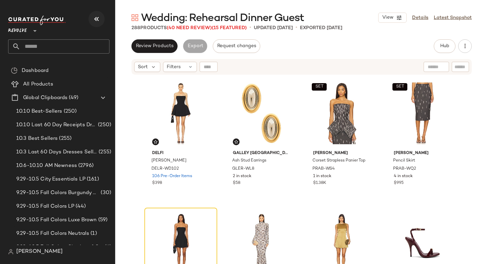
click at [99, 19] on icon "button" at bounding box center [97, 19] width 8 height 8
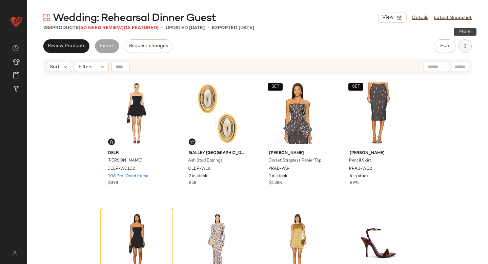
click at [469, 43] on button "button" at bounding box center [466, 46] width 14 height 14
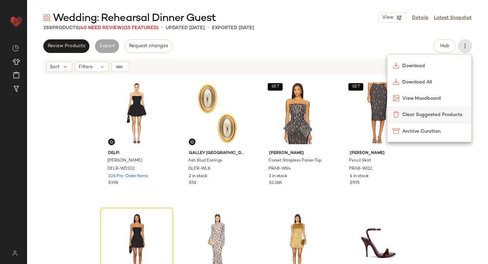
click at [410, 115] on span "Clear Suggested Products" at bounding box center [435, 114] width 64 height 7
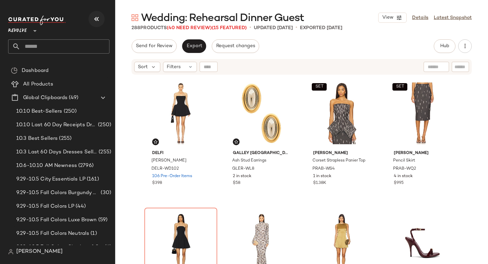
click at [98, 21] on icon "button" at bounding box center [97, 19] width 8 height 8
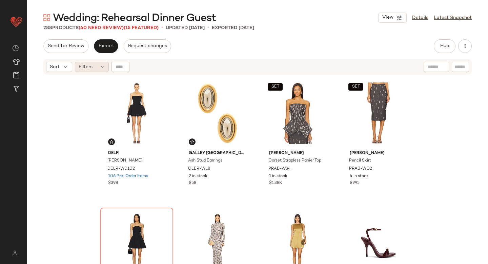
click at [93, 70] on div "Filters" at bounding box center [92, 67] width 34 height 10
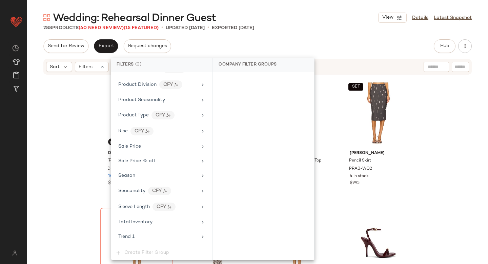
scroll to position [626, 0]
click at [138, 146] on span "Sale Price" at bounding box center [129, 146] width 23 height 5
click at [233, 80] on div "On sale" at bounding box center [264, 81] width 96 height 12
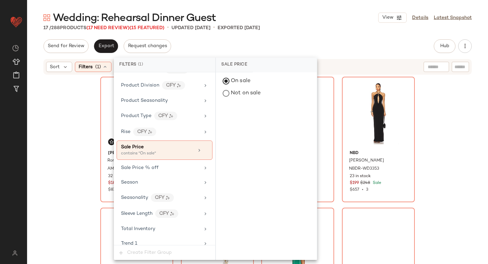
click at [289, 38] on div "Wedding: Rehearsal Dinner Guest View Details Latest Snapshot 17 / 288 Products …" at bounding box center [257, 137] width 461 height 253
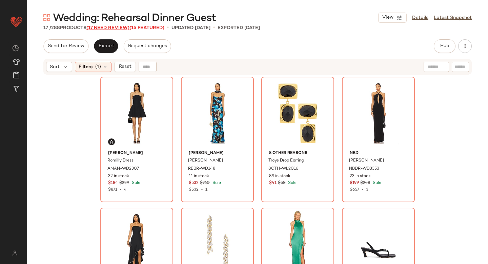
click at [105, 29] on span "(17 Need Review)" at bounding box center [107, 27] width 43 height 5
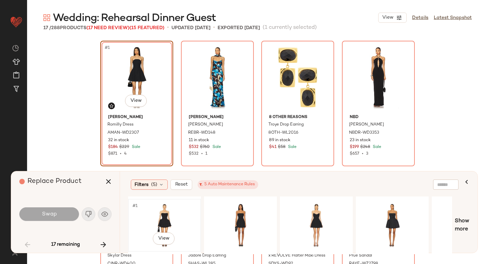
click at [176, 213] on div "#1 View" at bounding box center [165, 225] width 68 height 48
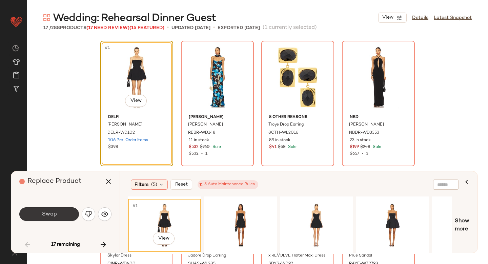
click at [59, 212] on button "Swap" at bounding box center [49, 214] width 60 height 14
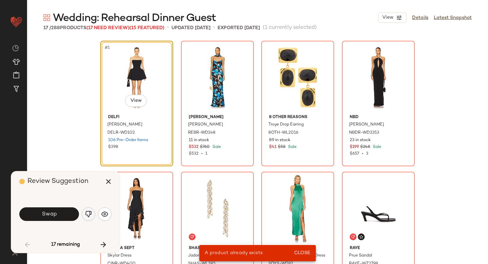
click at [92, 216] on img "button" at bounding box center [88, 214] width 7 height 7
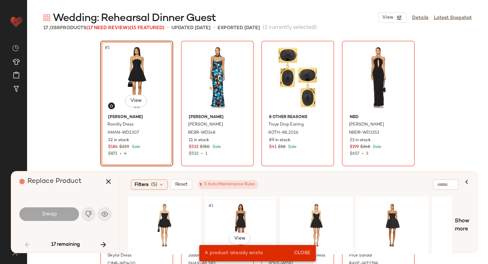
click at [246, 214] on div "#1 View" at bounding box center [241, 225] width 68 height 48
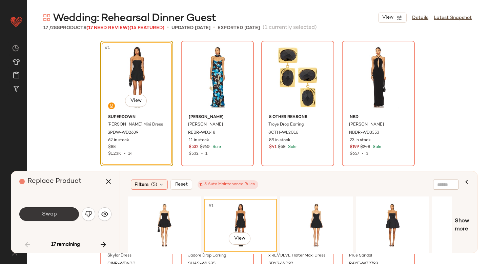
click at [60, 215] on button "Swap" at bounding box center [49, 214] width 60 height 14
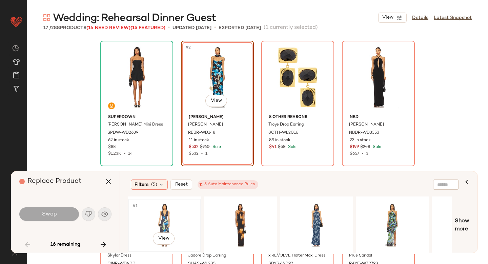
click at [149, 221] on div "#1 View" at bounding box center [165, 225] width 68 height 48
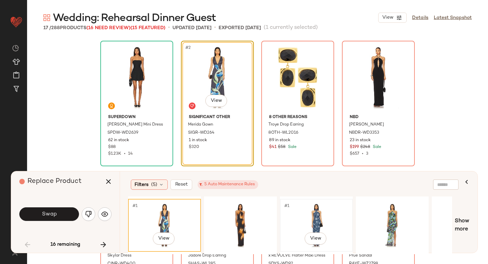
click at [333, 217] on div "#1 View" at bounding box center [317, 225] width 68 height 48
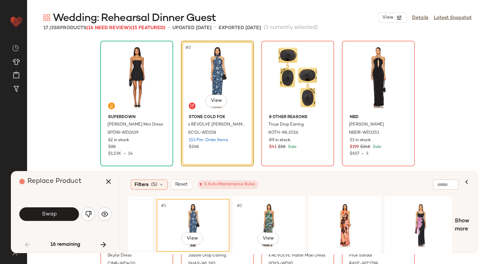
scroll to position [0, 124]
click at [270, 225] on div "#1 View" at bounding box center [269, 225] width 68 height 48
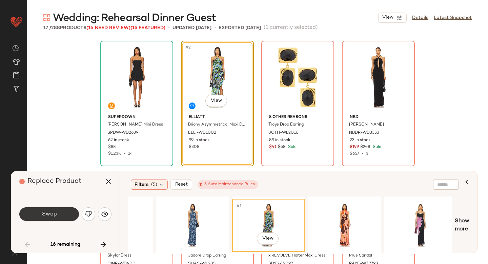
click at [46, 214] on span "Swap" at bounding box center [48, 214] width 15 height 6
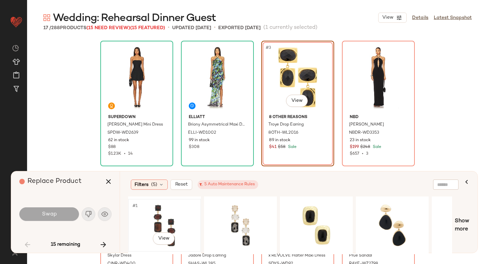
click at [178, 221] on div "#1 View" at bounding box center [165, 225] width 68 height 48
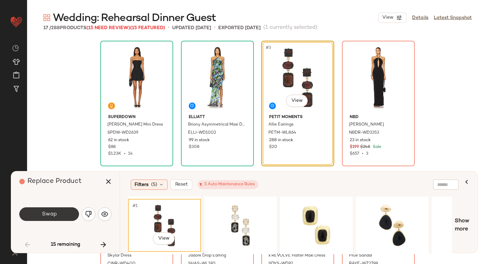
click at [69, 208] on button "Swap" at bounding box center [49, 214] width 60 height 14
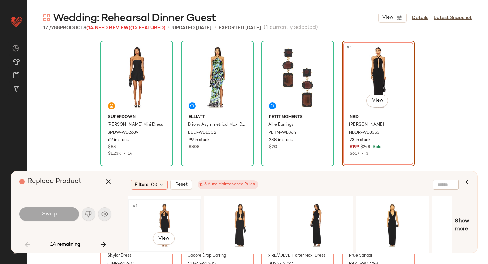
click at [168, 219] on div "#1 View" at bounding box center [165, 225] width 68 height 48
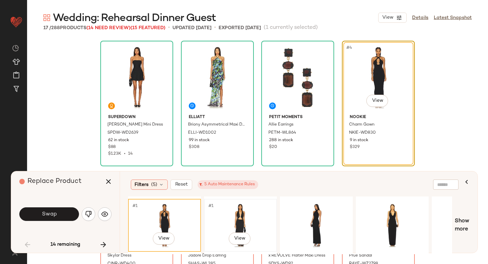
click at [243, 221] on div "#1 View" at bounding box center [241, 225] width 68 height 48
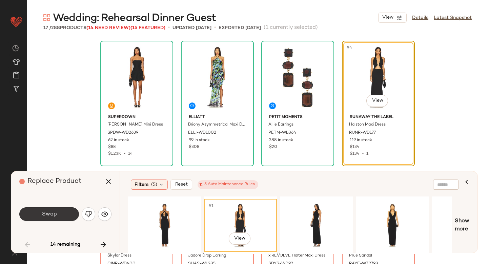
click at [50, 216] on span "Swap" at bounding box center [48, 214] width 15 height 6
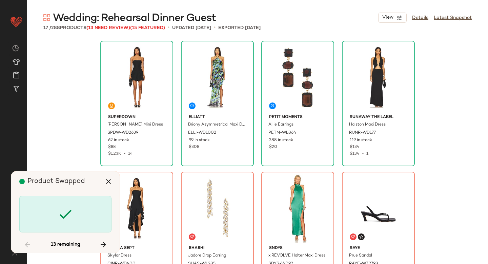
scroll to position [136, 0]
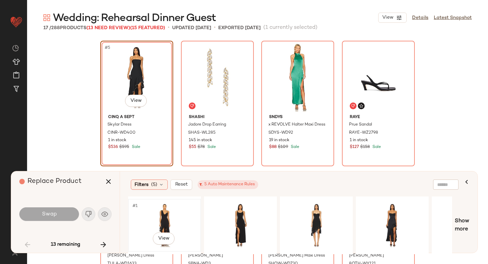
click at [171, 212] on div "#1 View" at bounding box center [165, 225] width 68 height 48
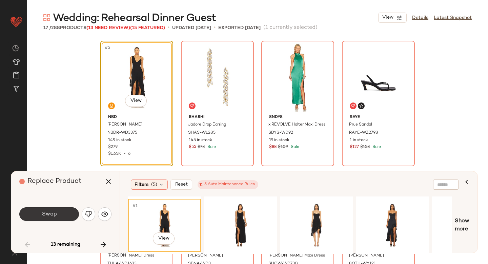
click at [46, 217] on button "Swap" at bounding box center [49, 214] width 60 height 14
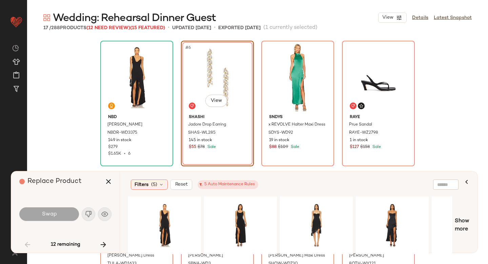
scroll to position [131, 0]
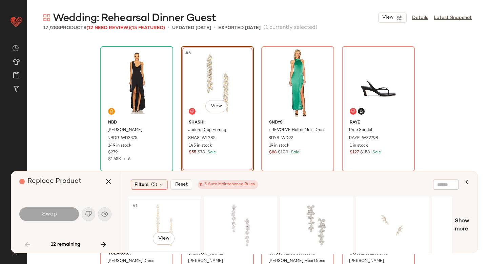
click at [175, 213] on div "#1 View" at bounding box center [165, 225] width 68 height 48
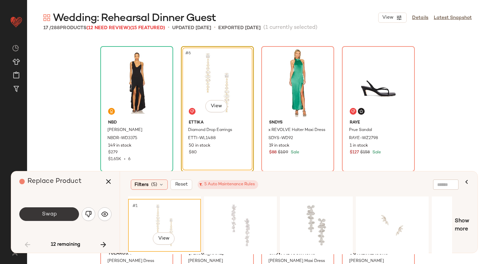
click at [49, 213] on span "Swap" at bounding box center [48, 214] width 15 height 6
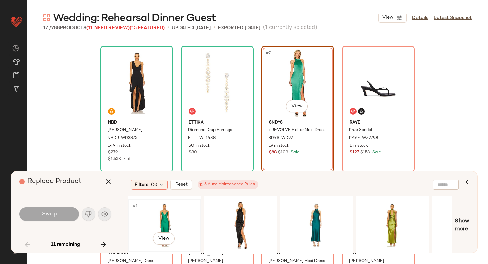
click at [178, 216] on div "#1 View" at bounding box center [165, 225] width 68 height 48
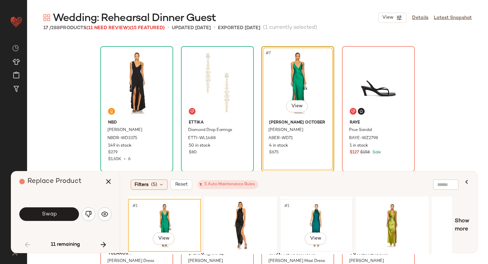
click at [332, 235] on div "#1 View" at bounding box center [317, 225] width 68 height 48
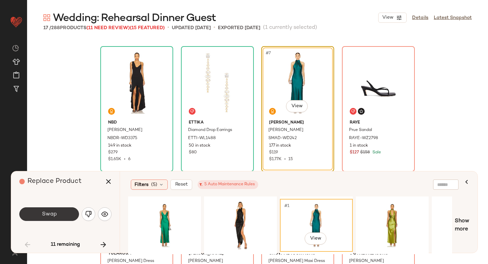
click at [45, 211] on span "Swap" at bounding box center [48, 214] width 15 height 6
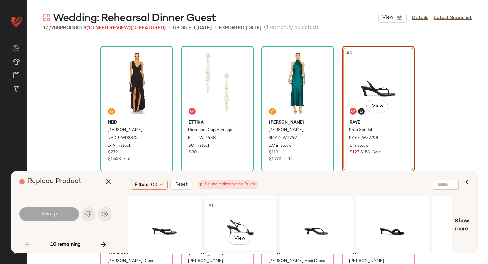
click at [221, 217] on div "#1 View" at bounding box center [241, 225] width 68 height 48
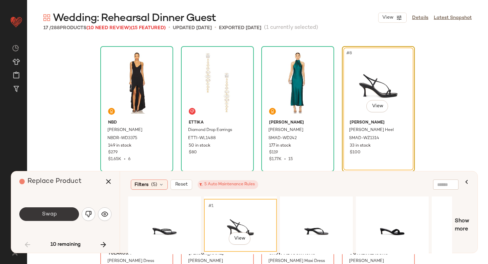
click at [48, 213] on span "Swap" at bounding box center [48, 214] width 15 height 6
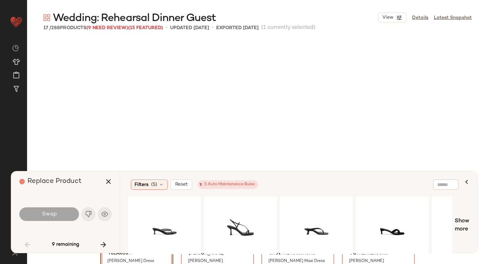
scroll to position [262, 0]
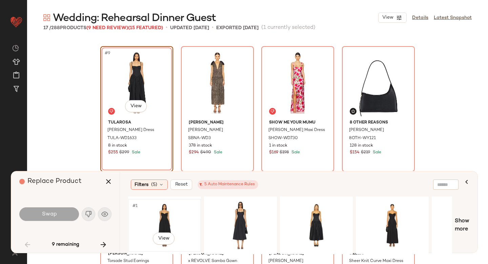
click at [170, 217] on div "#1 View" at bounding box center [165, 225] width 68 height 48
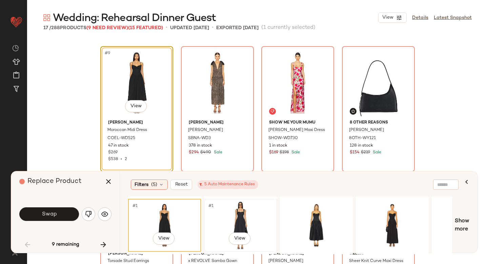
click at [245, 217] on div "#1 View" at bounding box center [241, 225] width 68 height 48
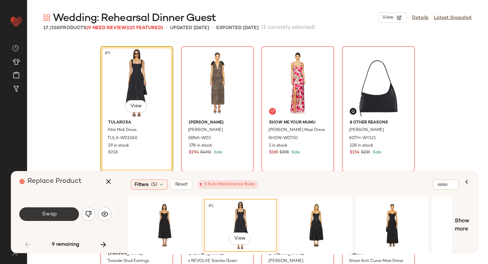
click at [61, 213] on button "Swap" at bounding box center [49, 214] width 60 height 14
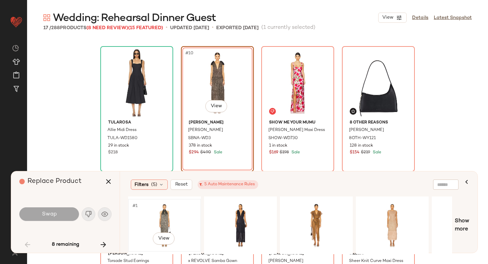
click at [165, 220] on div "#1 View" at bounding box center [165, 225] width 68 height 48
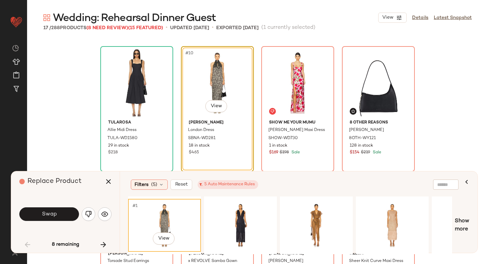
click at [52, 207] on div "Swap" at bounding box center [65, 214] width 92 height 16
click at [51, 210] on button "Swap" at bounding box center [49, 214] width 60 height 14
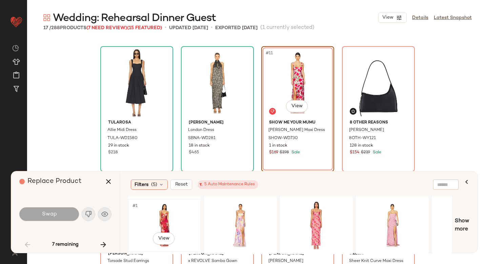
click at [176, 213] on div "#1 View" at bounding box center [165, 225] width 68 height 48
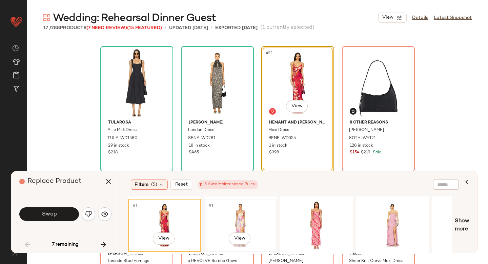
click at [242, 221] on div "#1 View" at bounding box center [241, 225] width 68 height 48
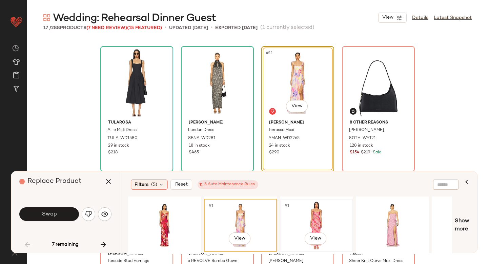
click at [328, 220] on div "#1 View" at bounding box center [317, 225] width 68 height 48
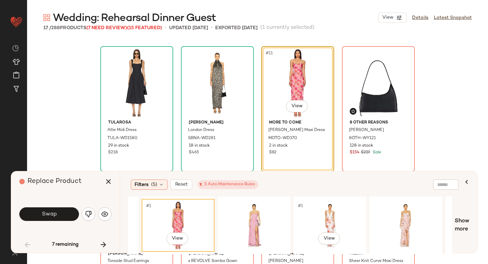
scroll to position [0, 143]
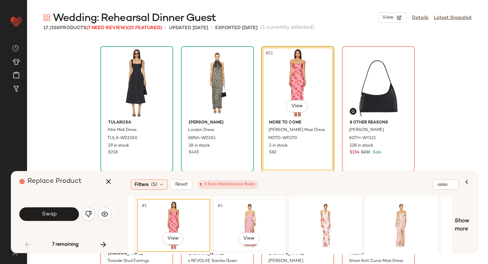
click at [268, 226] on div "#1 View" at bounding box center [250, 225] width 68 height 48
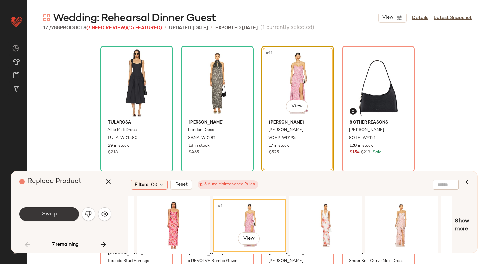
click at [62, 210] on button "Swap" at bounding box center [49, 214] width 60 height 14
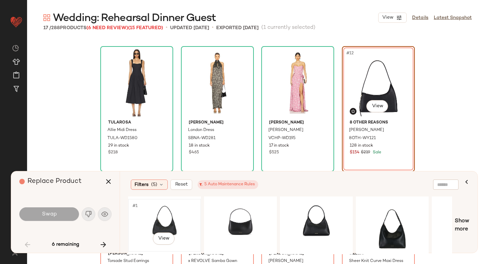
click at [167, 221] on div "#1 View" at bounding box center [165, 225] width 68 height 48
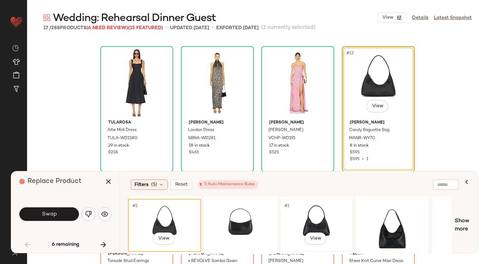
click at [337, 216] on div "#1 View" at bounding box center [317, 225] width 68 height 48
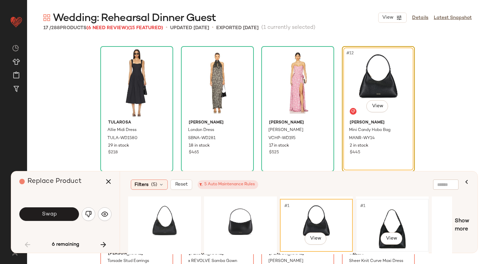
click at [386, 218] on div "#1 View" at bounding box center [393, 225] width 68 height 48
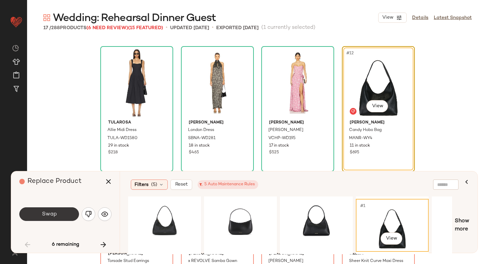
click at [60, 210] on button "Swap" at bounding box center [49, 214] width 60 height 14
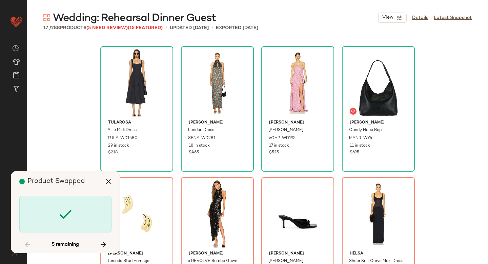
scroll to position [393, 0]
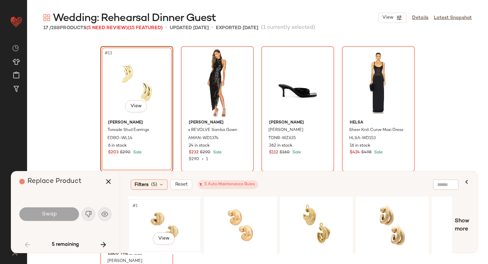
click at [167, 215] on div "#1 View" at bounding box center [165, 225] width 68 height 48
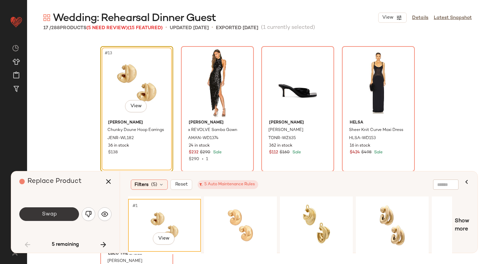
click at [52, 215] on span "Swap" at bounding box center [48, 214] width 15 height 6
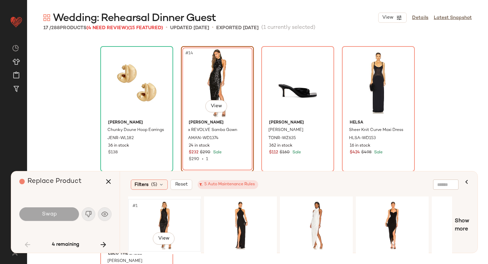
click at [158, 223] on div "#1 View" at bounding box center [165, 225] width 68 height 48
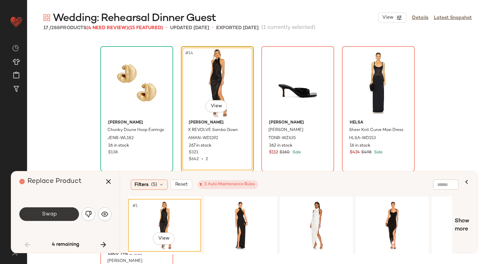
click at [71, 214] on button "Swap" at bounding box center [49, 214] width 60 height 14
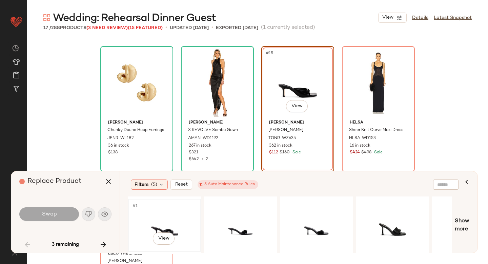
click at [169, 213] on div "#1 View" at bounding box center [165, 225] width 68 height 48
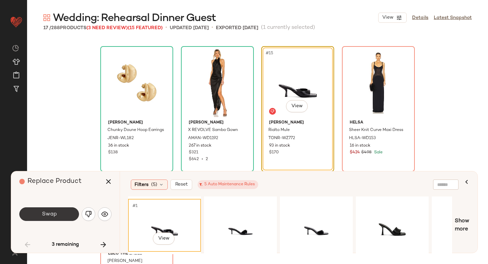
click at [61, 212] on button "Swap" at bounding box center [49, 214] width 60 height 14
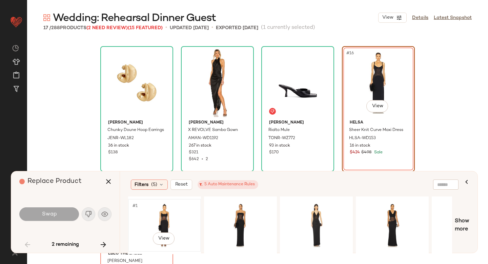
click at [157, 222] on div "#1 View" at bounding box center [165, 225] width 68 height 48
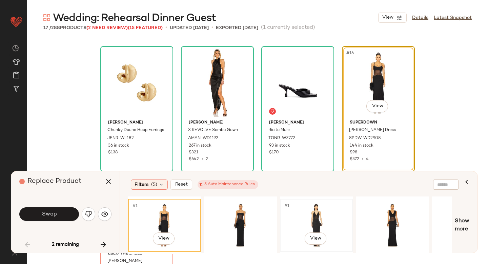
click at [327, 221] on div "#1 View" at bounding box center [317, 225] width 68 height 48
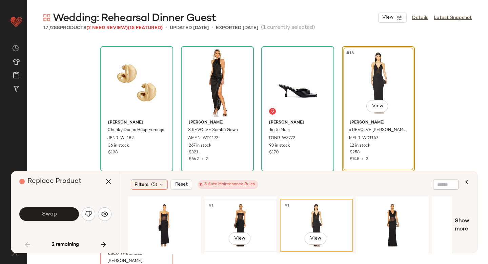
click at [230, 218] on div "#1 View" at bounding box center [241, 225] width 68 height 48
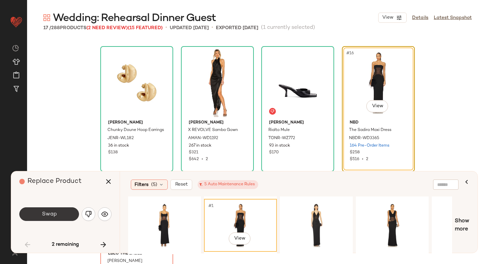
click at [52, 214] on span "Swap" at bounding box center [48, 214] width 15 height 6
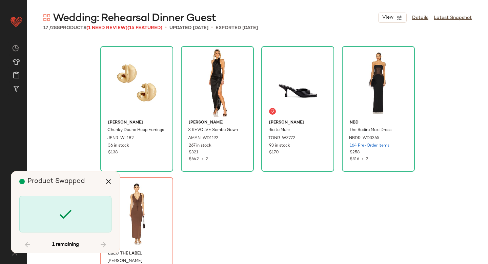
scroll to position [431, 0]
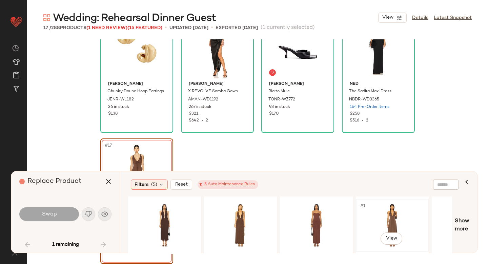
click at [385, 217] on div "#1 View" at bounding box center [393, 225] width 68 height 48
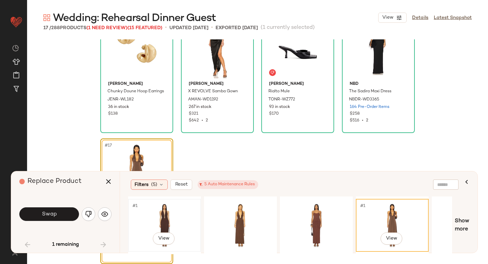
click at [163, 204] on div "#1 View" at bounding box center [165, 225] width 68 height 48
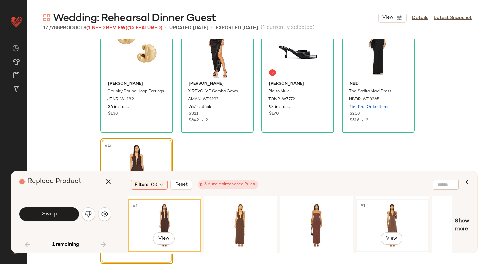
click at [401, 215] on div "#1 View" at bounding box center [393, 225] width 68 height 48
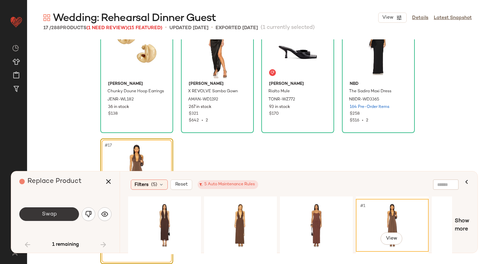
click at [51, 210] on button "Swap" at bounding box center [49, 214] width 60 height 14
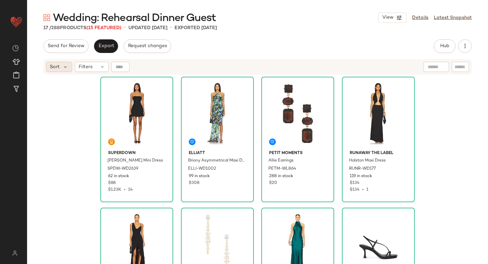
click at [65, 71] on div "Sort" at bounding box center [59, 67] width 26 height 10
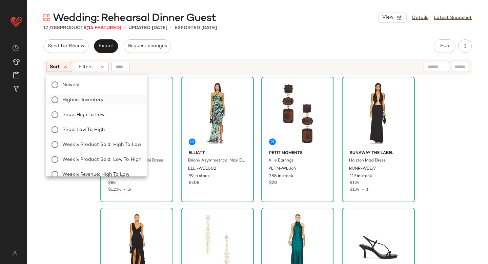
click at [64, 96] on label "Highest Inventory" at bounding box center [101, 99] width 82 height 9
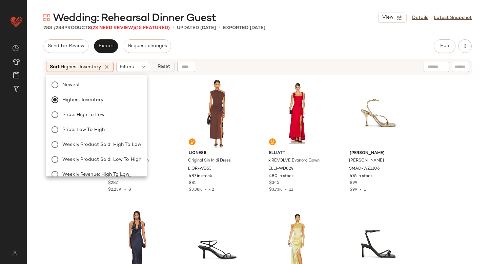
click at [156, 64] on button "Reset" at bounding box center [164, 67] width 22 height 10
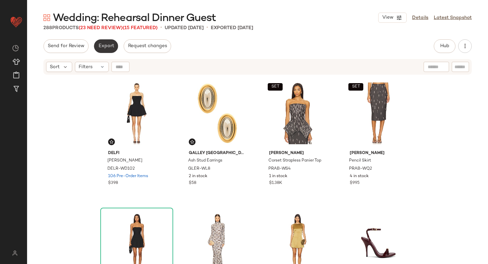
click at [106, 44] on span "Export" at bounding box center [106, 45] width 16 height 5
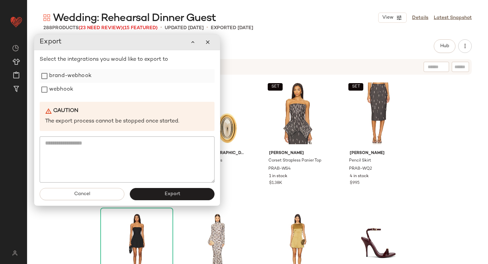
click at [69, 75] on label "brand-webhook" at bounding box center [70, 76] width 42 height 14
click at [59, 94] on label "webhook" at bounding box center [61, 90] width 24 height 14
click at [139, 195] on button "Export" at bounding box center [172, 194] width 85 height 12
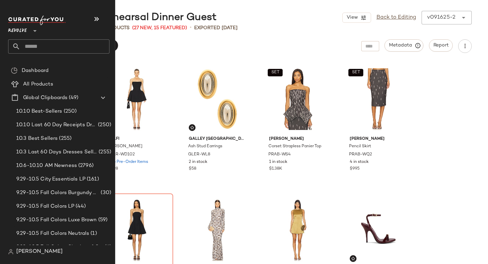
click at [43, 46] on input "text" at bounding box center [64, 46] width 89 height 14
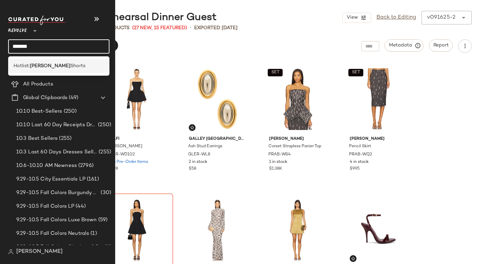
type input "*******"
click at [71, 63] on span "Shorts" at bounding box center [78, 65] width 15 height 7
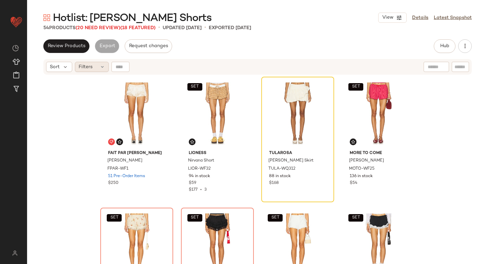
click at [97, 72] on div "Filters" at bounding box center [92, 67] width 34 height 10
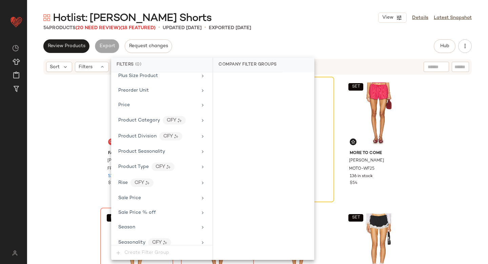
scroll to position [549, 0]
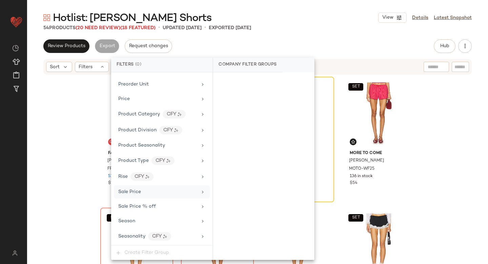
click at [136, 188] on div "Sale Price" at bounding box center [129, 191] width 23 height 7
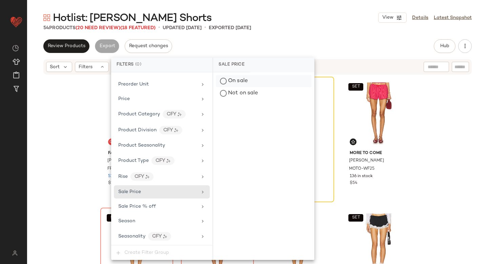
click at [251, 78] on div "On sale" at bounding box center [264, 81] width 96 height 12
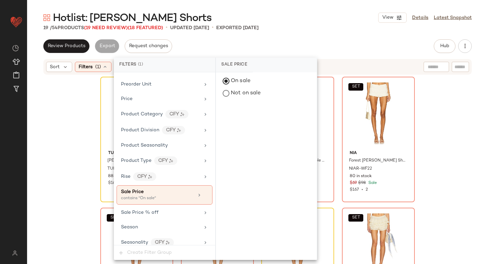
click at [335, 21] on div "Hotlist: Bloomer Shorts View Details Latest Snapshot" at bounding box center [257, 18] width 461 height 14
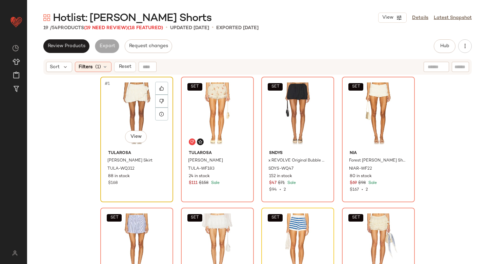
click at [117, 113] on div "#1 View" at bounding box center [137, 113] width 68 height 69
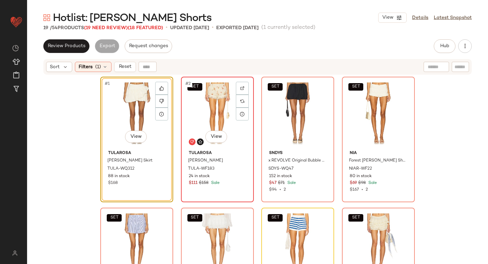
scroll to position [450, 0]
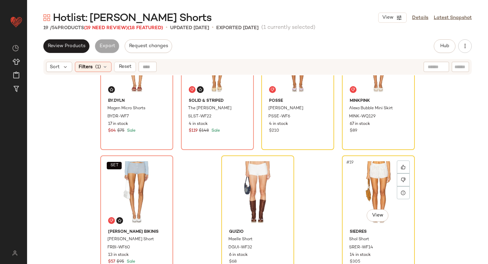
click at [377, 176] on div "#19 View" at bounding box center [379, 192] width 68 height 69
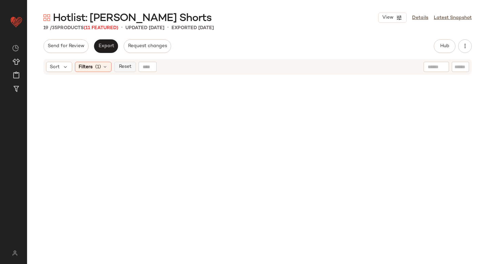
click at [125, 65] on span "Reset" at bounding box center [124, 66] width 13 height 5
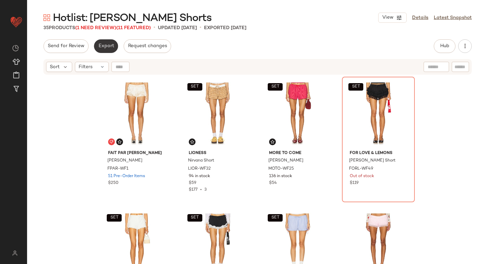
click at [105, 41] on button "Export" at bounding box center [106, 46] width 24 height 14
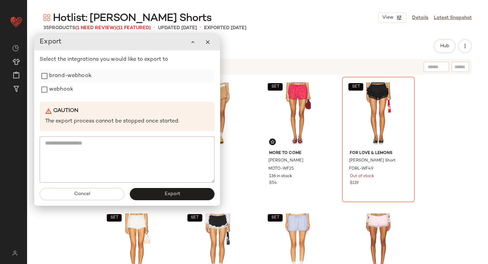
click at [75, 76] on label "brand-webhook" at bounding box center [70, 76] width 42 height 14
click at [67, 86] on label "webhook" at bounding box center [61, 90] width 24 height 14
click at [157, 188] on button "Export" at bounding box center [172, 194] width 85 height 12
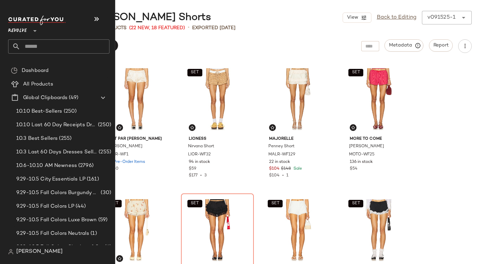
click at [48, 43] on input "text" at bounding box center [64, 46] width 89 height 14
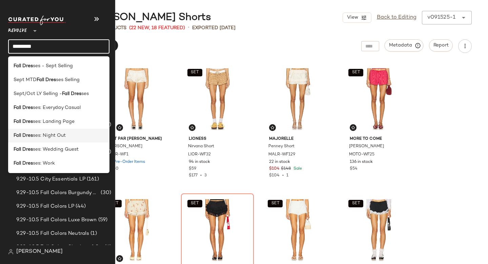
type input "*********"
click at [51, 134] on span "ses: Night Out" at bounding box center [49, 135] width 33 height 7
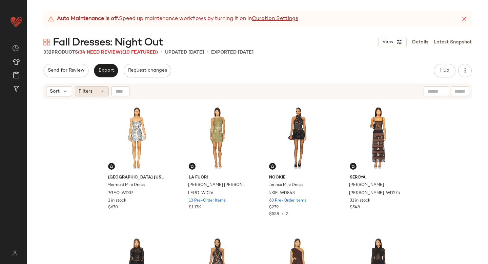
click at [103, 89] on icon at bounding box center [102, 91] width 5 height 5
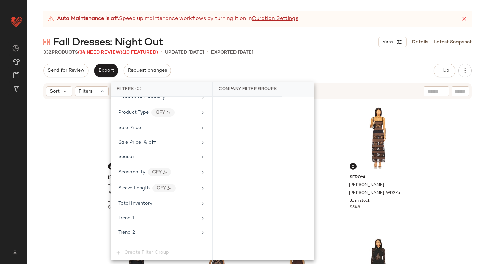
scroll to position [633, 0]
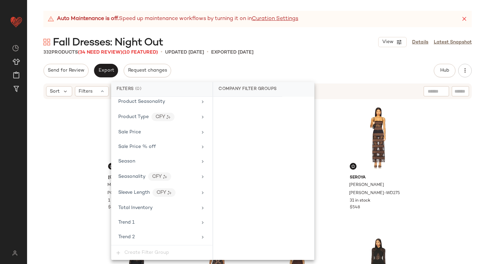
click at [462, 20] on icon at bounding box center [464, 19] width 7 height 7
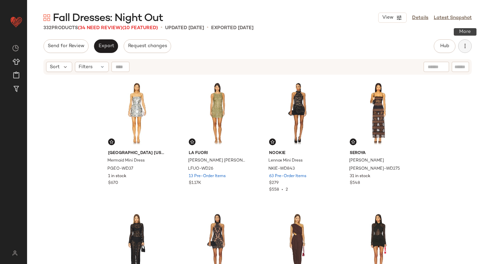
click at [470, 50] on button "button" at bounding box center [466, 46] width 14 height 14
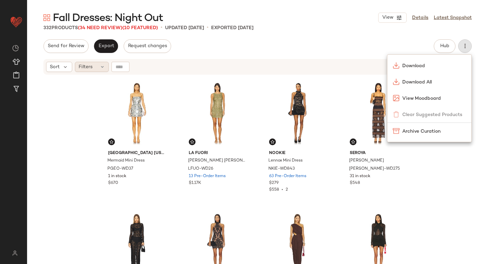
click at [106, 66] on div "Filters" at bounding box center [92, 67] width 34 height 10
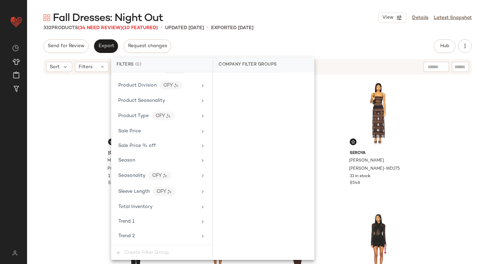
scroll to position [609, 0]
click at [162, 132] on div "Sale Price" at bounding box center [157, 132] width 79 height 7
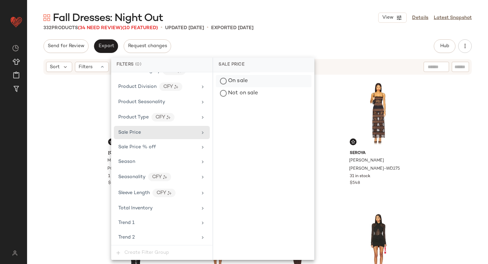
click at [237, 84] on div "On sale" at bounding box center [264, 81] width 96 height 12
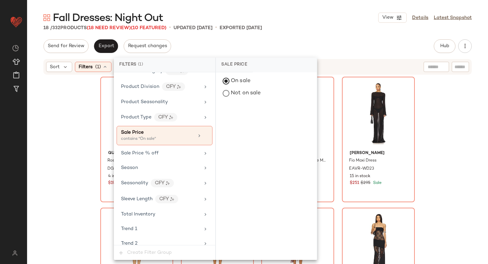
click at [343, 37] on div "Fall Dresses: Night Out View Details Latest Snapshot 18 / 332 Products (18 Need…" at bounding box center [257, 137] width 461 height 253
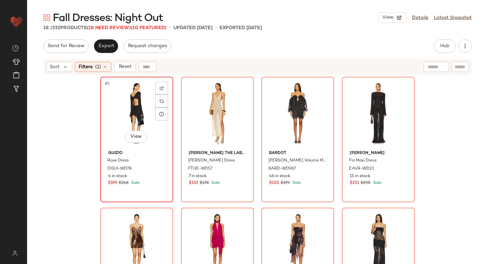
click at [123, 107] on div "#1 View" at bounding box center [137, 113] width 68 height 69
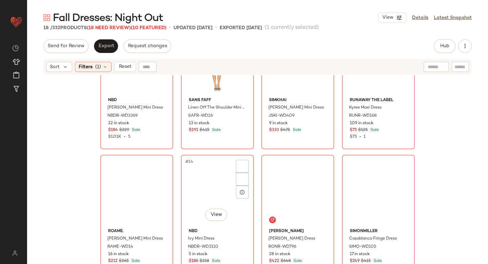
scroll to position [450, 0]
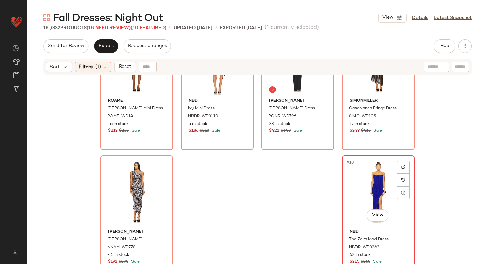
click at [375, 179] on div "#18 View" at bounding box center [379, 192] width 68 height 69
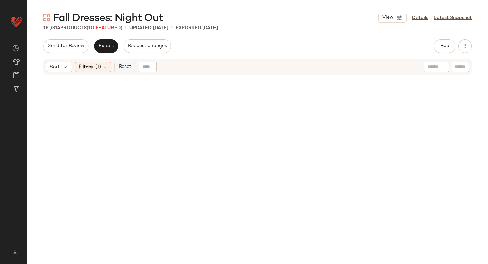
click at [119, 66] on span "Reset" at bounding box center [124, 66] width 13 height 5
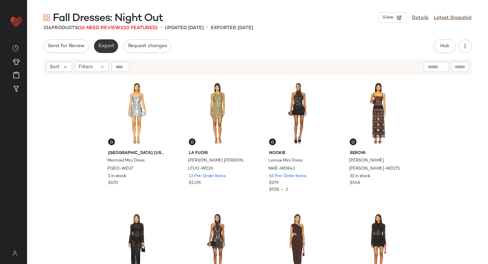
click at [106, 40] on button "Export" at bounding box center [106, 46] width 24 height 14
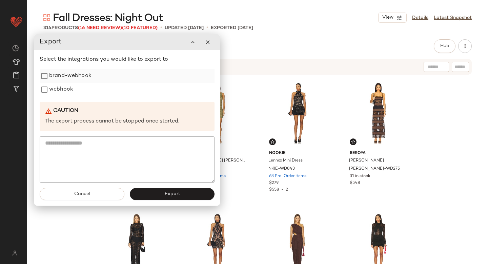
click at [71, 80] on label "brand-webhook" at bounding box center [70, 76] width 42 height 14
click at [63, 90] on label "webhook" at bounding box center [61, 90] width 24 height 14
click at [150, 191] on button "Export" at bounding box center [172, 194] width 85 height 12
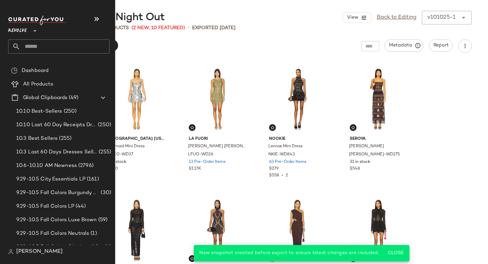
click at [47, 48] on input "text" at bounding box center [64, 46] width 89 height 14
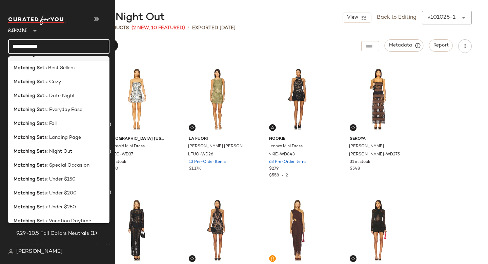
scroll to position [89, 0]
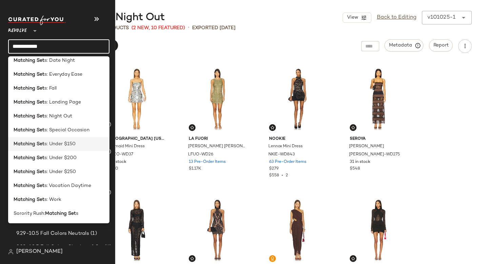
type input "**********"
click at [56, 146] on span "s: Under $150" at bounding box center [59, 143] width 31 height 7
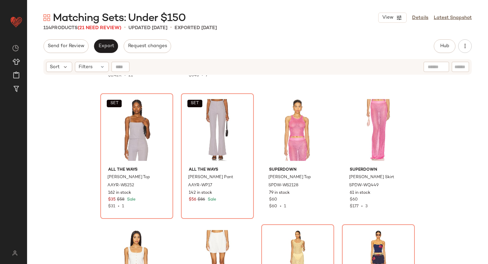
scroll to position [251, 0]
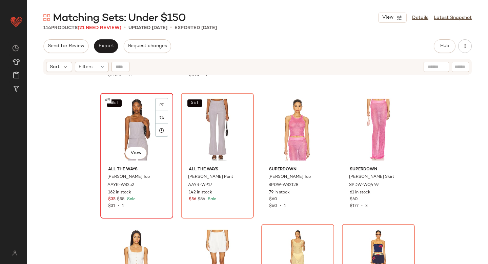
click at [116, 123] on div "SET #9 View" at bounding box center [137, 129] width 68 height 69
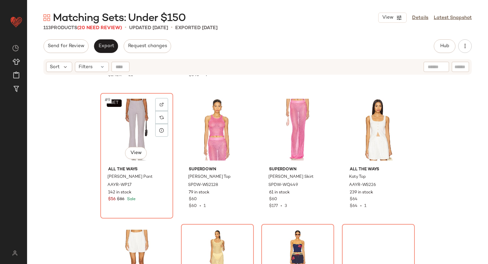
click at [116, 123] on div "SET #9 View" at bounding box center [137, 129] width 68 height 69
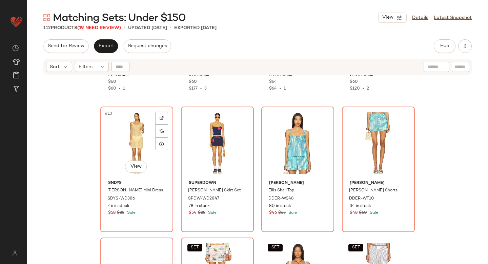
scroll to position [372, 0]
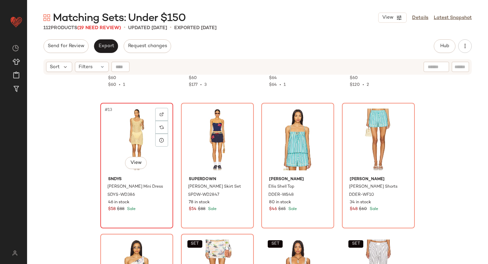
click at [121, 146] on div "#13 View" at bounding box center [137, 139] width 68 height 69
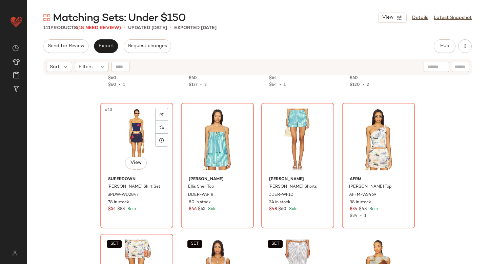
click at [121, 146] on div "#13 View" at bounding box center [137, 139] width 68 height 69
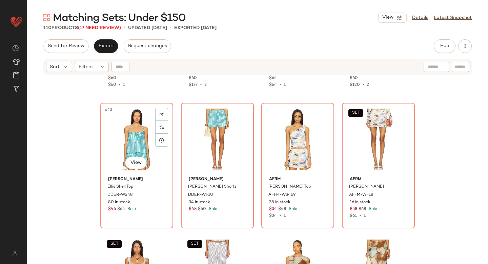
click at [121, 146] on div "#13 View" at bounding box center [137, 139] width 68 height 69
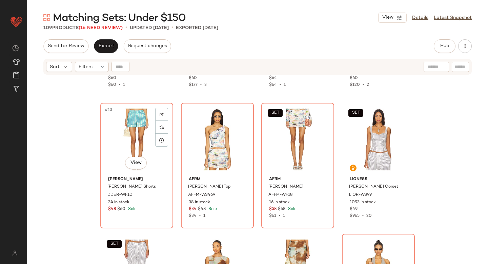
click at [121, 146] on div "#13 View" at bounding box center [137, 139] width 68 height 69
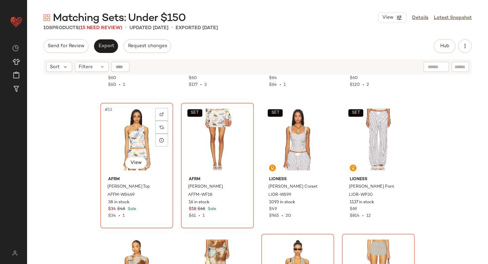
click at [121, 146] on div "#13 View" at bounding box center [137, 139] width 68 height 69
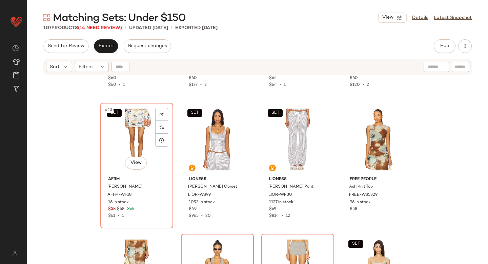
click at [121, 146] on div "SET #13 View" at bounding box center [137, 139] width 68 height 69
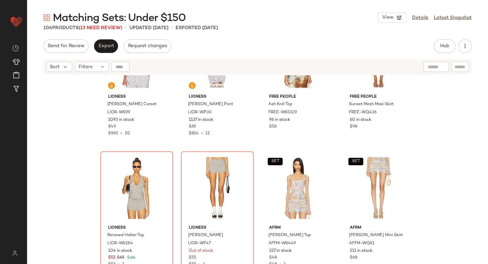
scroll to position [518, 0]
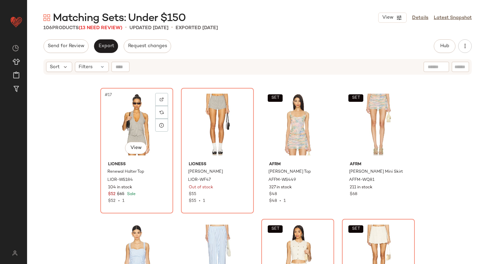
click at [121, 146] on div "#17 View" at bounding box center [137, 124] width 68 height 69
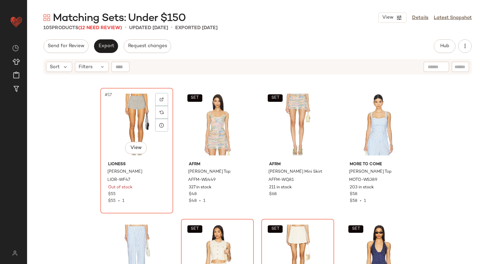
click at [121, 146] on div "#17 View" at bounding box center [137, 124] width 68 height 69
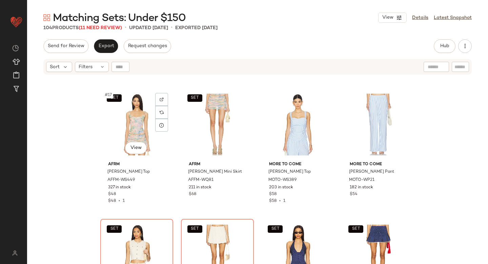
scroll to position [626, 0]
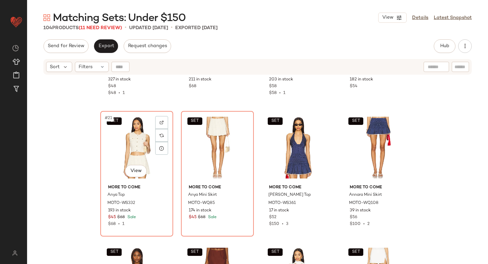
click at [121, 146] on div "SET #21 View" at bounding box center [137, 147] width 68 height 69
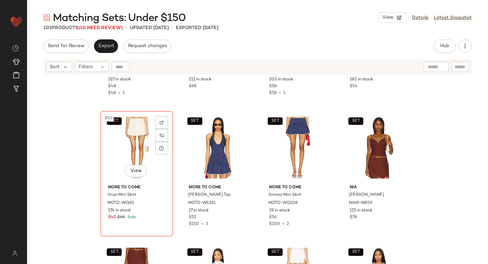
click at [121, 146] on div "SET #21 View" at bounding box center [137, 147] width 68 height 69
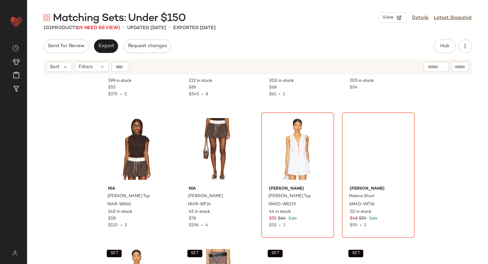
scroll to position [1409, 0]
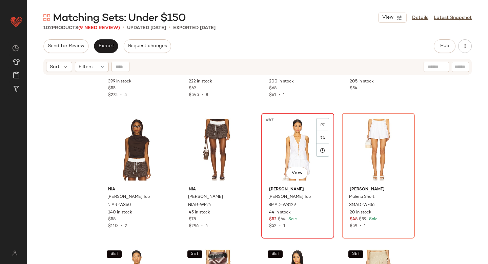
click at [271, 130] on div "#47 View" at bounding box center [298, 149] width 68 height 69
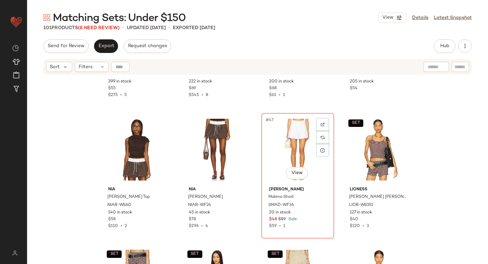
click at [271, 130] on div "#47 View" at bounding box center [298, 149] width 68 height 69
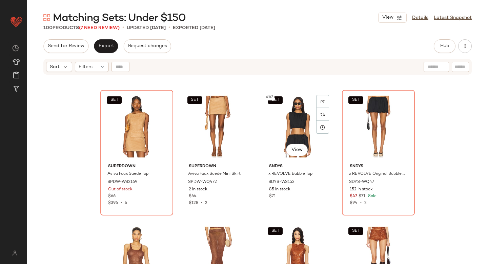
scroll to position [2087, 0]
click at [291, 118] on div "SET #67 View" at bounding box center [298, 127] width 68 height 69
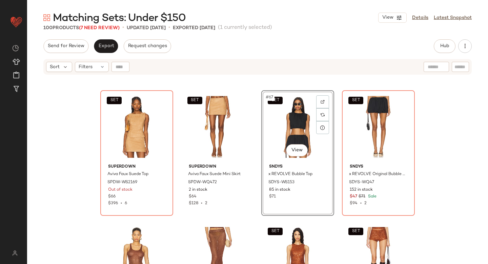
click at [291, 118] on div "SET #67 View" at bounding box center [298, 127] width 68 height 69
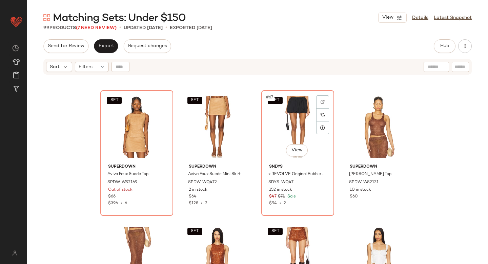
click at [291, 118] on div "SET #67 View" at bounding box center [298, 127] width 68 height 69
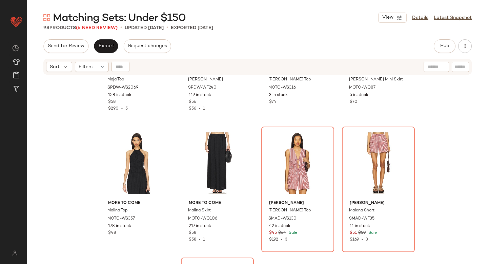
scroll to position [2333, 0]
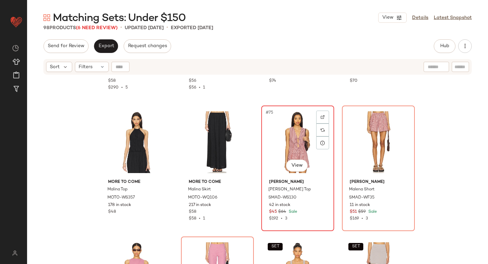
click at [293, 131] on div "#75 View" at bounding box center [298, 142] width 68 height 69
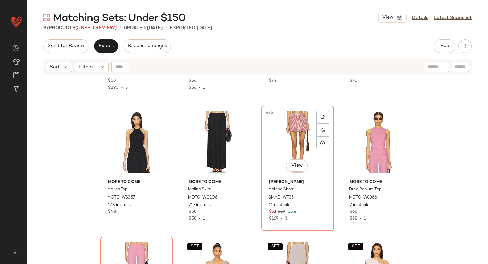
click at [293, 131] on div "#75 View" at bounding box center [298, 142] width 68 height 69
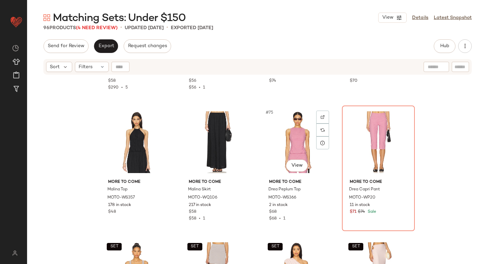
click at [293, 131] on div "#75 View" at bounding box center [298, 142] width 68 height 69
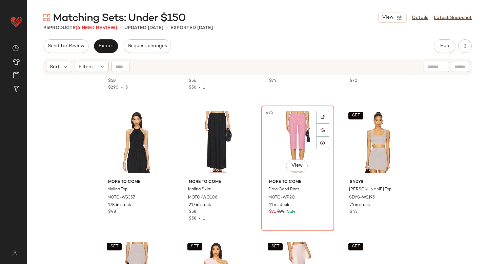
click at [293, 131] on div "#75 View" at bounding box center [298, 142] width 68 height 69
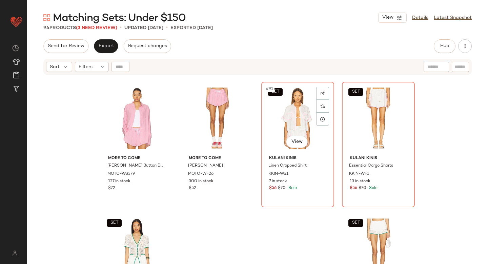
scroll to position [2865, 0]
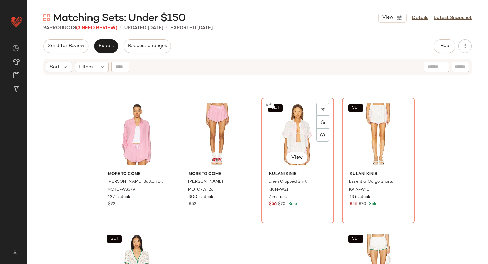
click at [293, 131] on div "SET #91 View" at bounding box center [298, 134] width 68 height 69
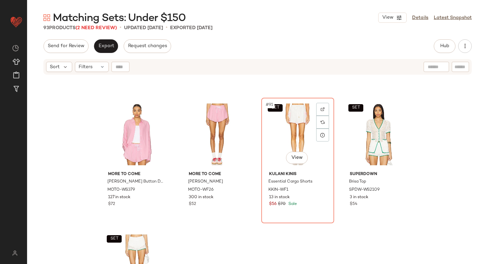
click at [293, 131] on div "SET #91 View" at bounding box center [298, 134] width 68 height 69
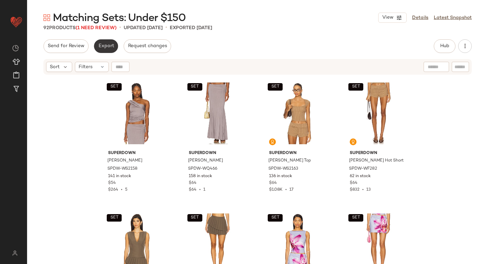
click at [110, 49] on button "Export" at bounding box center [106, 46] width 24 height 14
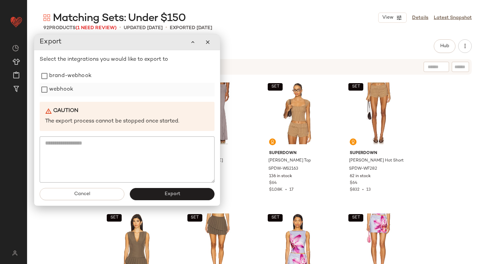
click at [79, 85] on div "webhook" at bounding box center [127, 90] width 175 height 14
click at [78, 79] on label "brand-webhook" at bounding box center [70, 76] width 42 height 14
click at [68, 91] on label "webhook" at bounding box center [61, 90] width 24 height 14
click at [150, 197] on button "Export" at bounding box center [172, 194] width 85 height 12
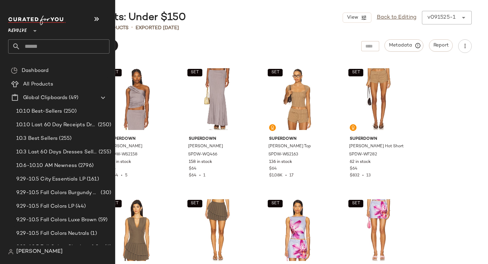
click at [35, 41] on input "text" at bounding box center [64, 46] width 89 height 14
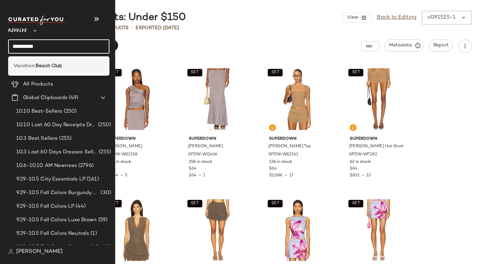
type input "**********"
click at [42, 62] on div "Vacation: Beach Club" at bounding box center [58, 66] width 101 height 14
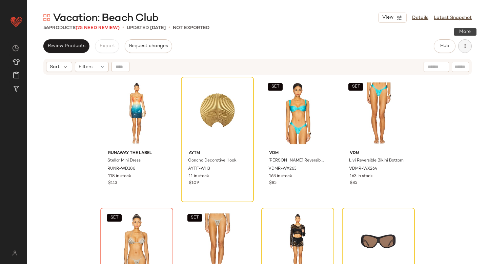
click at [467, 46] on icon "button" at bounding box center [465, 46] width 7 height 7
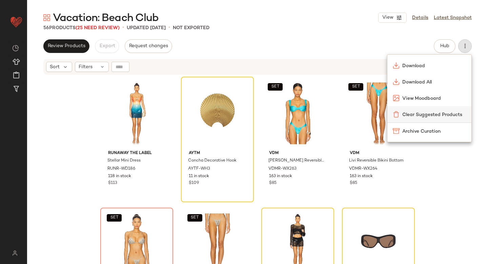
click at [432, 116] on span "Clear Suggested Products" at bounding box center [435, 114] width 64 height 7
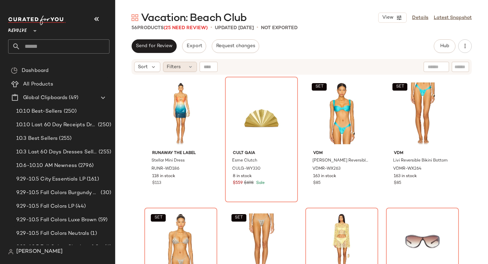
click at [175, 69] on span "Filters" at bounding box center [174, 66] width 14 height 7
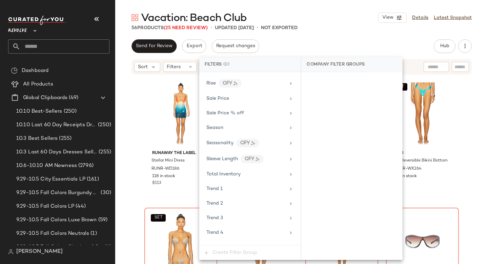
scroll to position [674, 0]
click at [216, 100] on span "Sale Price" at bounding box center [218, 99] width 23 height 5
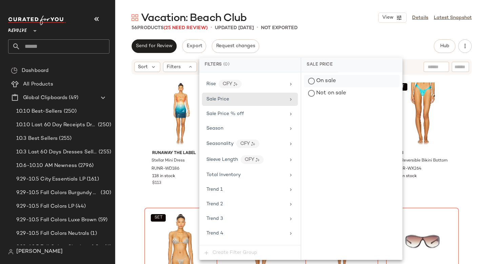
click at [349, 81] on div "On sale" at bounding box center [352, 81] width 96 height 12
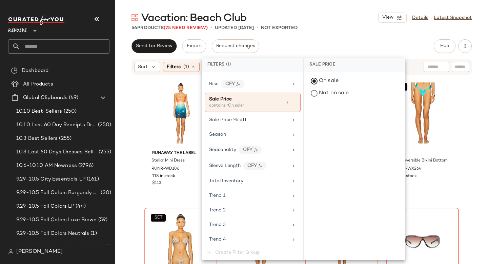
click at [354, 51] on div "Send for Review Export Request changes Hub Send for Review External Review Inte…" at bounding box center [302, 46] width 341 height 14
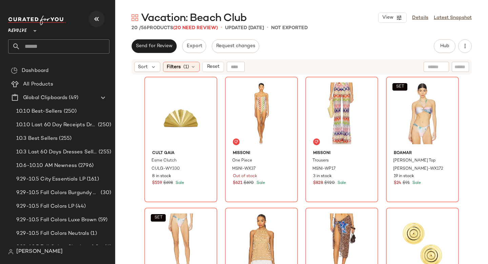
click at [98, 21] on icon "button" at bounding box center [97, 19] width 8 height 8
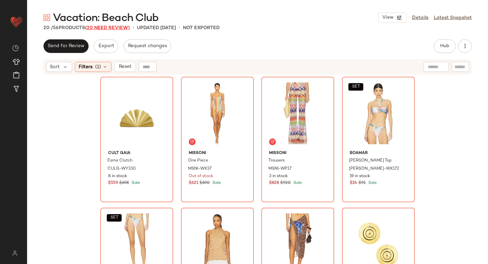
click at [107, 28] on span "(20 Need Review)" at bounding box center [107, 27] width 45 height 5
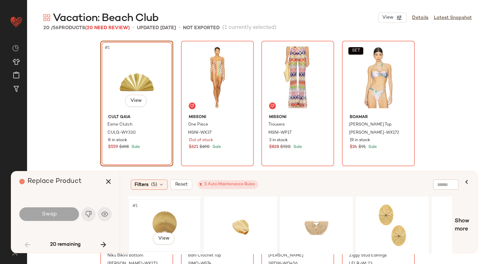
click at [170, 212] on div "#1 View" at bounding box center [165, 225] width 68 height 48
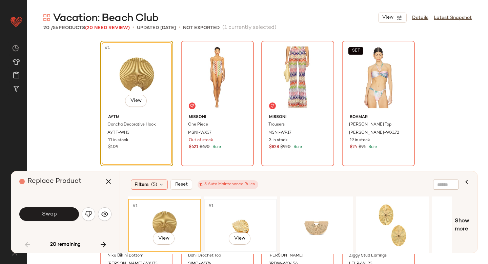
click at [243, 212] on div "#1 View" at bounding box center [241, 225] width 68 height 48
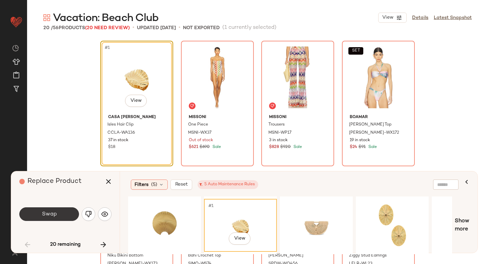
click at [65, 210] on button "Swap" at bounding box center [49, 214] width 60 height 14
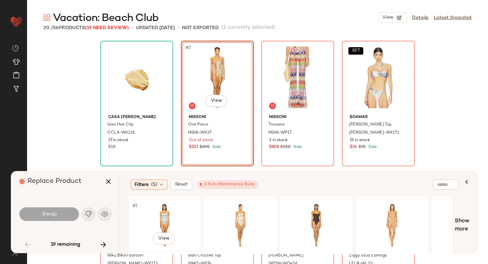
click at [157, 214] on div "#1 View" at bounding box center [165, 225] width 68 height 48
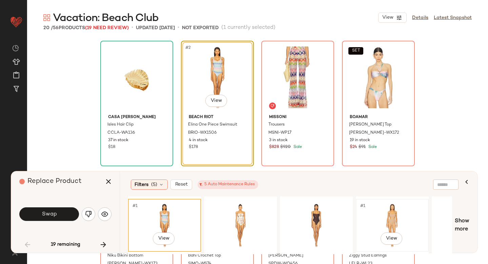
click at [383, 220] on div "#1 View" at bounding box center [393, 225] width 68 height 48
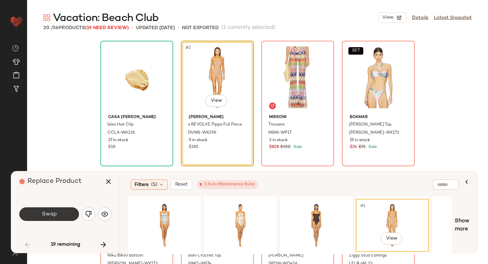
click at [40, 213] on button "Swap" at bounding box center [49, 214] width 60 height 14
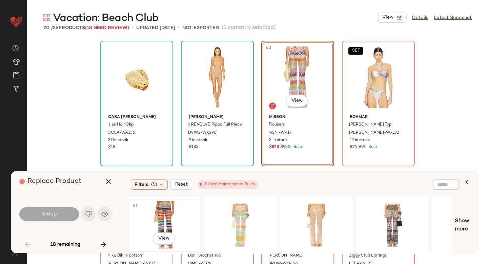
click at [166, 215] on div "#1 View" at bounding box center [165, 225] width 68 height 48
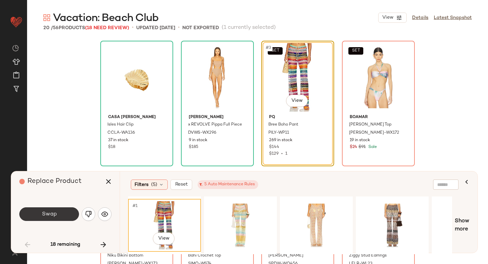
click at [46, 210] on button "Swap" at bounding box center [49, 214] width 60 height 14
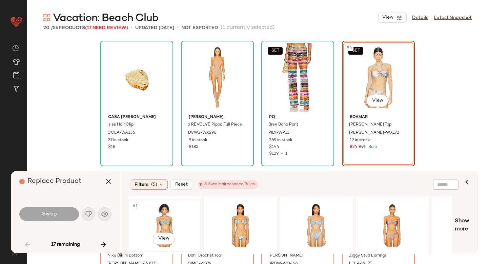
click at [161, 216] on div "#1 View" at bounding box center [165, 225] width 68 height 48
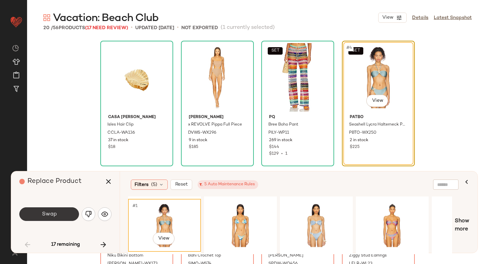
click at [58, 214] on button "Swap" at bounding box center [49, 214] width 60 height 14
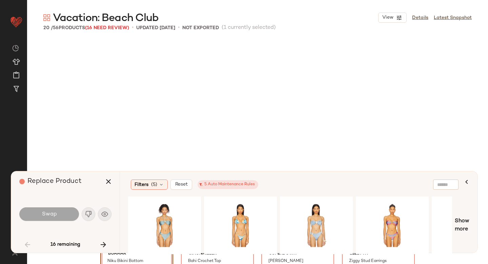
scroll to position [136, 0]
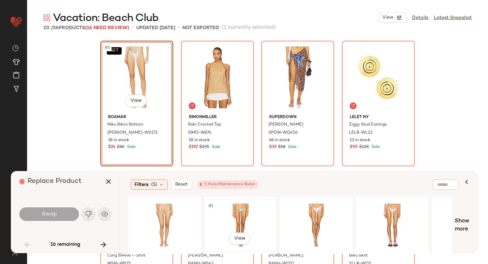
click at [238, 212] on div "#1 View" at bounding box center [241, 225] width 68 height 48
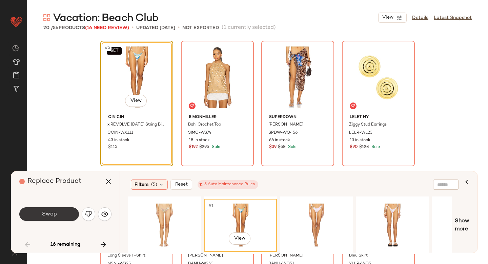
click at [47, 212] on span "Swap" at bounding box center [48, 214] width 15 height 6
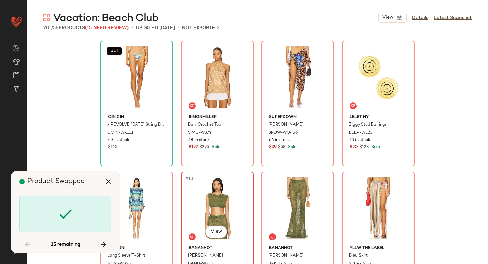
scroll to position [131, 0]
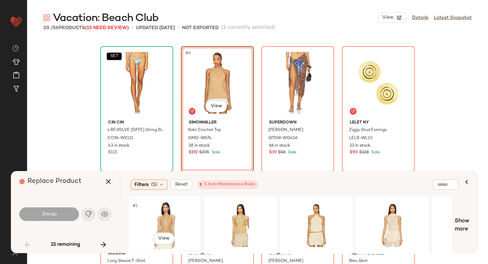
click at [178, 226] on div "#1 View" at bounding box center [165, 225] width 68 height 48
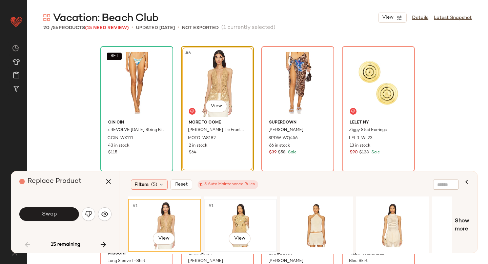
click at [237, 225] on div "#1 View" at bounding box center [241, 225] width 68 height 48
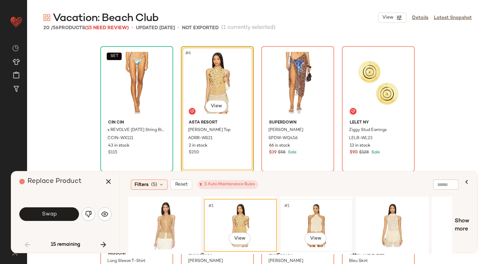
click at [317, 212] on div "#1 View" at bounding box center [317, 225] width 68 height 48
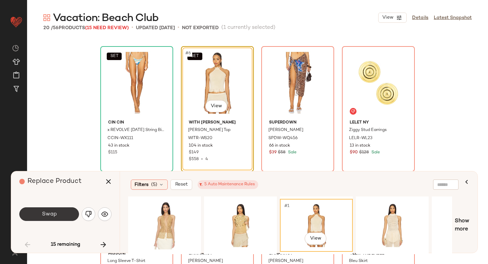
click at [59, 207] on button "Swap" at bounding box center [49, 214] width 60 height 14
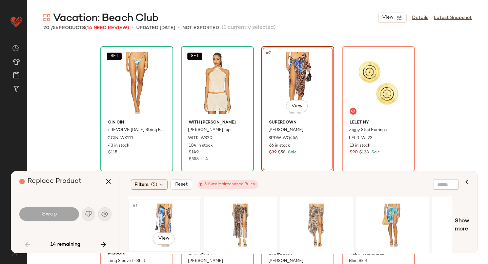
click at [169, 213] on div "#1 View" at bounding box center [165, 225] width 68 height 48
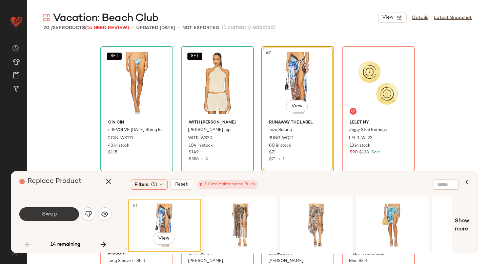
click at [63, 214] on button "Swap" at bounding box center [49, 214] width 60 height 14
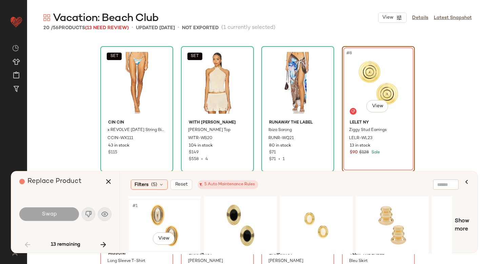
click at [177, 220] on div "#1 View" at bounding box center [165, 225] width 68 height 48
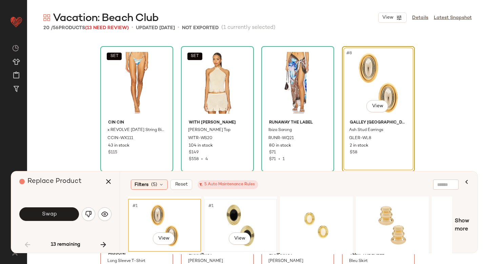
click at [231, 222] on div "#1 View" at bounding box center [241, 225] width 68 height 48
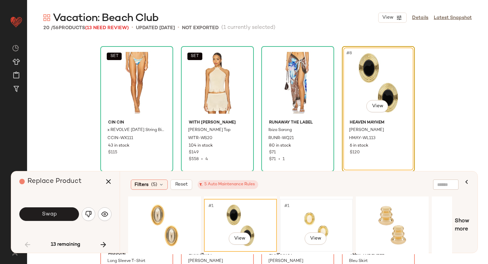
click at [320, 229] on div "#1 View" at bounding box center [317, 225] width 68 height 48
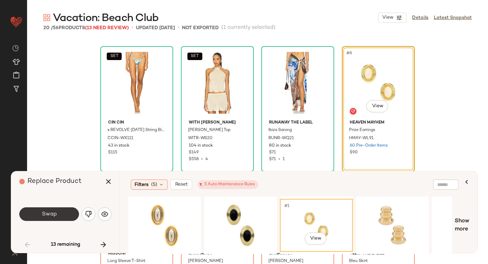
click at [51, 213] on span "Swap" at bounding box center [48, 214] width 15 height 6
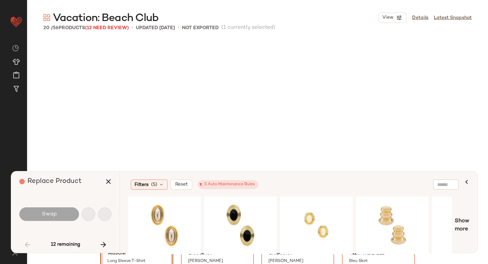
scroll to position [262, 0]
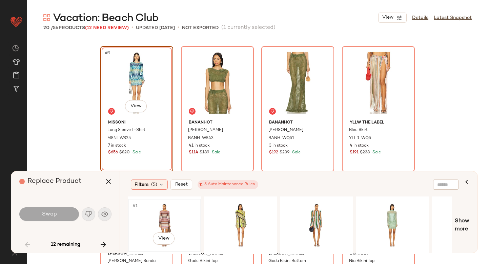
click at [170, 214] on div "#1 View" at bounding box center [165, 225] width 68 height 48
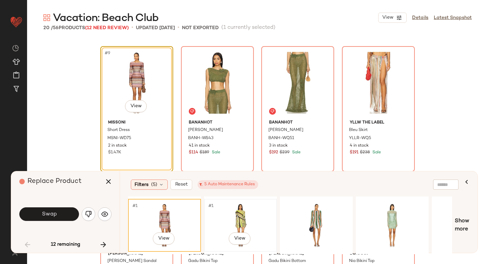
click at [237, 210] on div "#1 View" at bounding box center [241, 225] width 68 height 48
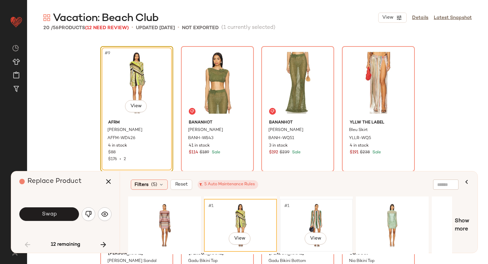
click at [324, 214] on div "#1 View" at bounding box center [317, 225] width 68 height 48
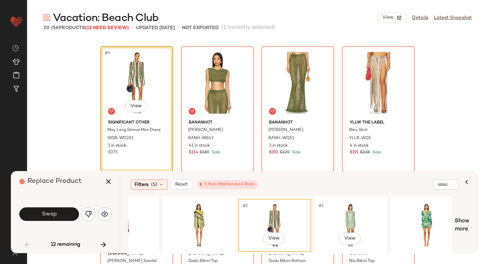
scroll to position [0, 52]
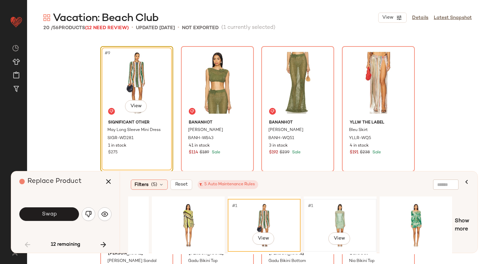
click at [344, 214] on div "#1 View" at bounding box center [340, 225] width 68 height 48
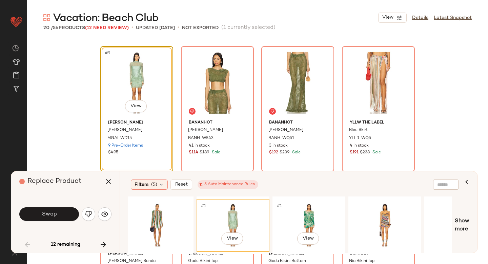
scroll to position [0, 161]
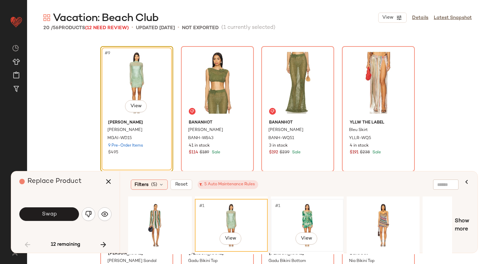
click at [309, 221] on div "#1 View" at bounding box center [307, 225] width 68 height 48
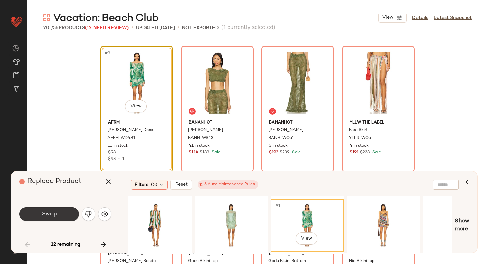
click at [43, 212] on span "Swap" at bounding box center [48, 214] width 15 height 6
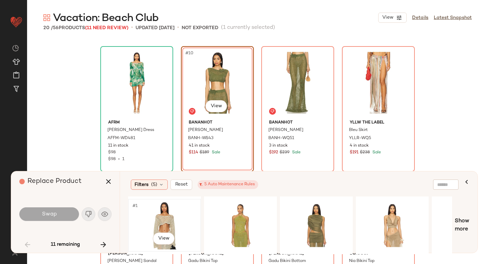
click at [168, 220] on div "#1 View" at bounding box center [165, 225] width 68 height 48
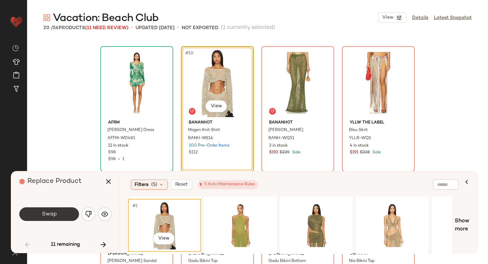
click at [53, 210] on button "Swap" at bounding box center [49, 214] width 60 height 14
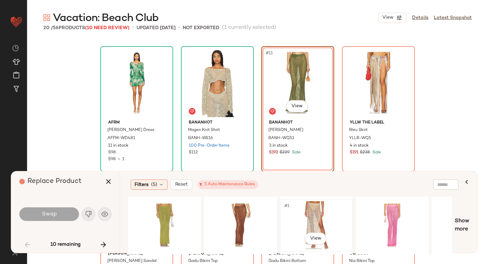
click at [307, 206] on div "#1 View" at bounding box center [317, 225] width 68 height 48
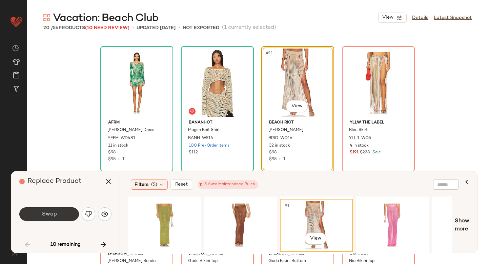
click at [59, 216] on button "Swap" at bounding box center [49, 214] width 60 height 14
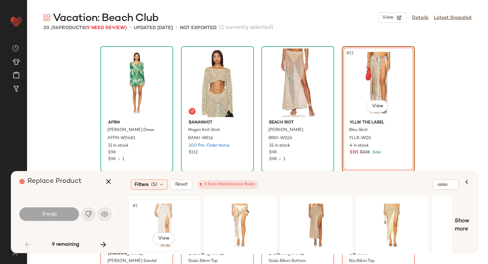
click at [157, 215] on div "#1 View" at bounding box center [165, 225] width 68 height 48
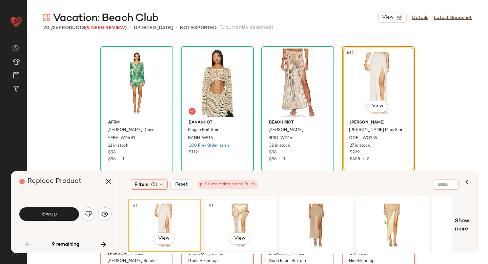
click at [211, 216] on div "#1 View" at bounding box center [241, 225] width 68 height 48
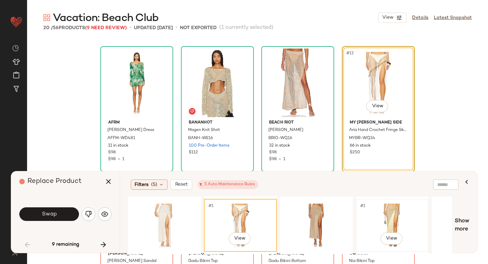
click at [386, 217] on div "#1 View" at bounding box center [393, 225] width 68 height 48
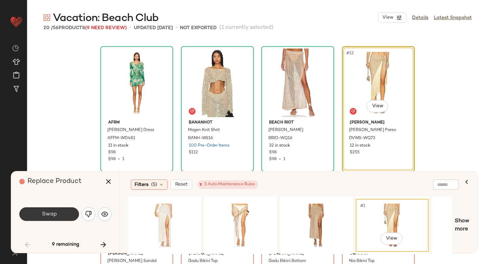
click at [30, 216] on button "Swap" at bounding box center [49, 214] width 60 height 14
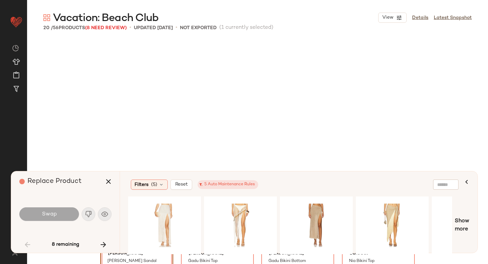
scroll to position [393, 0]
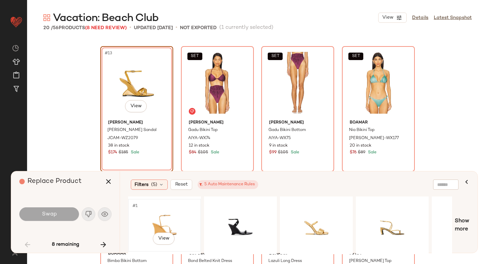
click at [176, 219] on div "#1 View" at bounding box center [165, 225] width 68 height 48
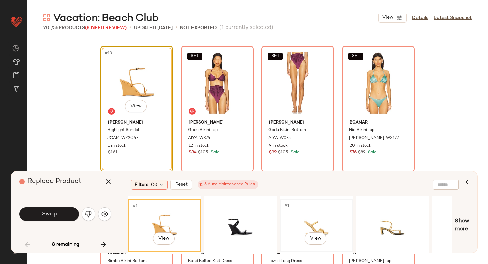
click at [334, 215] on div "#1 View" at bounding box center [317, 225] width 68 height 48
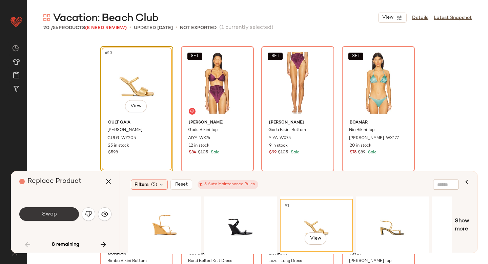
click at [39, 214] on button "Swap" at bounding box center [49, 214] width 60 height 14
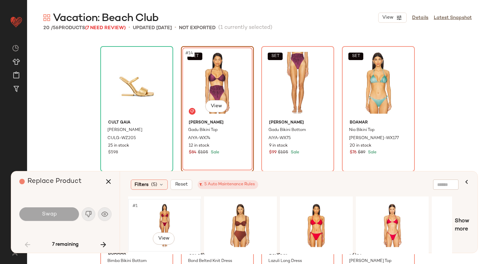
click at [182, 214] on div "#1 View" at bounding box center [165, 225] width 68 height 48
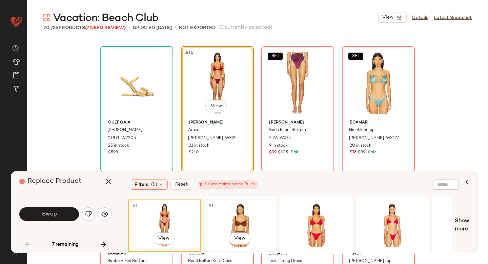
click at [251, 217] on div "#1 View" at bounding box center [241, 225] width 68 height 48
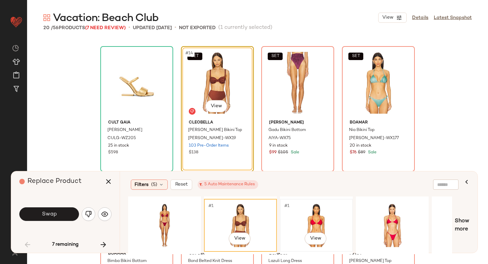
click at [309, 217] on div "#1 View" at bounding box center [317, 225] width 68 height 48
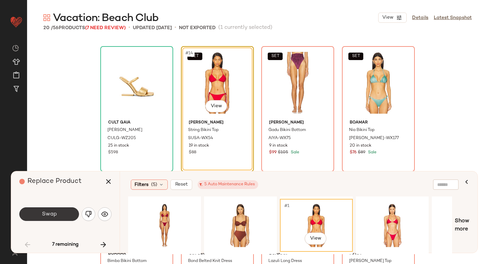
click at [52, 215] on span "Swap" at bounding box center [48, 214] width 15 height 6
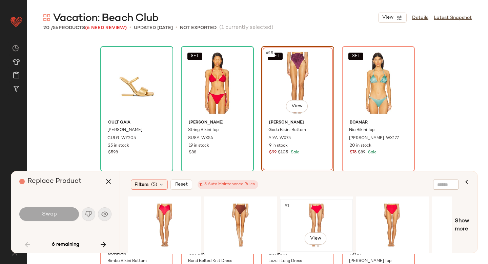
click at [325, 223] on div "#1 View" at bounding box center [317, 225] width 68 height 48
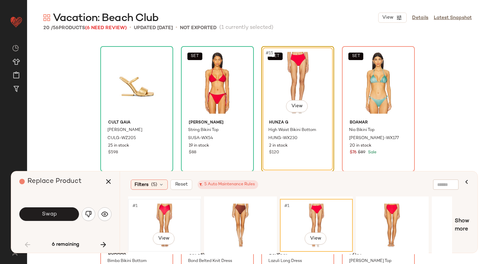
click at [170, 213] on div "#1 View" at bounding box center [165, 225] width 68 height 48
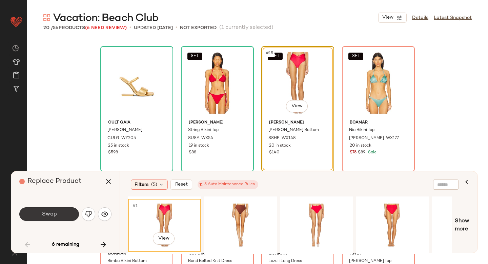
click at [64, 213] on button "Swap" at bounding box center [49, 214] width 60 height 14
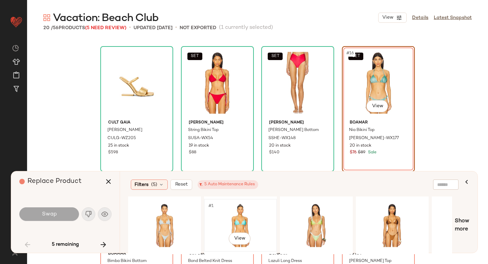
click at [252, 217] on div "#1 View" at bounding box center [241, 225] width 68 height 48
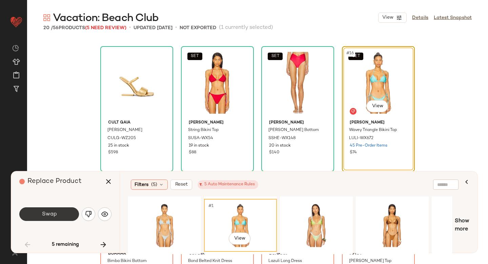
click at [40, 215] on button "Swap" at bounding box center [49, 214] width 60 height 14
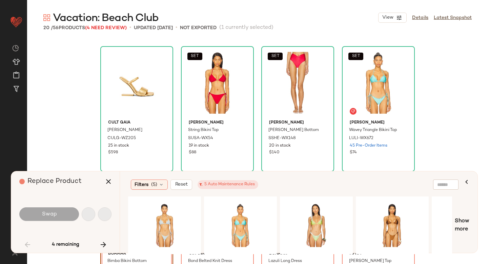
scroll to position [431, 0]
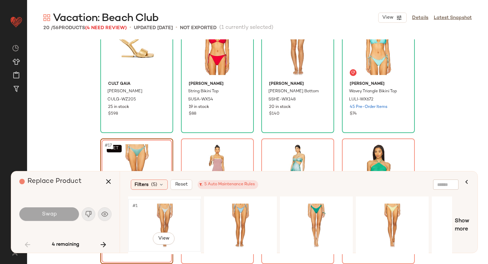
click at [166, 221] on div "#1 View" at bounding box center [165, 225] width 68 height 48
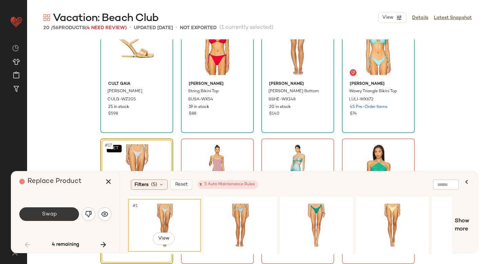
click at [53, 214] on span "Swap" at bounding box center [48, 214] width 15 height 6
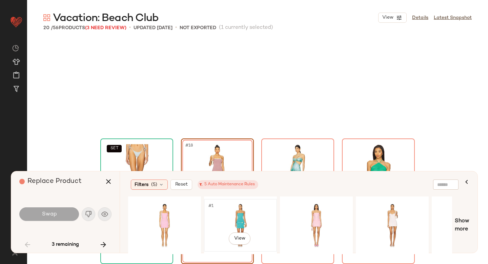
click at [246, 212] on div "#1 View" at bounding box center [241, 225] width 68 height 48
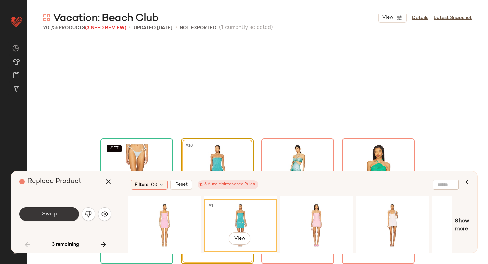
click at [55, 212] on span "Swap" at bounding box center [48, 214] width 15 height 6
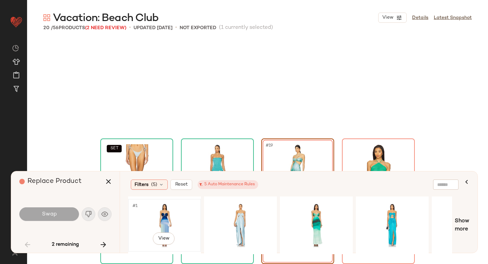
click at [180, 221] on div "#1 View" at bounding box center [165, 225] width 68 height 48
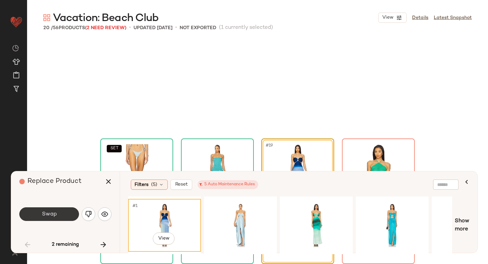
click at [53, 213] on span "Swap" at bounding box center [48, 214] width 15 height 6
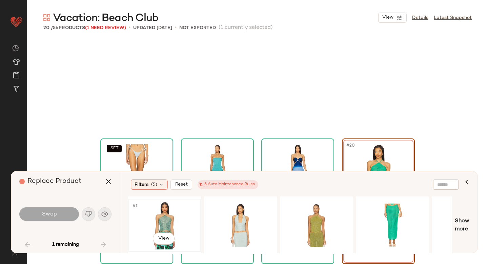
click at [154, 216] on div "#1 View" at bounding box center [165, 225] width 68 height 48
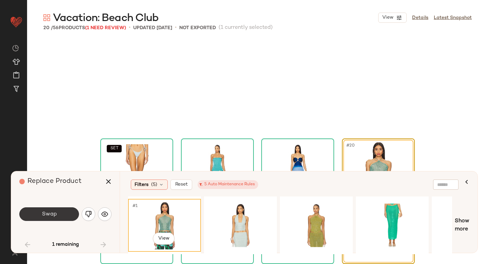
click at [66, 214] on button "Swap" at bounding box center [49, 214] width 60 height 14
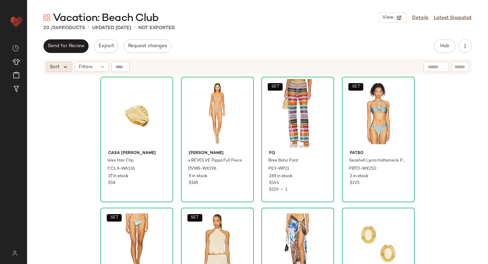
click at [67, 69] on icon at bounding box center [65, 67] width 6 height 6
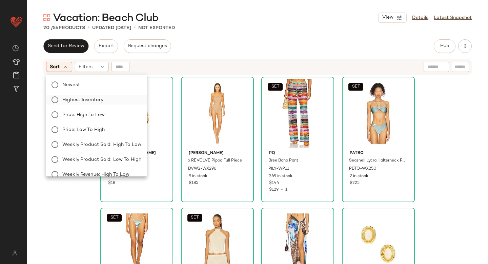
click at [70, 98] on span "Highest Inventory" at bounding box center [82, 99] width 41 height 7
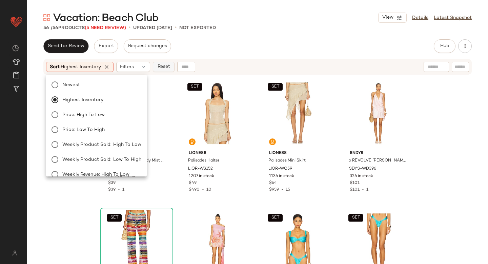
click at [174, 69] on button "Reset" at bounding box center [164, 67] width 22 height 10
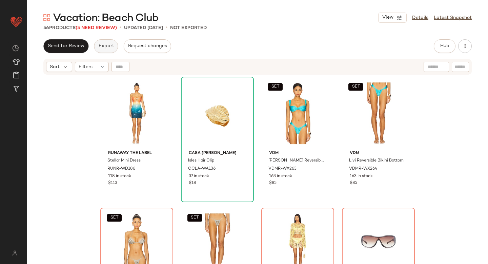
click at [102, 48] on span "Export" at bounding box center [106, 45] width 16 height 5
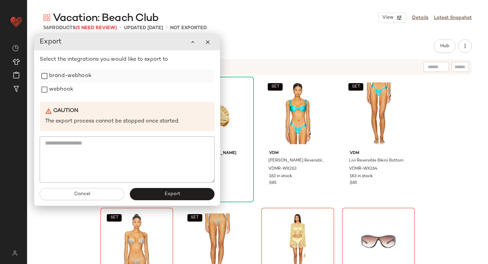
click at [56, 73] on label "brand-webhook" at bounding box center [70, 76] width 42 height 14
click at [161, 193] on button "Export" at bounding box center [172, 194] width 85 height 12
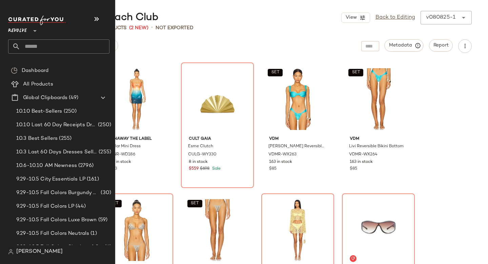
click at [76, 43] on input "text" at bounding box center [64, 46] width 89 height 14
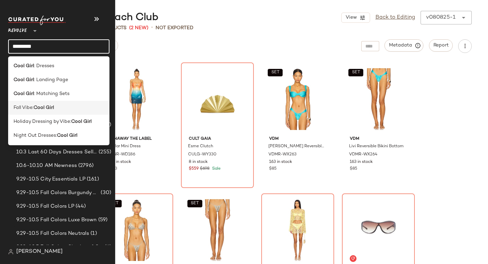
type input "*********"
click at [54, 112] on div "Fall Vibe: Cool Girl" at bounding box center [58, 108] width 101 height 14
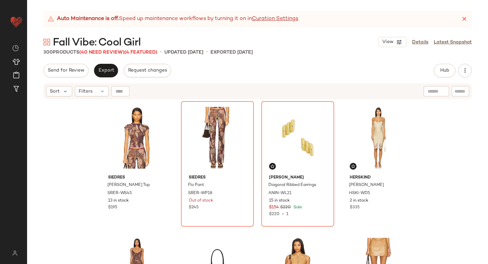
click at [463, 20] on icon at bounding box center [464, 19] width 7 height 7
